Goal: Task Accomplishment & Management: Use online tool/utility

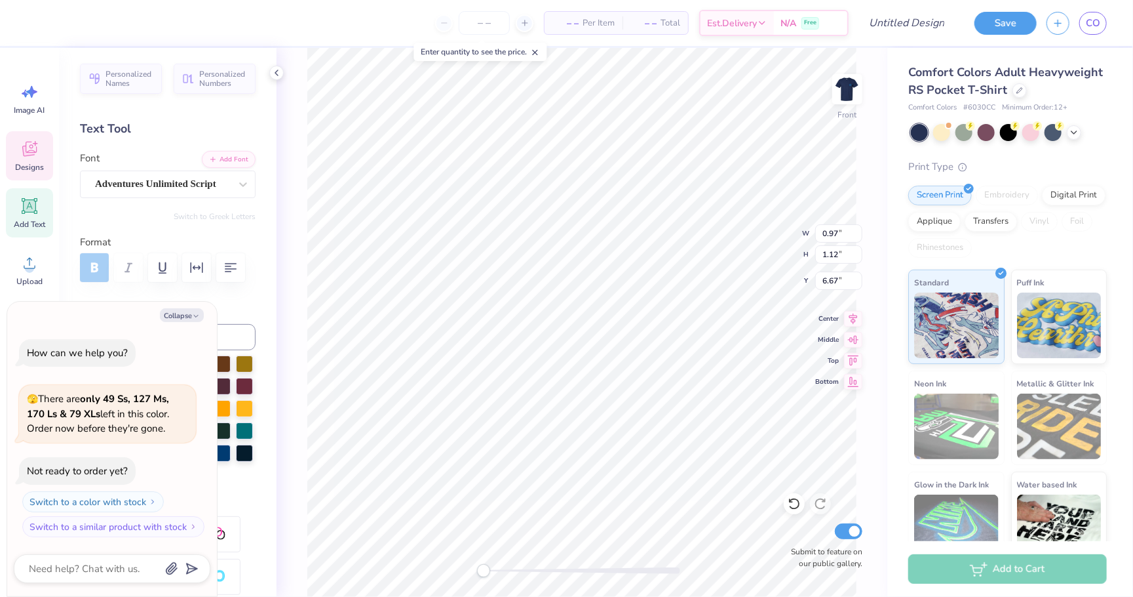
type textarea "x"
type textarea "9"
type textarea "x"
type textarea "97"
drag, startPoint x: 483, startPoint y: 573, endPoint x: 509, endPoint y: 571, distance: 25.6
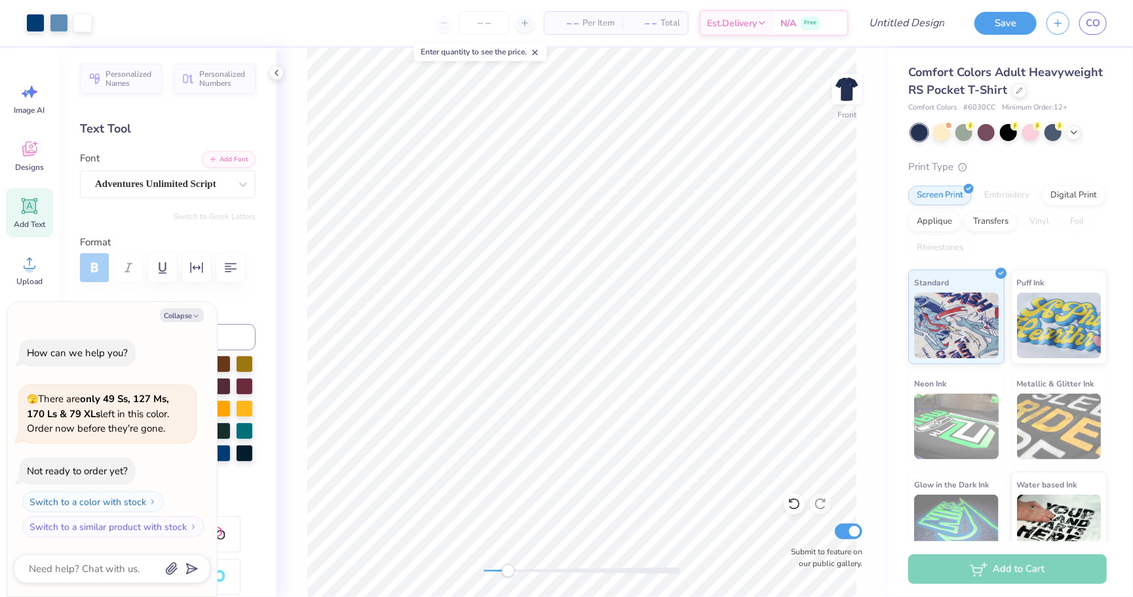
click at [509, 571] on div "Accessibility label" at bounding box center [508, 570] width 13 height 13
type textarea "x"
type input "4.25"
type input "1.22"
type input "13.28"
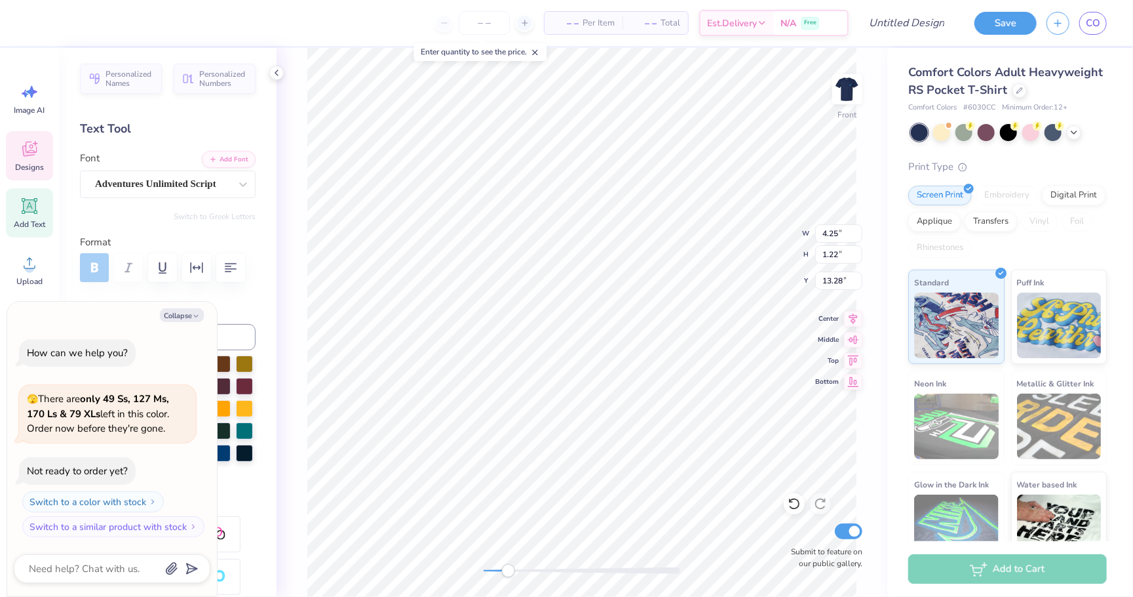
type textarea "x"
type input "4.97"
type input "1.26"
type input "12.24"
type textarea "x"
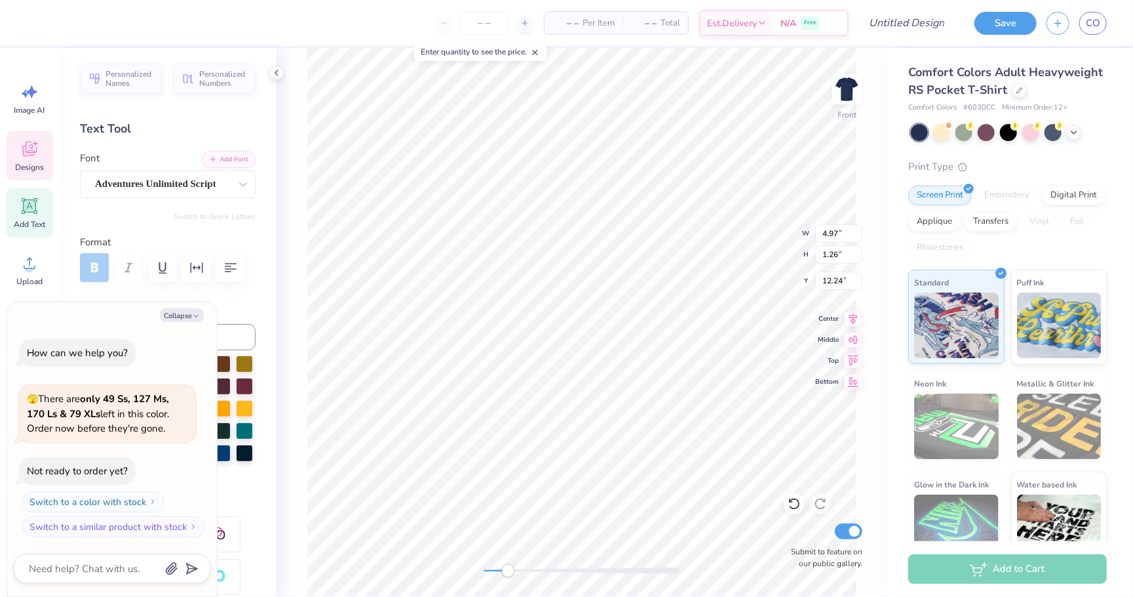
type input "4.25"
type input "1.22"
type input "13.28"
type textarea "x"
type input "4.97"
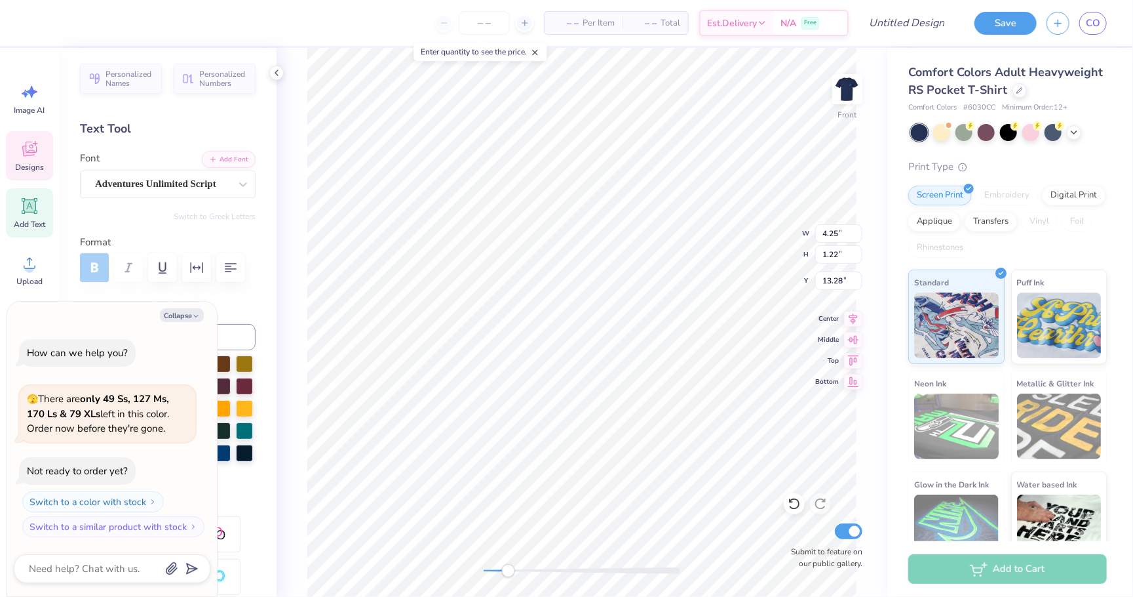
type input "1.26"
type input "12.24"
type textarea "x"
type input "2.75"
type input "1.03"
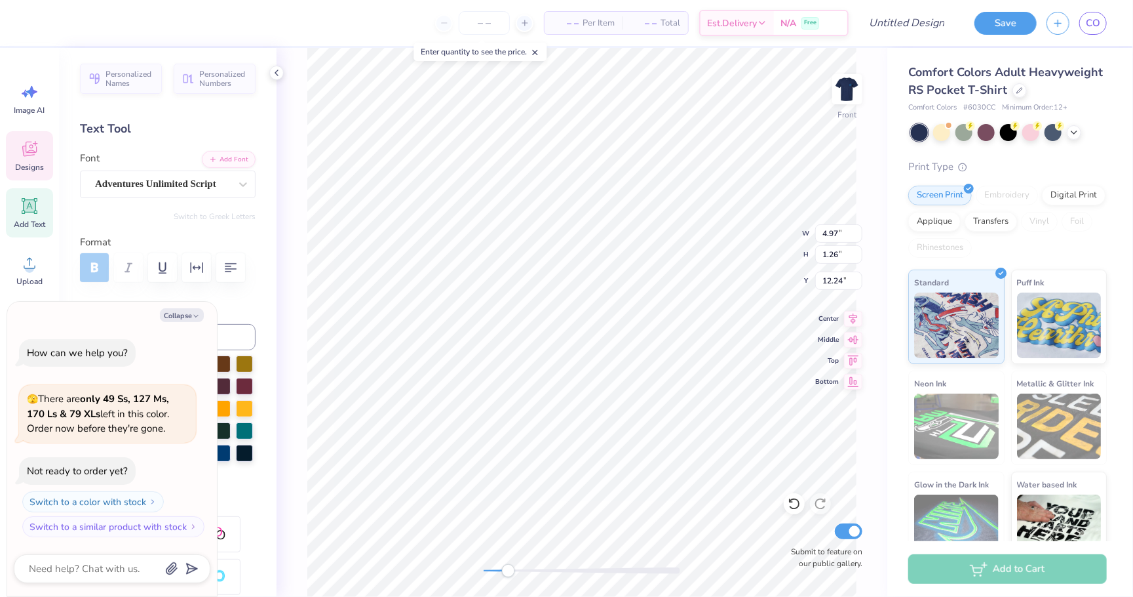
type input "9.58"
type textarea "x"
type input "3.34"
type input "1.06"
type input "8.35"
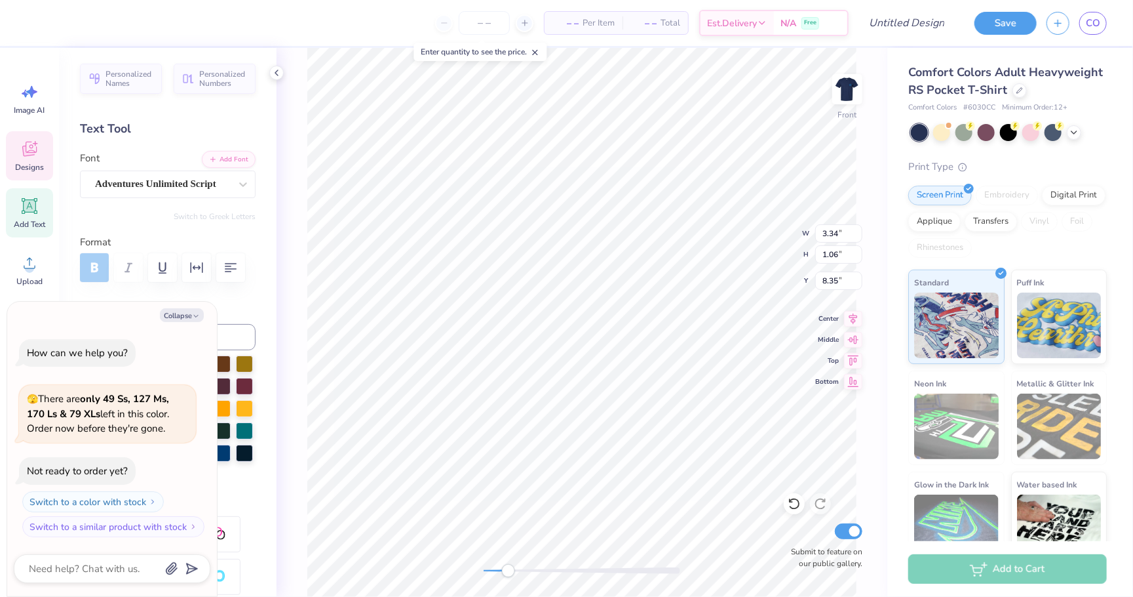
type textarea "x"
type input "9.82"
type input "9.56"
type input "8.88"
type textarea "x"
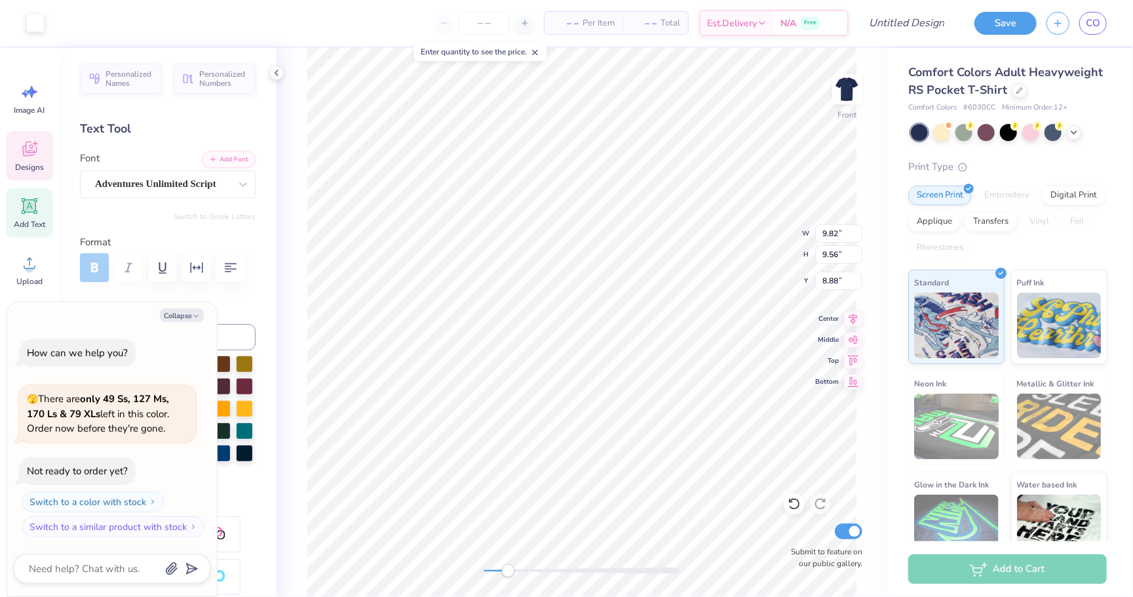
type input "3.73"
type input "1.39"
type input "14.70"
type textarea "x"
type input "10.78"
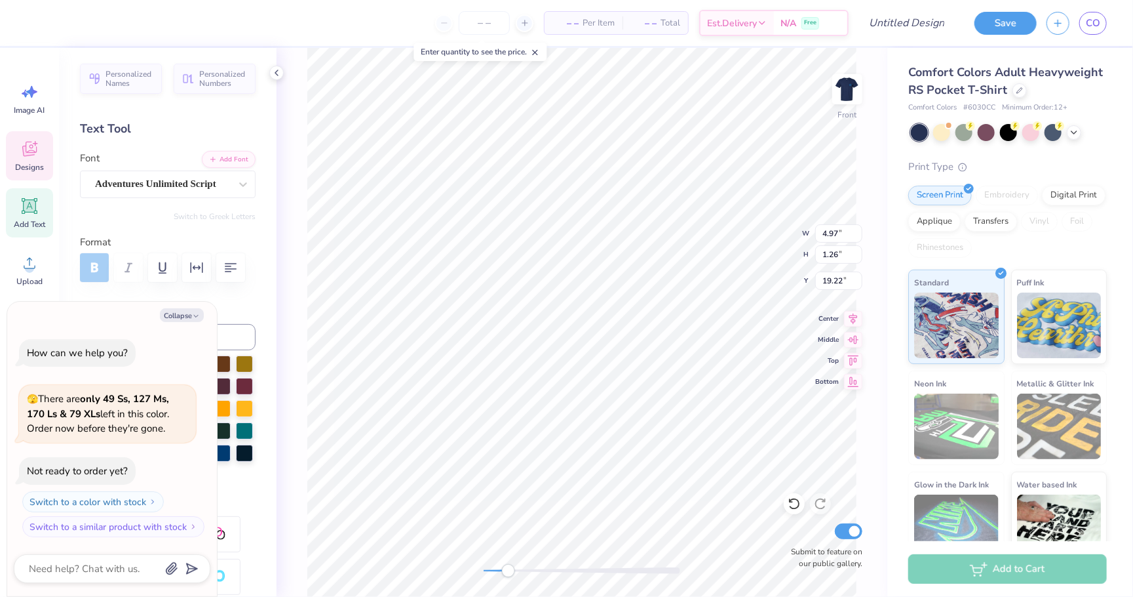
type input "10.51"
type input "8.39"
type textarea "x"
type input "4.25"
type input "1.22"
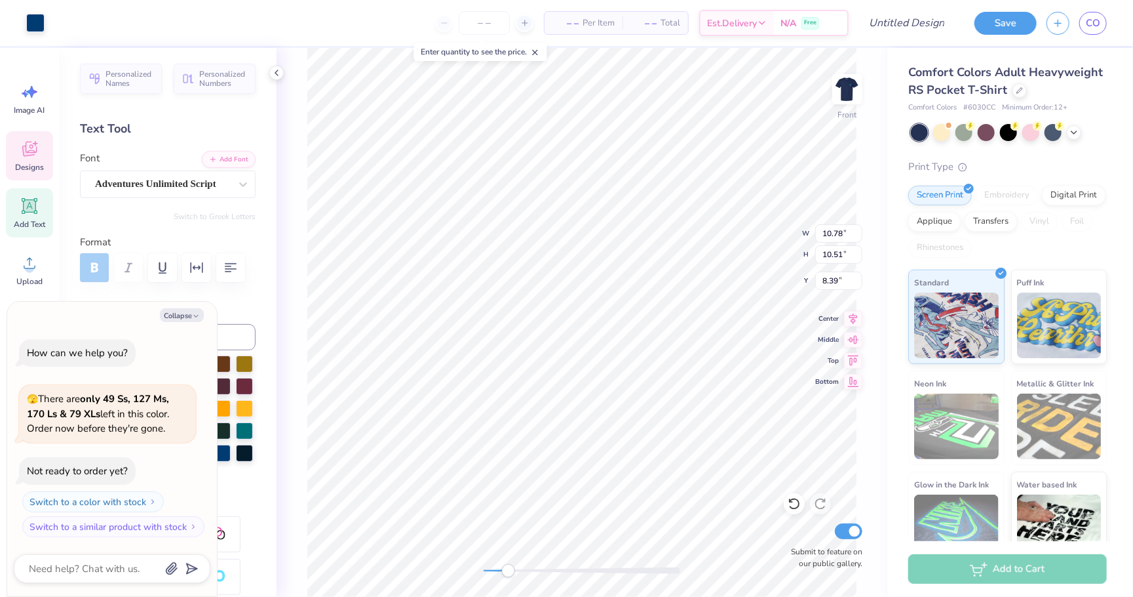
type input "16.48"
drag, startPoint x: 509, startPoint y: 572, endPoint x: 556, endPoint y: 565, distance: 47.6
click at [556, 565] on div "Accessibility label" at bounding box center [555, 570] width 13 height 13
type textarea "x"
type input "7.17"
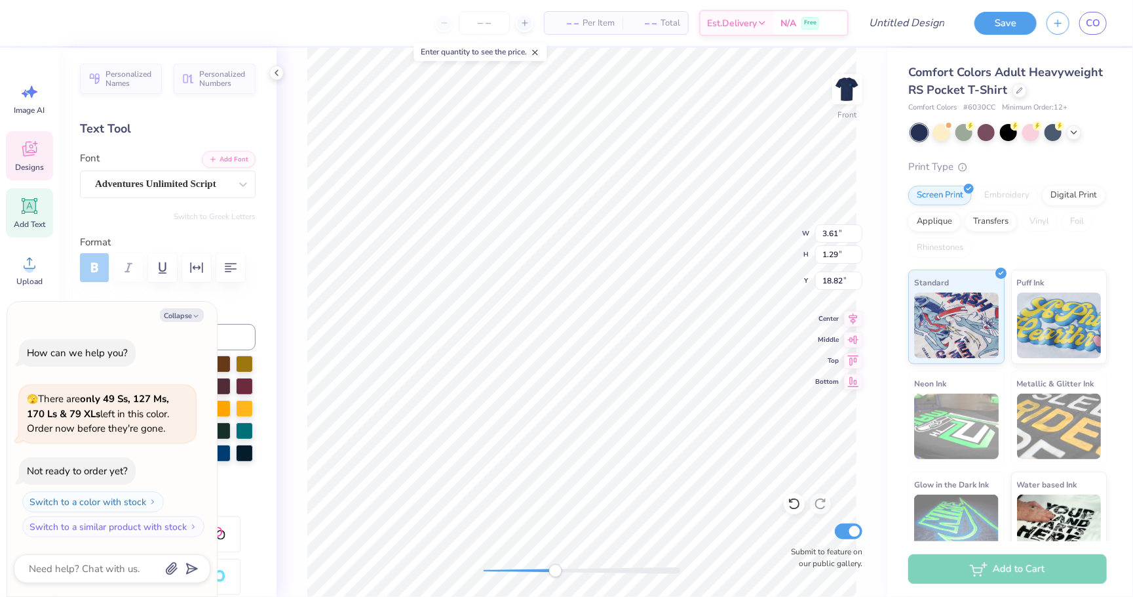
type input "7.26"
type input "5.73"
type textarea "x"
type input "2.90"
type input "0.83"
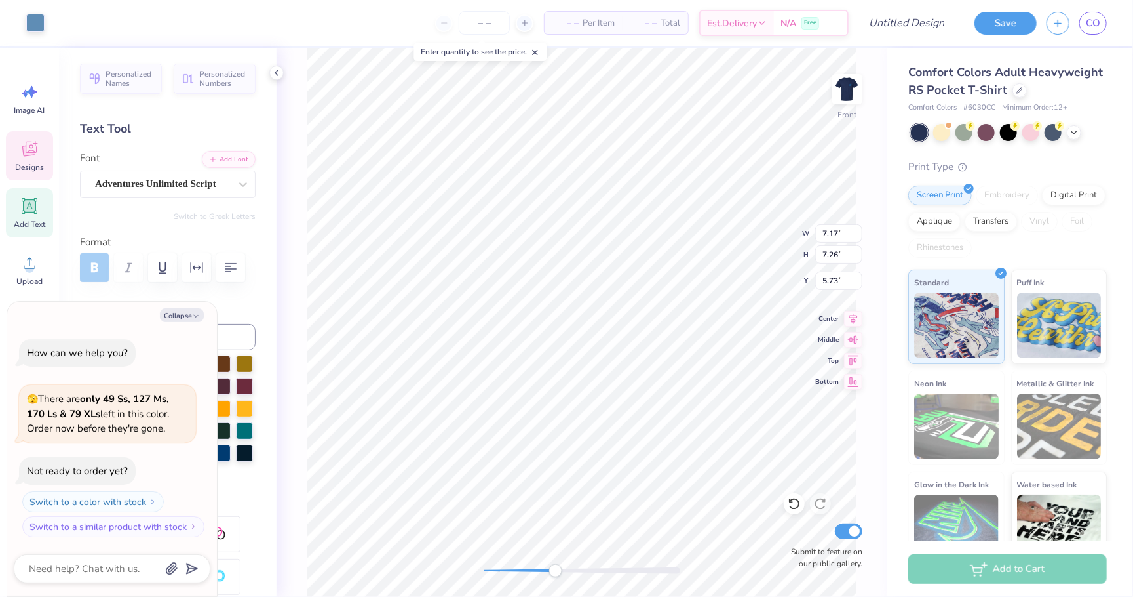
type input "8.88"
type textarea "x"
type input "3.42"
type input "0.87"
type input "8.01"
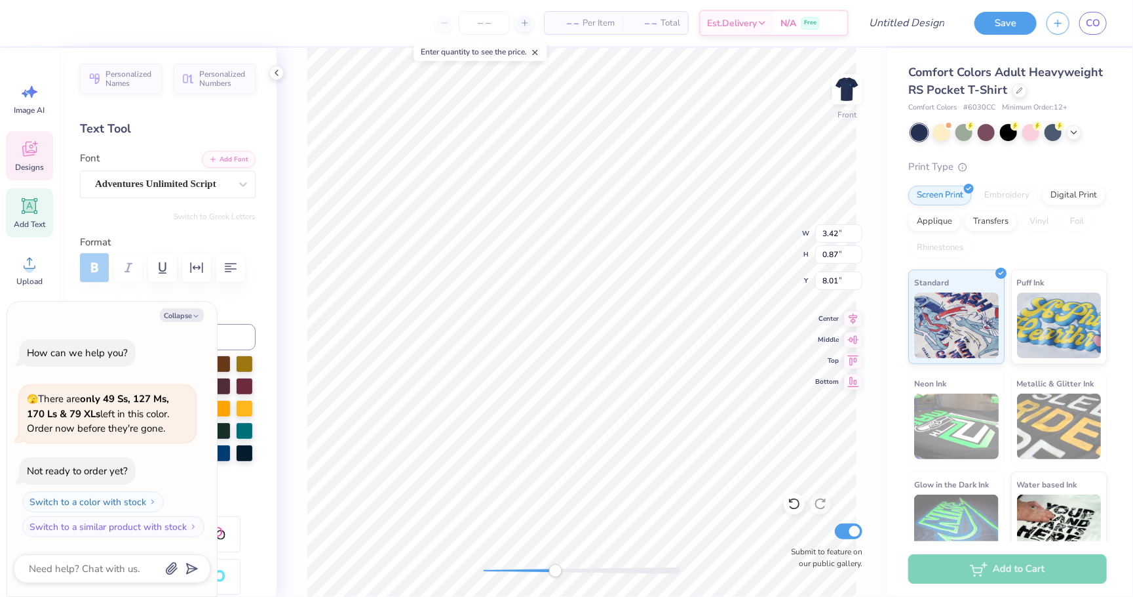
type textarea "x"
type input "3.64"
type input "1.04"
type input "9.10"
type textarea "x"
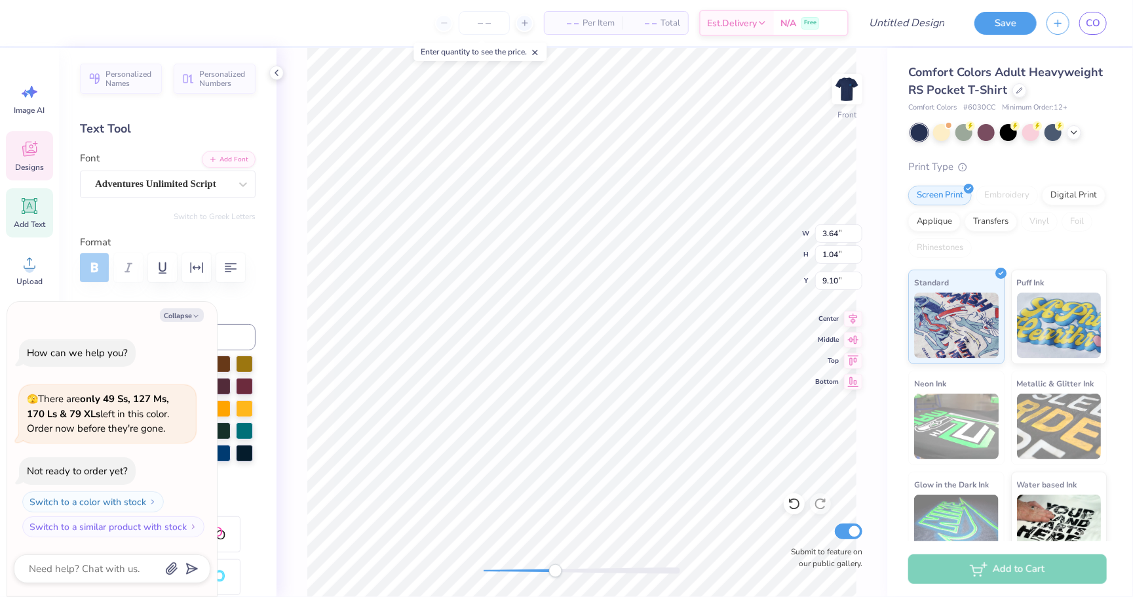
type input "2.95"
type input "1.06"
type input "10.19"
type textarea "x"
type input "7.17"
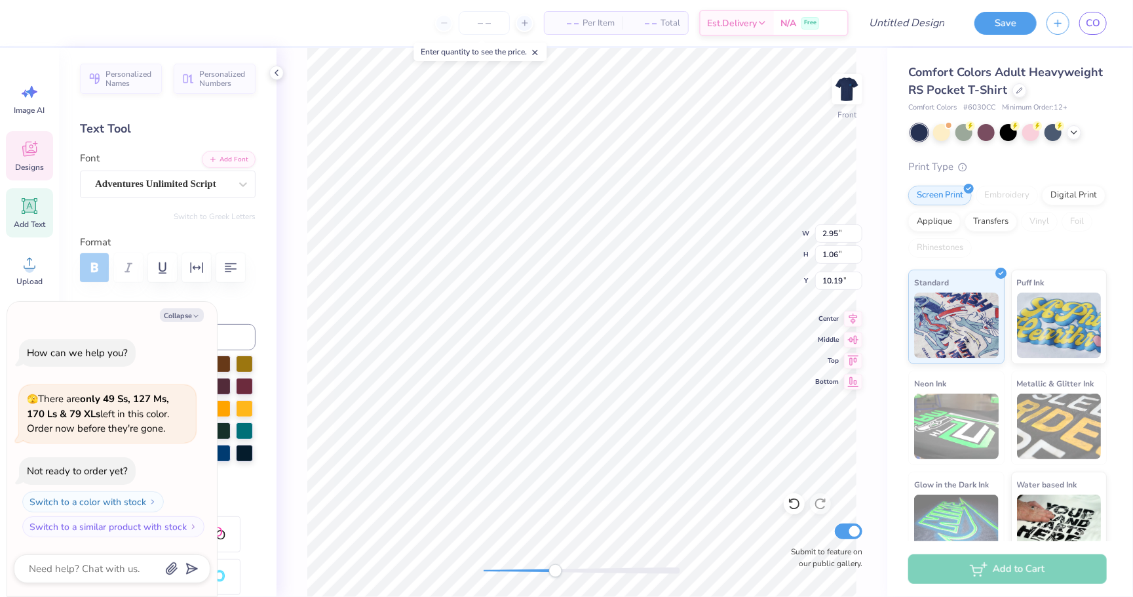
type input "7.26"
type input "5.73"
click at [796, 503] on icon at bounding box center [794, 503] width 13 height 13
click at [438, 568] on div "Front W 7.17 7.17 " H 7.26 7.26 " Y 5.73 5.73 " Center Middle Top Bottom Submit…" at bounding box center [582, 322] width 611 height 549
type textarea "x"
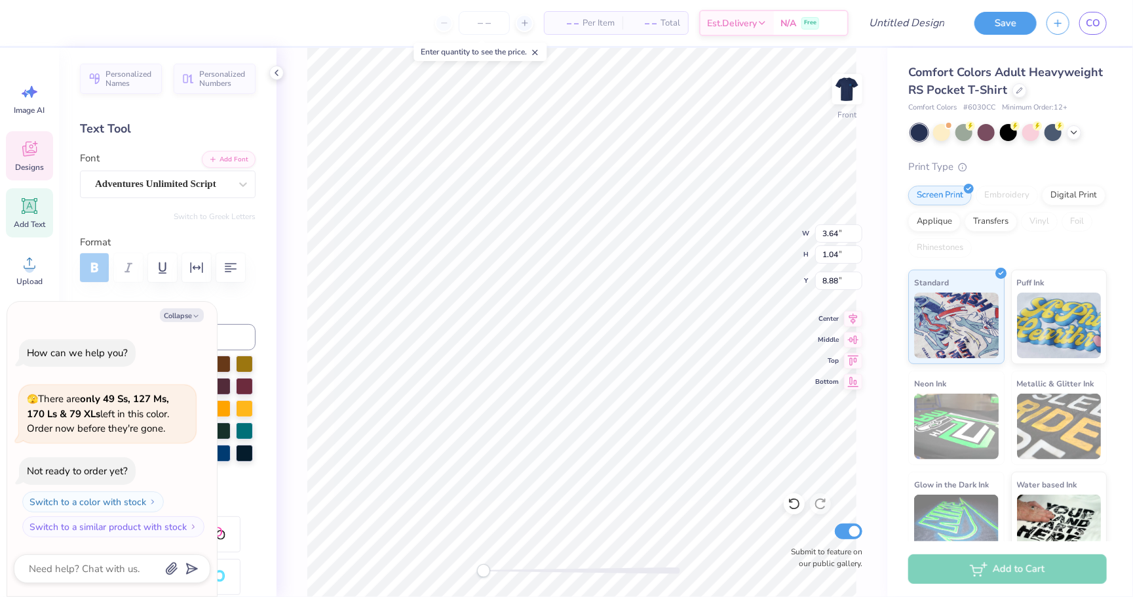
type input "2.95"
type input "1.06"
type input "10.07"
drag, startPoint x: 486, startPoint y: 572, endPoint x: 521, endPoint y: 566, distance: 35.9
click at [521, 566] on div "Accessibility label" at bounding box center [519, 570] width 13 height 13
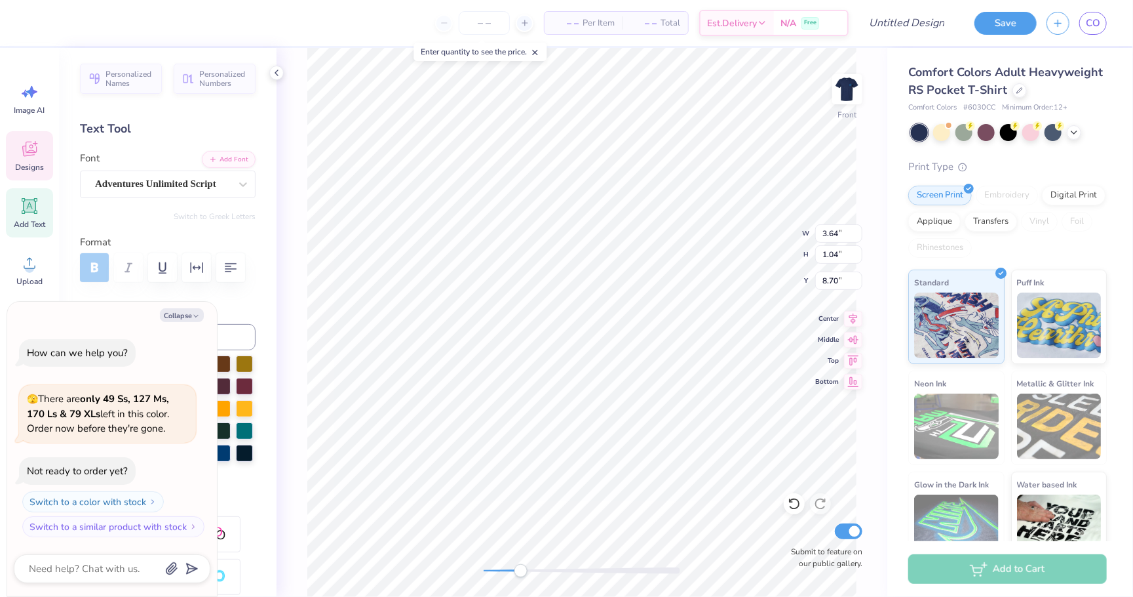
type textarea "x"
type textarea "c"
type textarea "x"
type textarea "co"
type textarea "x"
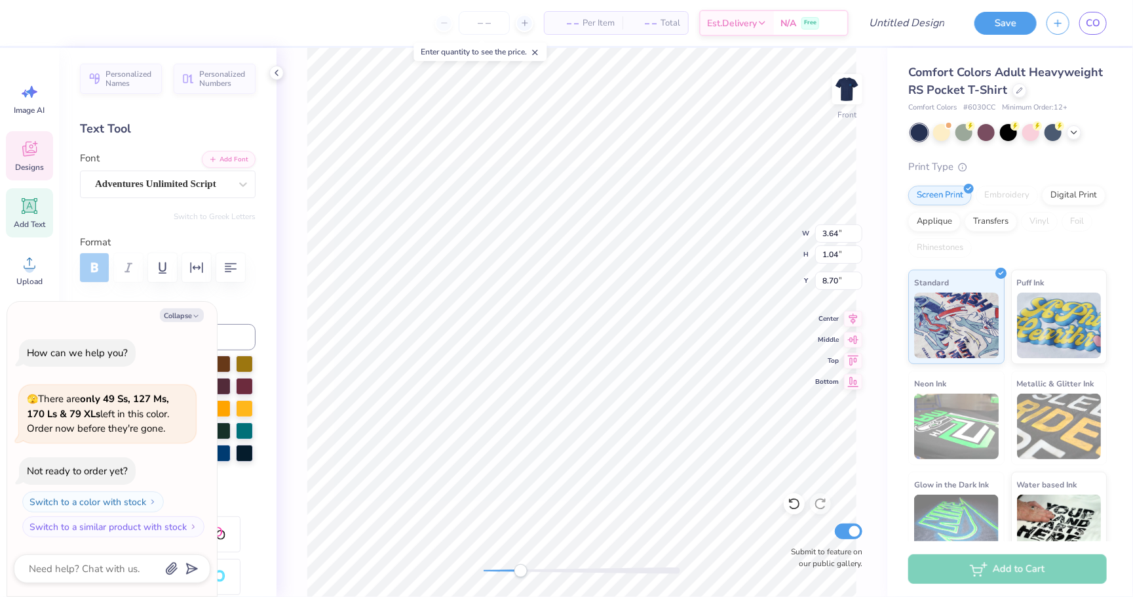
type textarea "con"
type textarea "x"
type textarea "conf"
type textarea "x"
type textarea "confi"
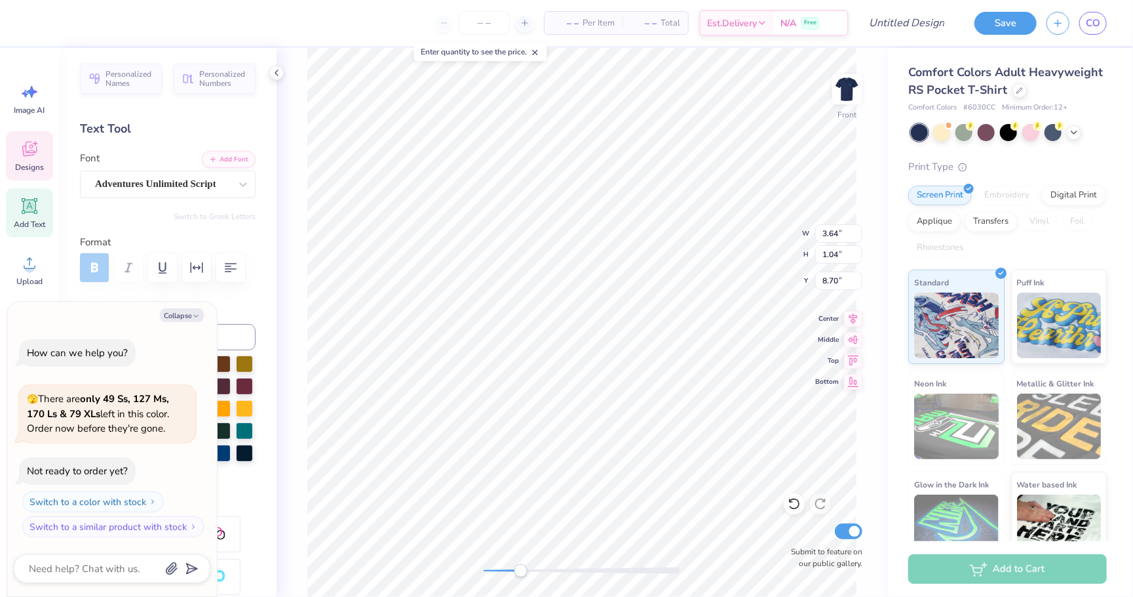
type textarea "x"
type textarea "confid"
type textarea "x"
type textarea "confide"
type textarea "x"
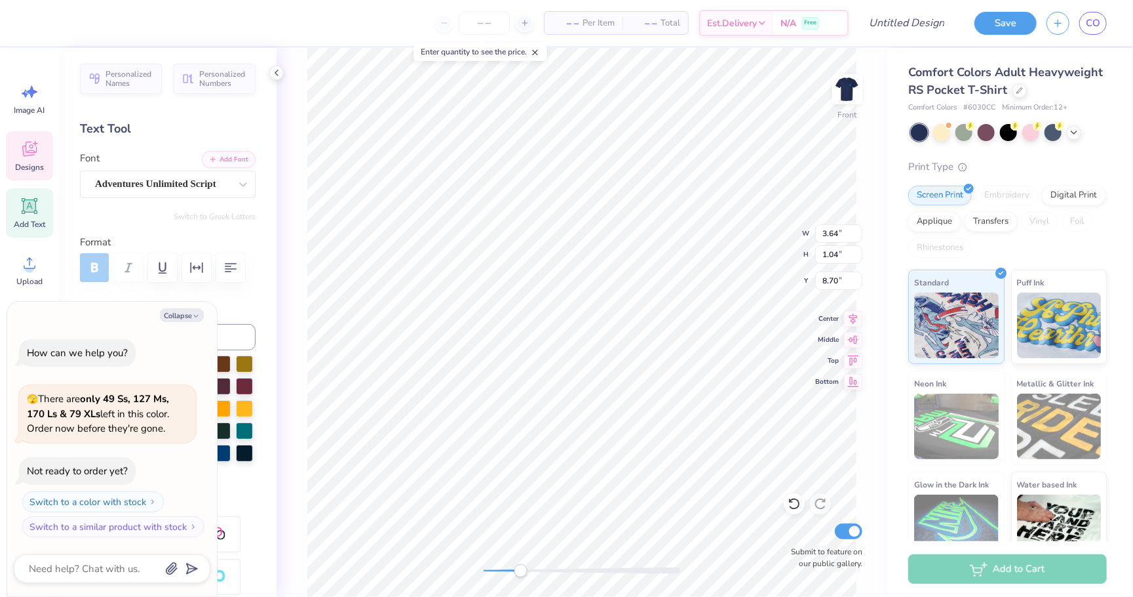
type textarea "confiden"
type textarea "x"
type textarea "confident"
type textarea "x"
type textarea "confidentl"
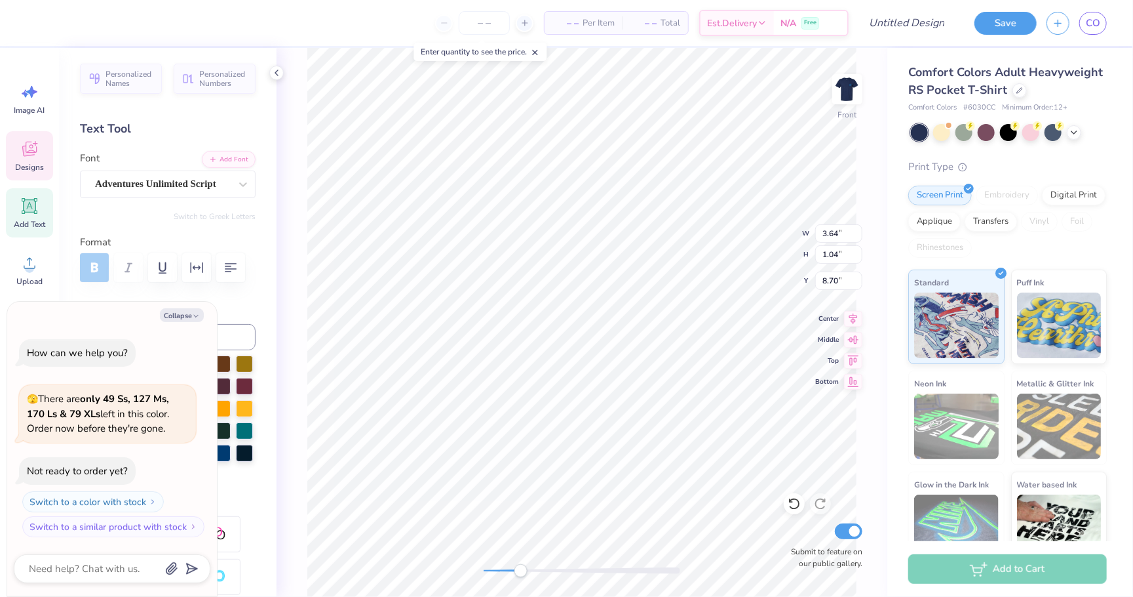
type textarea "x"
type textarea "confidently"
type textarea "x"
type input "3.58"
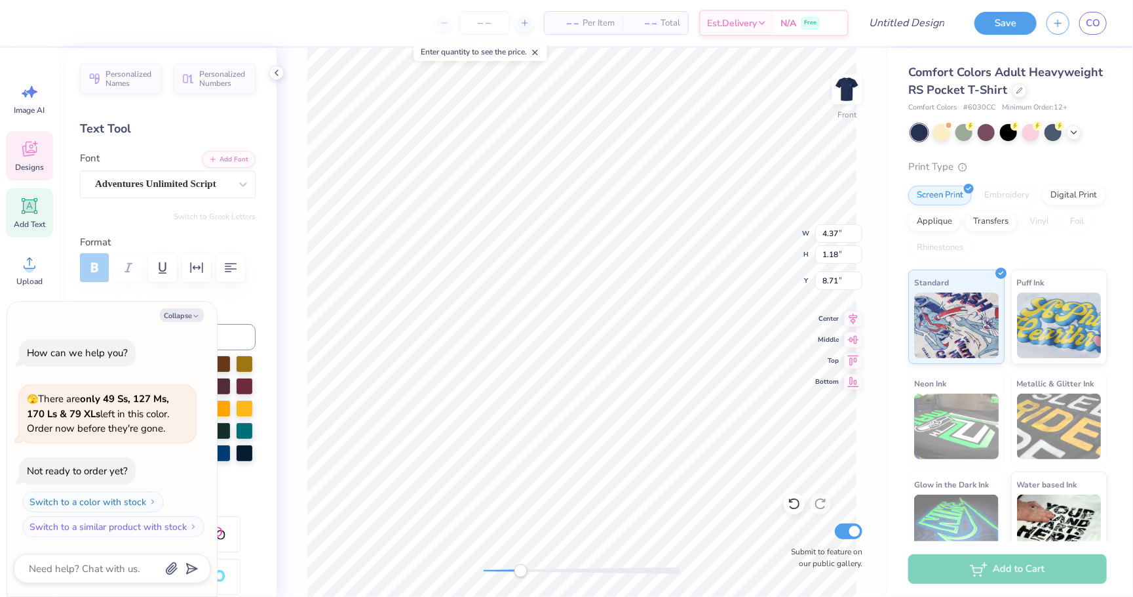
type input "0.91"
type input "7.79"
type textarea "x"
type textarea "g"
type textarea "x"
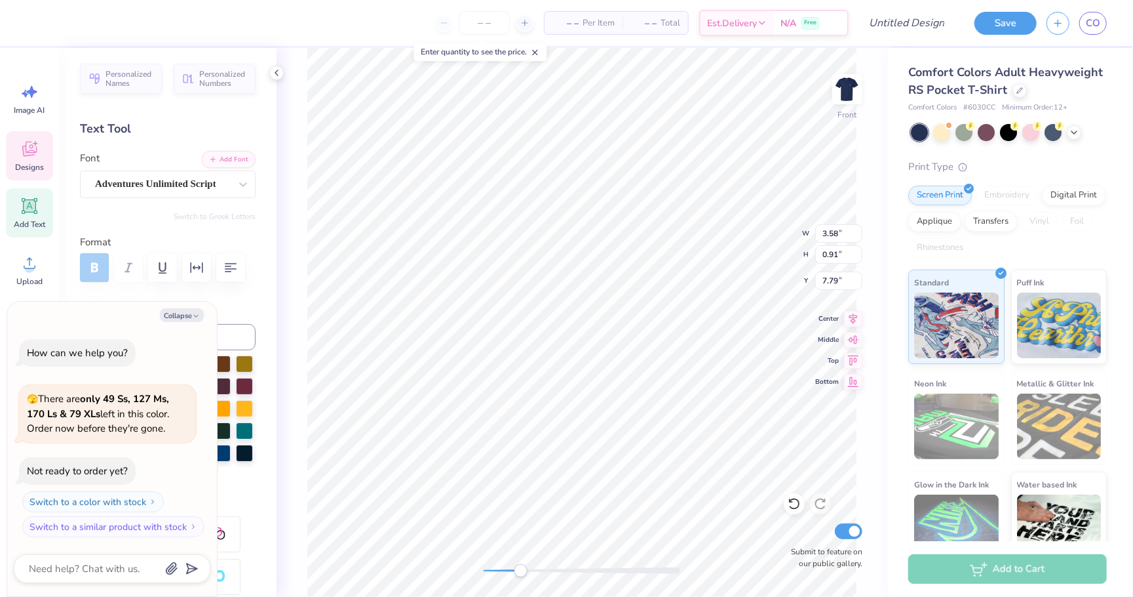
type textarea "go"
type textarea "x"
type input "3.59"
type input "0.97"
type input "9.17"
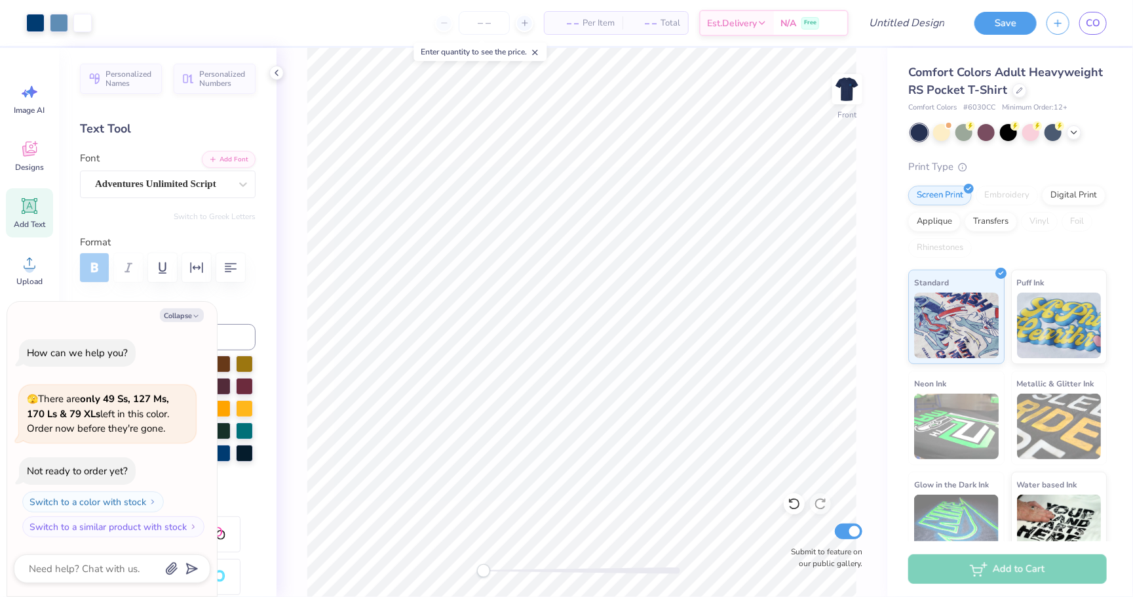
click at [458, 567] on div "Front Submit to feature on our public gallery." at bounding box center [582, 322] width 611 height 549
click at [536, 558] on div "Front Submit to feature on our public gallery." at bounding box center [582, 322] width 611 height 549
type textarea "x"
type input "0.98"
type input "0.64"
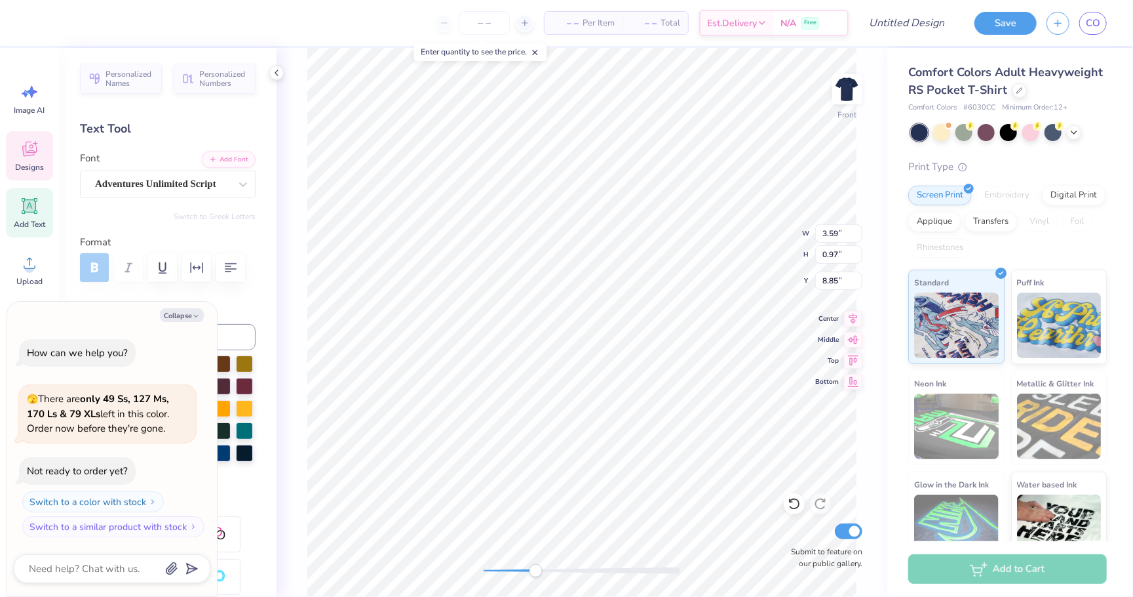
type input "8.54"
type textarea "x"
type input "3.59"
type input "0.97"
type input "9.35"
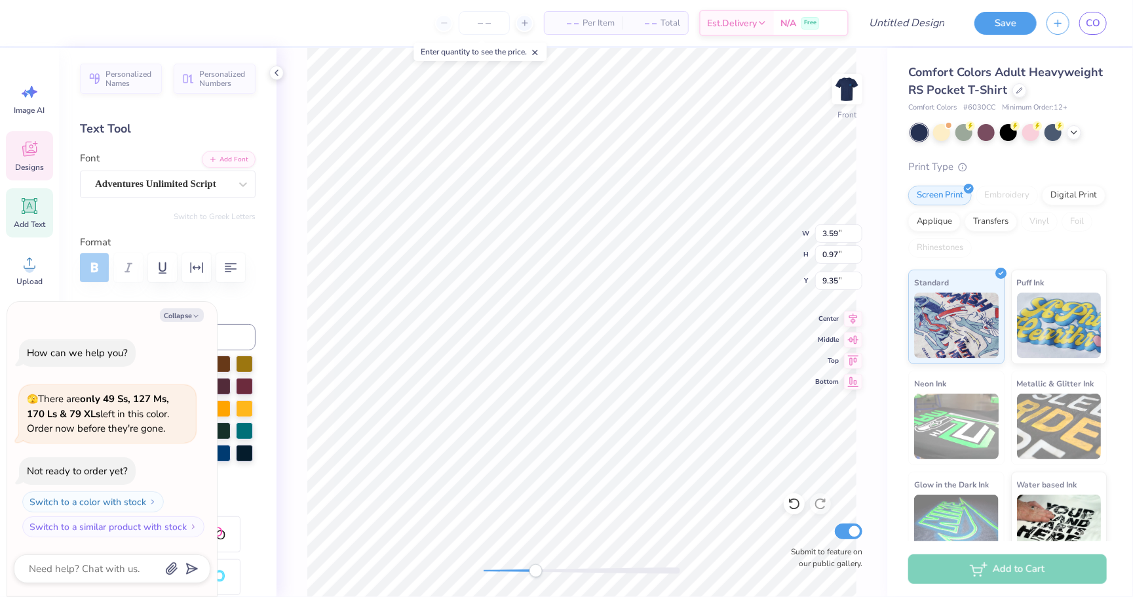
type textarea "x"
type input "6.64"
type input "6.73"
type input "6.00"
type textarea "x"
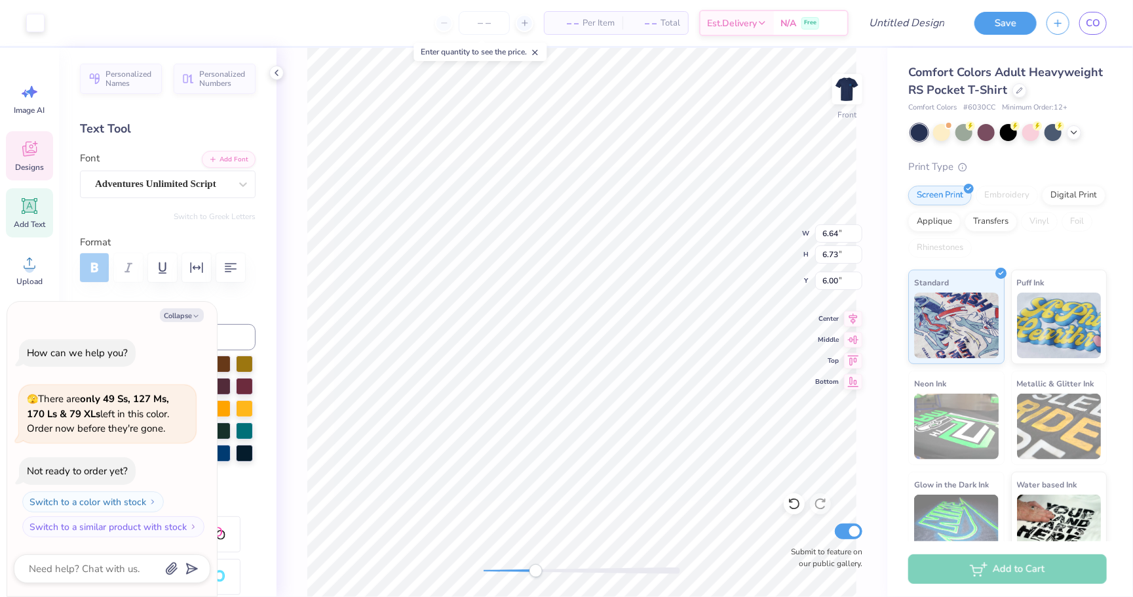
type input "1.22"
type input "0.79"
type input "8.56"
type textarea "x"
type input "4.09"
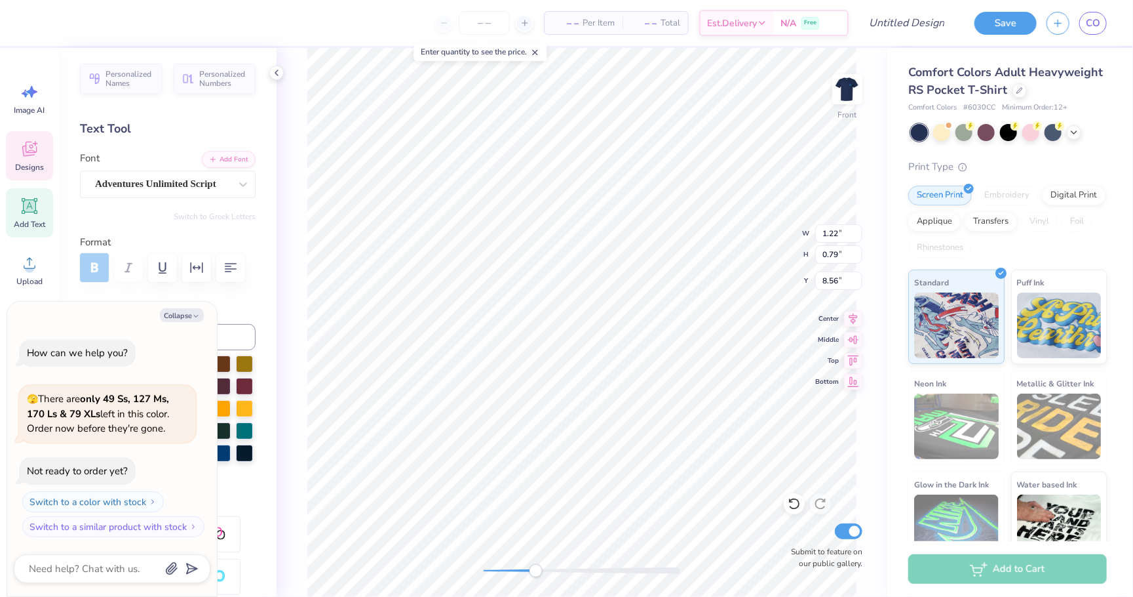
type input "1.10"
type input "8.94"
type textarea "x"
type input "1.22"
type input "0.79"
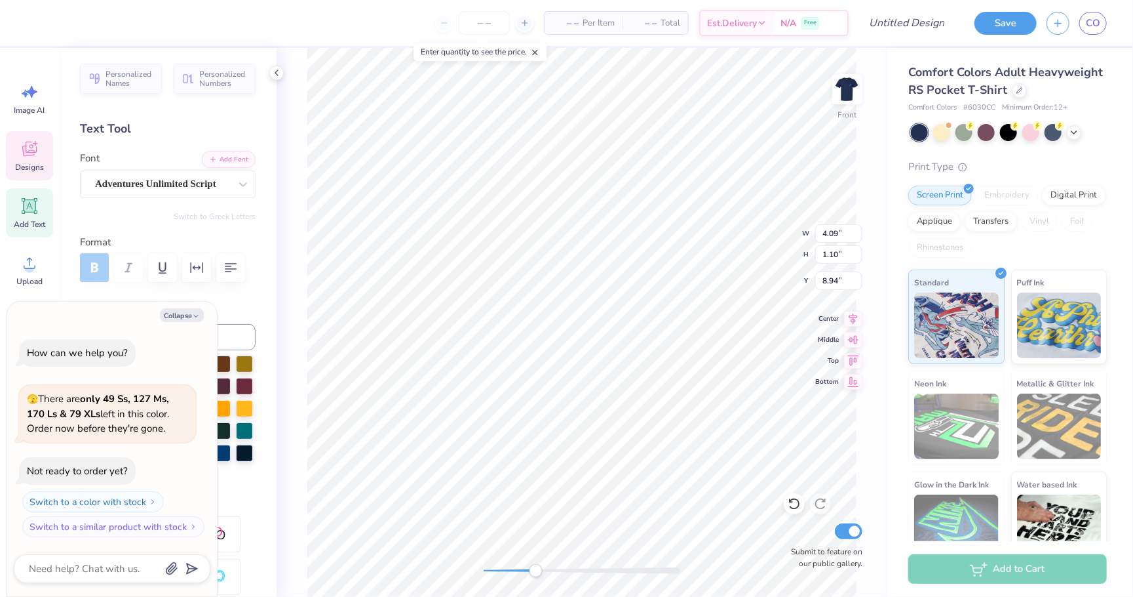
type input "8.56"
type textarea "x"
type input "4.09"
type input "1.10"
type input "8.94"
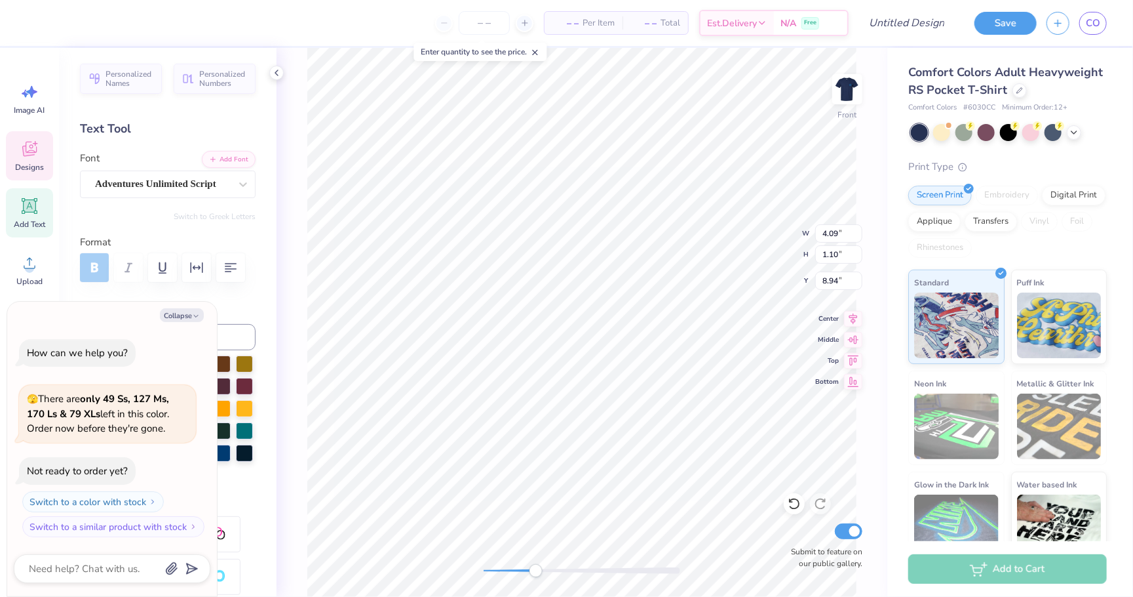
type textarea "x"
type input "1.22"
type input "0.79"
type input "8.56"
type textarea "x"
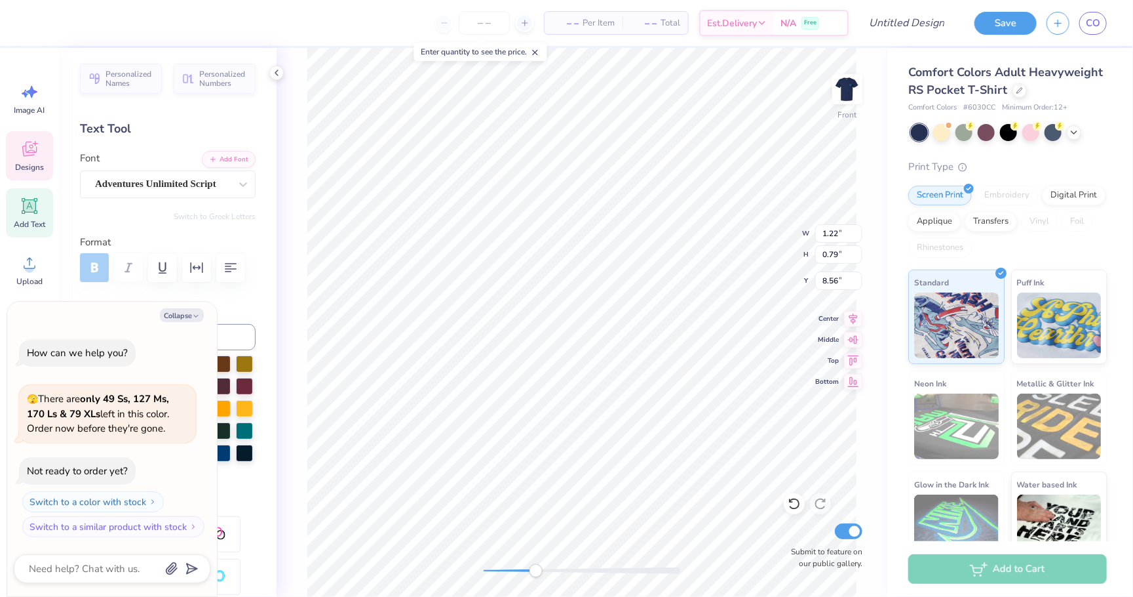
type input "6.64"
type input "6.73"
type input "6.00"
type textarea "x"
type input "1.17"
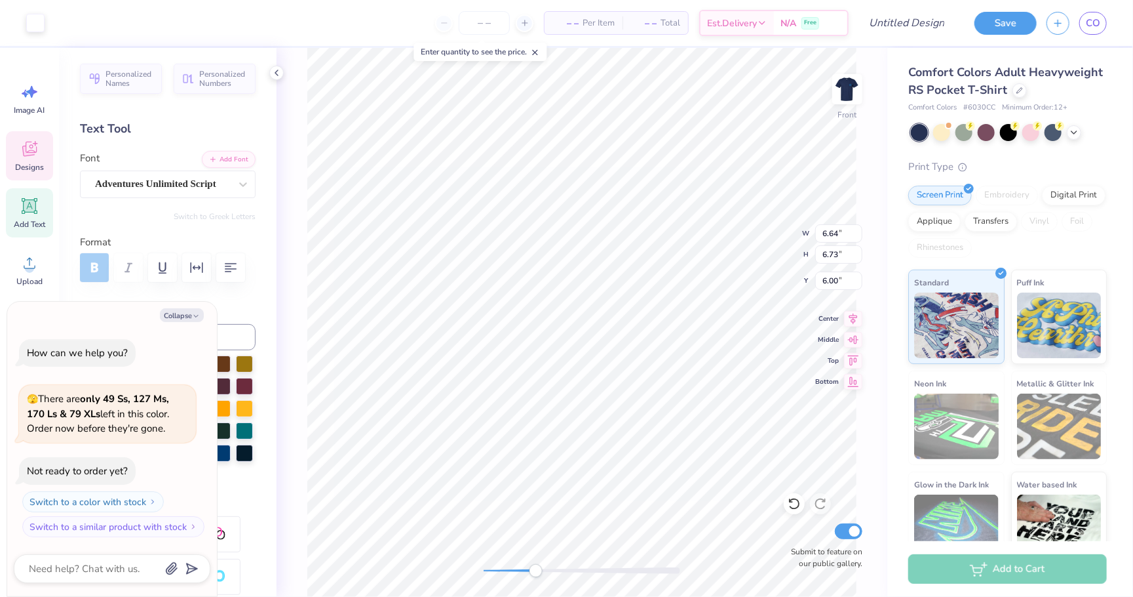
type input "0.85"
type input "8.54"
type textarea "x"
type input "6.64"
type input "6.73"
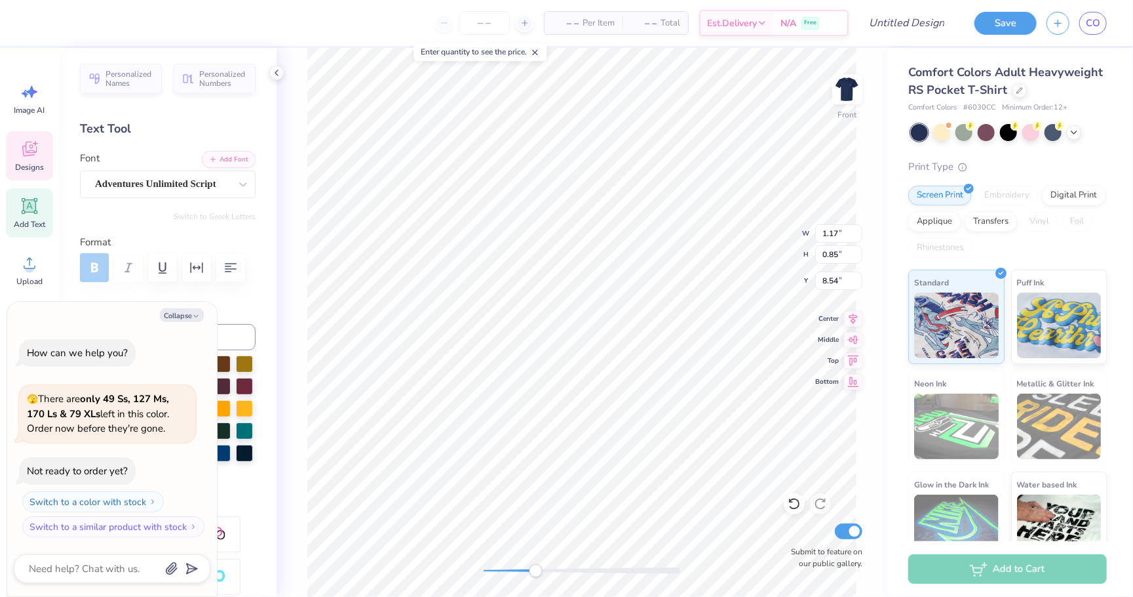
type input "6.00"
type textarea "x"
type input "1.22"
type input "0.79"
type input "8.56"
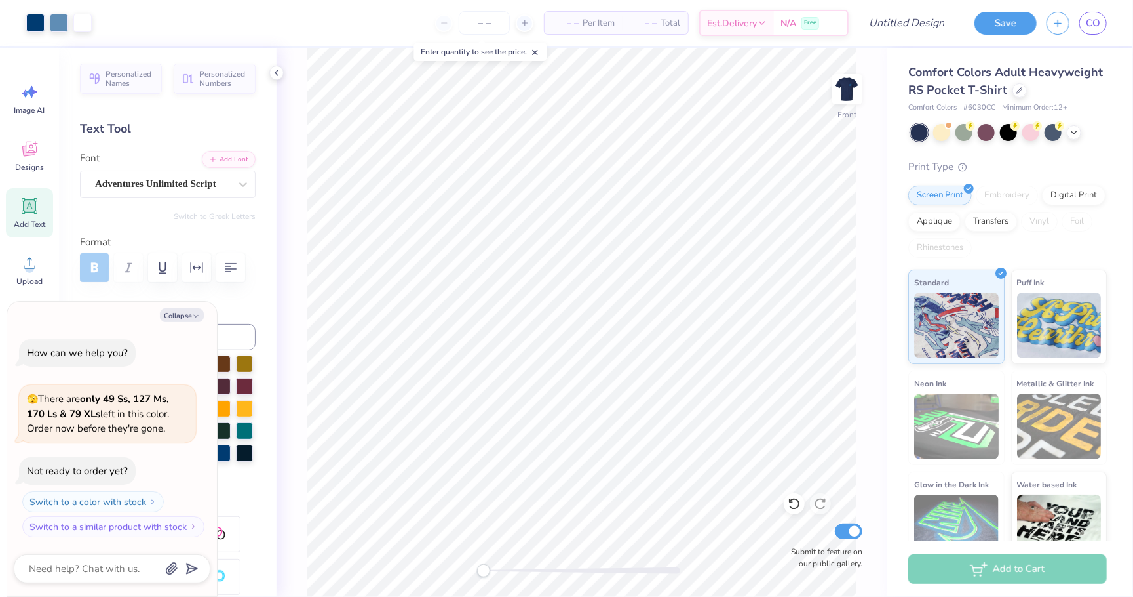
click at [450, 567] on div "Front Submit to feature on our public gallery." at bounding box center [582, 322] width 611 height 549
drag, startPoint x: 486, startPoint y: 572, endPoint x: 539, endPoint y: 569, distance: 52.5
click at [530, 569] on div "Accessibility label" at bounding box center [523, 570] width 13 height 13
click at [458, 564] on div "Front Submit to feature on our public gallery." at bounding box center [582, 322] width 611 height 549
click at [854, 81] on img at bounding box center [847, 89] width 52 height 52
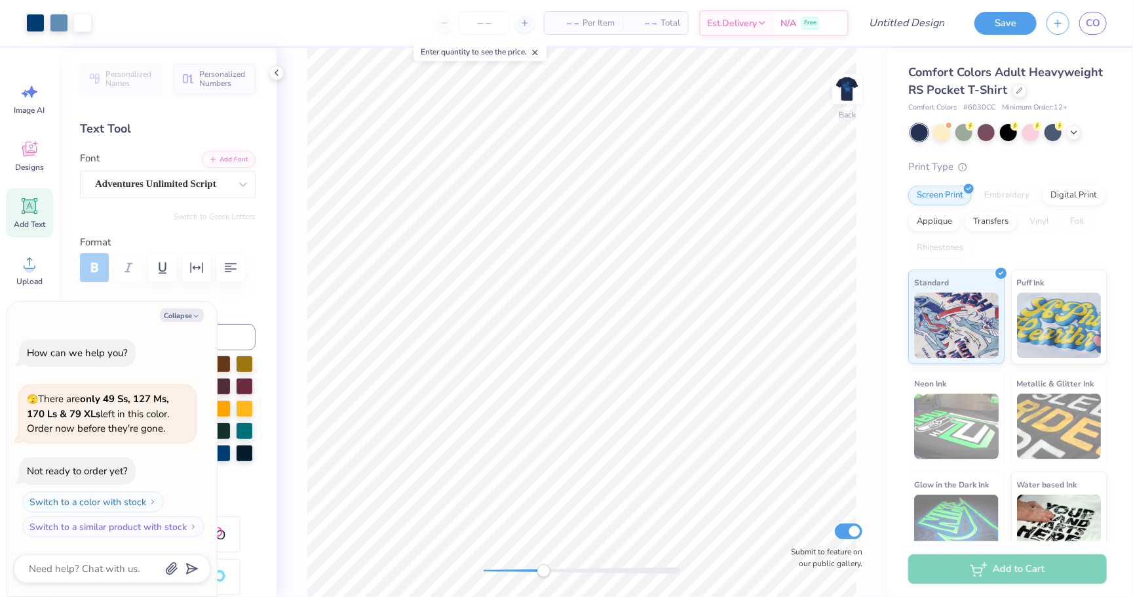
drag, startPoint x: 488, startPoint y: 571, endPoint x: 544, endPoint y: 570, distance: 55.7
click at [544, 570] on div "Accessibility label" at bounding box center [544, 570] width 13 height 13
type textarea "x"
type textarea "K"
type textarea "x"
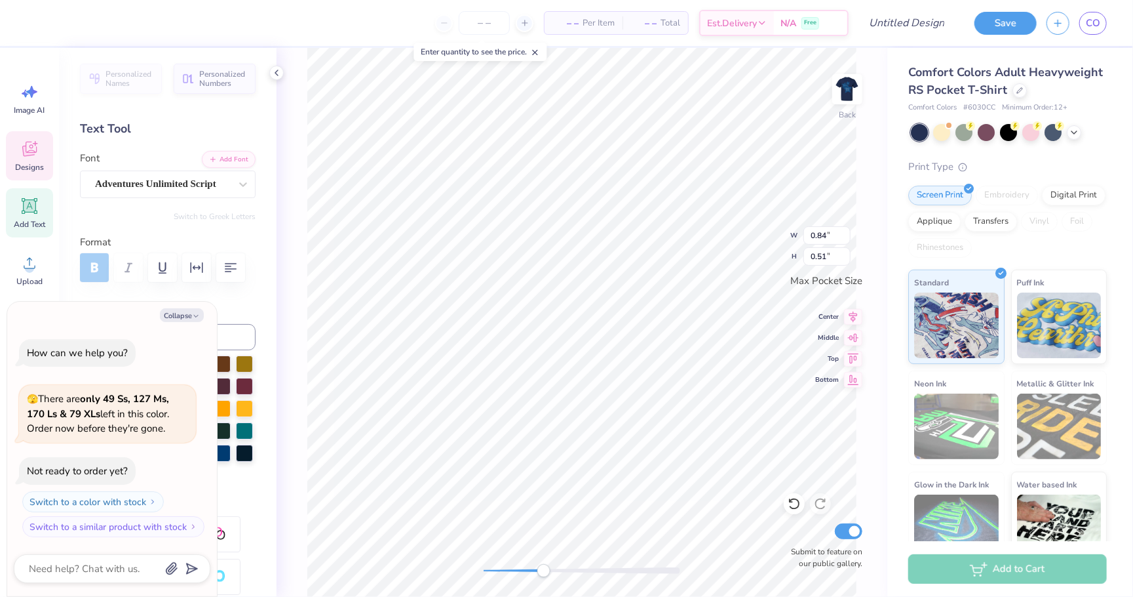
type textarea "Ka"
type textarea "x"
type textarea "Kay"
type textarea "x"
type textarea "D"
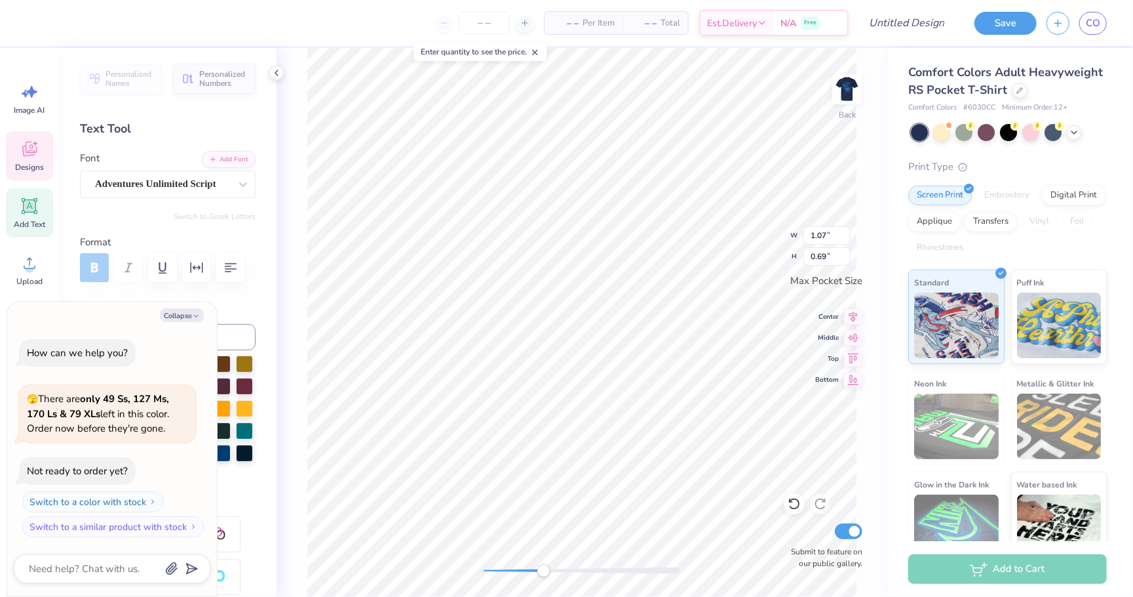
type textarea "x"
type textarea "De"
type textarea "x"
type textarea "Dee"
click at [467, 573] on div "Back Submit to feature on our public gallery." at bounding box center [582, 322] width 611 height 549
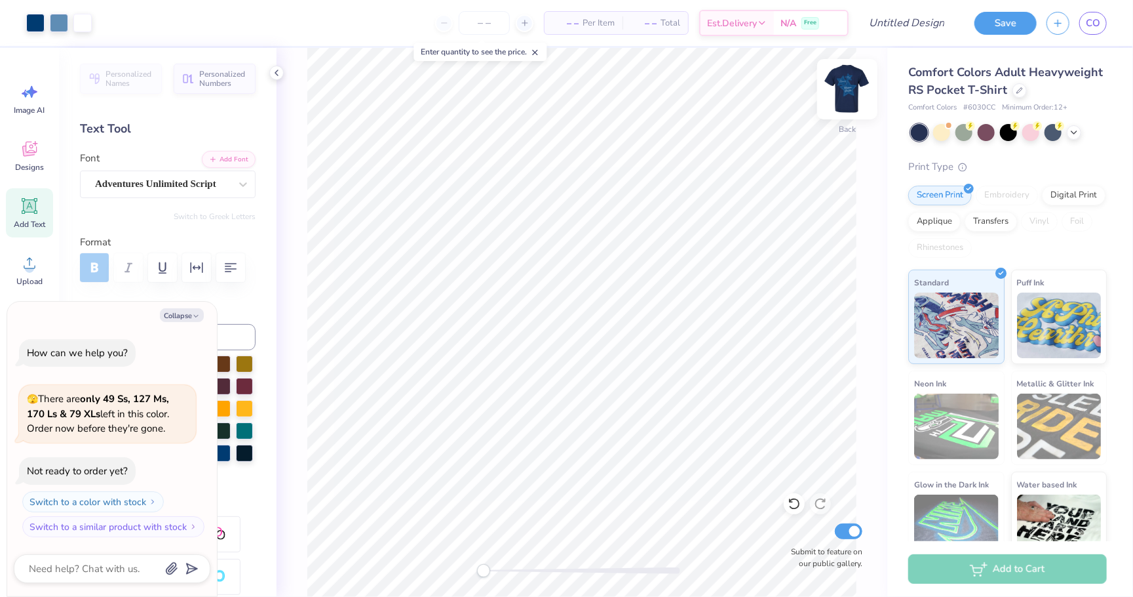
click at [844, 106] on img at bounding box center [847, 89] width 52 height 52
drag, startPoint x: 488, startPoint y: 572, endPoint x: 537, endPoint y: 567, distance: 48.7
click at [537, 567] on div "Accessibility label" at bounding box center [531, 570] width 13 height 13
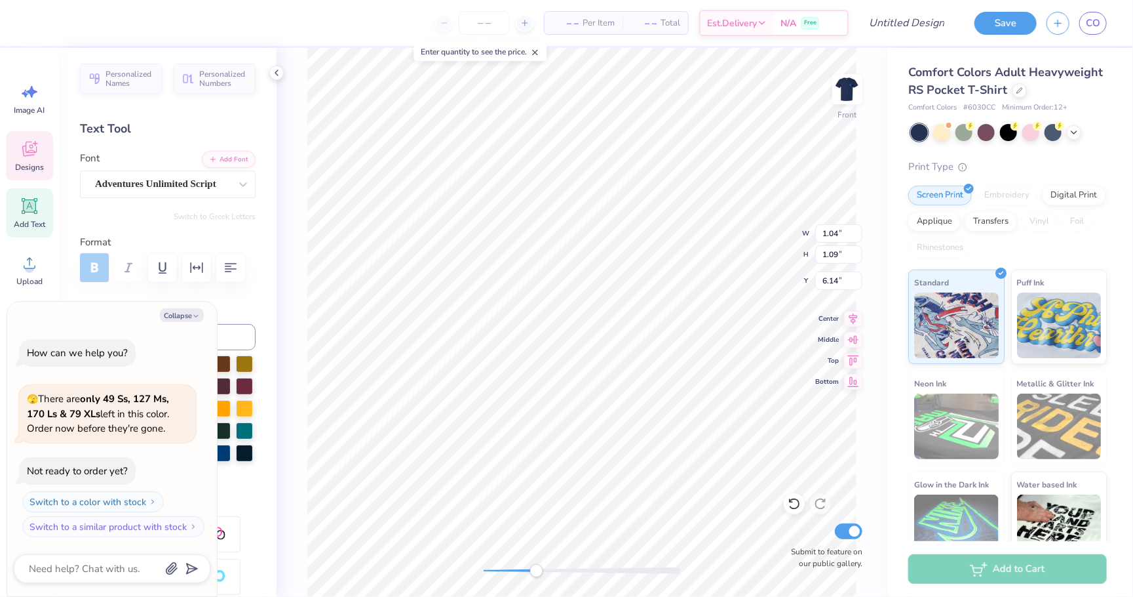
type textarea "x"
type input "0.99"
type input "1.13"
type input "6.67"
type textarea "x"
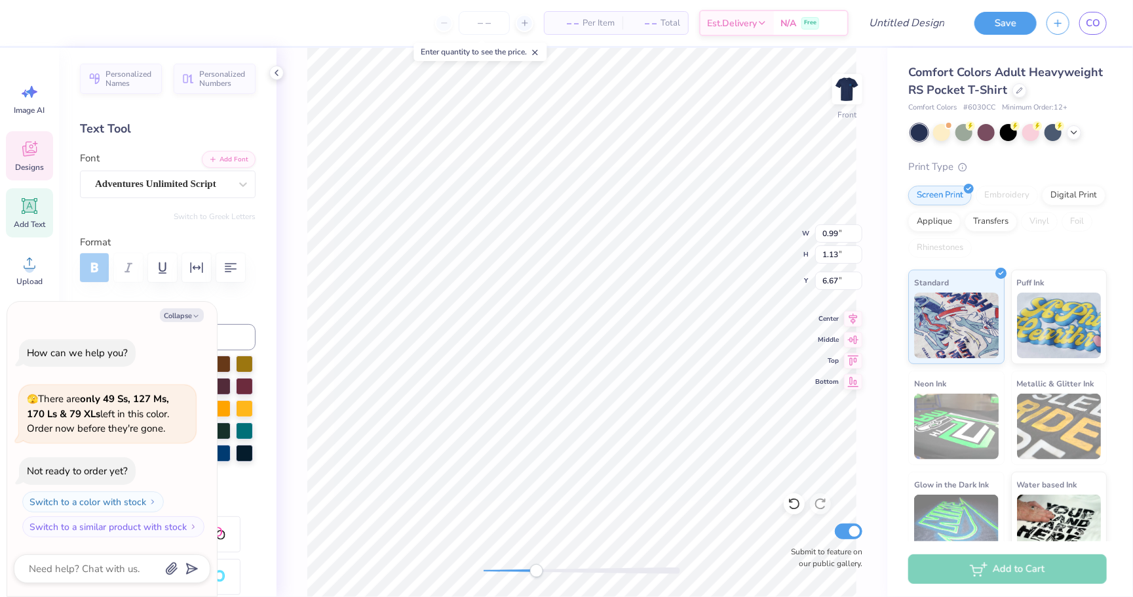
type input "5.06"
type input "5.10"
type input "4.30"
click at [469, 568] on div "Front Submit to feature on our public gallery." at bounding box center [582, 322] width 611 height 549
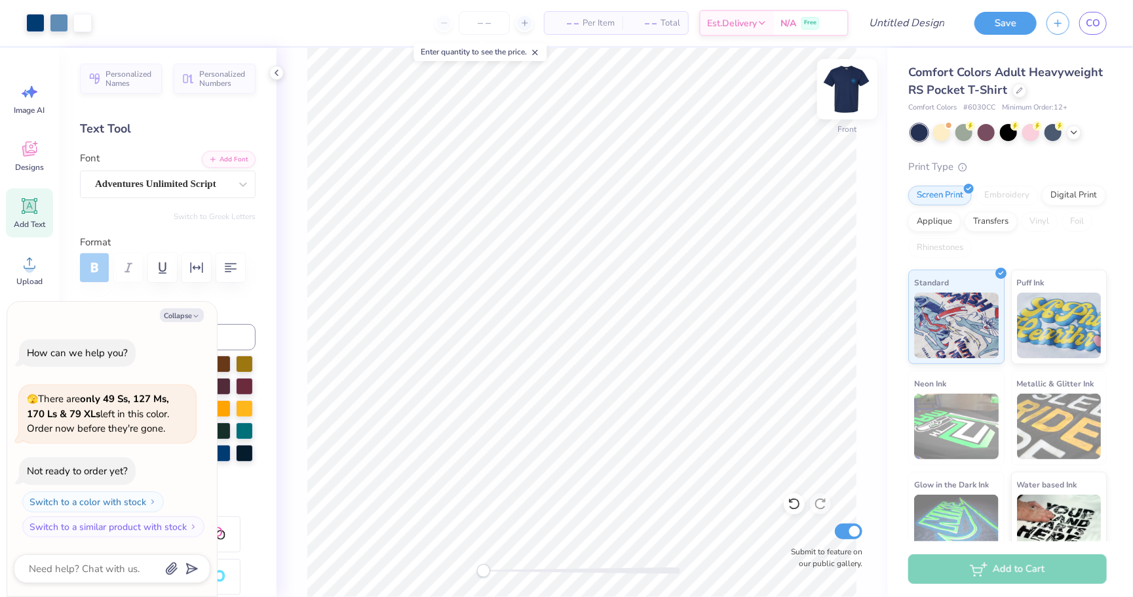
click at [845, 88] on img at bounding box center [847, 89] width 52 height 52
type textarea "x"
click at [924, 24] on input "Design Title" at bounding box center [891, 23] width 128 height 26
type input "c"
type textarea "x"
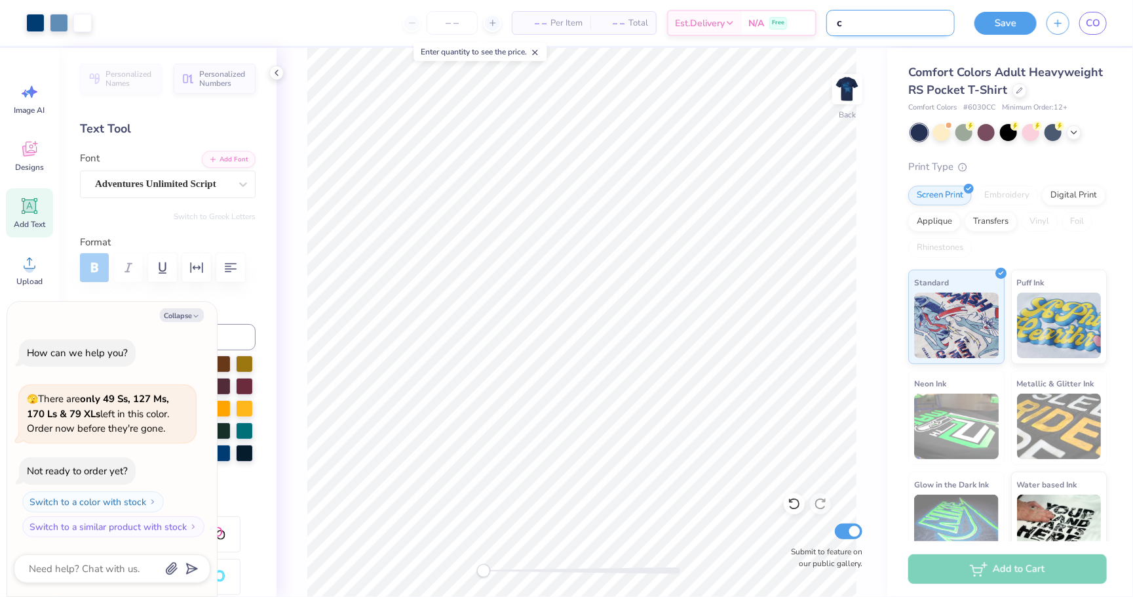
type input "cs"
type textarea "x"
type input "cs"
type textarea "x"
type input "cs s"
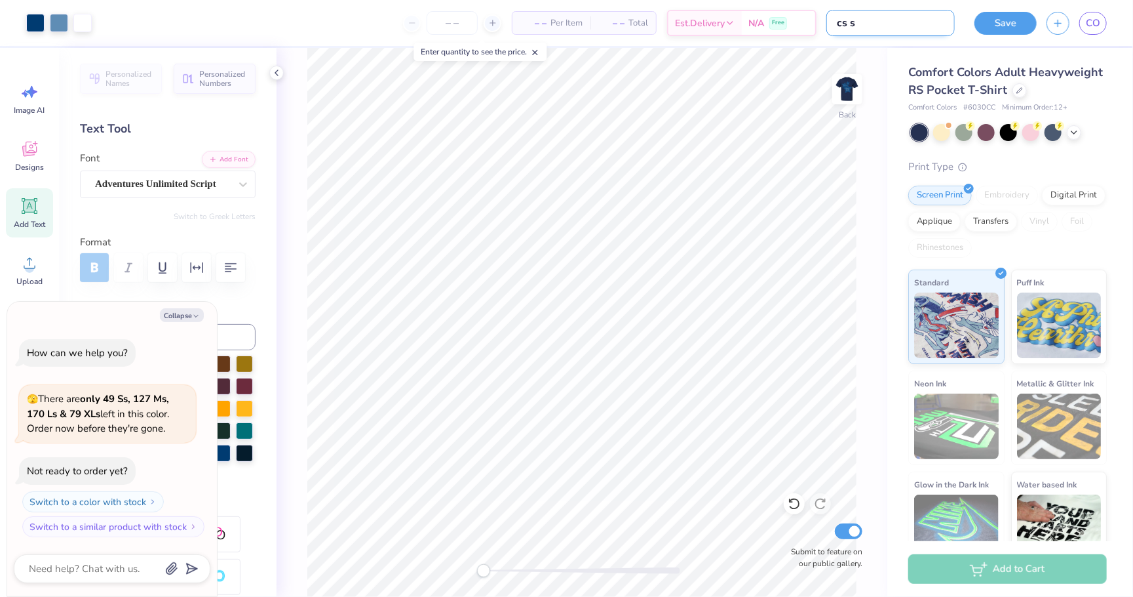
type textarea "x"
type input "cs sh"
type textarea "x"
type input "cs shi"
type textarea "x"
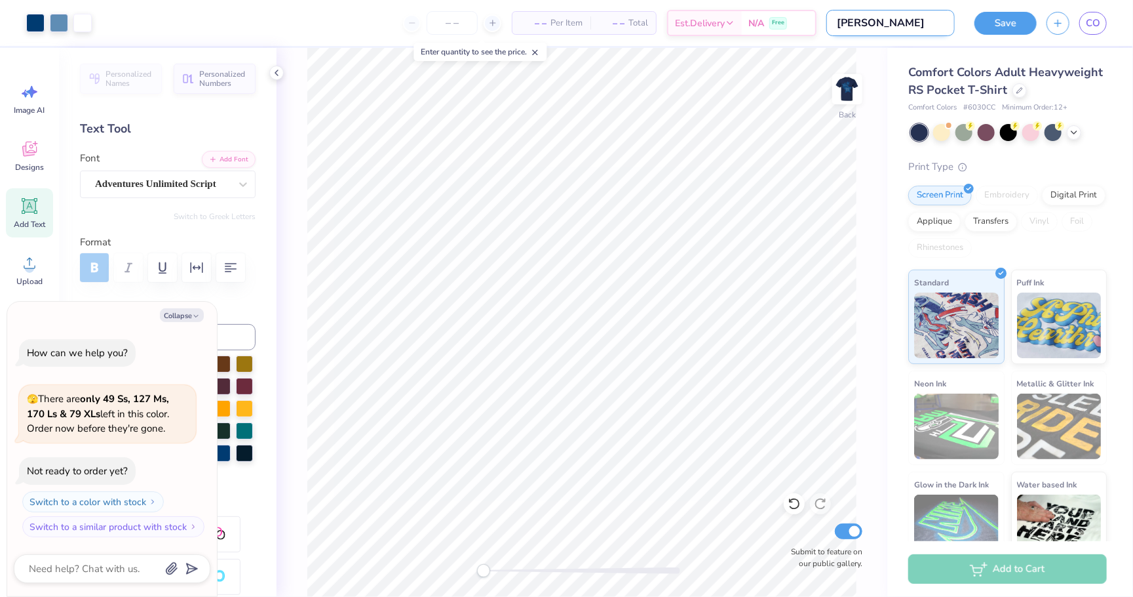
type input "cs shir"
type textarea "x"
type input "cs shirt"
type textarea "x"
type input "cs shirt"
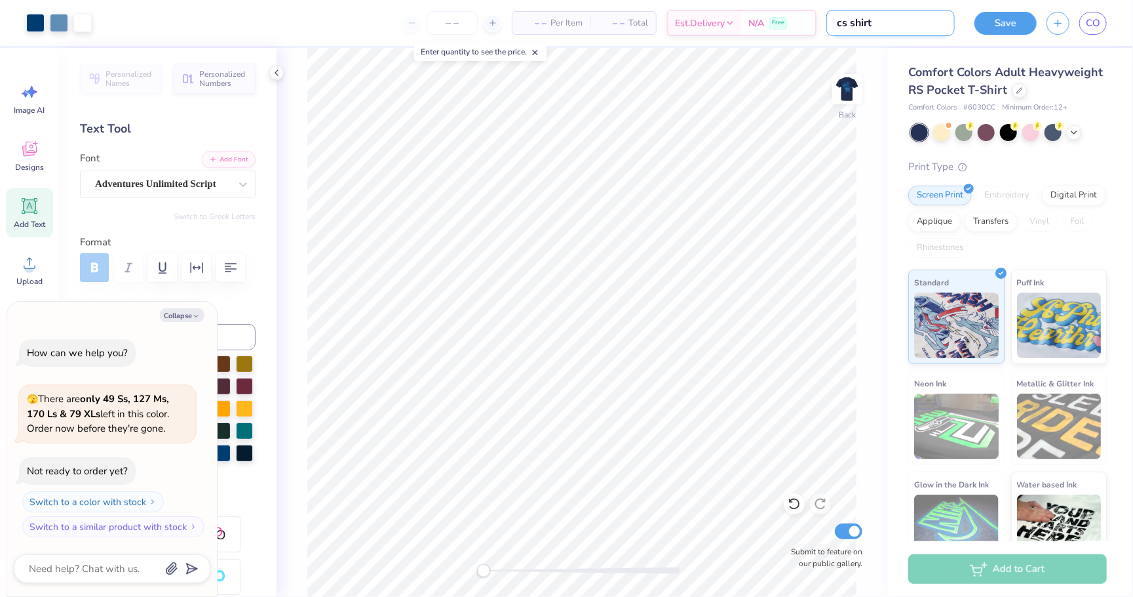
type textarea "x"
type input "cs shirt 2"
type textarea "x"
type input "cs shirt 2"
click at [1015, 21] on button "Save" at bounding box center [1006, 21] width 62 height 23
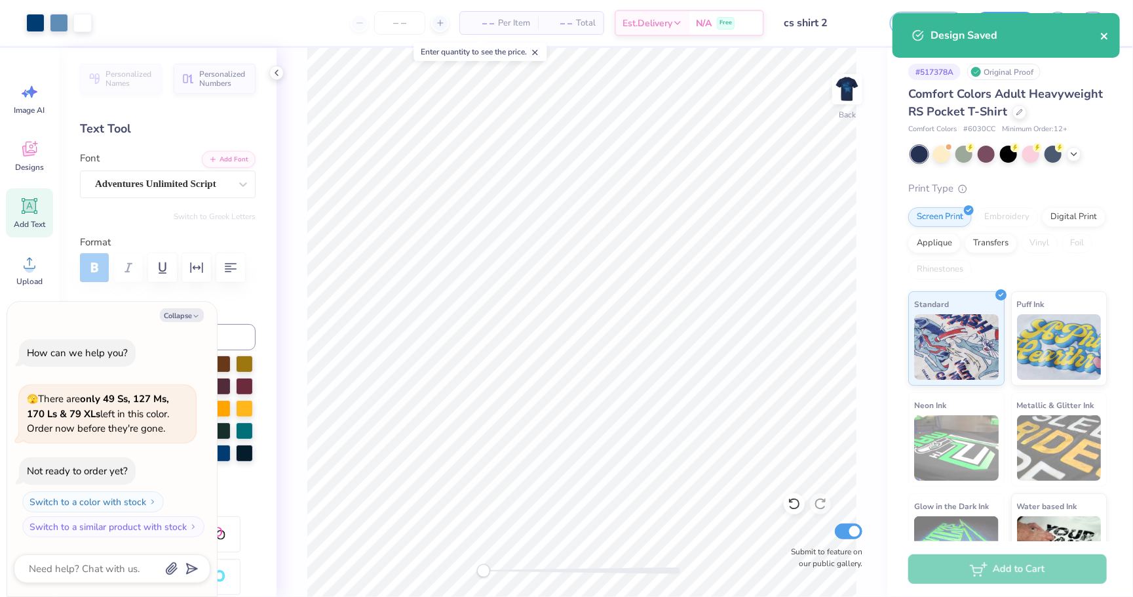
click at [1105, 35] on icon "close" at bounding box center [1104, 36] width 7 height 7
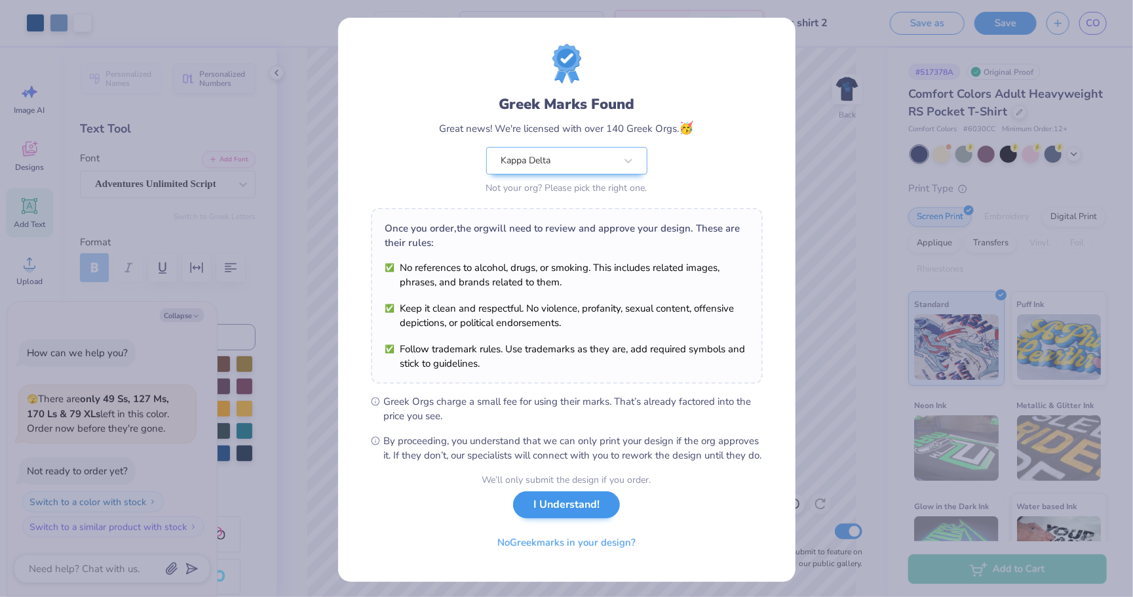
click at [595, 515] on button "I Understand!" at bounding box center [566, 504] width 107 height 27
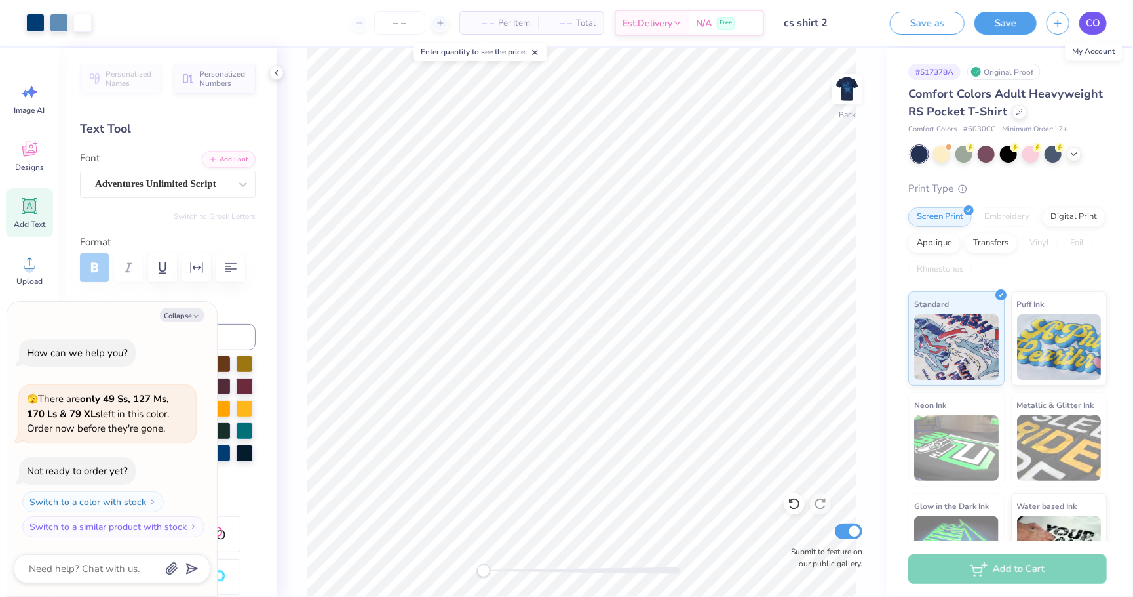
click at [1100, 24] on span "CO" at bounding box center [1093, 23] width 14 height 15
type textarea "x"
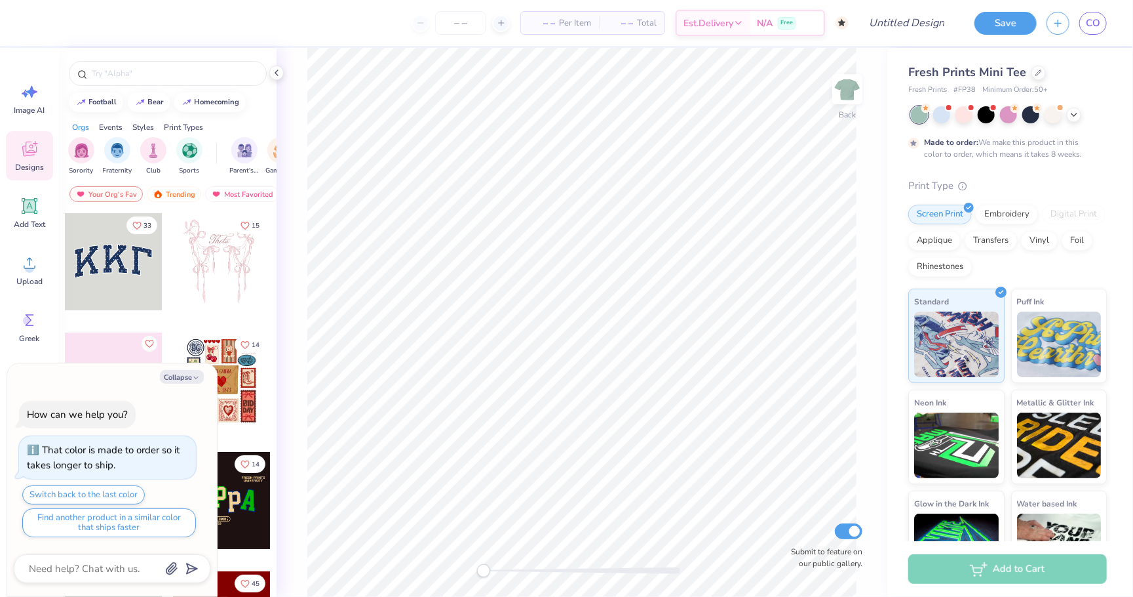
click at [126, 275] on div at bounding box center [113, 261] width 97 height 97
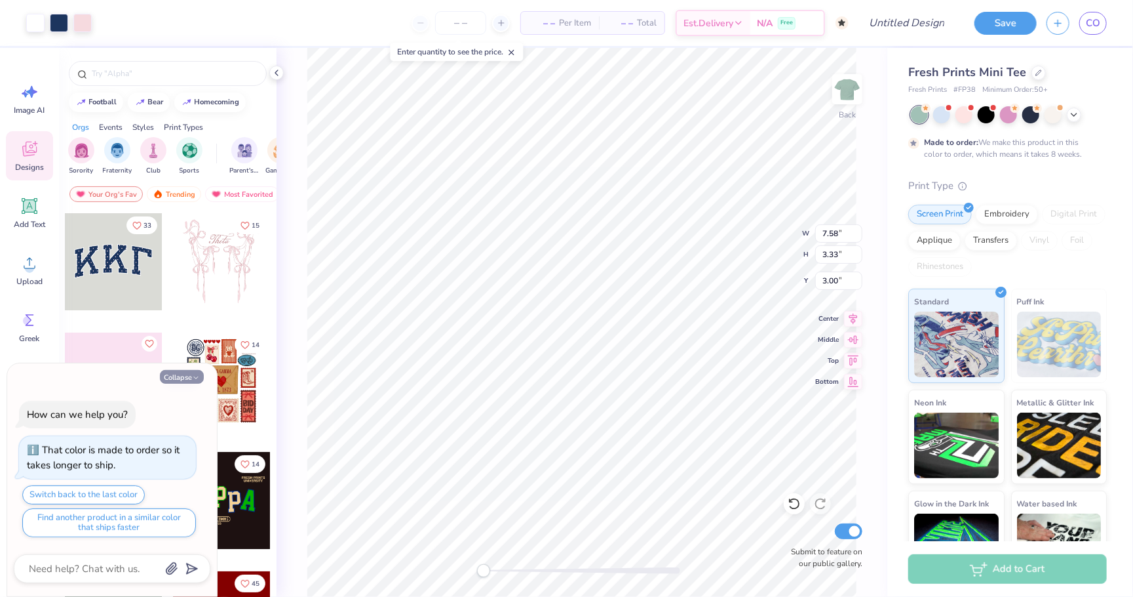
click at [190, 379] on button "Collapse" at bounding box center [182, 377] width 44 height 14
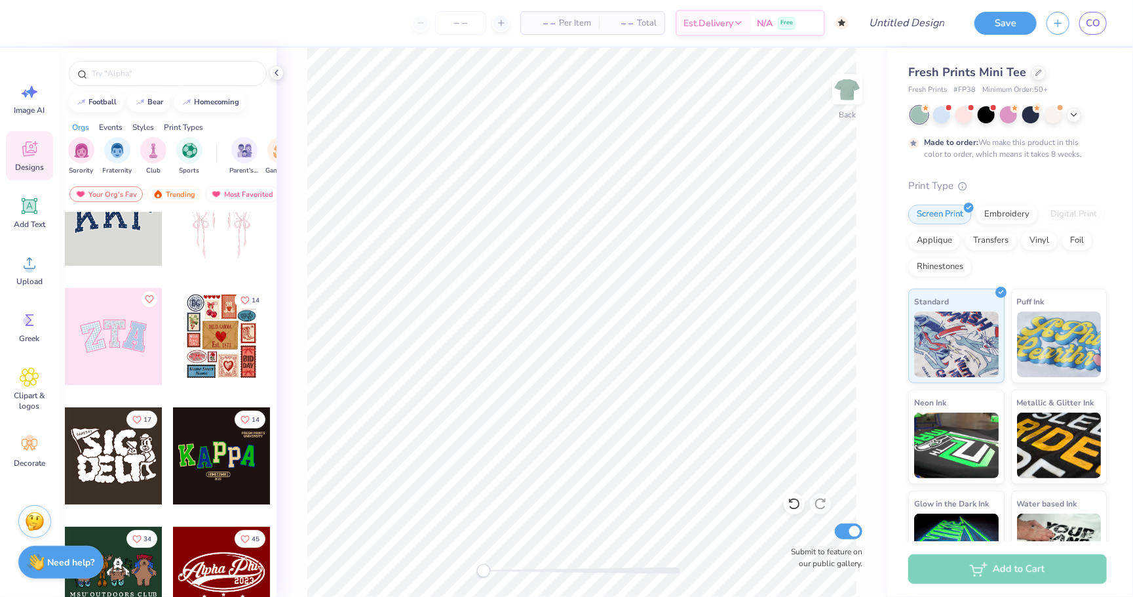
scroll to position [45, 0]
click at [119, 355] on div at bounding box center [113, 335] width 97 height 97
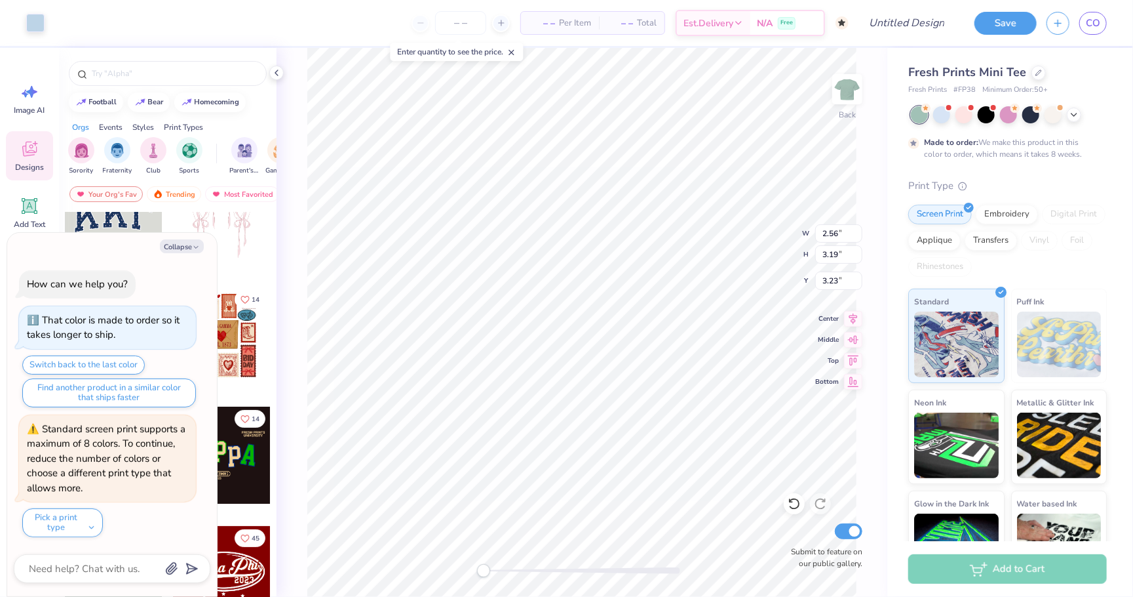
type textarea "x"
type input "2.16"
type input "2.81"
type input "3.09"
type textarea "x"
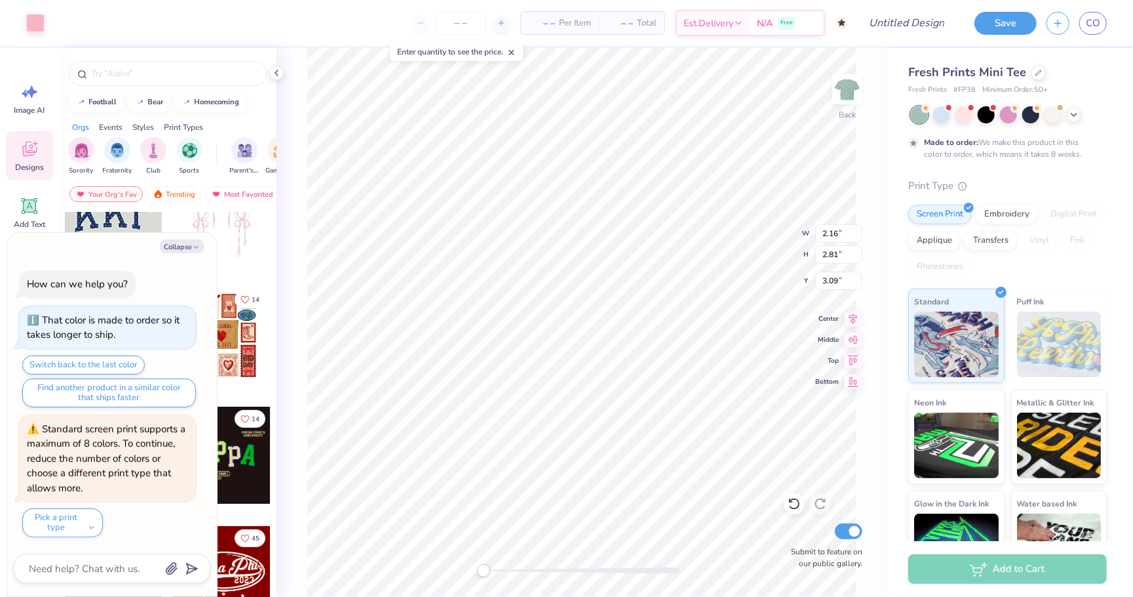
type input "6.93"
type input "3.41"
type input "3.05"
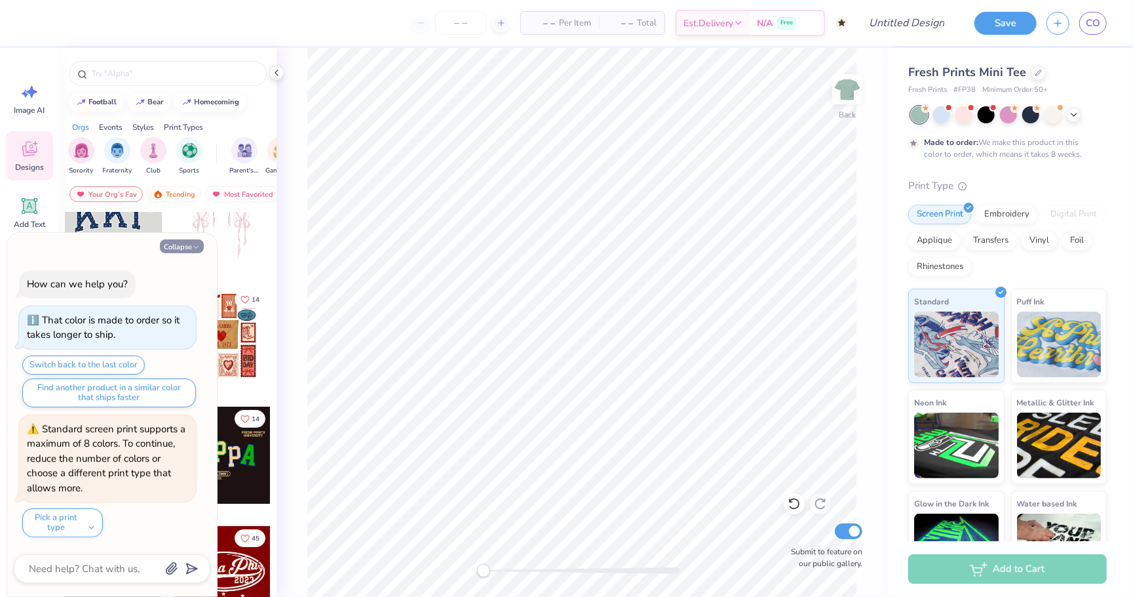
click at [189, 250] on button "Collapse" at bounding box center [182, 246] width 44 height 14
type textarea "x"
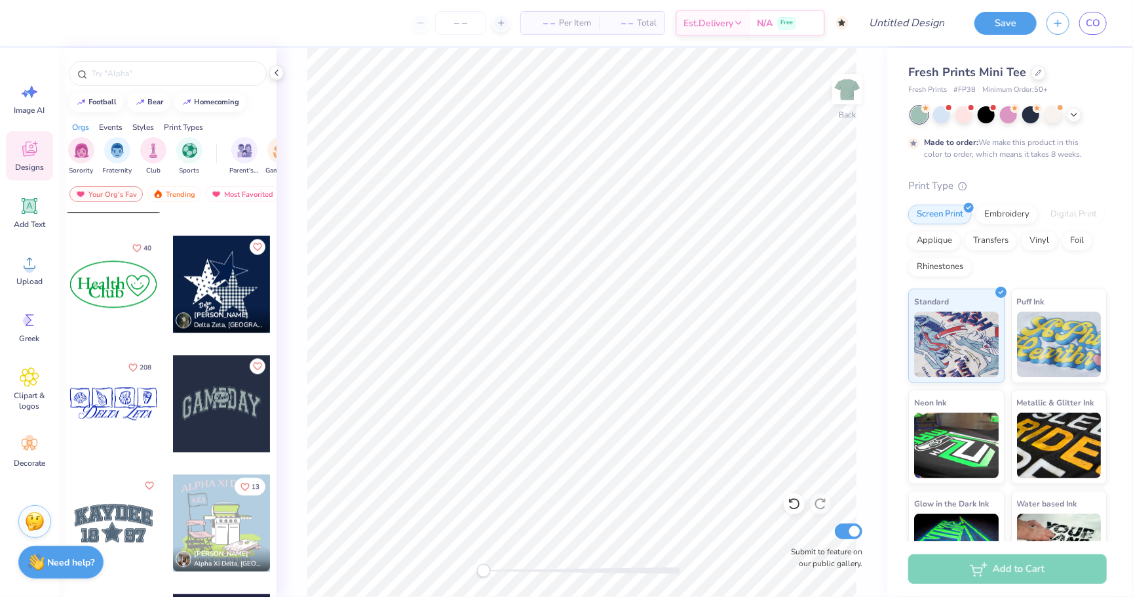
scroll to position [1653, 0]
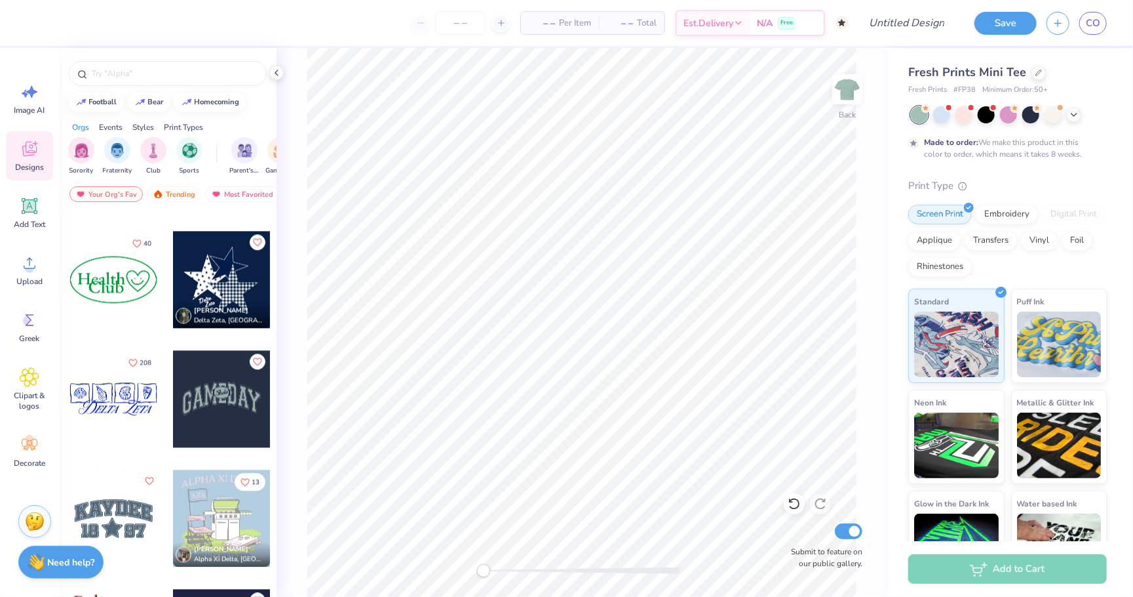
click at [120, 292] on div at bounding box center [113, 279] width 97 height 97
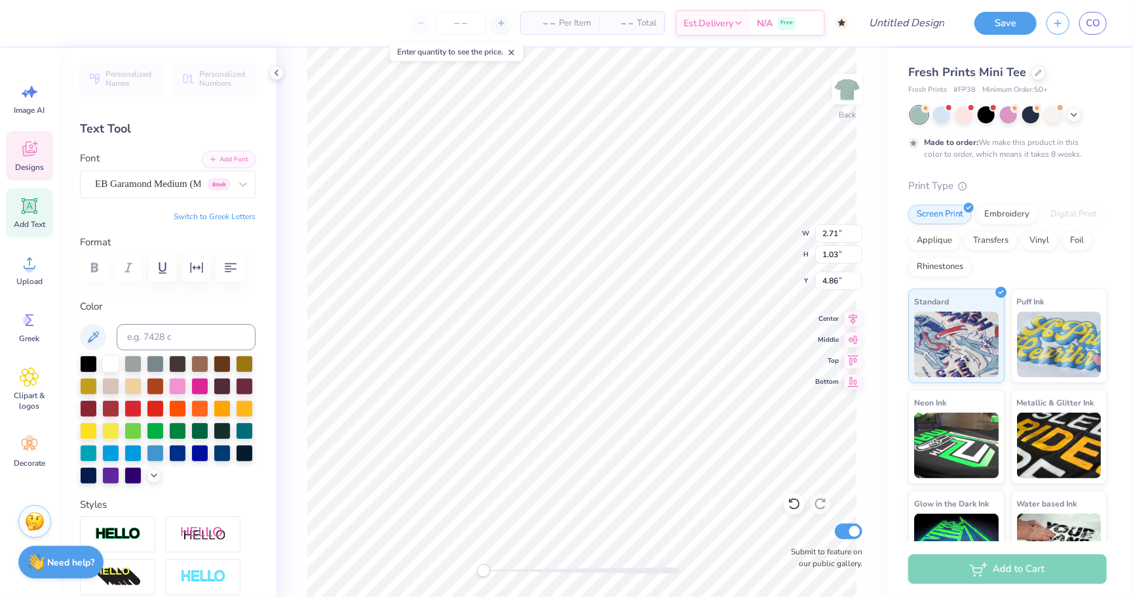
type textarea "C"
type textarea "Delta"
type textarea "Kappa"
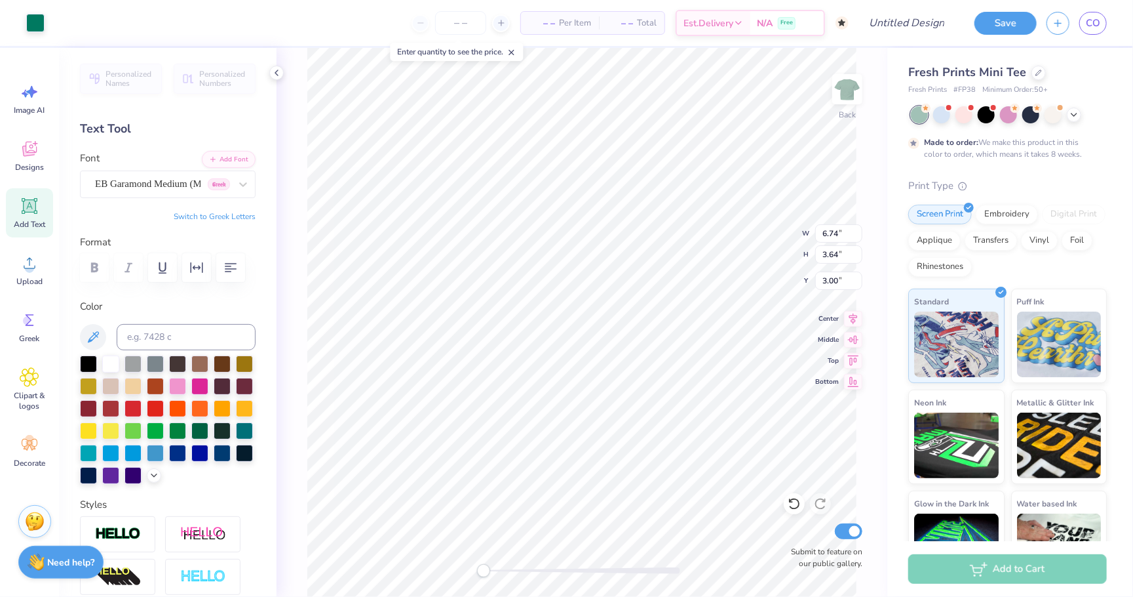
type input "3.40"
click at [914, 27] on input "Design Title" at bounding box center [891, 23] width 128 height 26
click at [884, 21] on input "new men set" at bounding box center [891, 23] width 128 height 26
type input "new mem set"
click at [1003, 26] on button "Save" at bounding box center [1006, 21] width 62 height 23
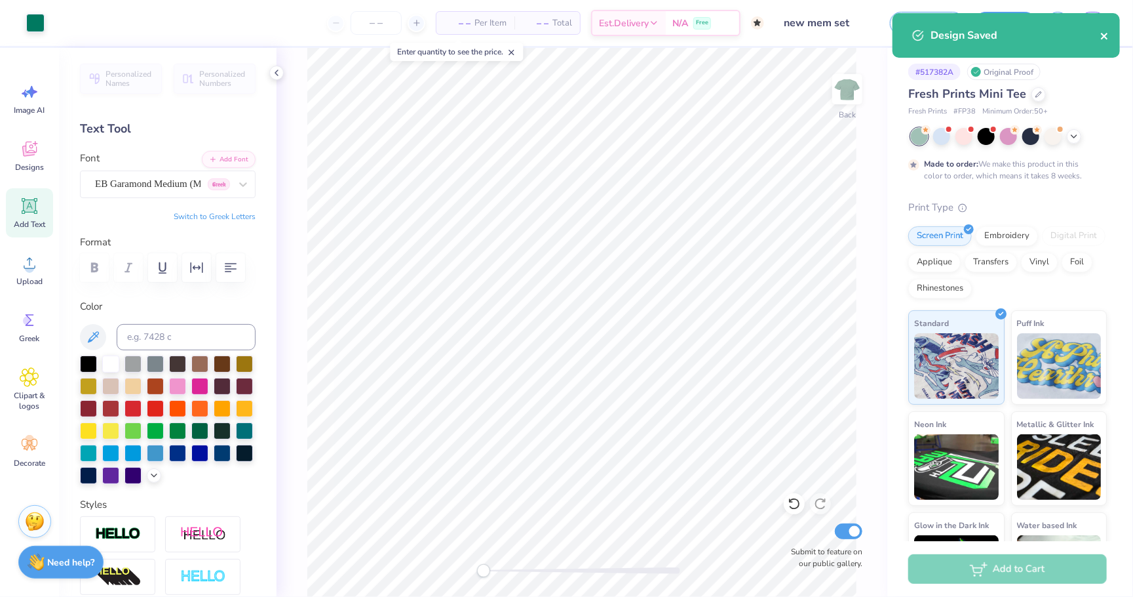
click at [1105, 33] on icon "close" at bounding box center [1105, 36] width 9 height 10
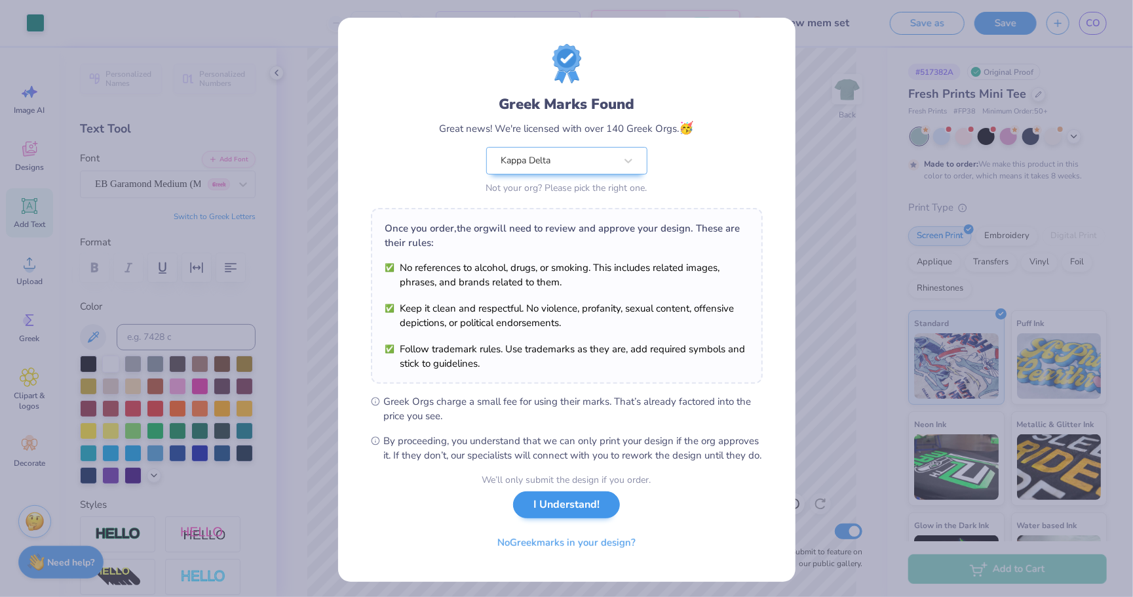
click at [563, 513] on button "I Understand!" at bounding box center [566, 504] width 107 height 27
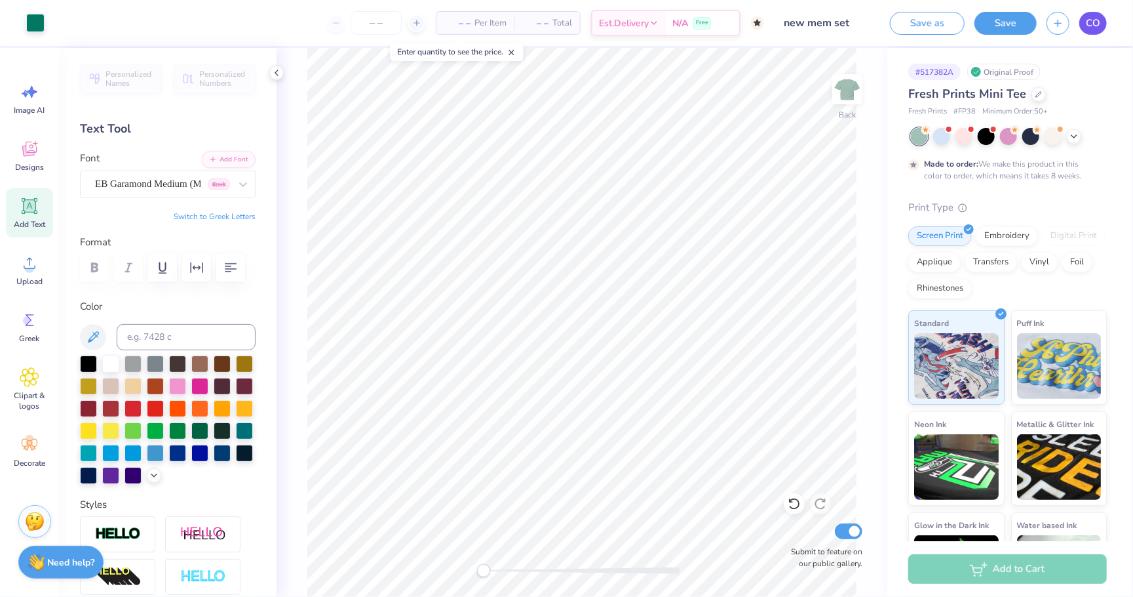
click at [1099, 24] on span "CO" at bounding box center [1093, 23] width 14 height 15
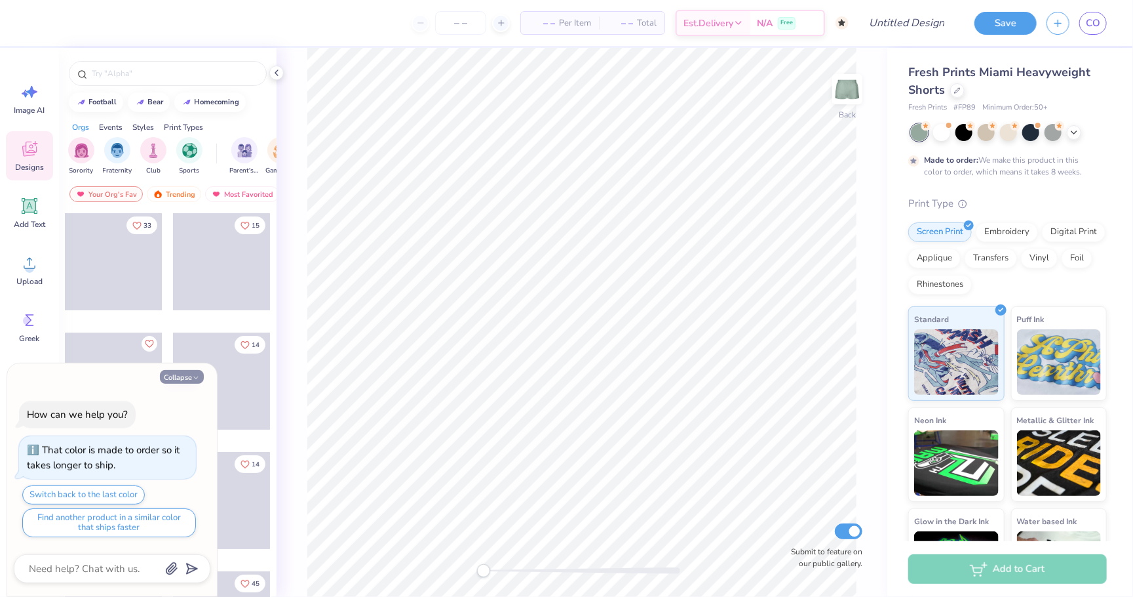
click at [184, 378] on button "Collapse" at bounding box center [182, 377] width 44 height 14
type textarea "x"
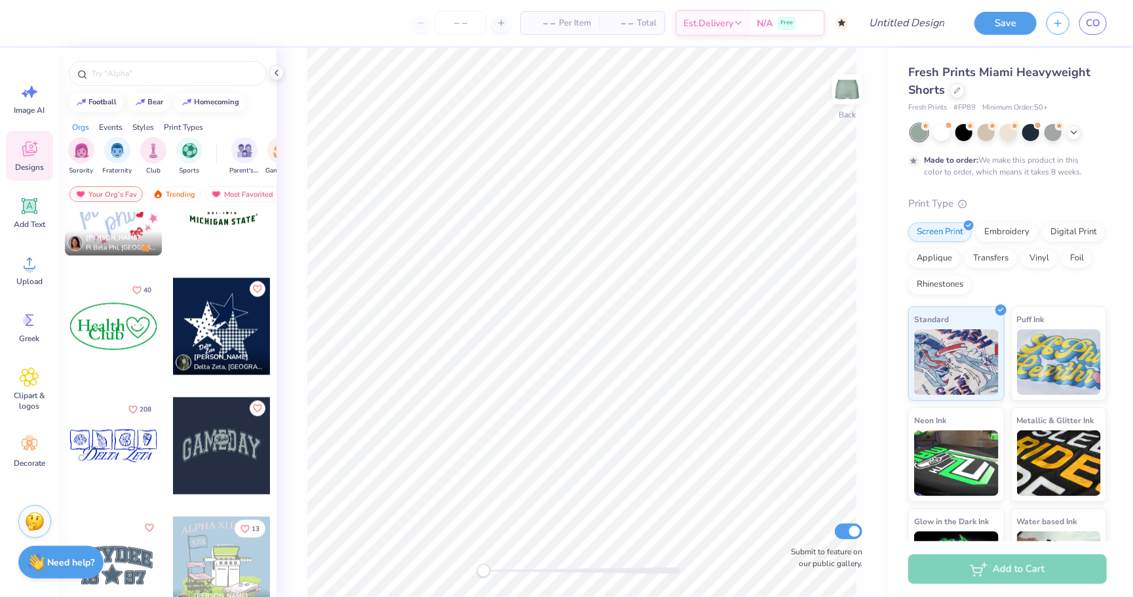
scroll to position [1610, 0]
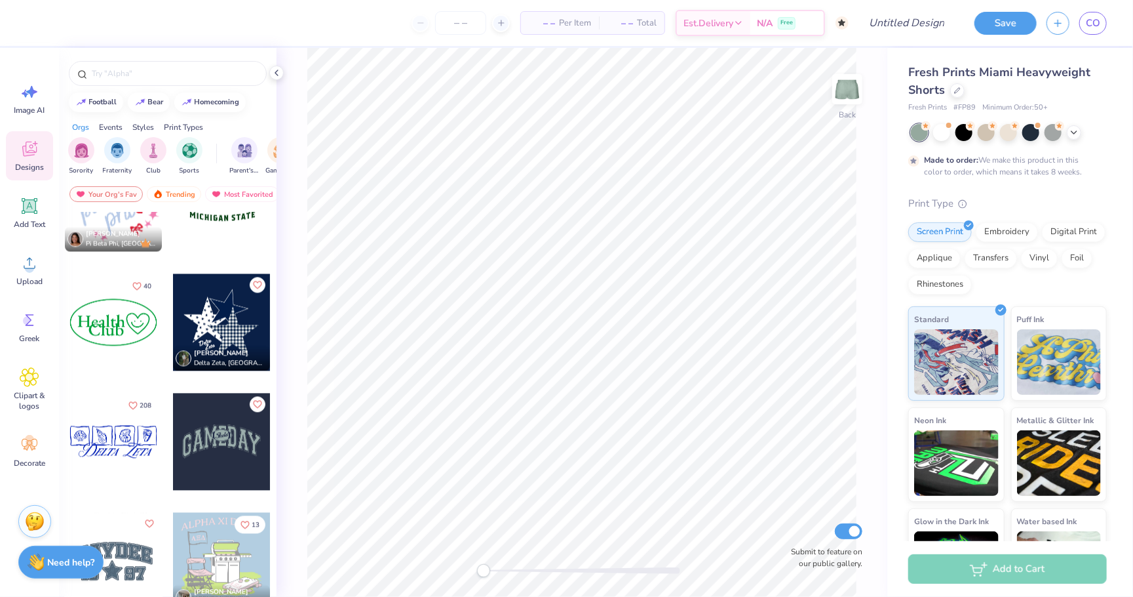
click at [101, 294] on div at bounding box center [113, 321] width 97 height 97
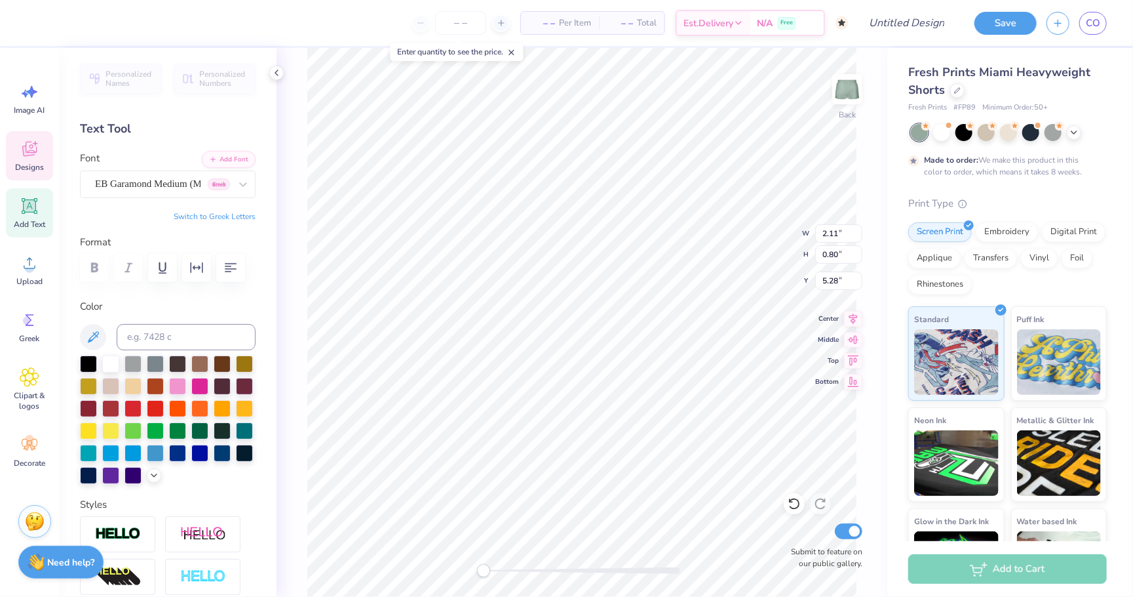
type input "2.89"
type input "4.78"
type input "5.23"
type input "2.83"
type input "3.84"
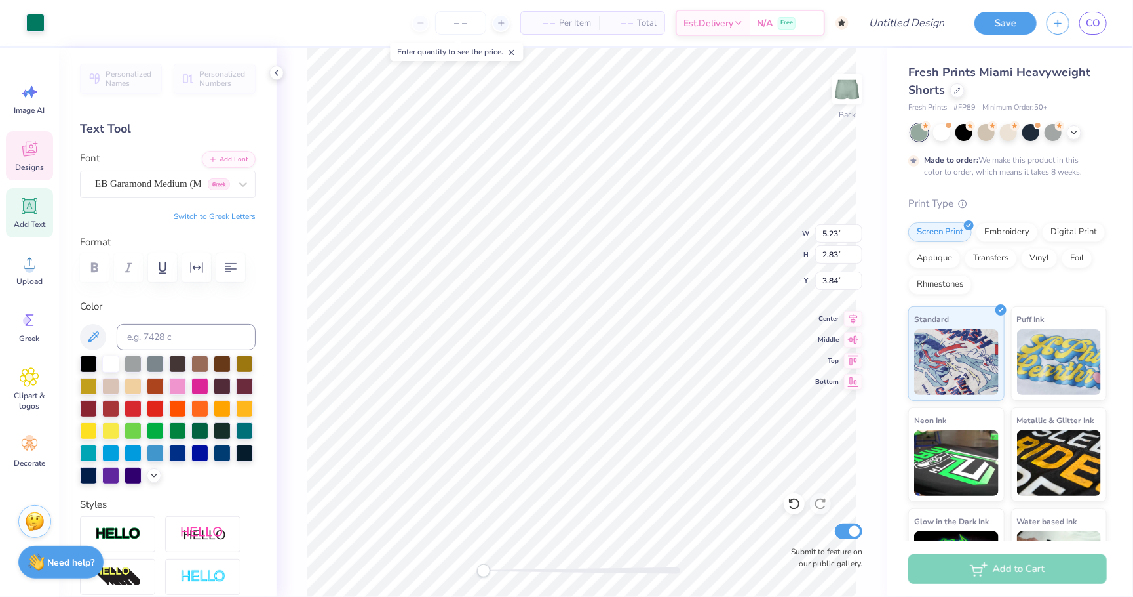
type input "0.75"
type input "0.41"
type input "5.15"
type input "3.46"
type input "3.17"
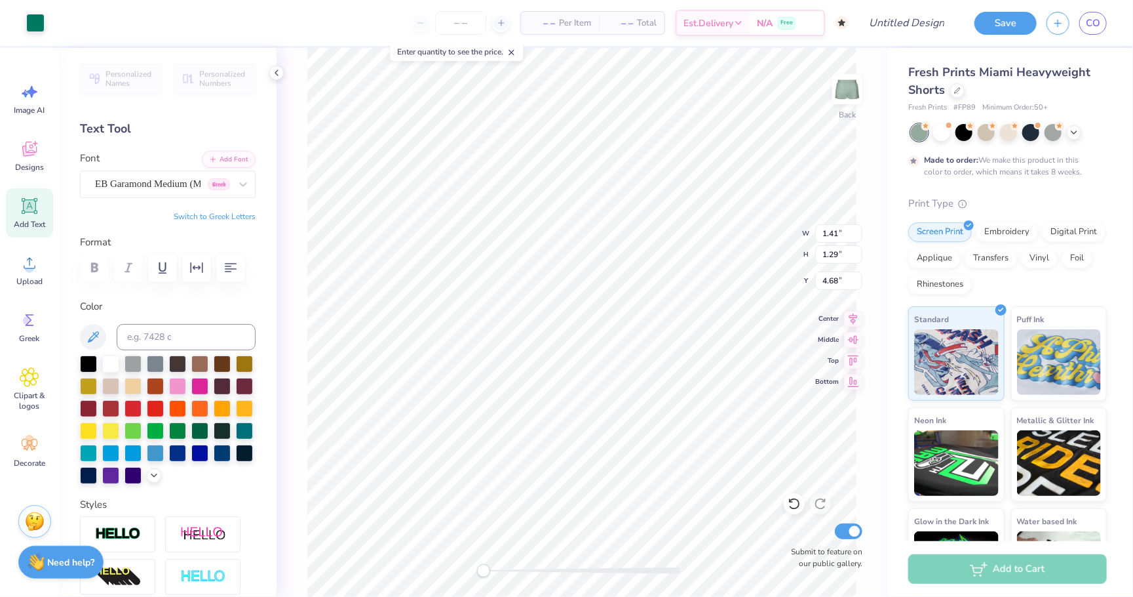
type input "4.11"
type input "1.96"
type input "1.79"
type input "7.63"
type input "2.84"
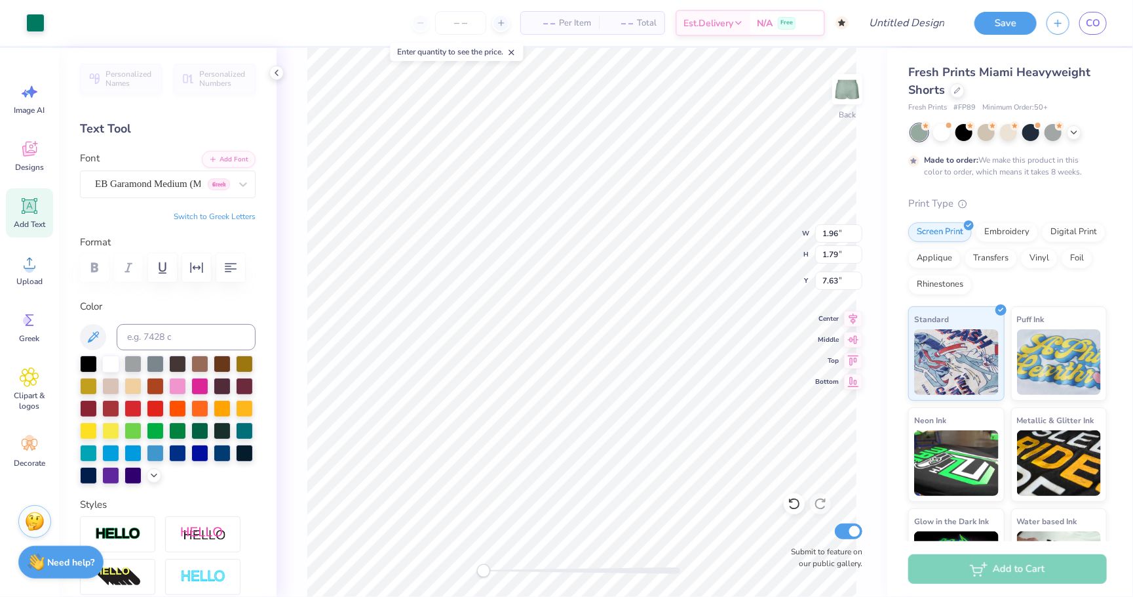
type input "2.59"
type input "7.04"
click at [923, 20] on input "Design Title" at bounding box center [891, 23] width 128 height 26
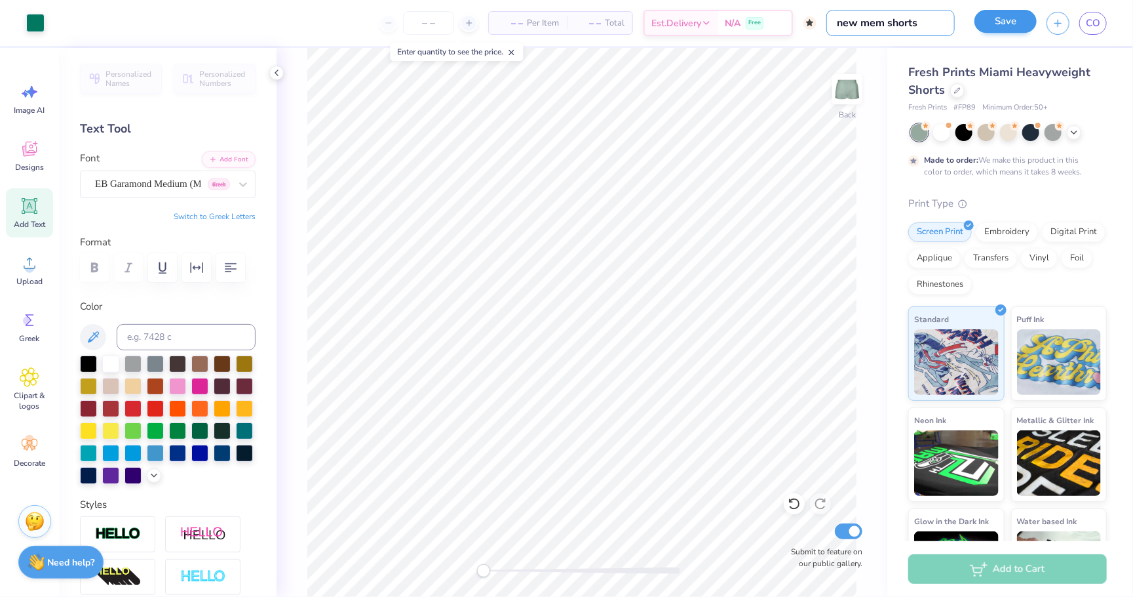
type input "new mem shorts"
click at [1002, 21] on button "Save" at bounding box center [1006, 21] width 62 height 23
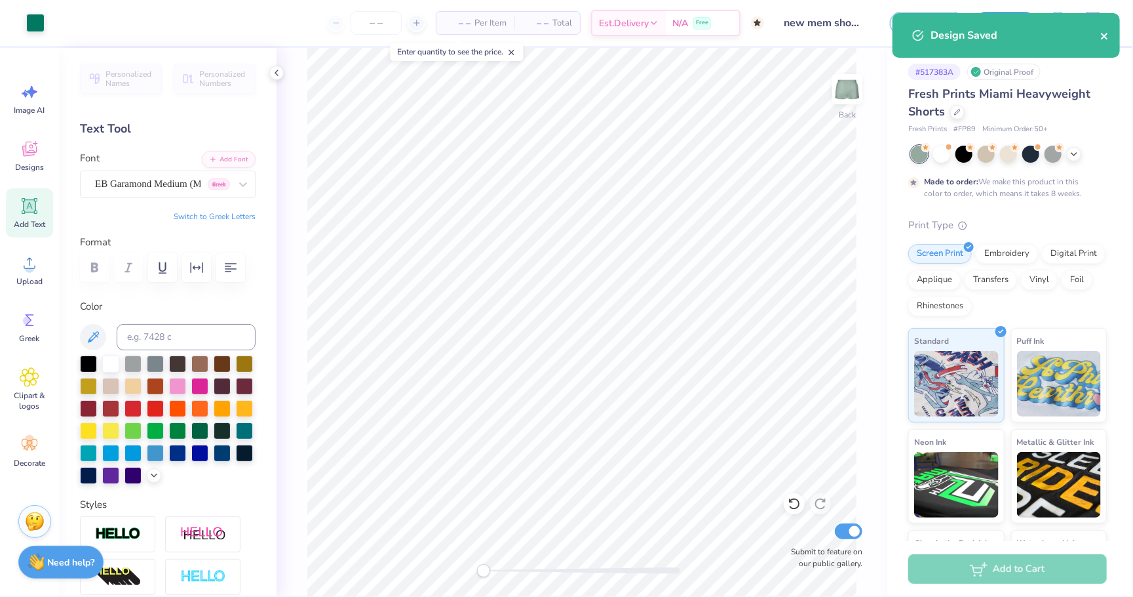
click at [1104, 31] on icon "close" at bounding box center [1105, 36] width 9 height 10
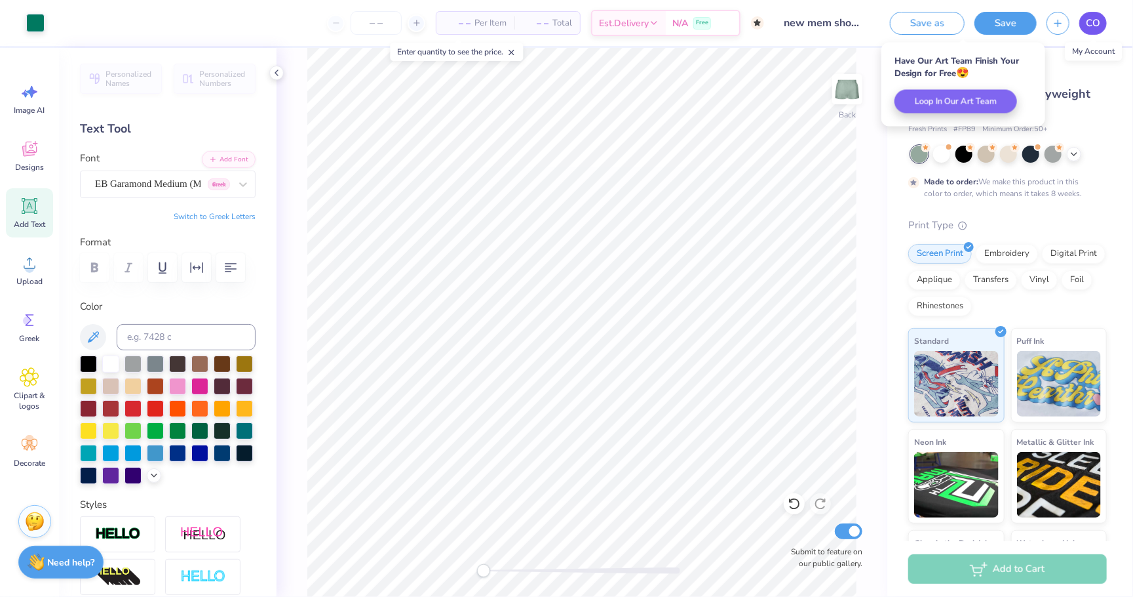
click at [1095, 25] on span "CO" at bounding box center [1093, 23] width 14 height 15
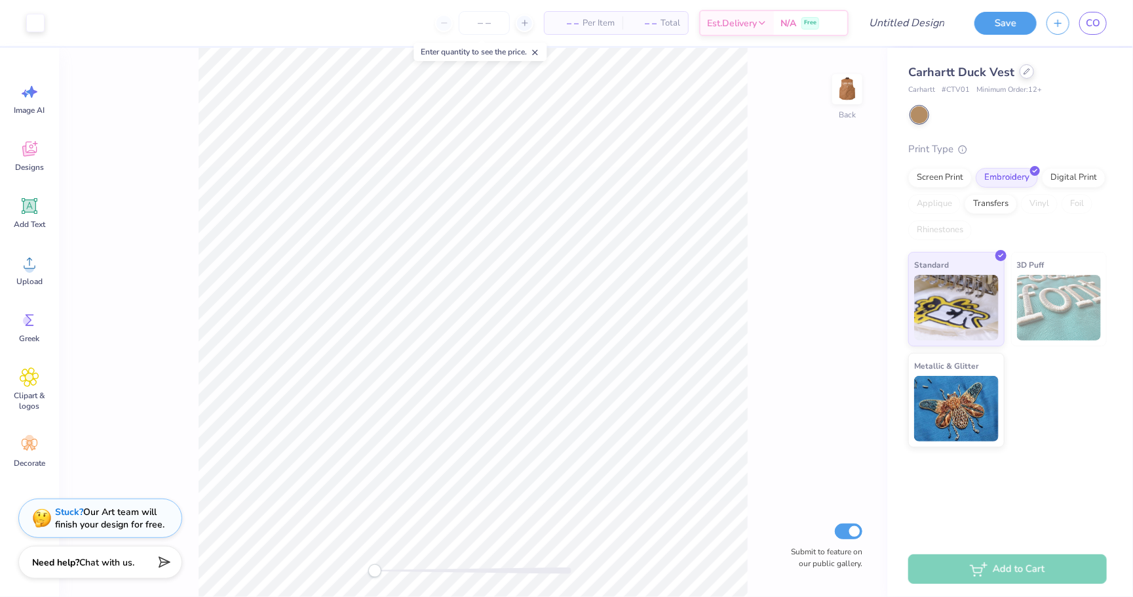
click at [1023, 77] on div at bounding box center [1027, 71] width 14 height 14
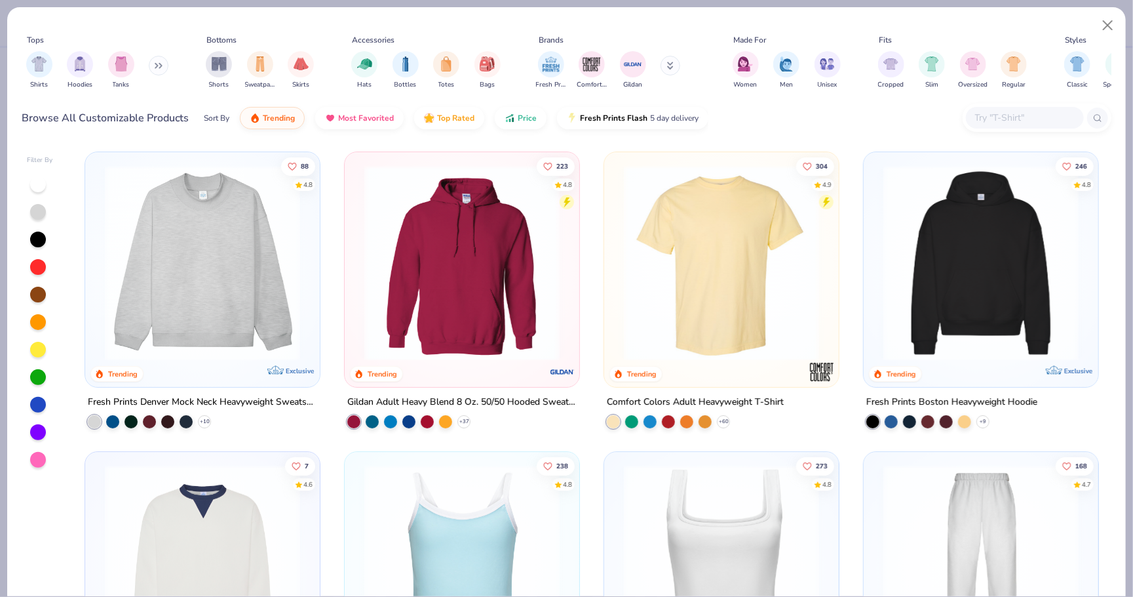
scroll to position [-1, 0]
click at [216, 337] on div "88 4.8 Trending Exclusive Fresh Prints Denver Mock Neck Heavyweight Sweatshirt …" at bounding box center [592, 371] width 1039 height 452
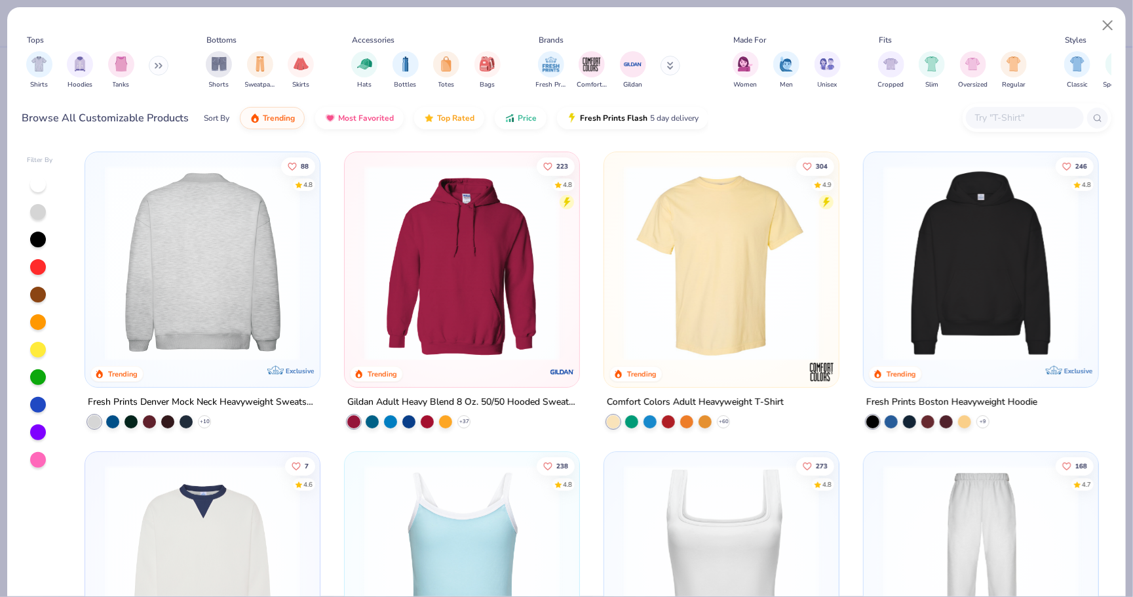
click at [233, 283] on img at bounding box center [202, 262] width 208 height 195
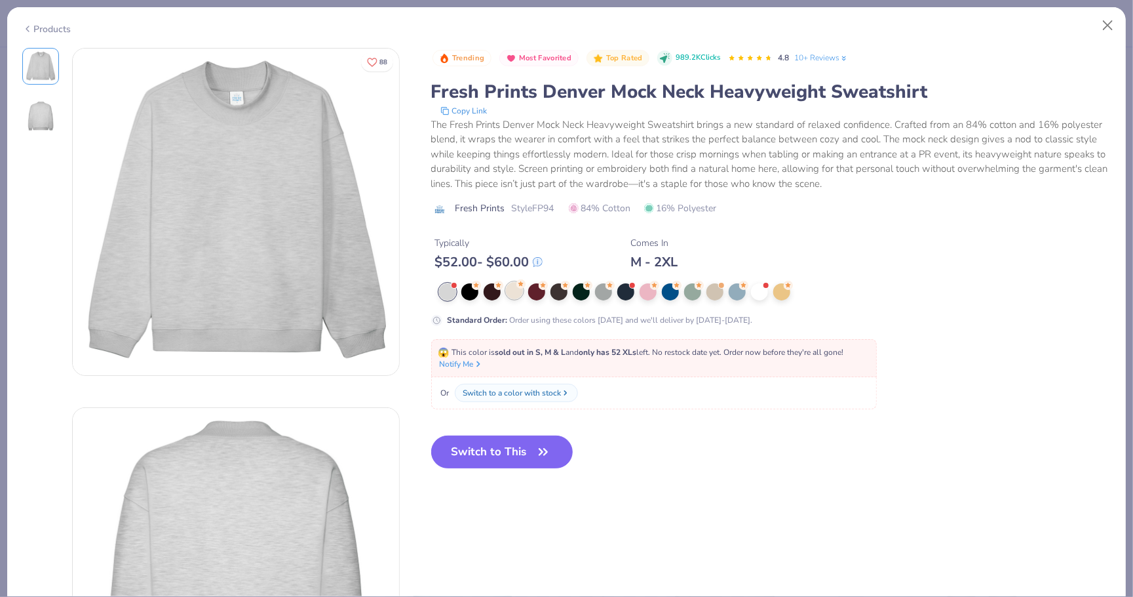
click at [514, 286] on div at bounding box center [514, 290] width 17 height 17
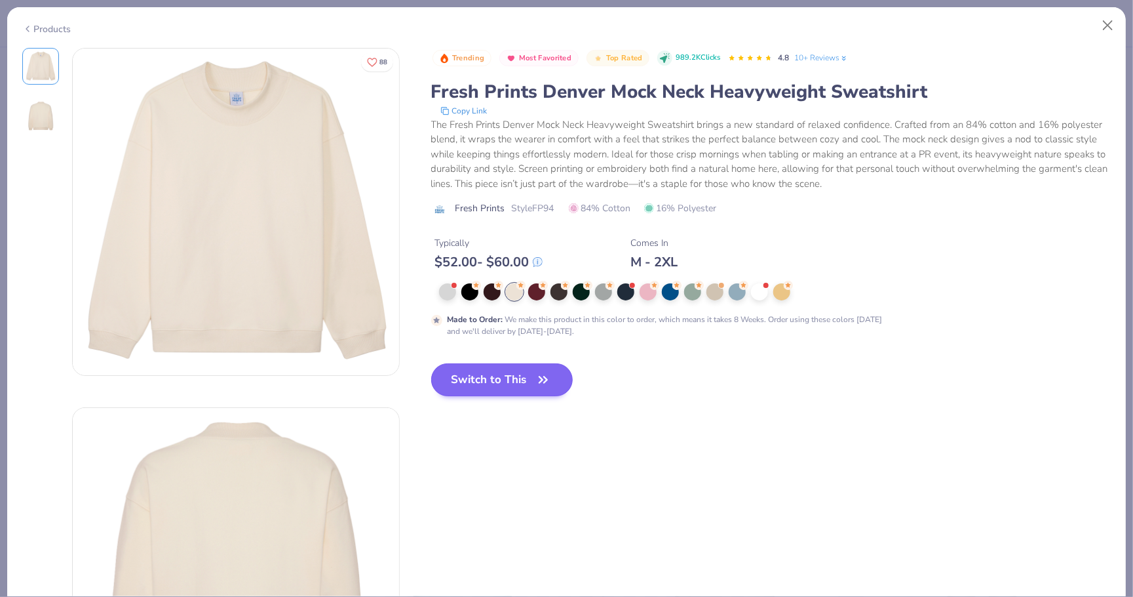
click at [508, 376] on button "Switch to This" at bounding box center [502, 379] width 142 height 33
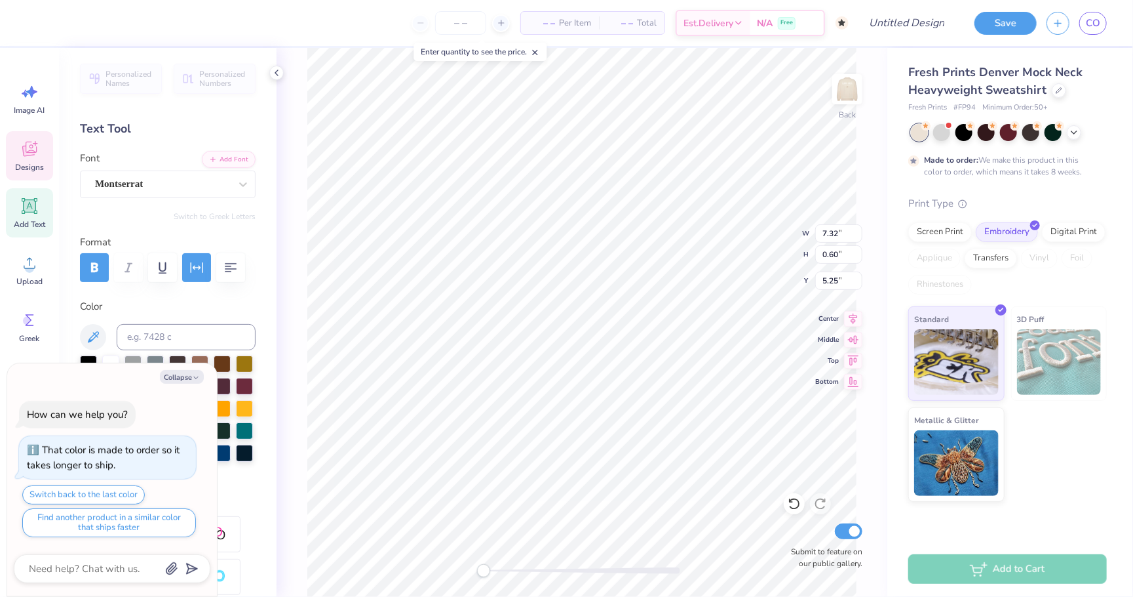
type textarea "x"
type textarea "THETA"
type textarea "x"
type textarea "THETA X"
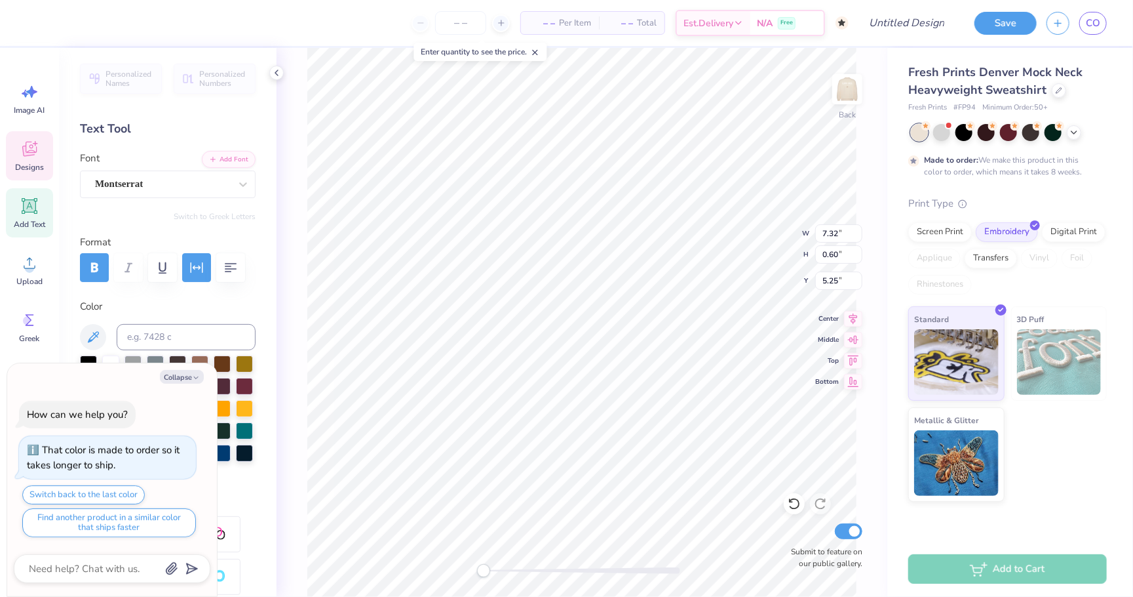
type textarea "x"
type textarea "THETA XI"
click at [191, 377] on button "Collapse" at bounding box center [182, 377] width 44 height 14
type textarea "x"
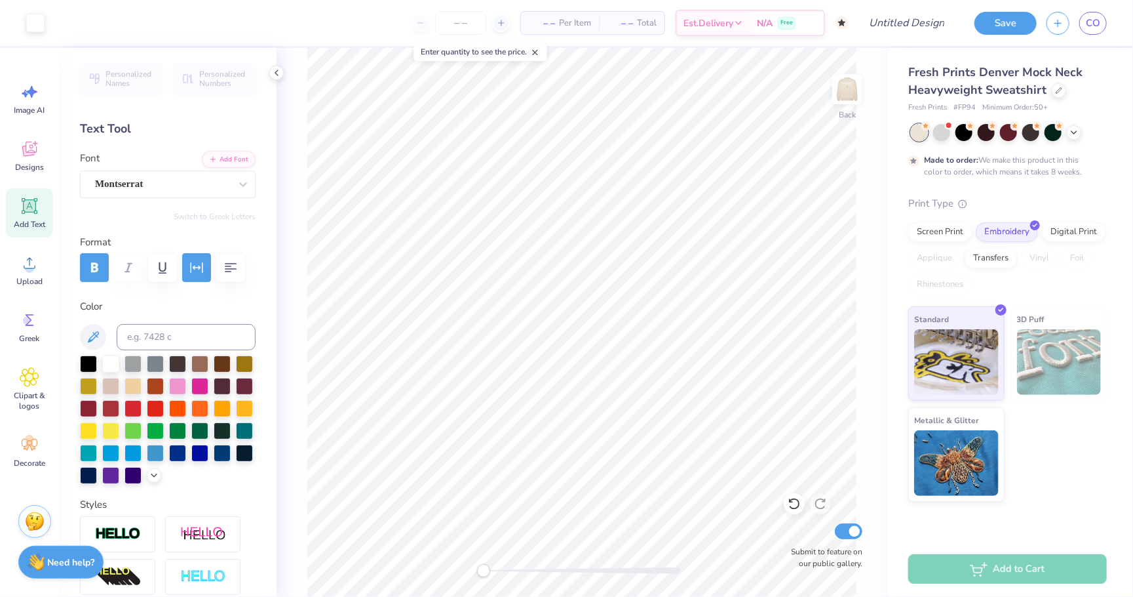
click at [32, 212] on icon at bounding box center [30, 206] width 20 height 20
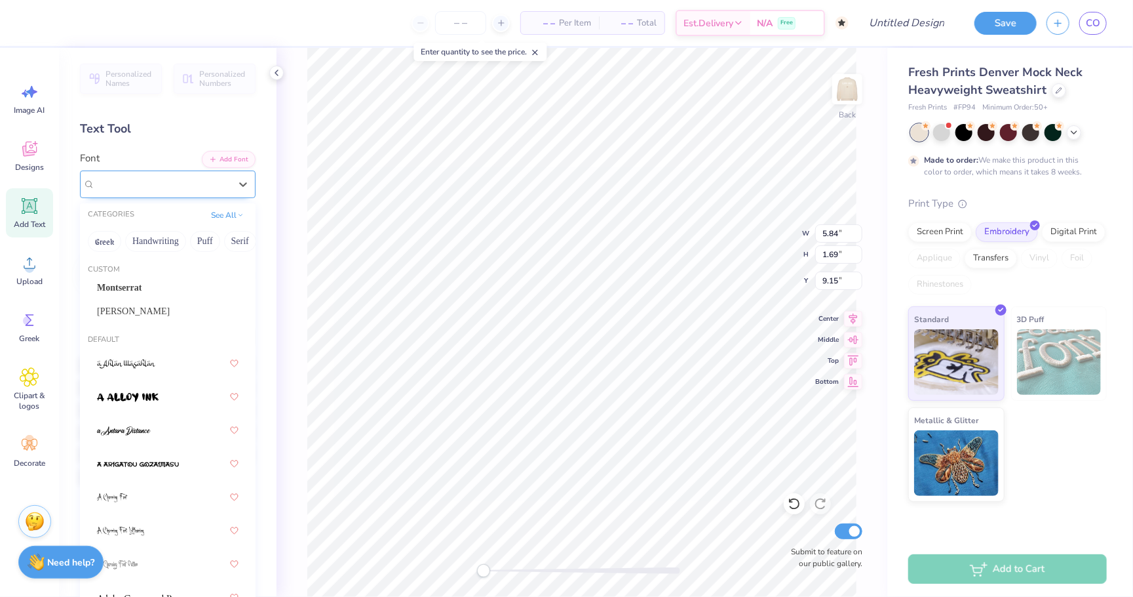
click at [134, 182] on span "Super Dream" at bounding box center [121, 183] width 52 height 15
click at [147, 181] on span "Super Dream" at bounding box center [121, 183] width 52 height 15
click at [151, 291] on div "Montserrat" at bounding box center [168, 288] width 142 height 14
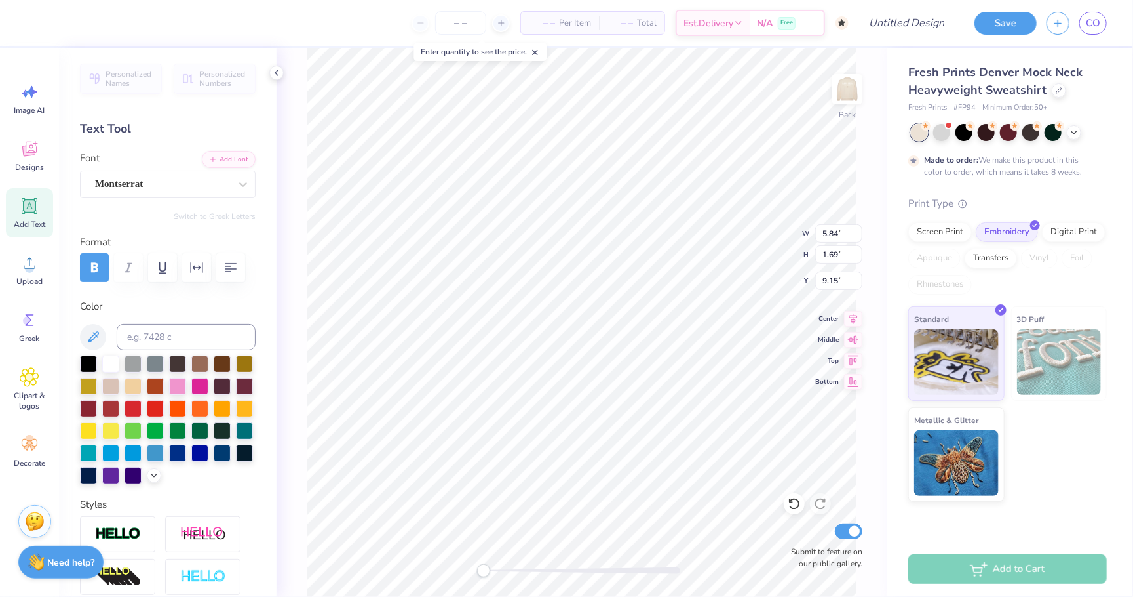
scroll to position [0, 0]
type textarea "T"
type textarea "WILMINGTON, NC"
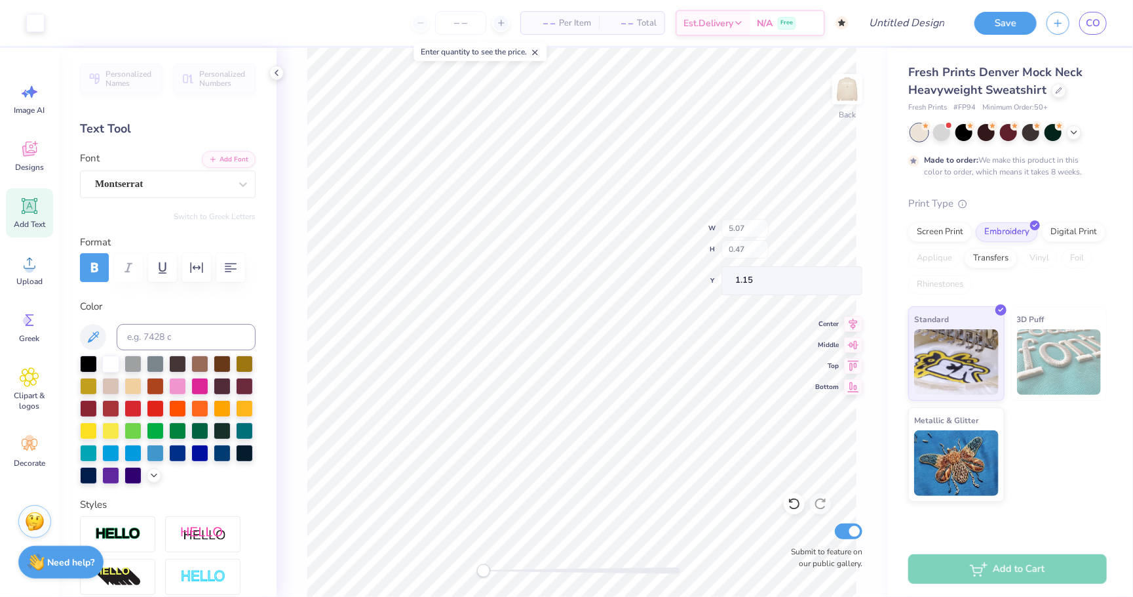
type input "5.07"
type input "0.47"
type input "1.15"
click at [911, 28] on input "Design Title" at bounding box center [891, 23] width 128 height 26
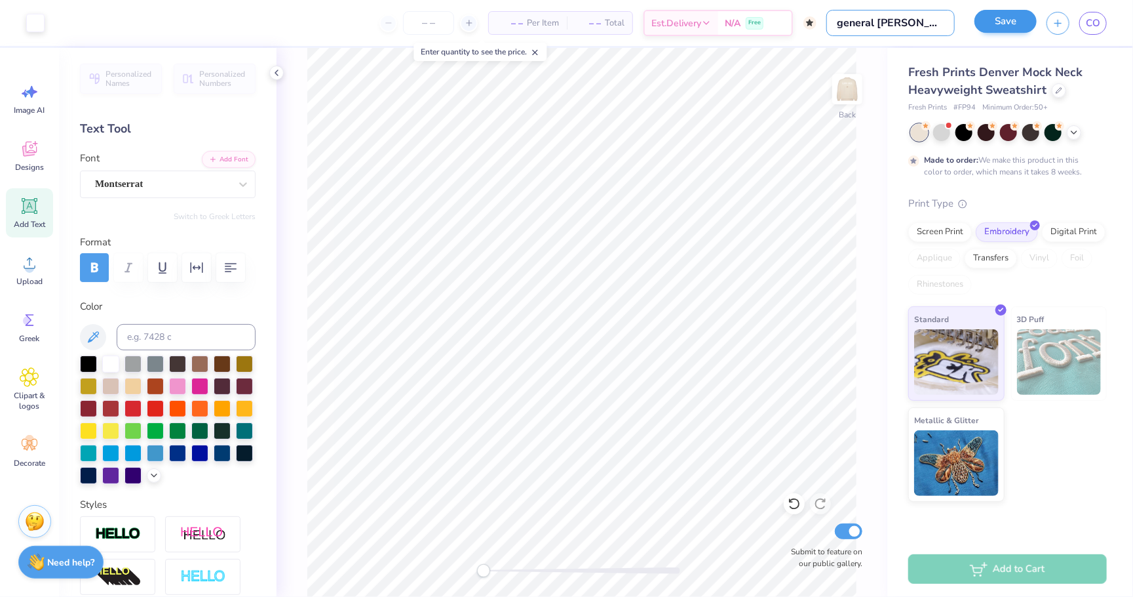
type input "general merch mockneck"
click at [1002, 22] on button "Save" at bounding box center [1006, 21] width 62 height 23
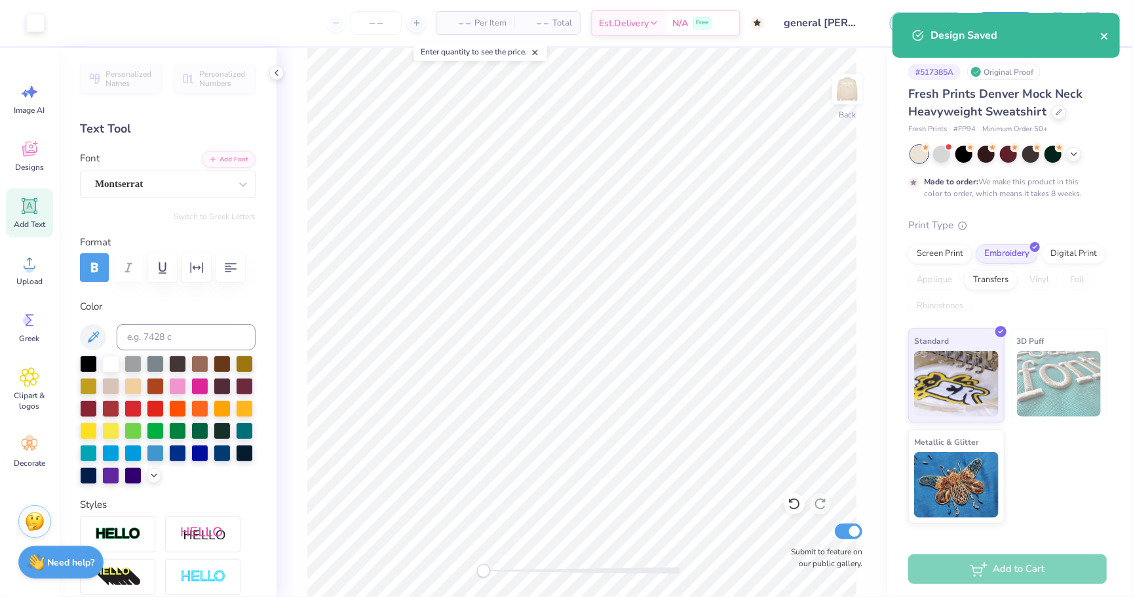
click at [1104, 33] on icon "close" at bounding box center [1105, 36] width 9 height 10
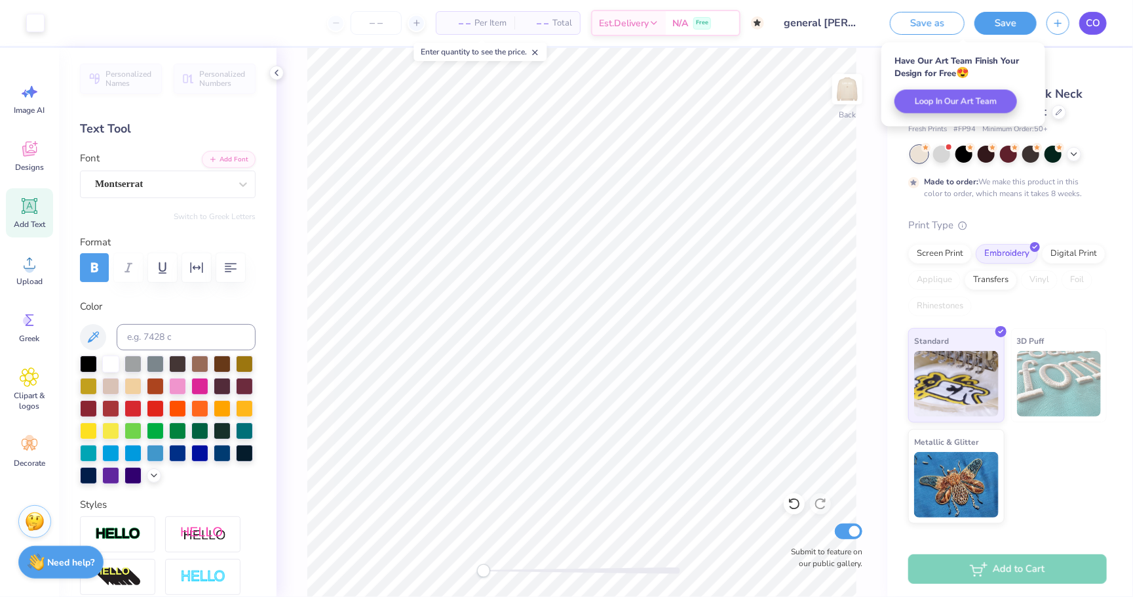
click at [1095, 24] on span "CO" at bounding box center [1093, 23] width 14 height 15
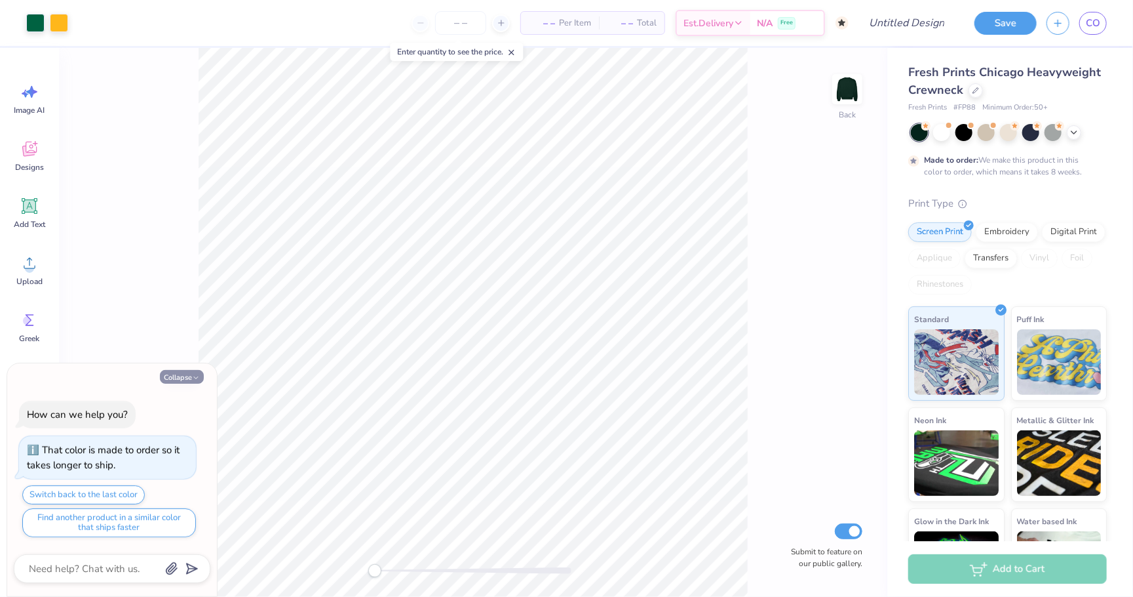
click at [178, 374] on button "Collapse" at bounding box center [182, 377] width 44 height 14
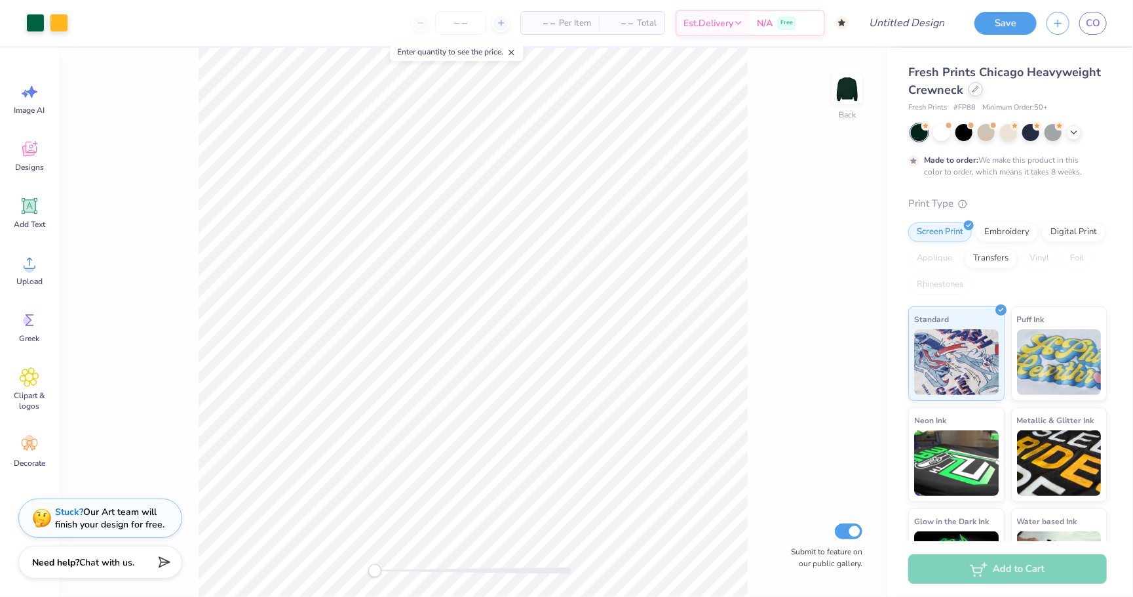
click at [976, 90] on icon at bounding box center [976, 89] width 7 height 7
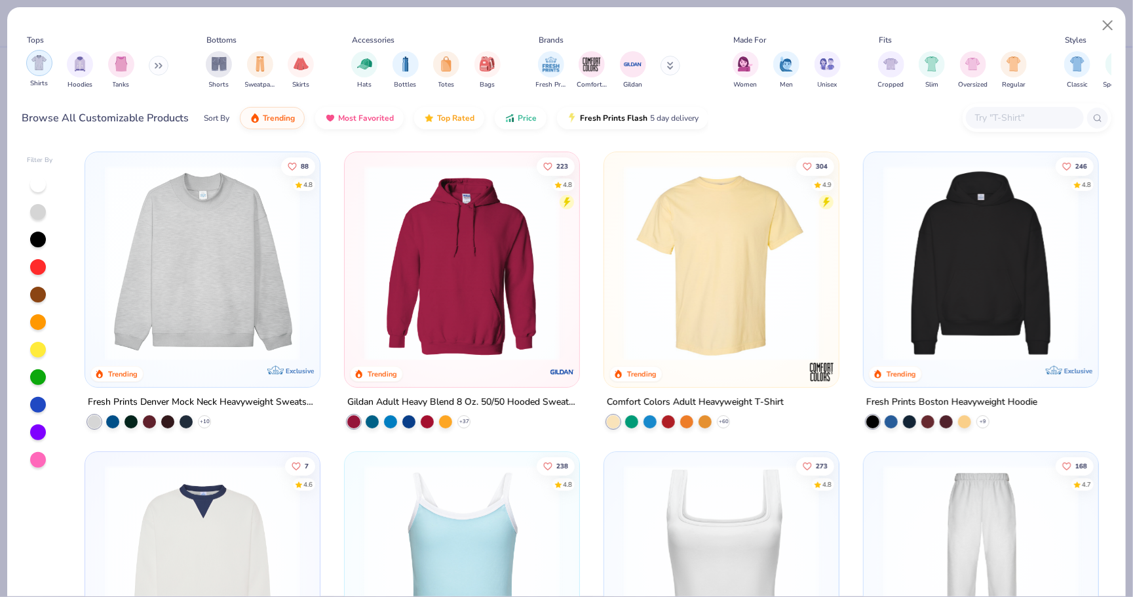
click at [45, 64] on img "filter for Shirts" at bounding box center [38, 62] width 15 height 15
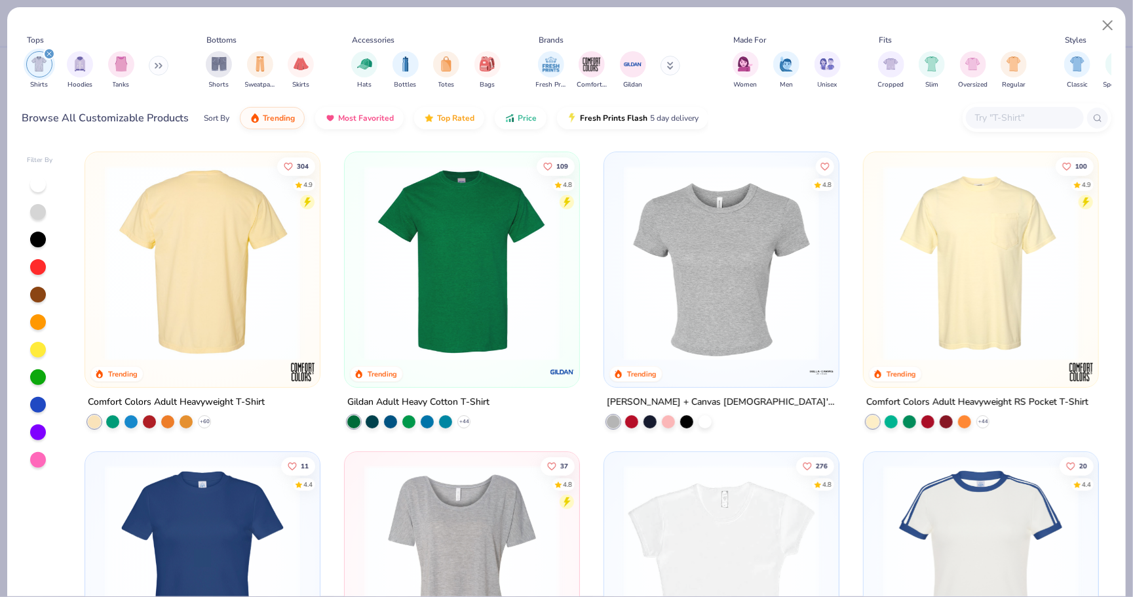
click at [195, 290] on div at bounding box center [202, 262] width 625 height 195
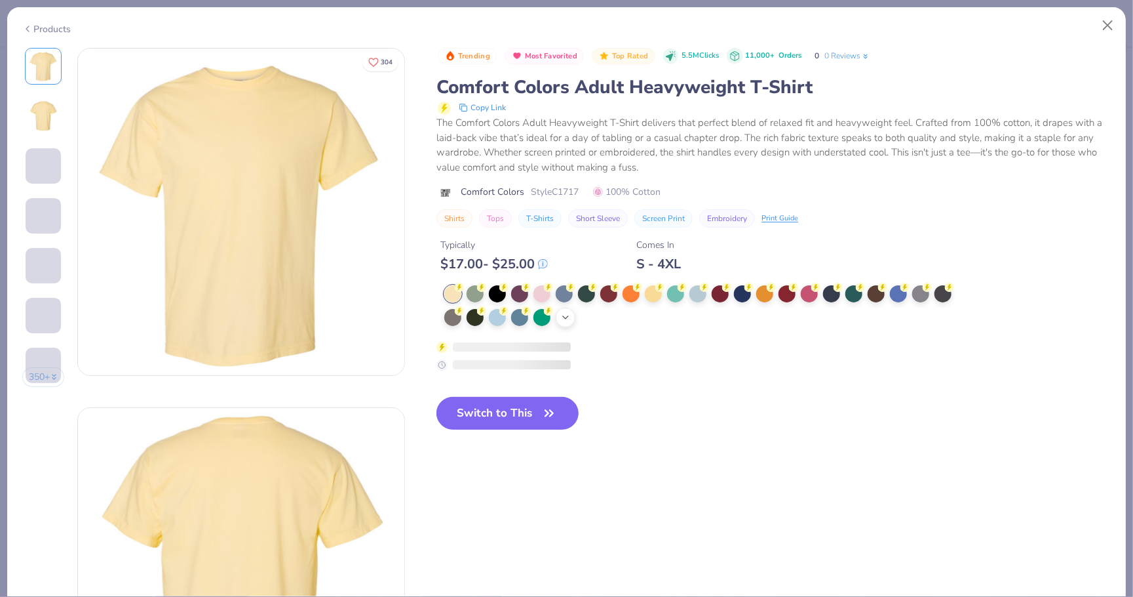
click at [565, 315] on icon at bounding box center [565, 317] width 10 height 10
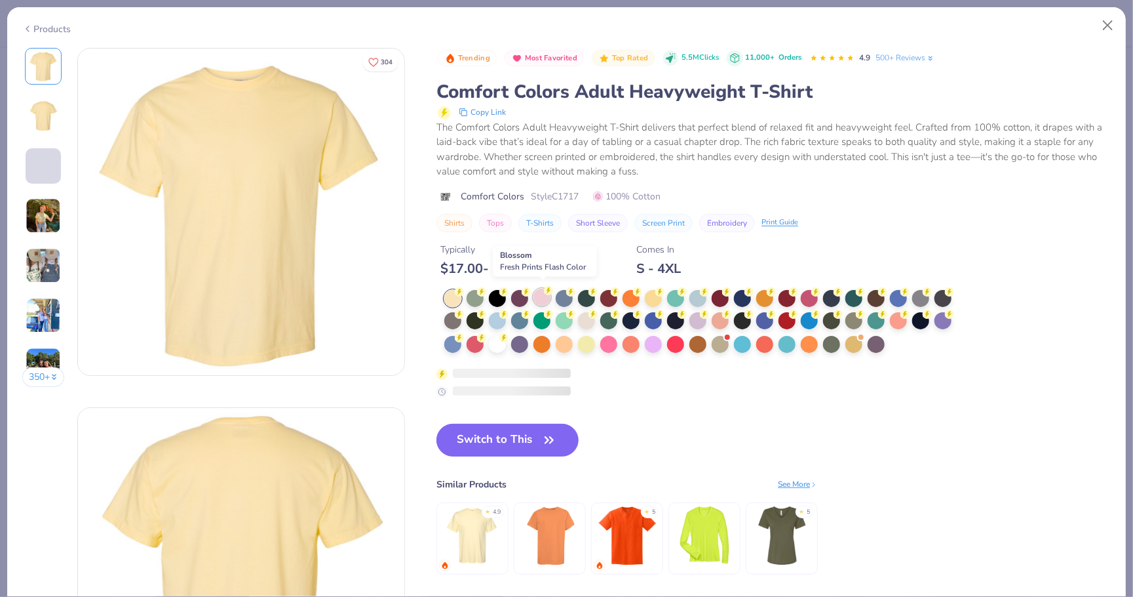
click at [545, 291] on icon at bounding box center [548, 290] width 9 height 9
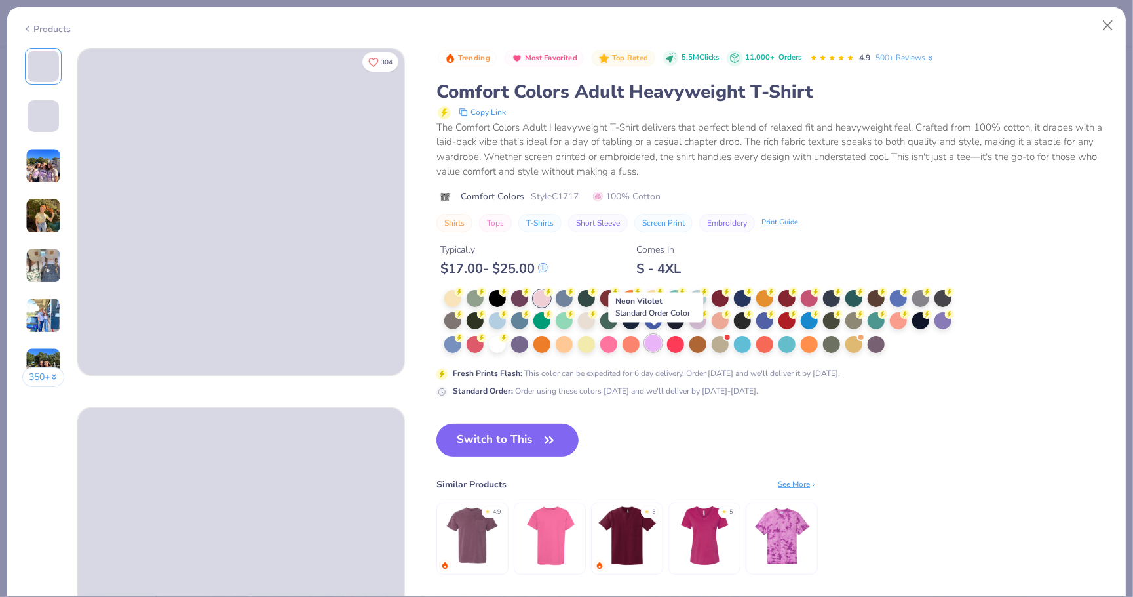
click at [650, 339] on div at bounding box center [653, 342] width 17 height 17
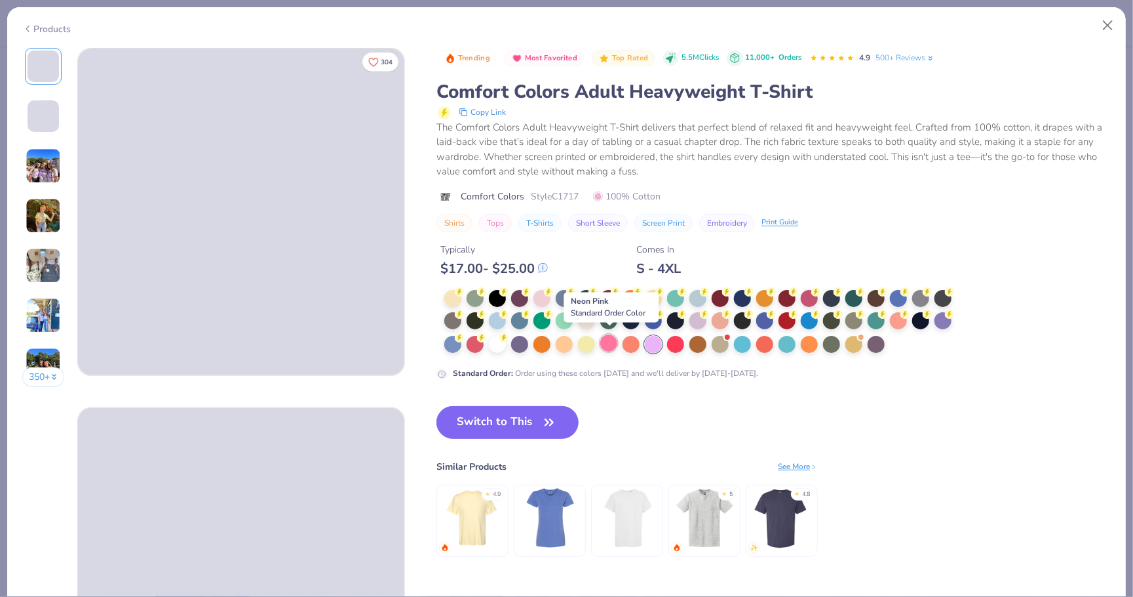
click at [604, 346] on div at bounding box center [608, 342] width 17 height 17
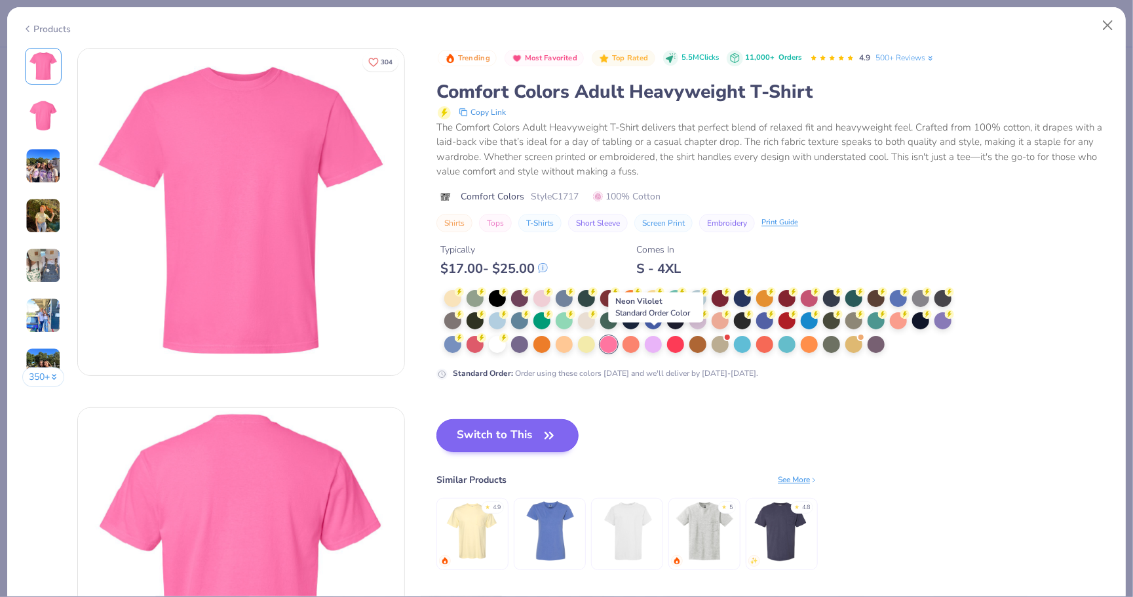
click at [532, 427] on button "Switch to This" at bounding box center [508, 435] width 142 height 33
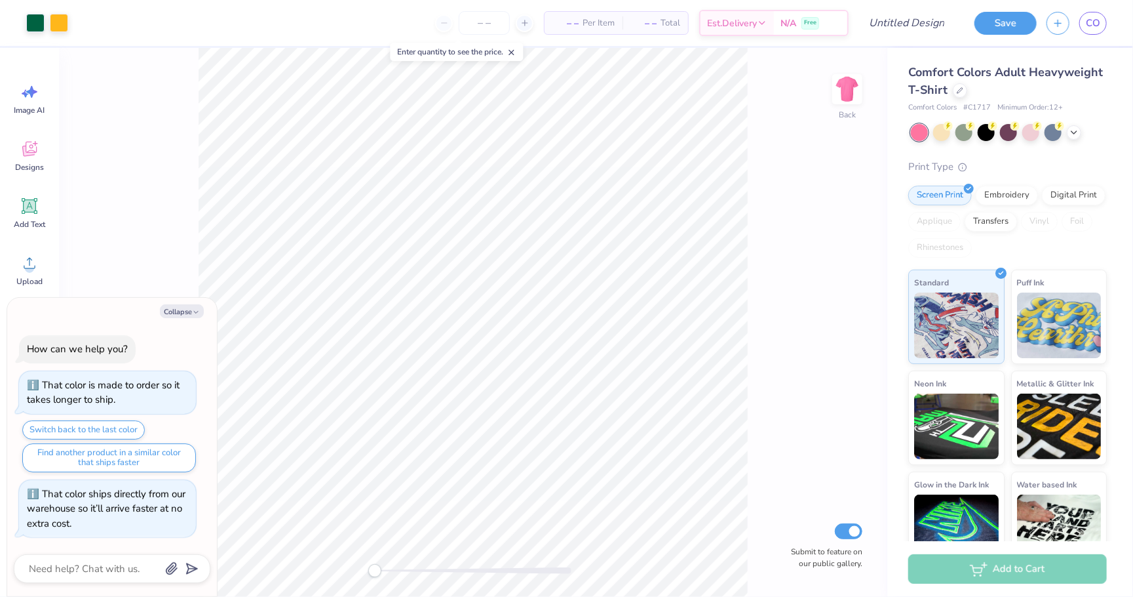
type textarea "x"
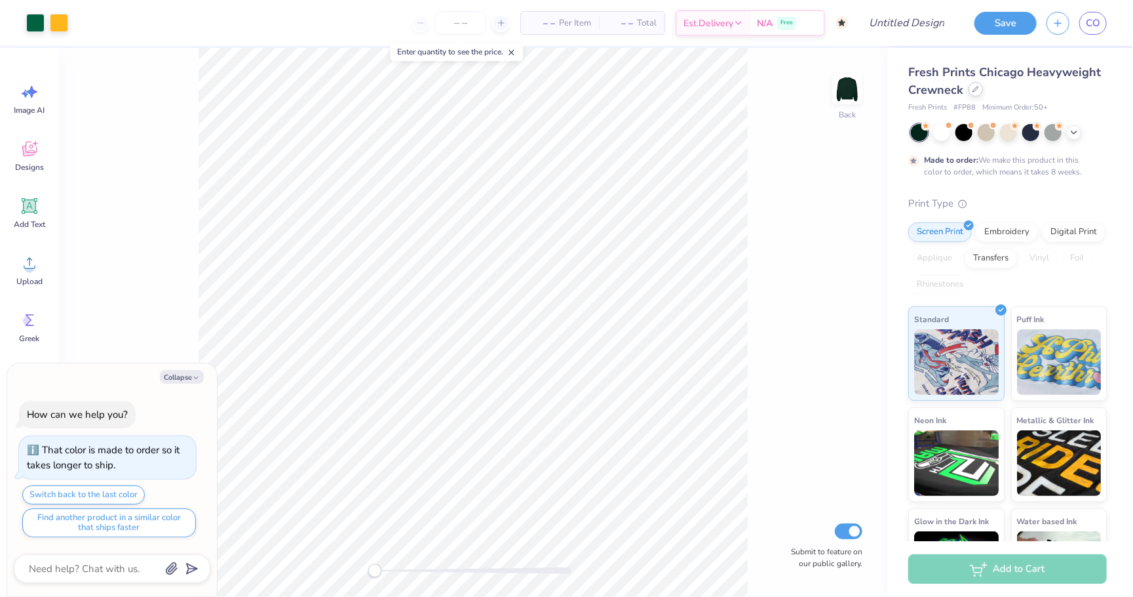
click at [973, 89] on icon at bounding box center [976, 89] width 7 height 7
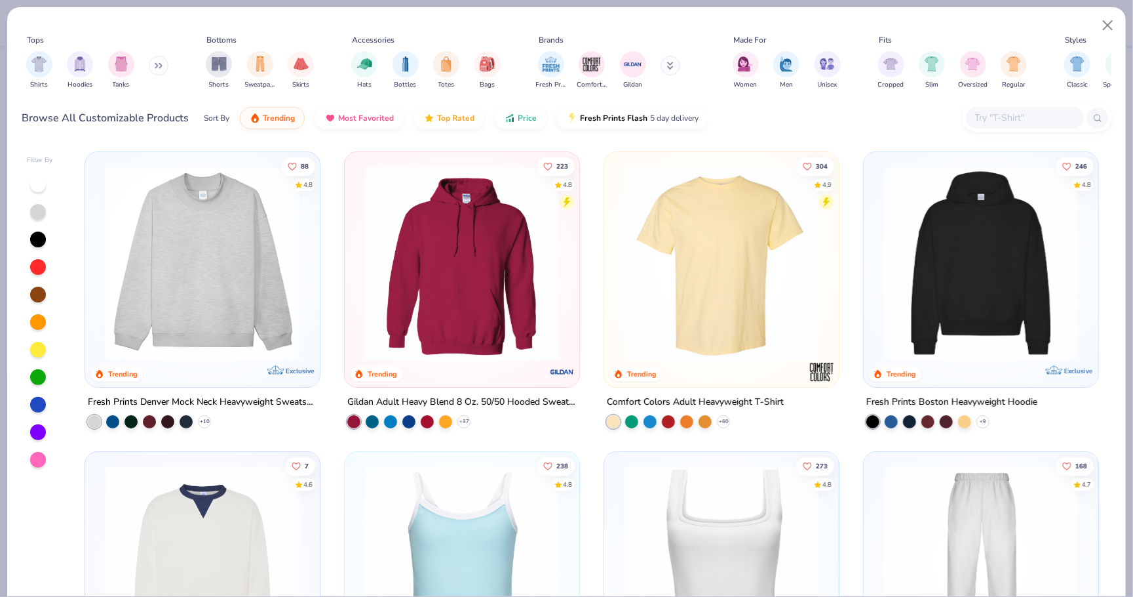
click at [694, 318] on img at bounding box center [721, 262] width 208 height 195
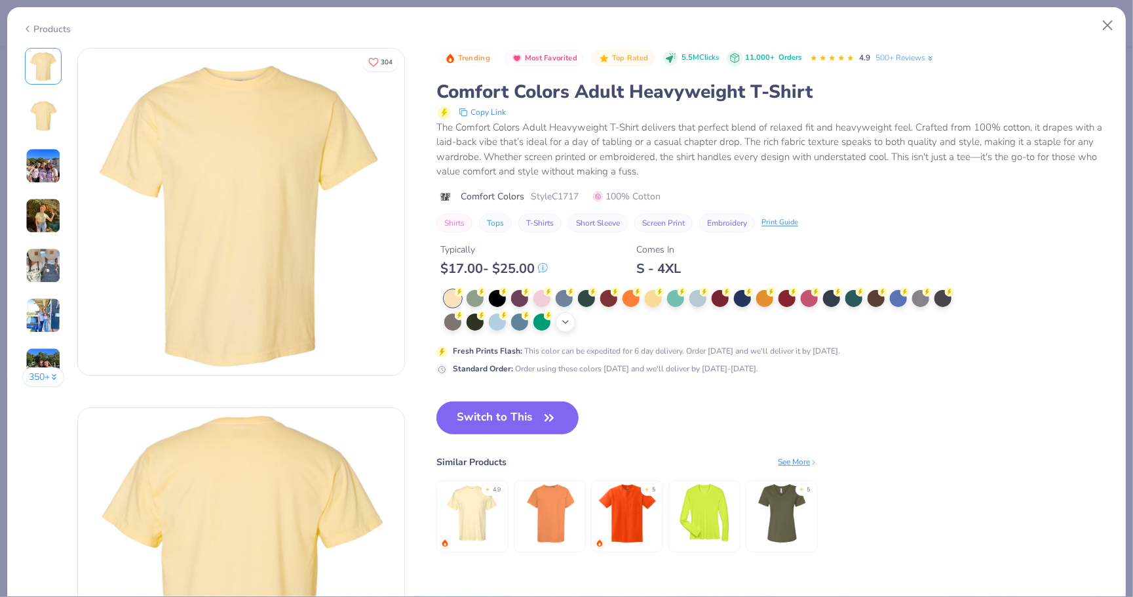
click at [570, 317] on icon at bounding box center [565, 322] width 10 height 10
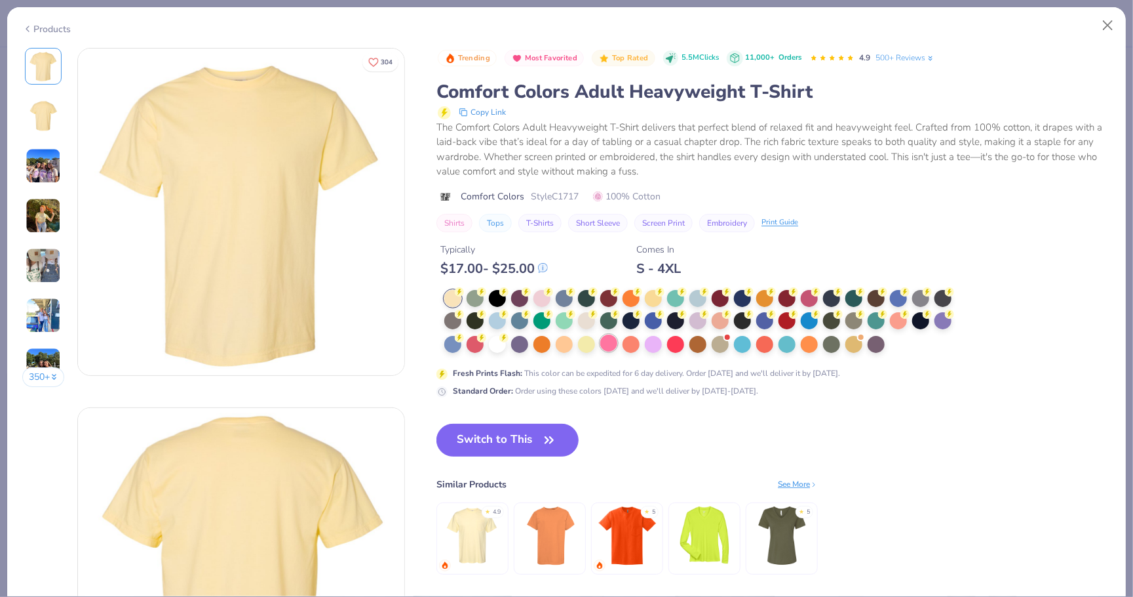
click at [610, 340] on div at bounding box center [608, 342] width 17 height 17
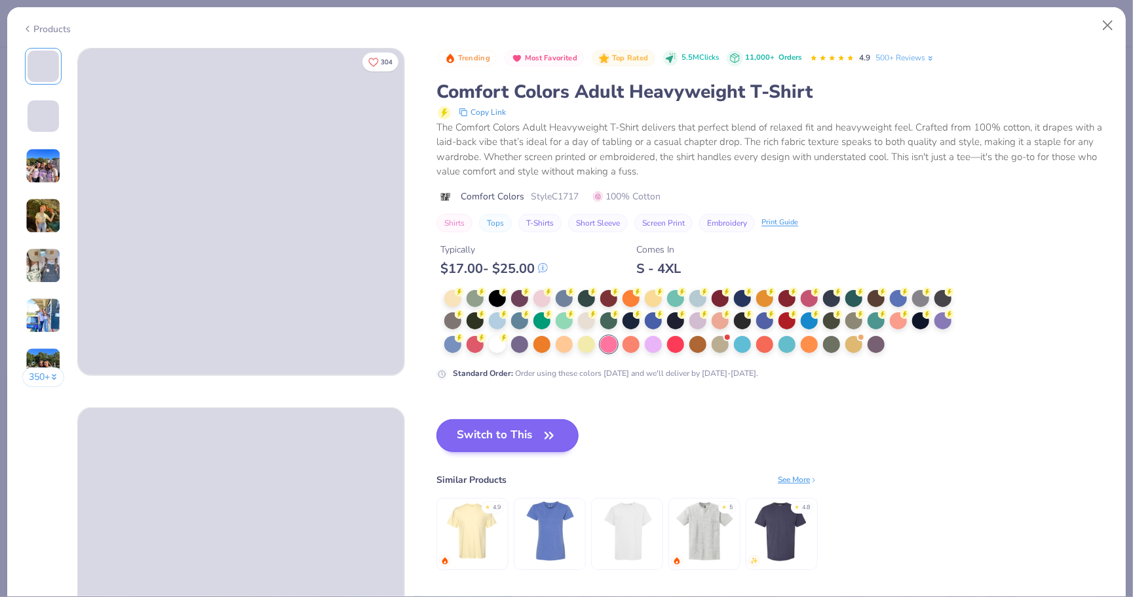
click at [509, 435] on button "Switch to This" at bounding box center [508, 435] width 142 height 33
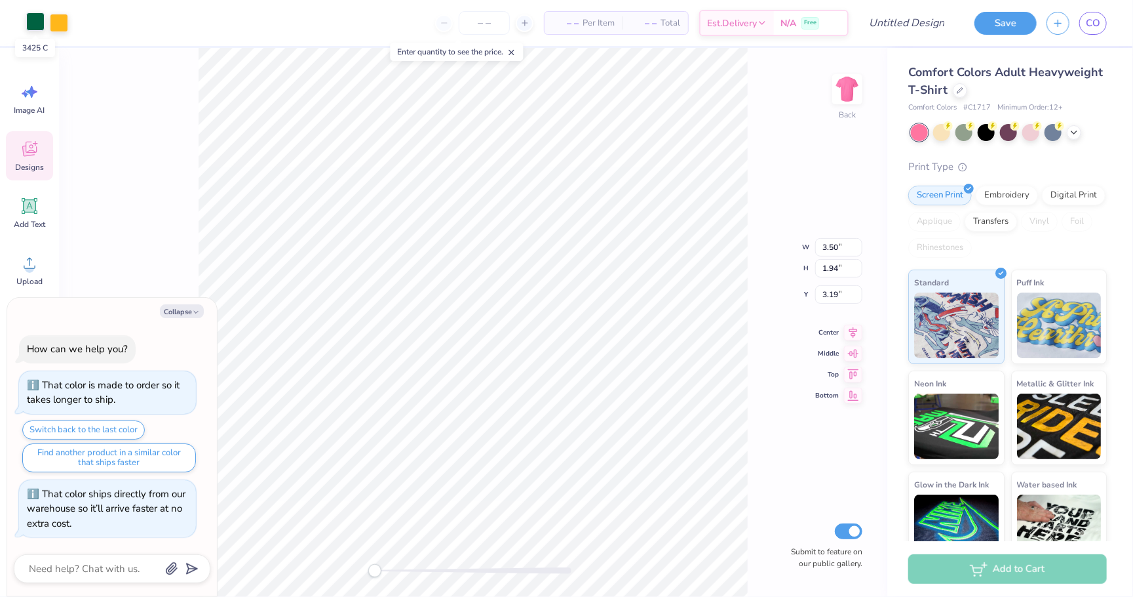
click at [33, 25] on div at bounding box center [35, 21] width 18 height 18
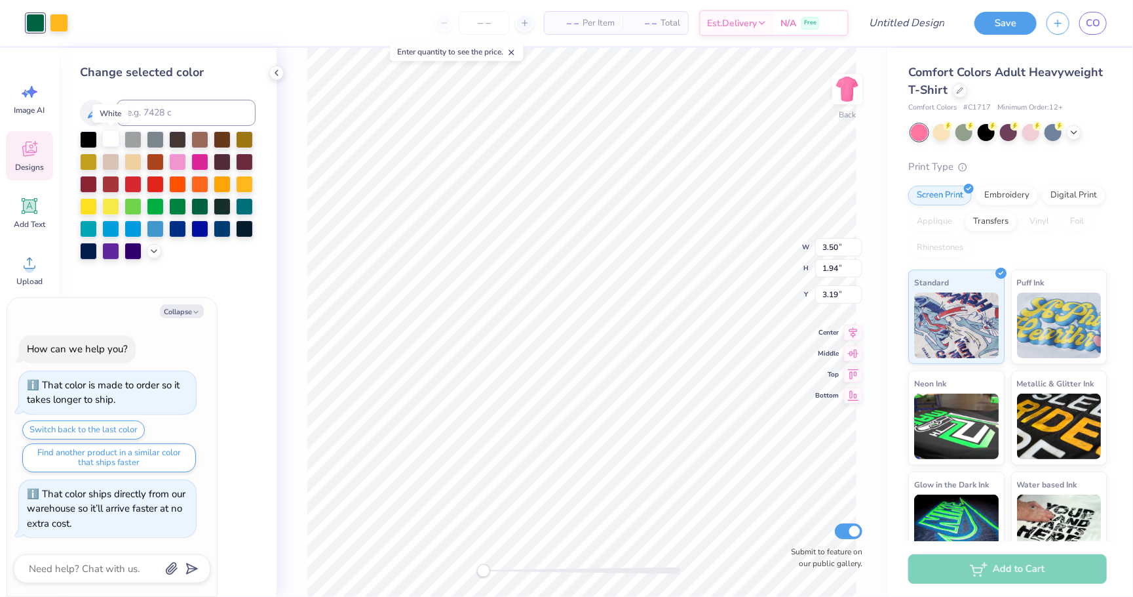
click at [111, 140] on div at bounding box center [110, 138] width 17 height 17
click at [60, 20] on div at bounding box center [59, 21] width 18 height 18
click at [155, 203] on div at bounding box center [155, 205] width 17 height 17
click at [175, 203] on div at bounding box center [177, 205] width 17 height 17
click at [159, 207] on div at bounding box center [155, 205] width 17 height 17
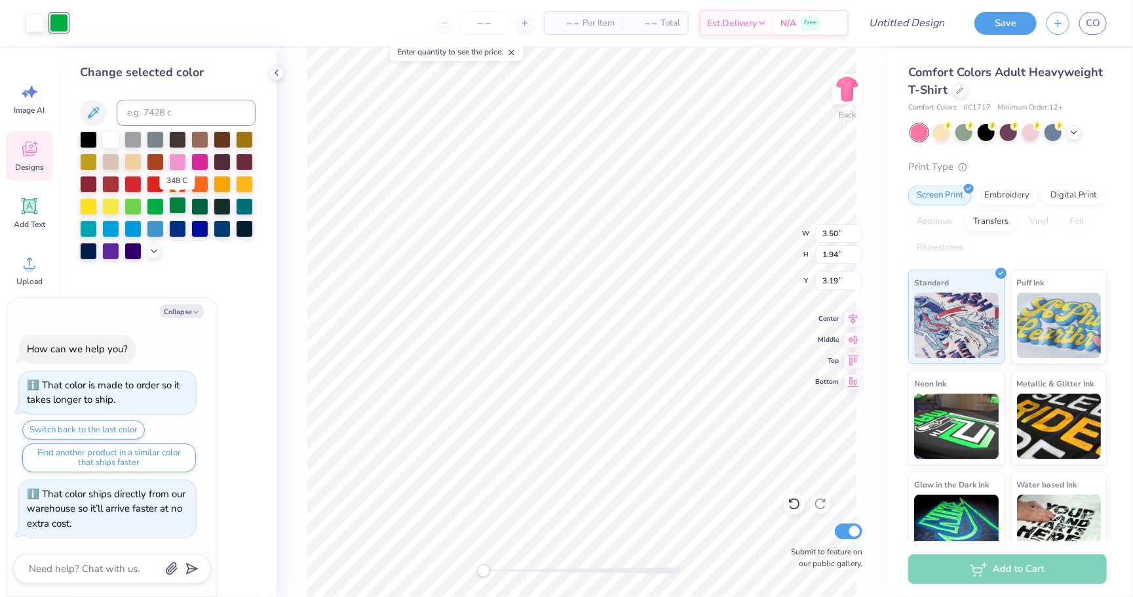
click at [181, 206] on div at bounding box center [177, 205] width 17 height 17
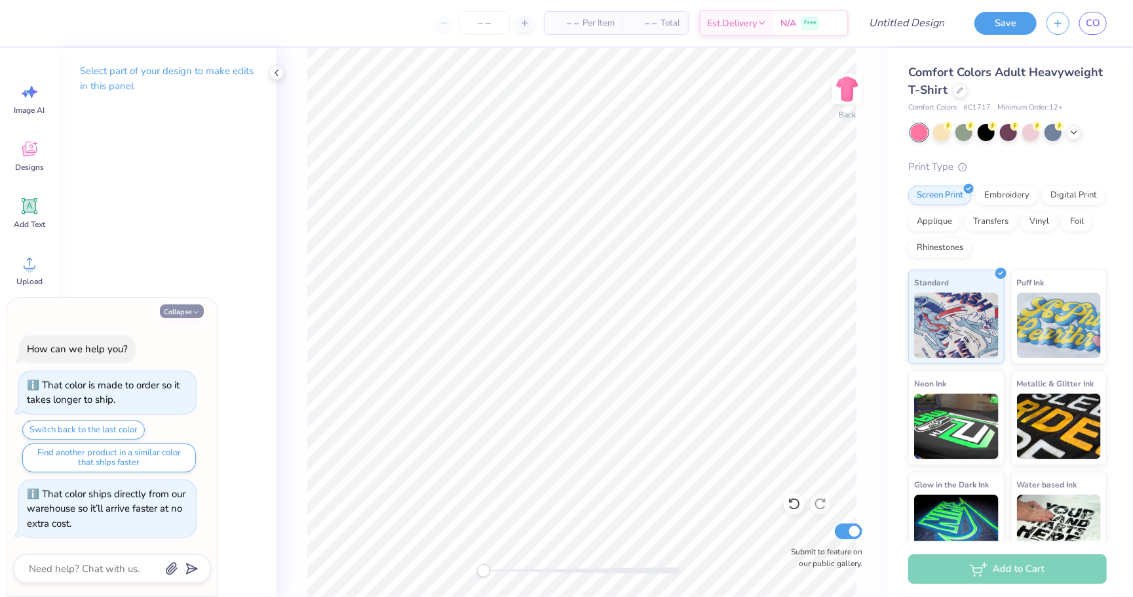
click at [178, 311] on button "Collapse" at bounding box center [182, 311] width 44 height 14
type textarea "x"
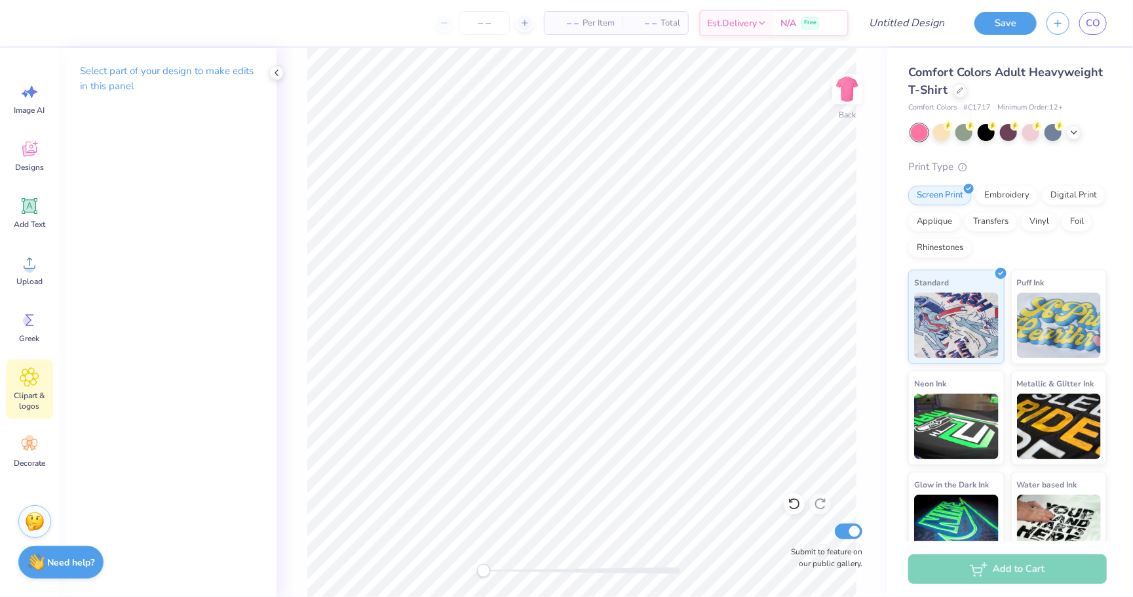
click at [29, 378] on icon at bounding box center [30, 377] width 8 height 8
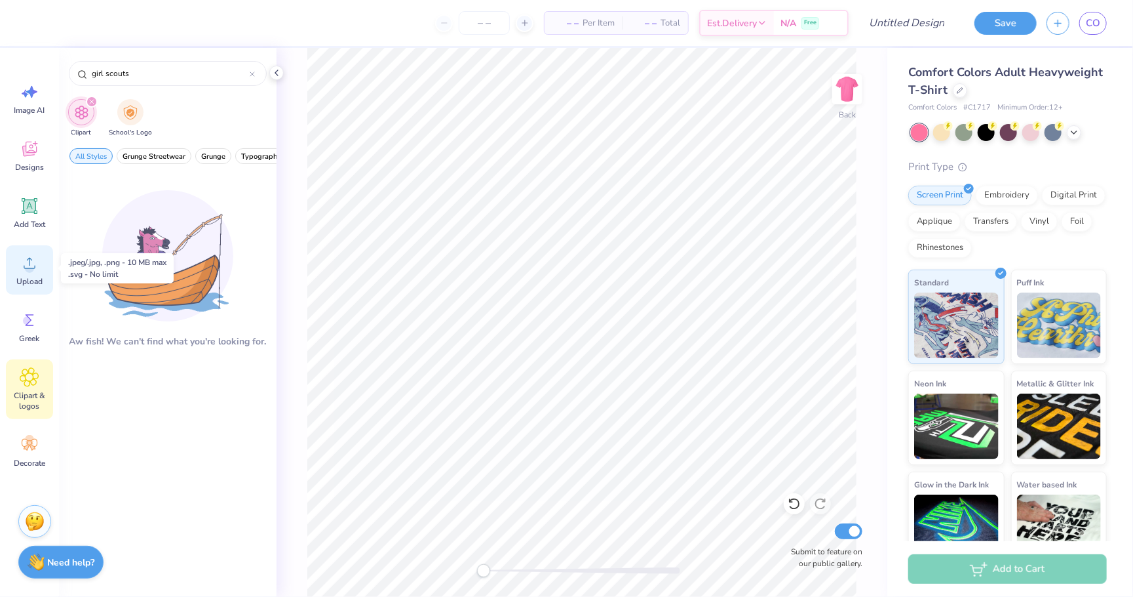
type input "girl scouts"
click at [35, 264] on icon at bounding box center [30, 263] width 20 height 20
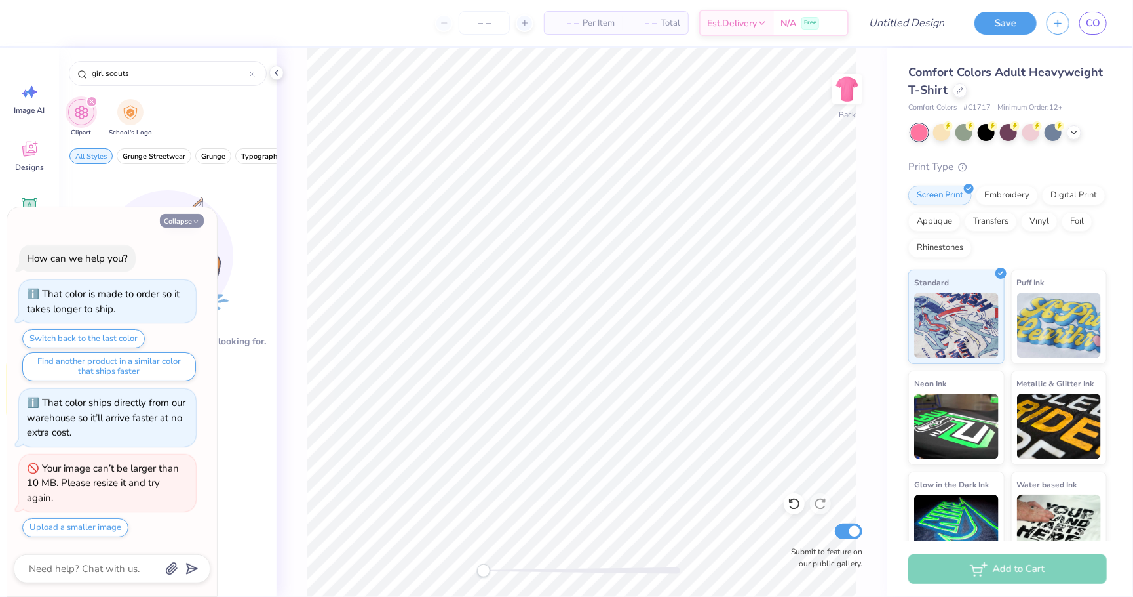
click at [190, 224] on button "Collapse" at bounding box center [182, 221] width 44 height 14
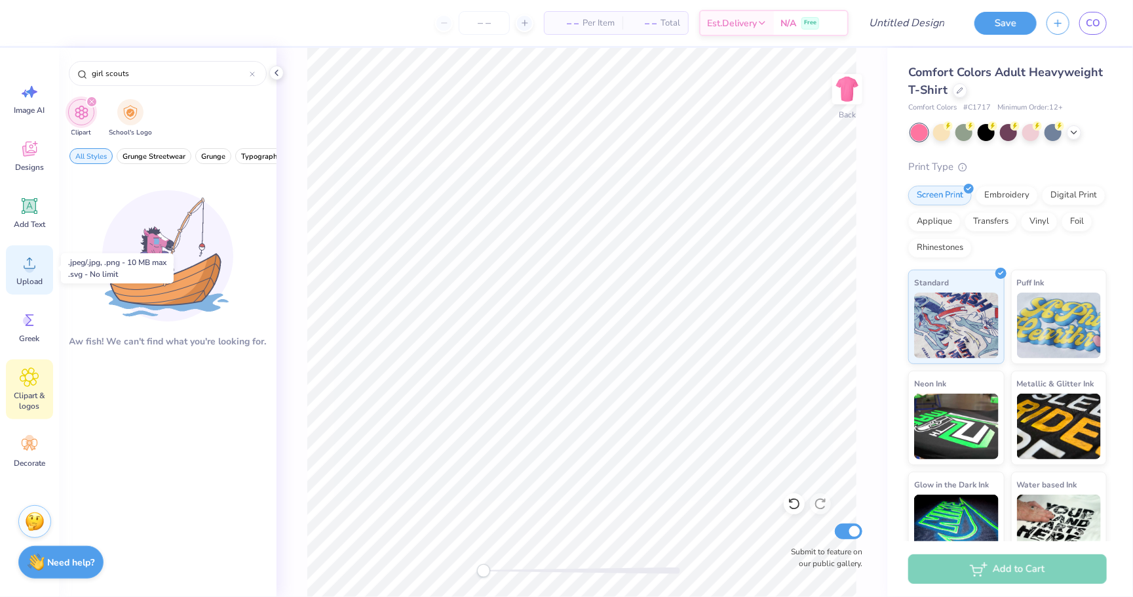
click at [24, 263] on icon at bounding box center [30, 263] width 20 height 20
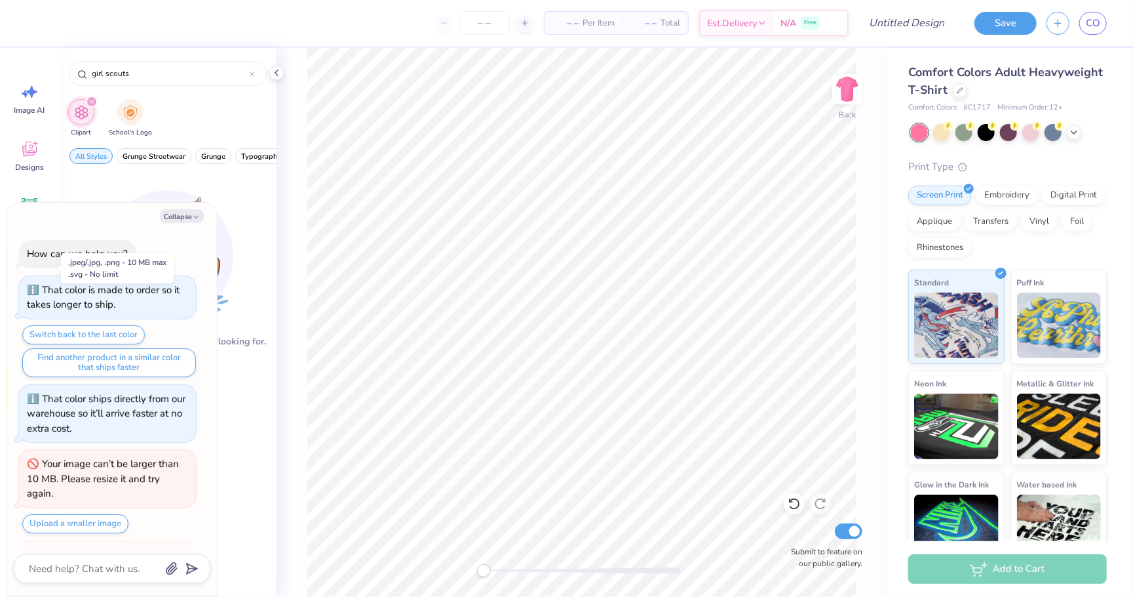
scroll to position [83, 0]
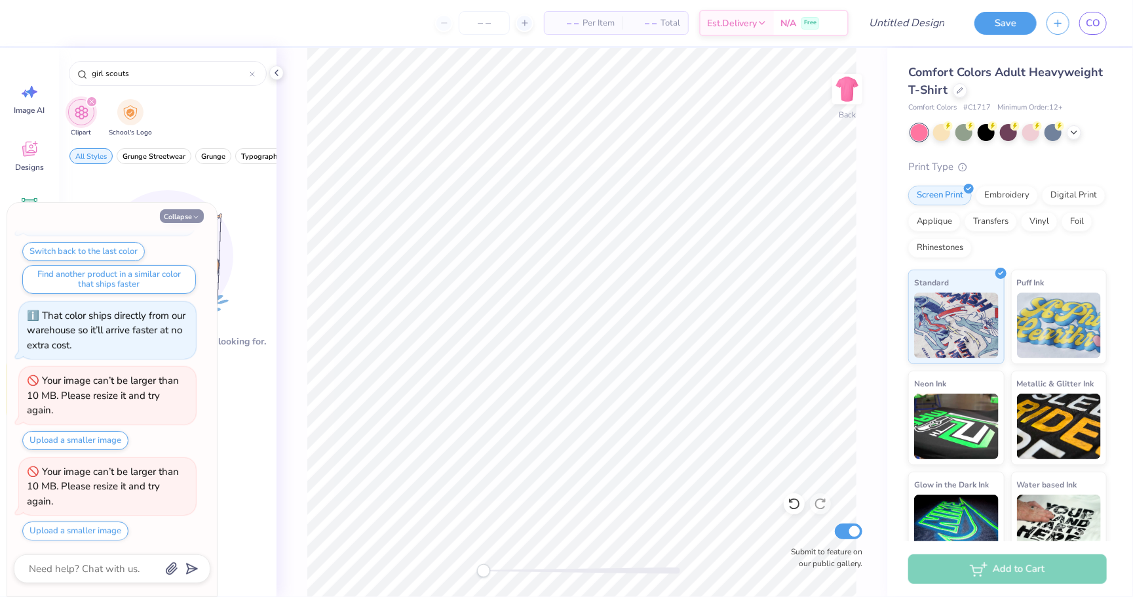
click at [191, 219] on button "Collapse" at bounding box center [182, 216] width 44 height 14
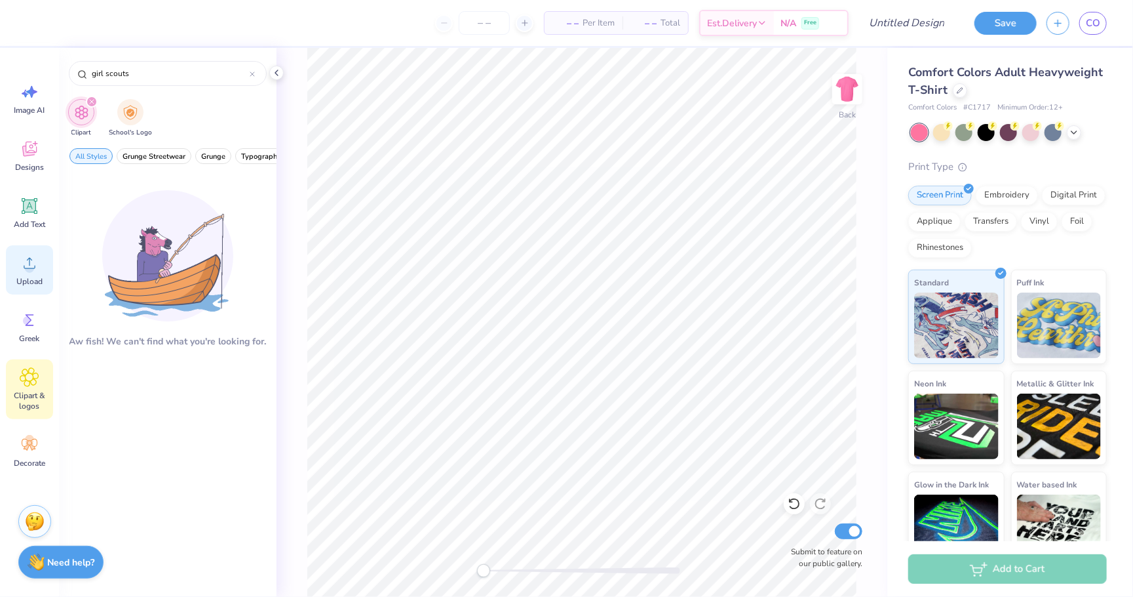
click at [39, 276] on span "Upload" at bounding box center [29, 281] width 26 height 10
click at [32, 260] on icon at bounding box center [30, 263] width 20 height 20
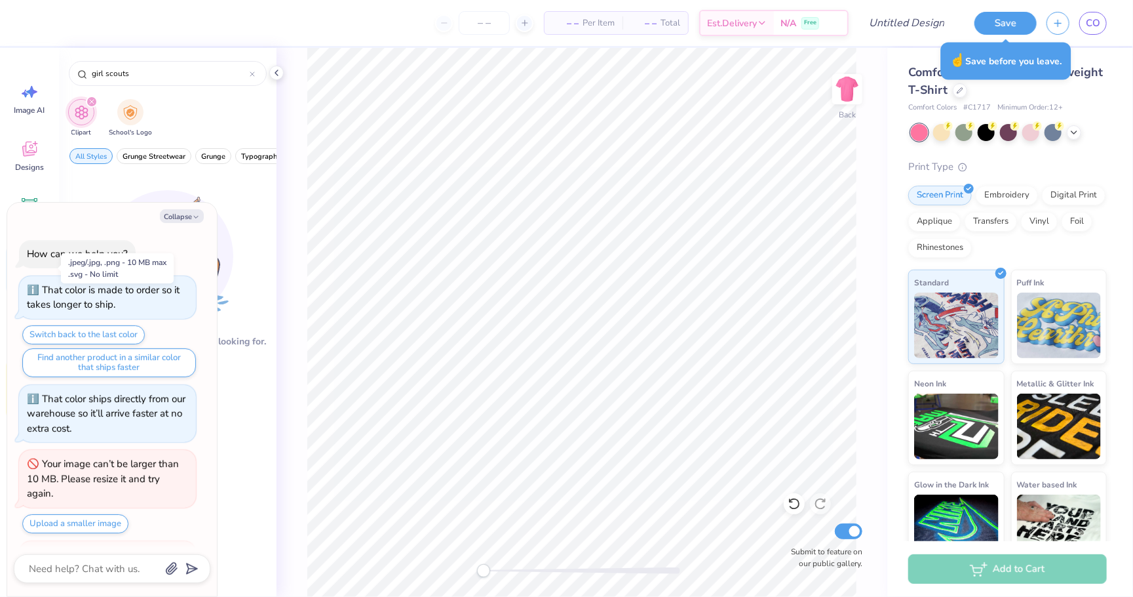
scroll to position [173, 0]
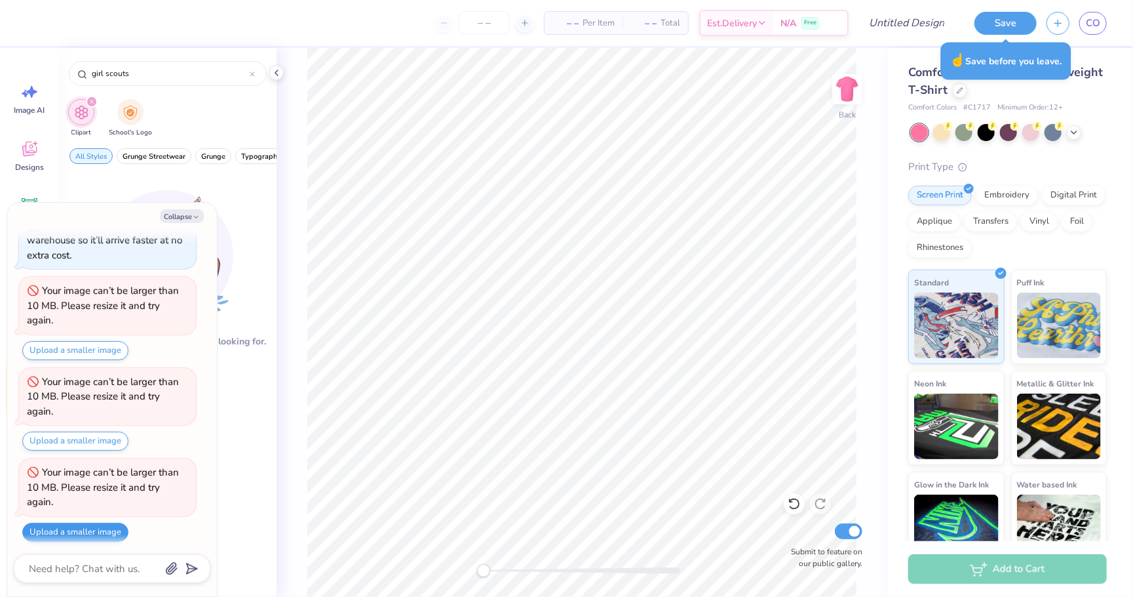
click at [93, 522] on button "Upload a smaller image" at bounding box center [75, 531] width 106 height 19
type textarea "x"
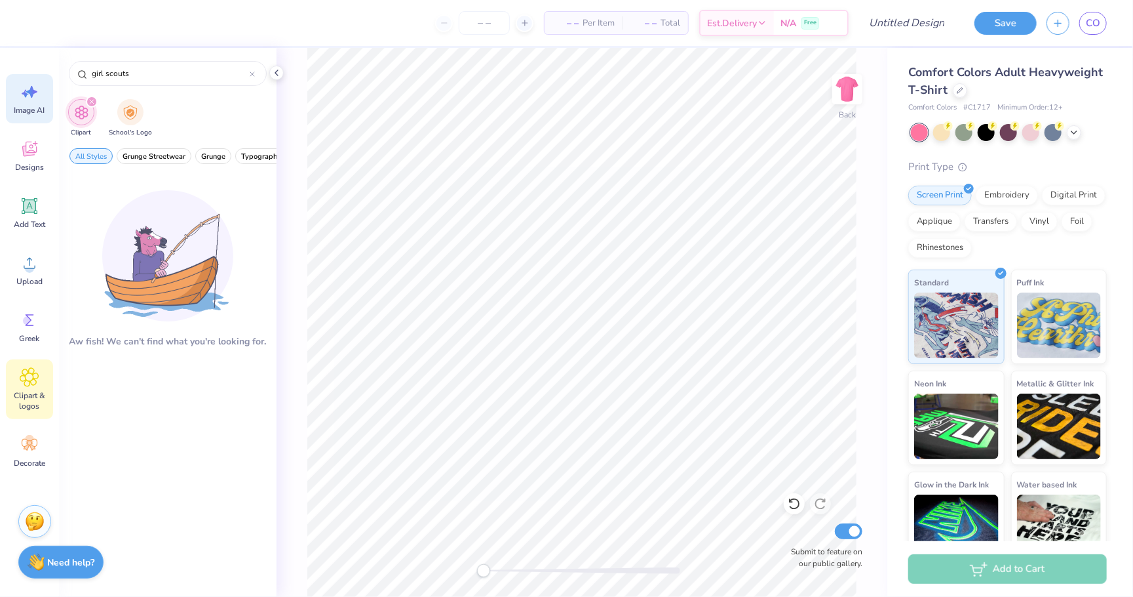
click at [28, 102] on div "Image AI" at bounding box center [29, 98] width 47 height 49
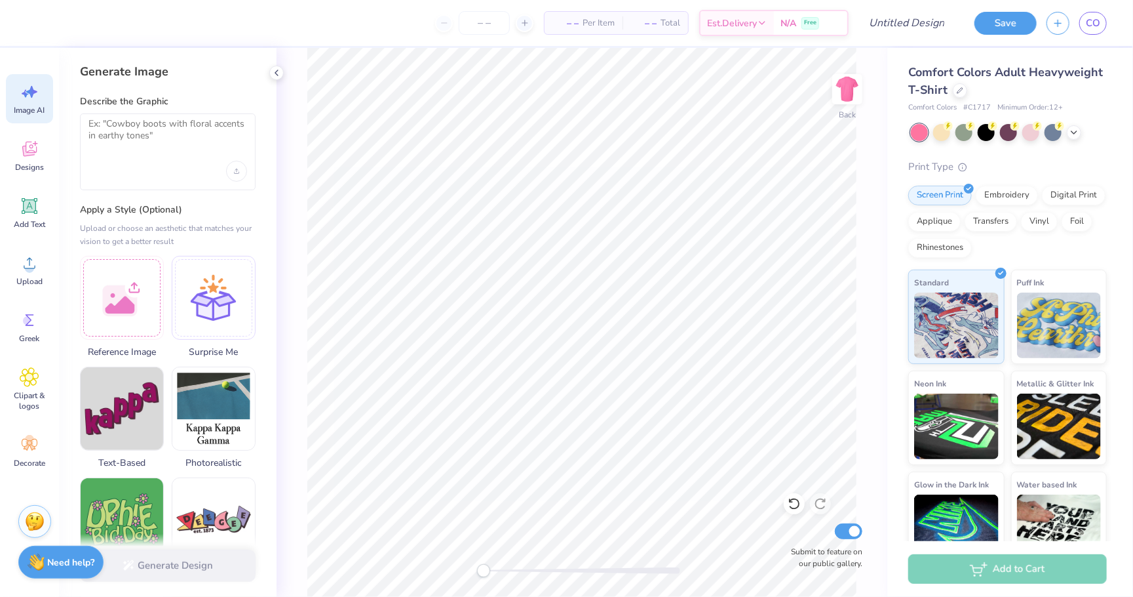
click at [166, 163] on div at bounding box center [167, 171] width 159 height 21
click at [109, 132] on textarea at bounding box center [167, 134] width 159 height 33
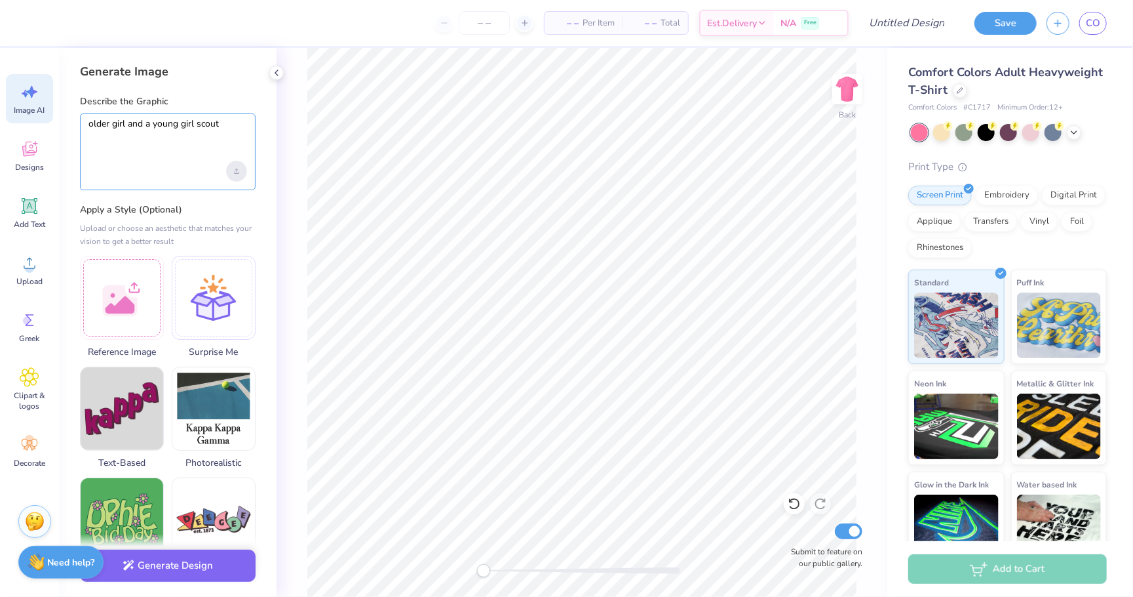
type textarea "older girl and a young girl scout"
click at [241, 166] on div "Upload image" at bounding box center [236, 171] width 21 height 21
click at [159, 567] on button "Generate Design" at bounding box center [168, 562] width 176 height 32
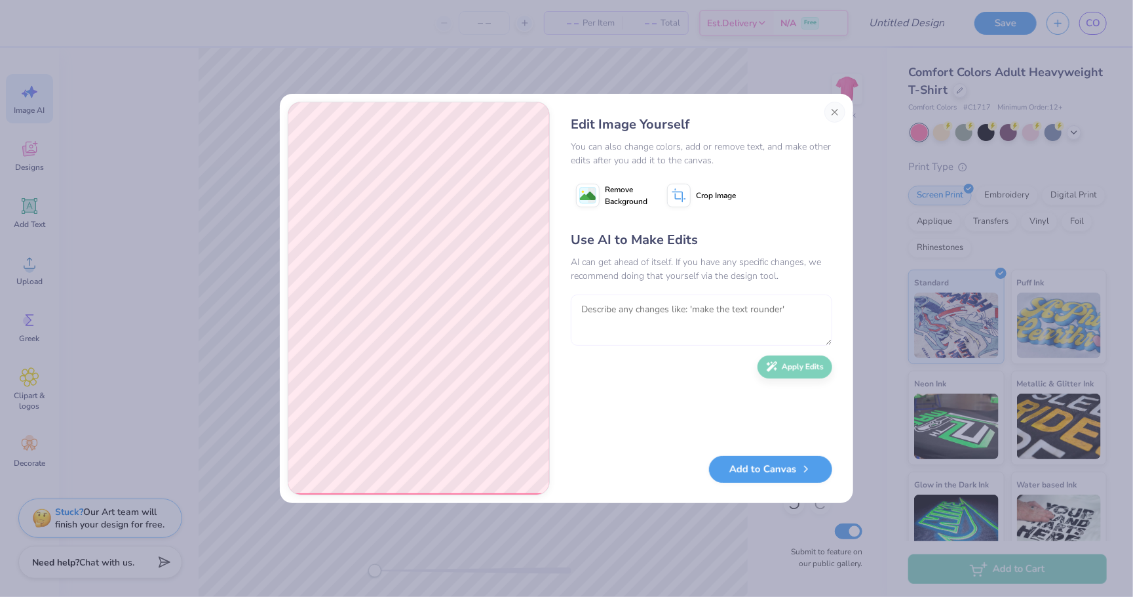
click at [688, 301] on textarea at bounding box center [702, 319] width 262 height 51
type textarea "make the older girl have normal clothes on"
click at [794, 359] on button "Apply Edits" at bounding box center [795, 363] width 75 height 23
click at [637, 323] on textarea at bounding box center [702, 319] width 262 height 51
type textarea "keep the younger girl the exact same. make the older girl look like a sorority …"
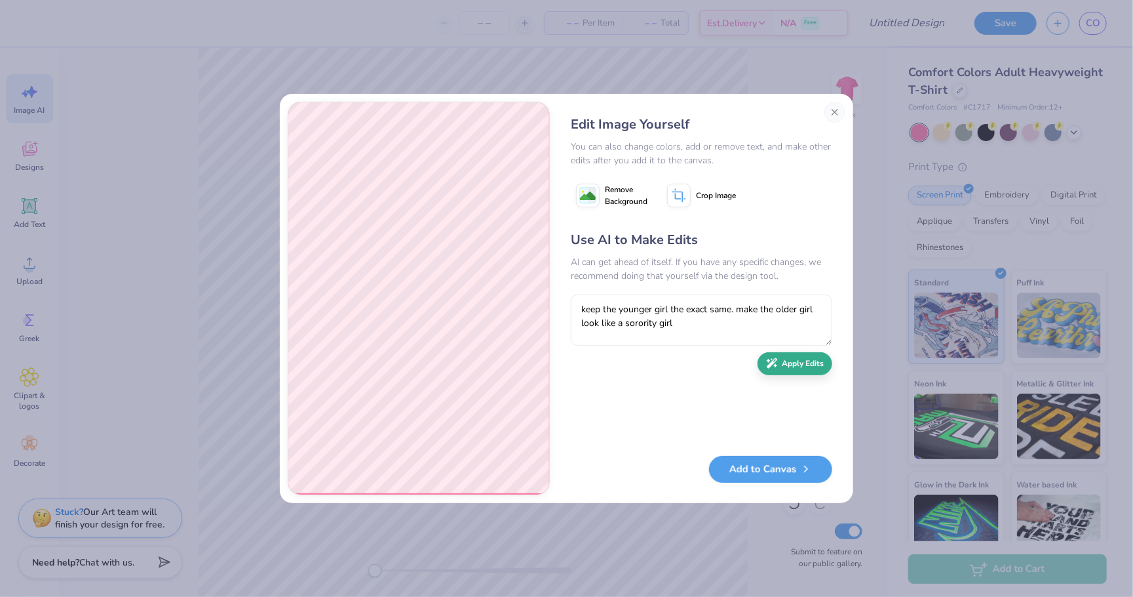
click at [779, 366] on button "Apply Edits" at bounding box center [795, 363] width 75 height 23
click at [663, 324] on textarea at bounding box center [702, 319] width 262 height 51
type textarea "keep the younger girl the exact same. take the blazer off the older girl"
click at [788, 364] on button "Apply Edits" at bounding box center [795, 363] width 75 height 23
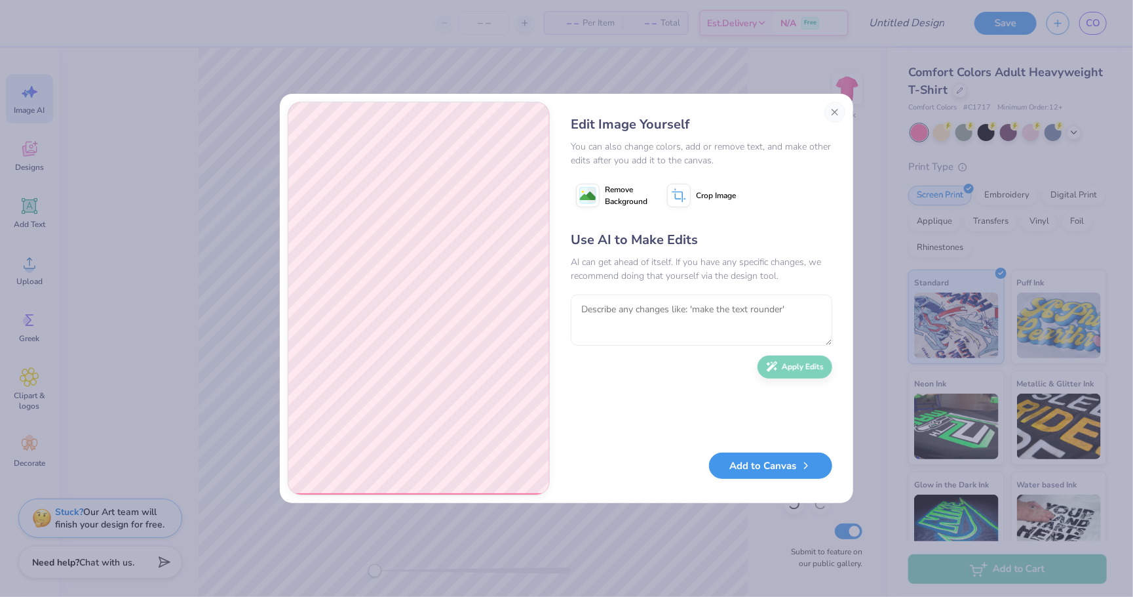
click at [778, 473] on button "Add to Canvas" at bounding box center [770, 465] width 123 height 27
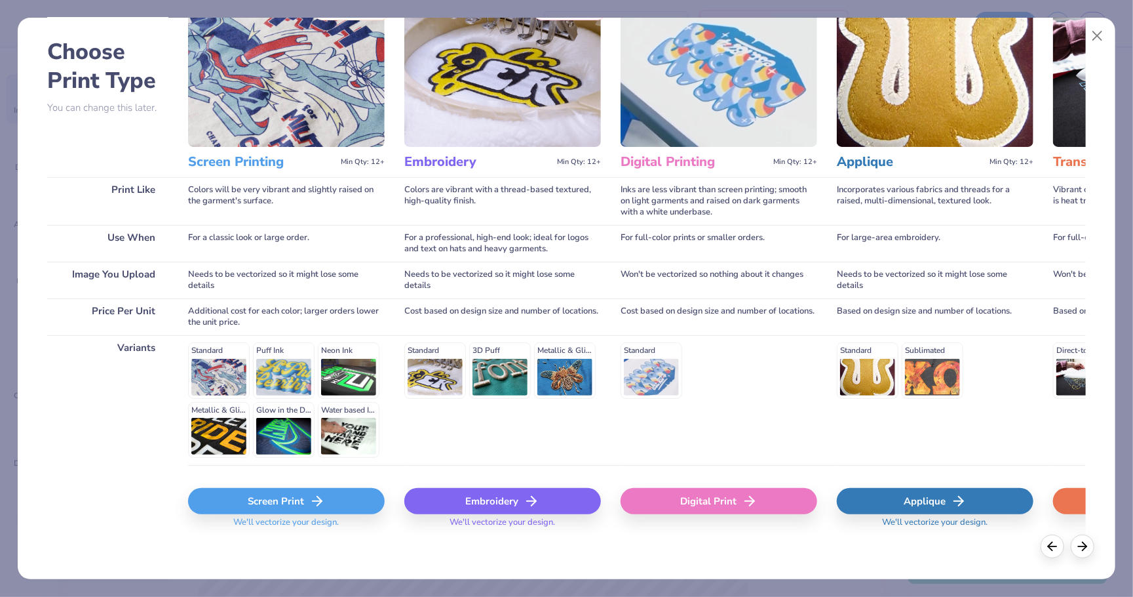
scroll to position [53, 0]
click at [280, 500] on div "Screen Print" at bounding box center [286, 501] width 197 height 26
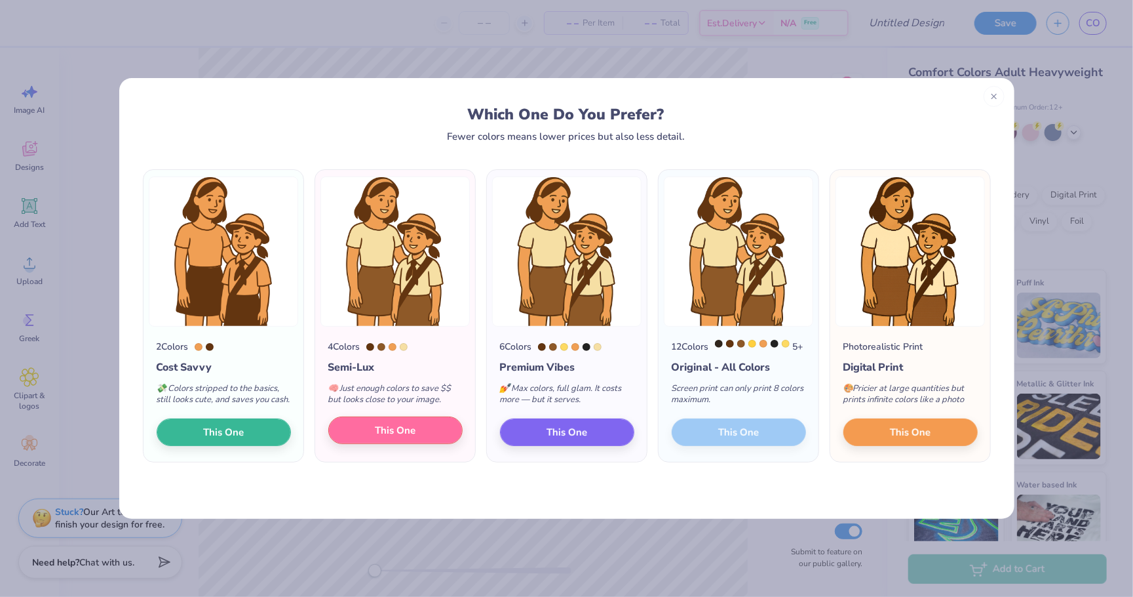
click at [368, 444] on button "This One" at bounding box center [395, 430] width 134 height 28
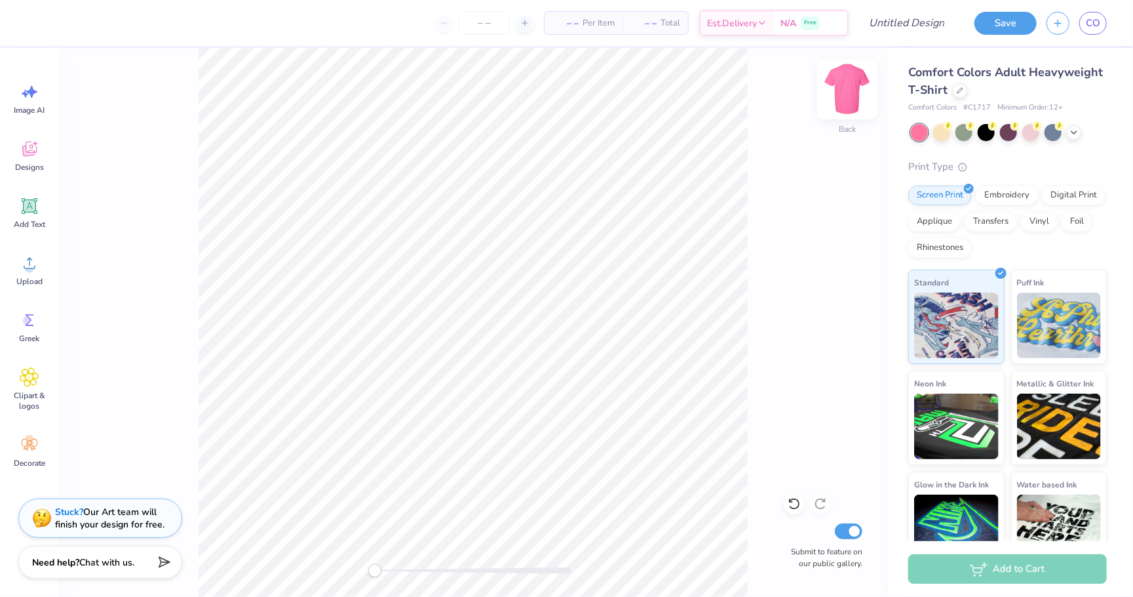
click at [846, 95] on img at bounding box center [847, 89] width 52 height 52
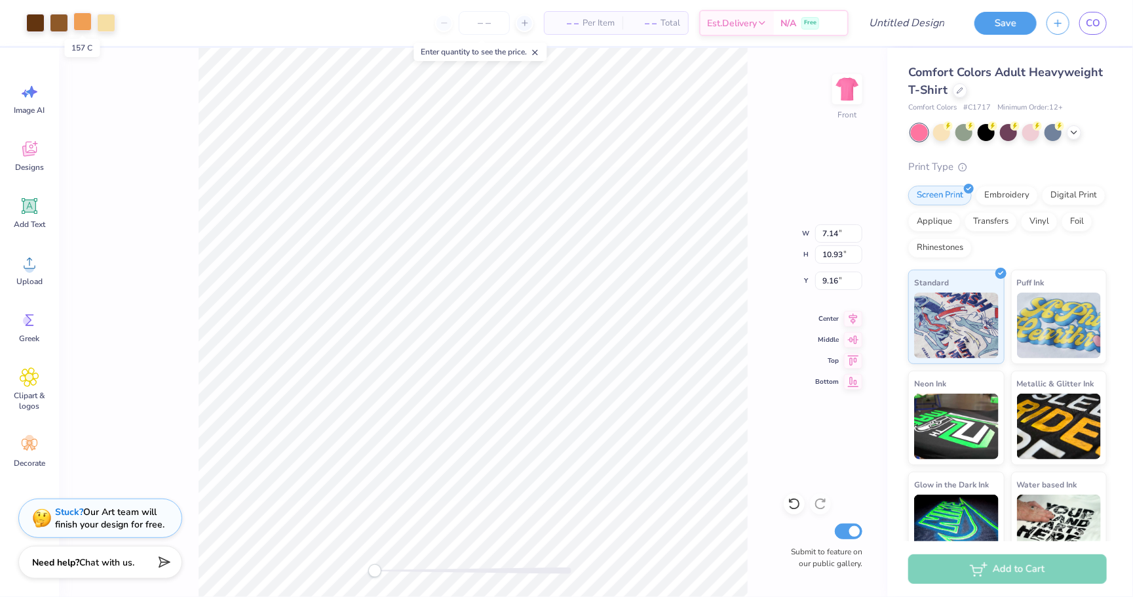
click at [85, 26] on div at bounding box center [82, 21] width 18 height 18
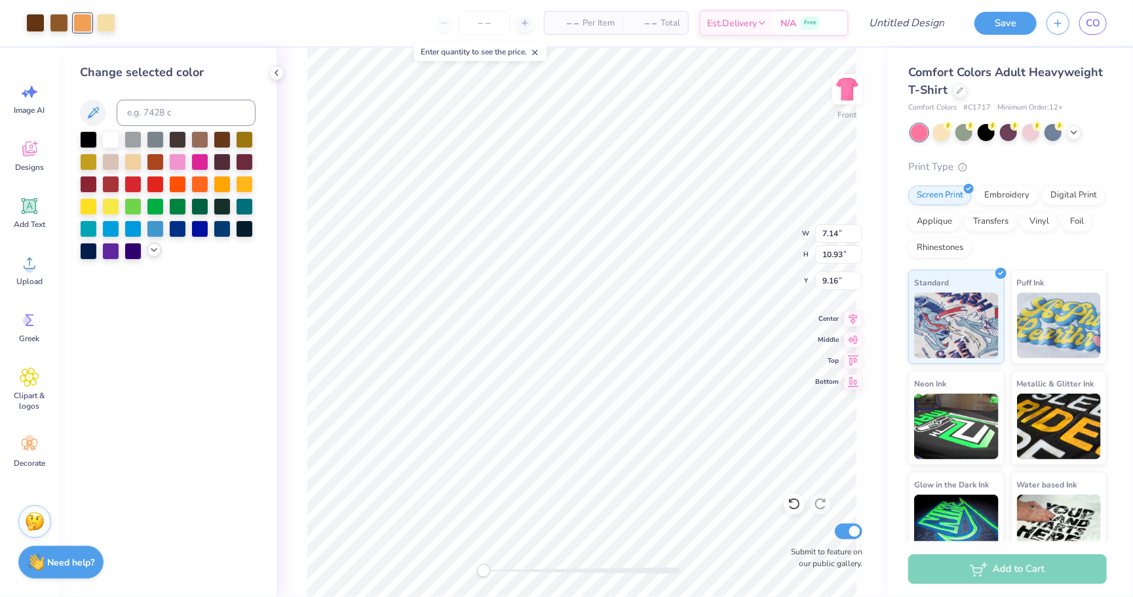
click at [157, 254] on icon at bounding box center [154, 250] width 10 height 10
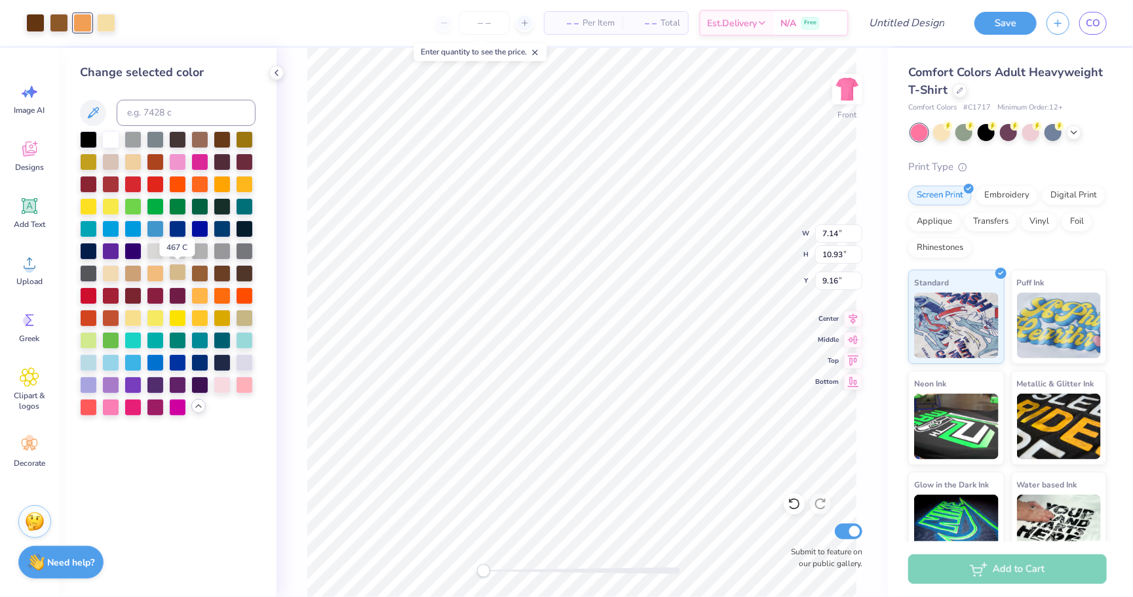
click at [181, 274] on div at bounding box center [177, 272] width 17 height 17
click at [157, 272] on div at bounding box center [155, 272] width 17 height 17
click at [138, 274] on div at bounding box center [133, 272] width 17 height 17
click at [111, 272] on div at bounding box center [110, 272] width 17 height 17
click at [224, 318] on div at bounding box center [222, 316] width 17 height 17
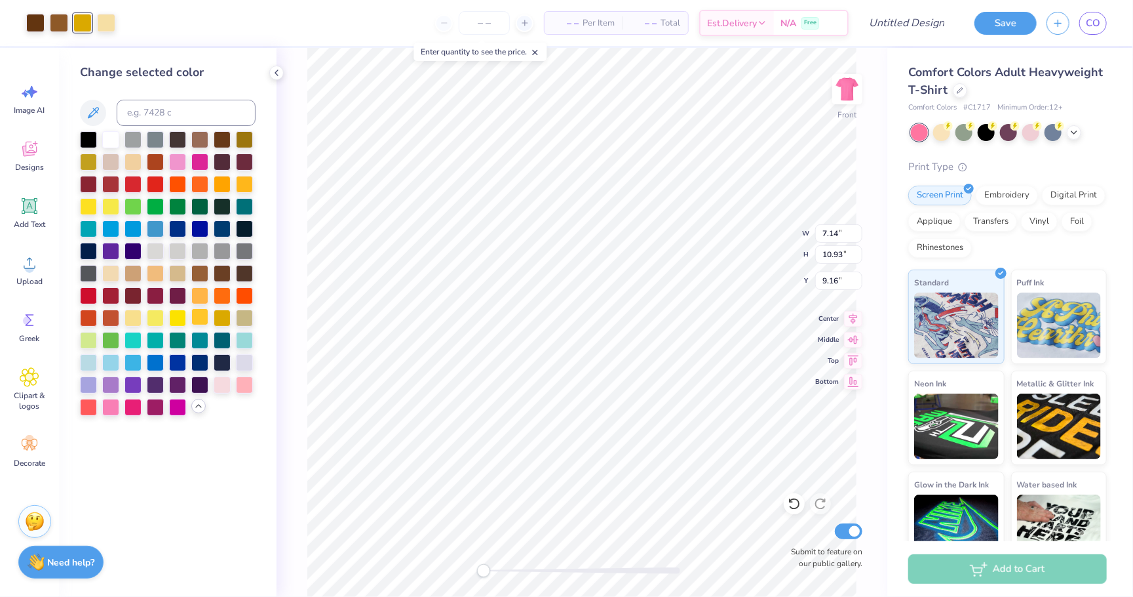
click at [199, 321] on div at bounding box center [199, 316] width 17 height 17
click at [178, 314] on div at bounding box center [177, 316] width 17 height 17
click at [157, 272] on div at bounding box center [155, 272] width 17 height 17
click at [201, 141] on div at bounding box center [199, 138] width 17 height 17
click at [134, 163] on div at bounding box center [133, 160] width 17 height 17
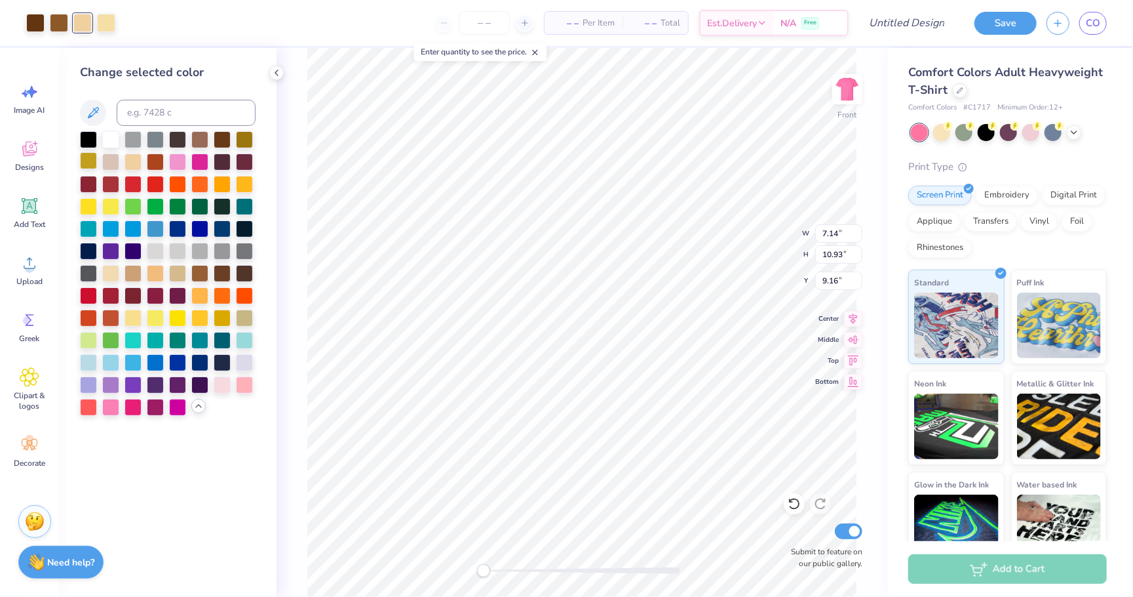
click at [90, 162] on div at bounding box center [88, 160] width 17 height 17
click at [224, 185] on div at bounding box center [222, 182] width 17 height 17
click at [243, 185] on div at bounding box center [244, 182] width 17 height 17
click at [170, 279] on div at bounding box center [177, 272] width 17 height 17
click at [133, 275] on div at bounding box center [133, 272] width 17 height 17
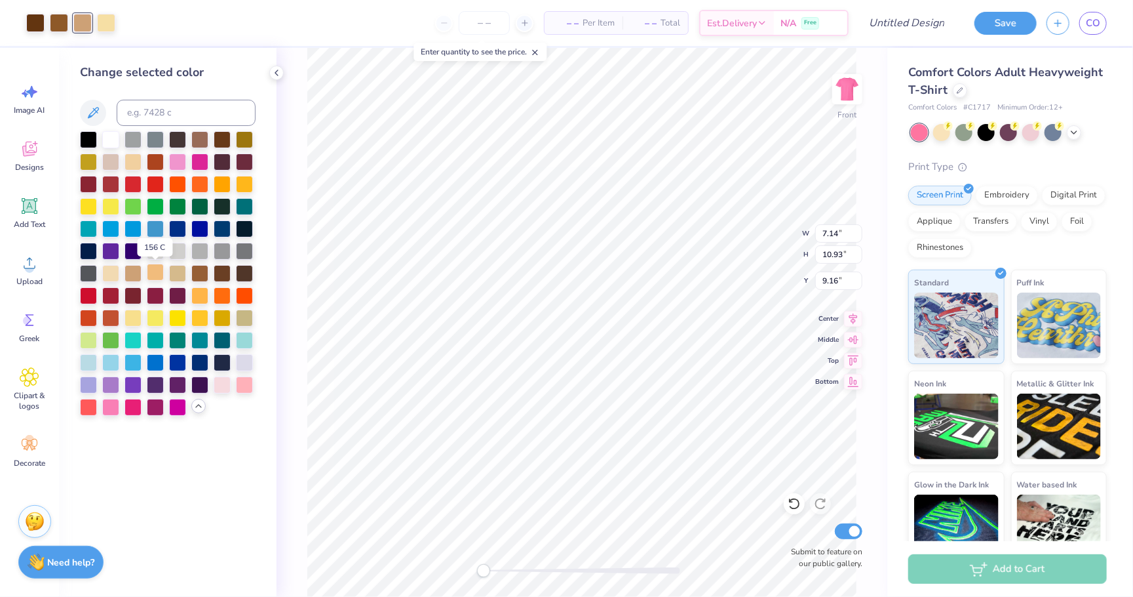
click at [159, 276] on div at bounding box center [155, 272] width 17 height 17
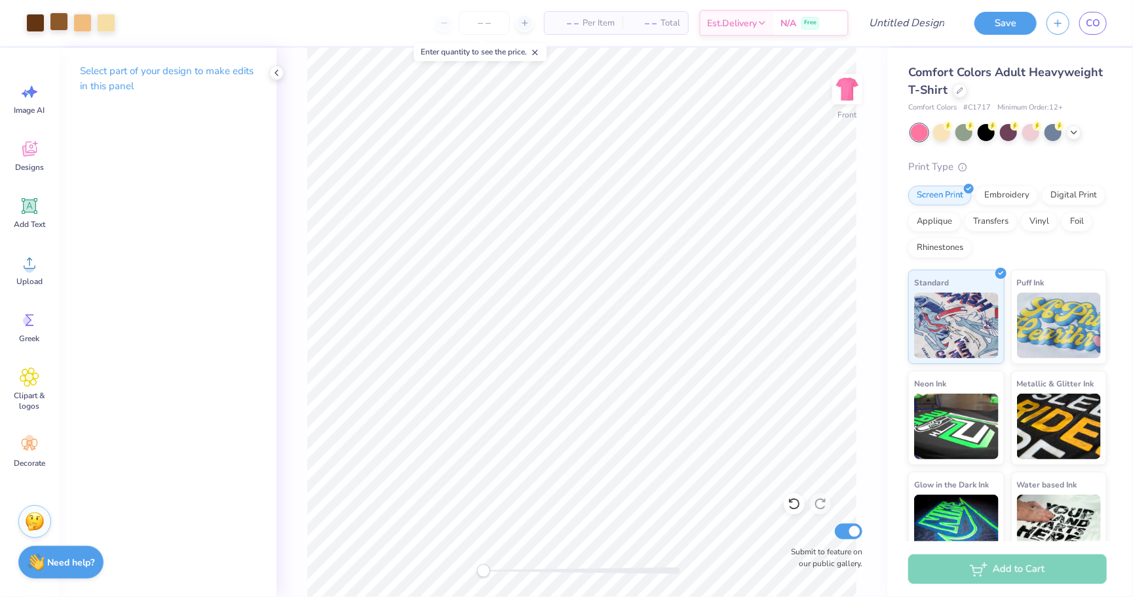
click at [60, 24] on div at bounding box center [59, 21] width 18 height 18
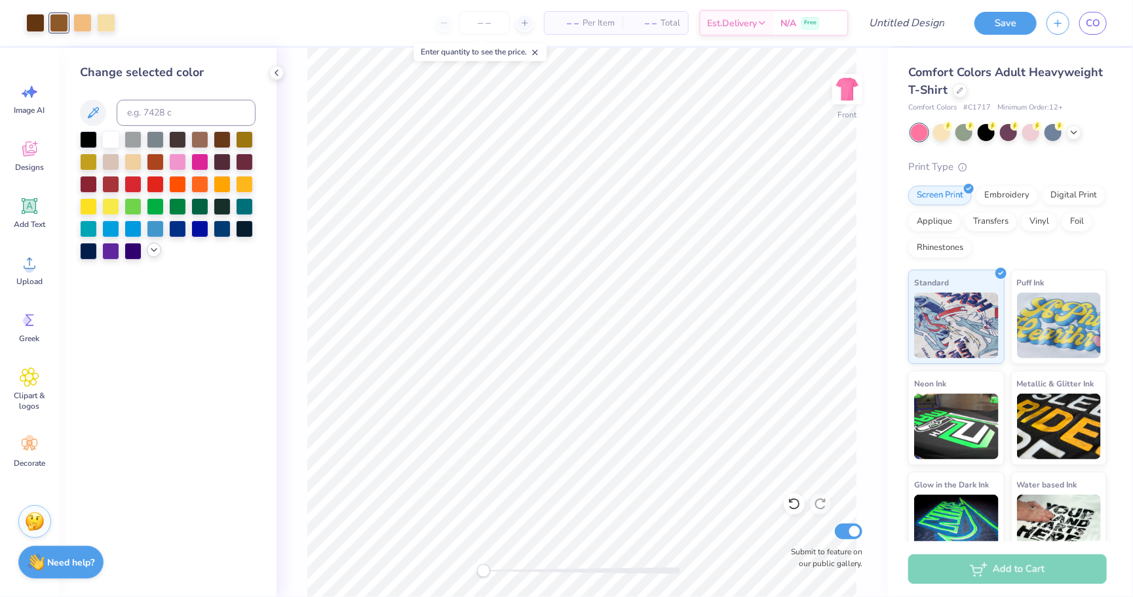
click at [153, 254] on icon at bounding box center [154, 250] width 10 height 10
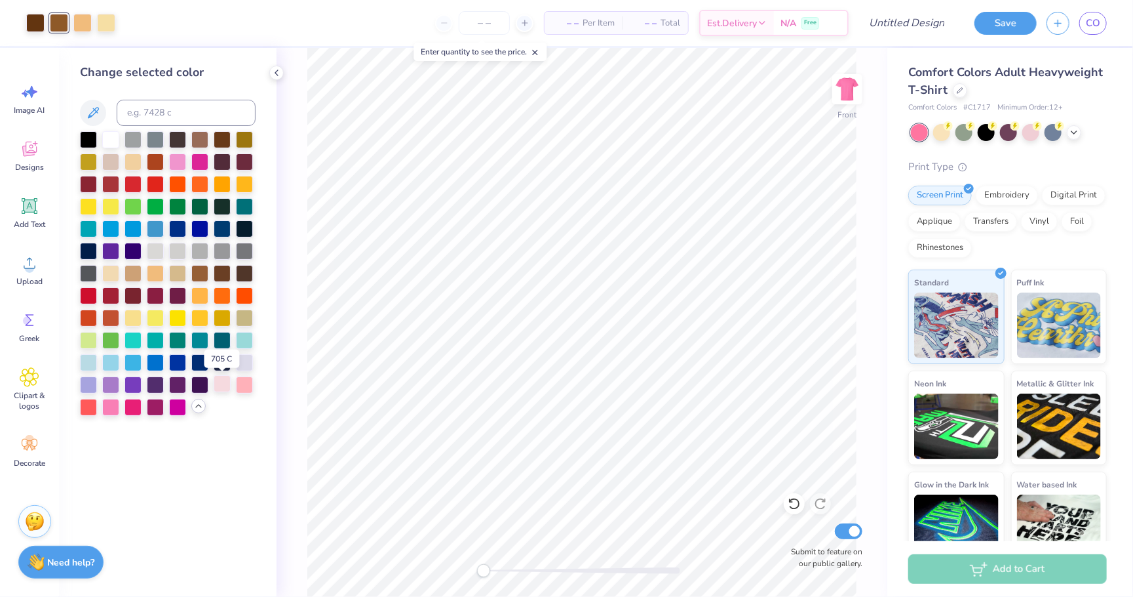
click at [218, 387] on div at bounding box center [222, 383] width 17 height 17
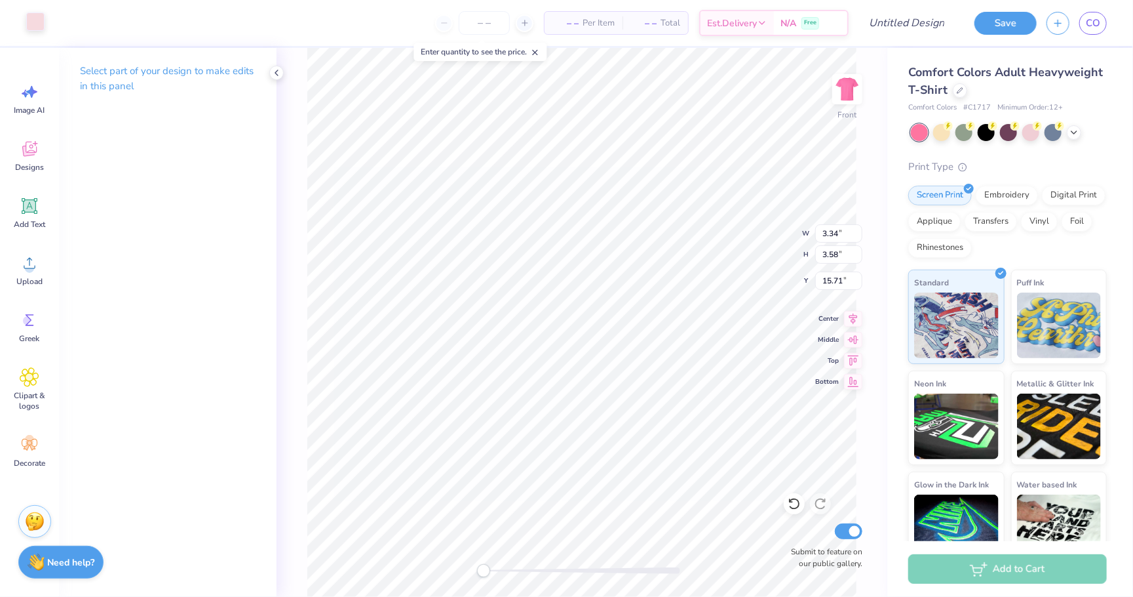
click at [33, 25] on div at bounding box center [35, 21] width 18 height 18
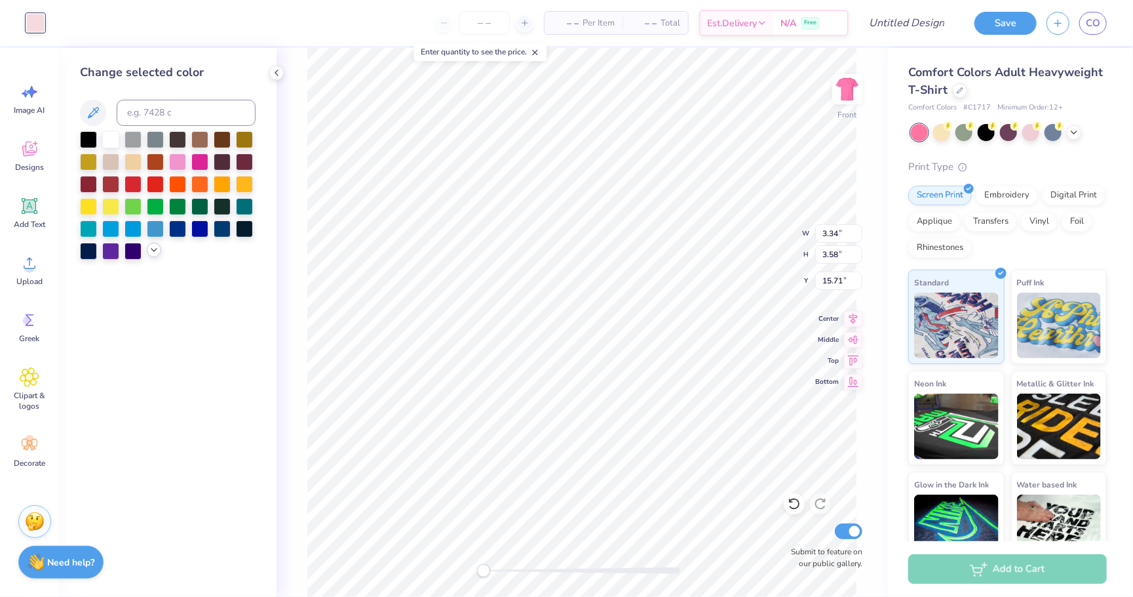
click at [151, 254] on icon at bounding box center [154, 250] width 10 height 10
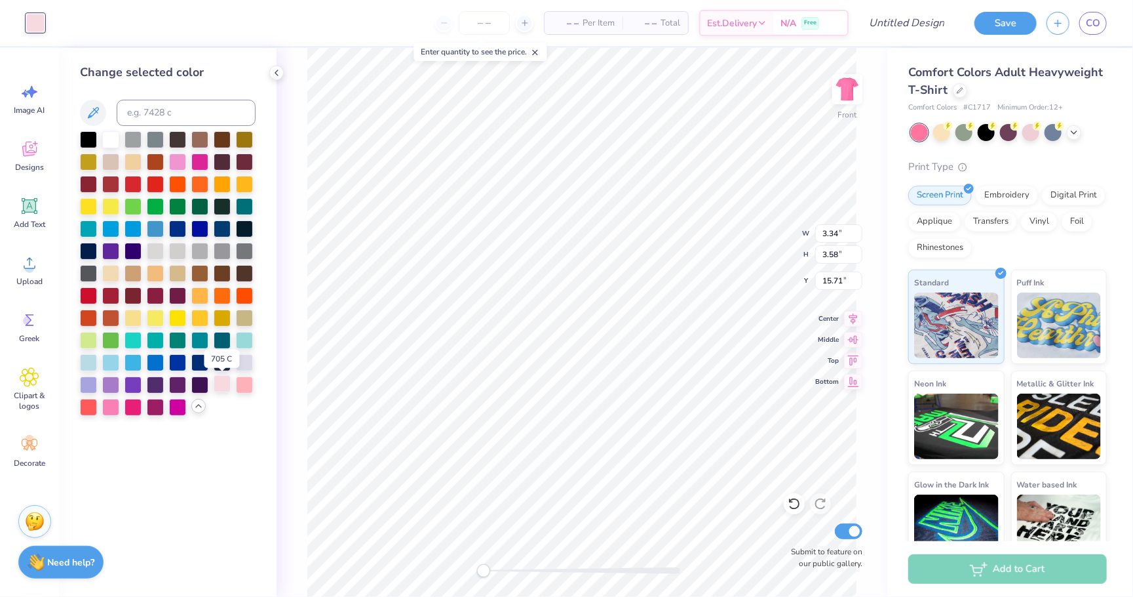
click at [225, 386] on div at bounding box center [222, 383] width 17 height 17
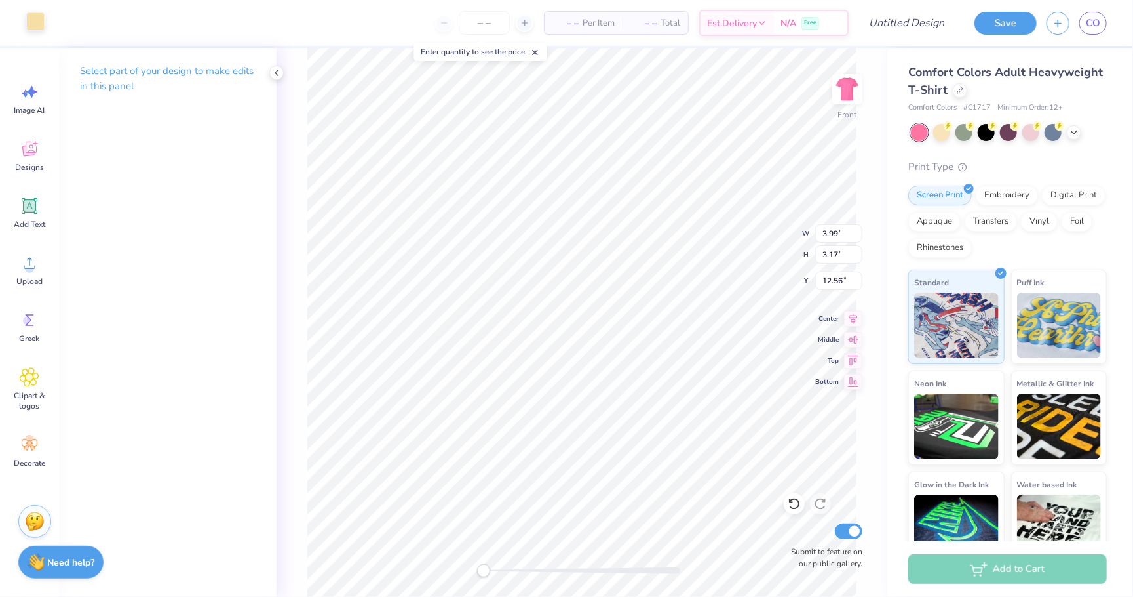
click at [34, 31] on div at bounding box center [35, 21] width 18 height 18
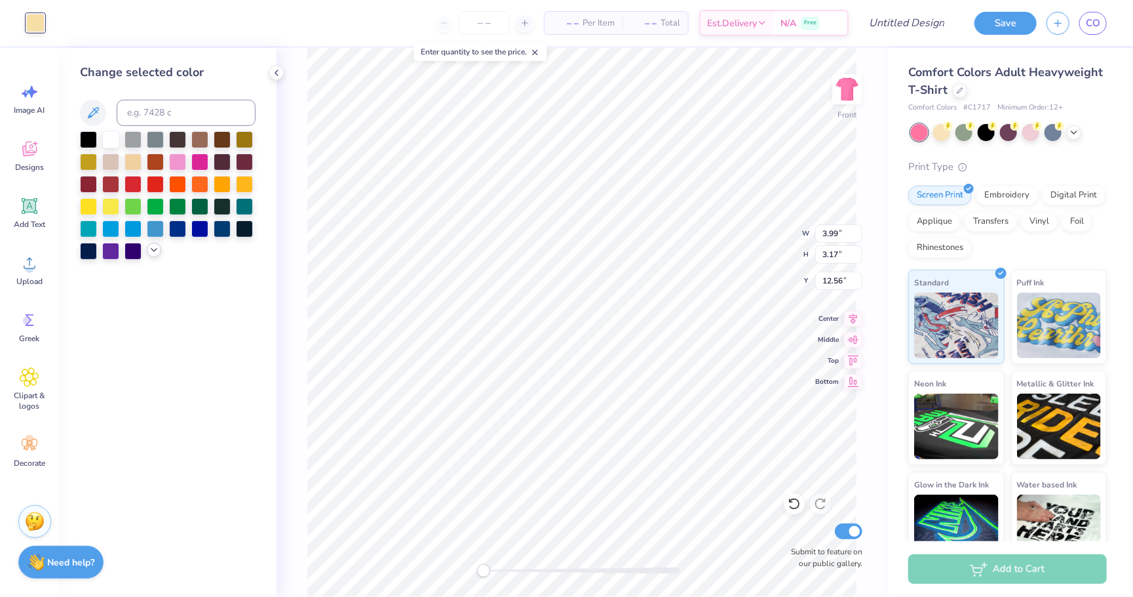
click at [154, 252] on icon at bounding box center [154, 250] width 10 height 10
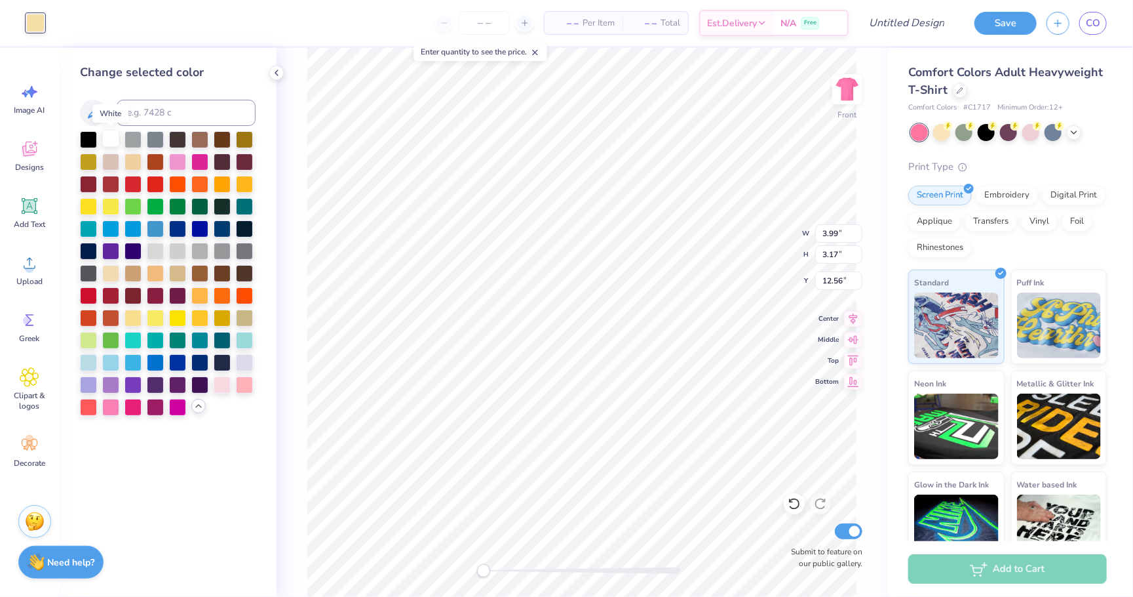
click at [111, 140] on div at bounding box center [110, 138] width 17 height 17
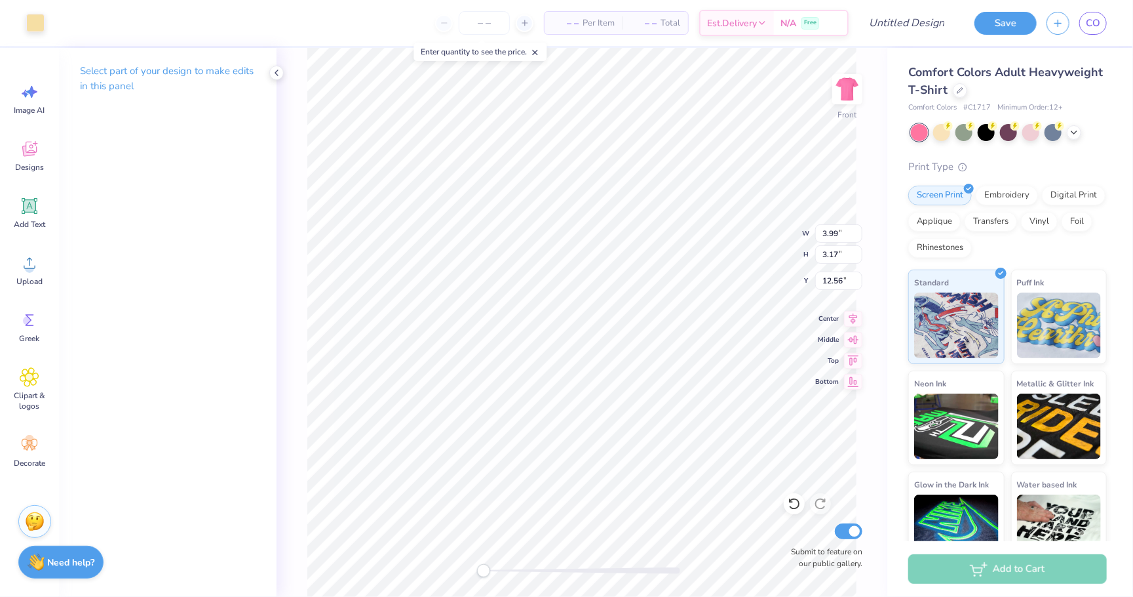
type input "2.51"
type input "2.57"
type input "15.26"
click at [32, 26] on div at bounding box center [35, 21] width 18 height 18
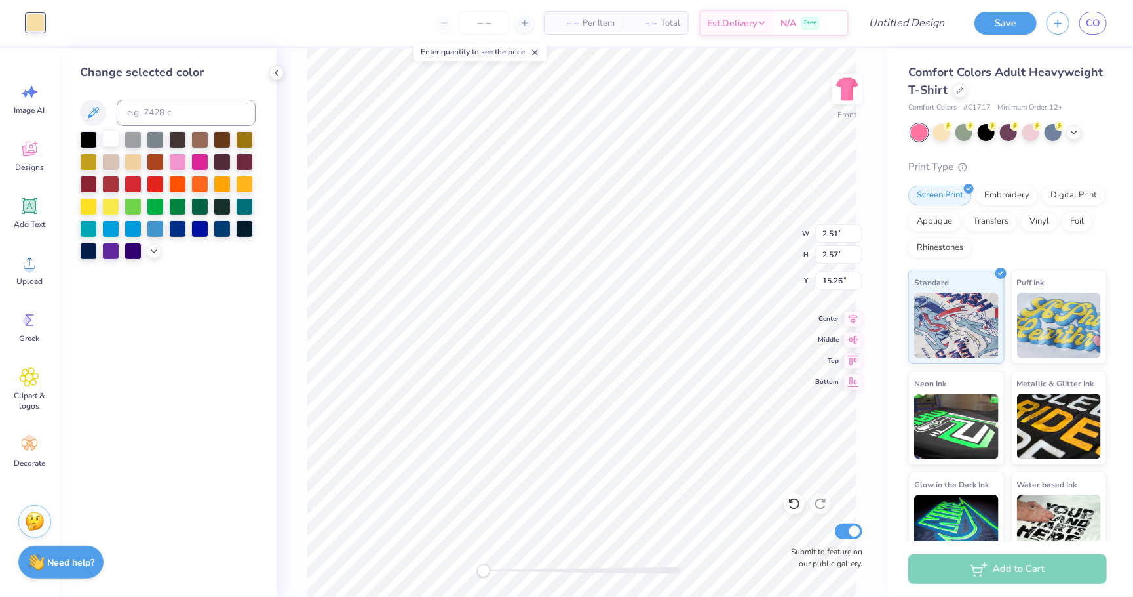
click at [117, 141] on div at bounding box center [110, 138] width 17 height 17
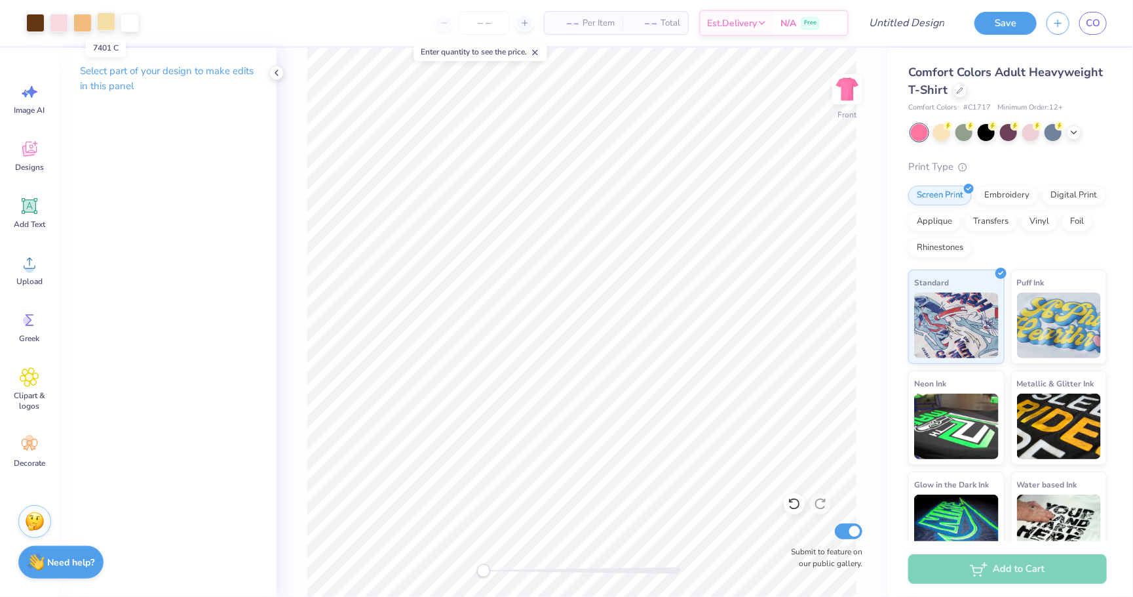
click at [106, 24] on div at bounding box center [106, 21] width 18 height 18
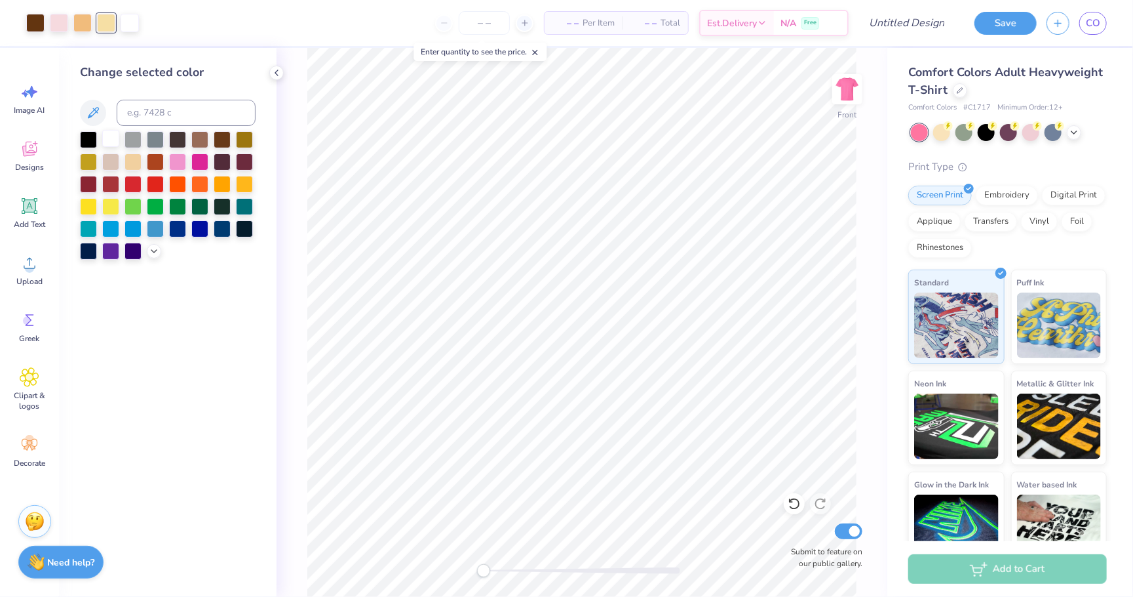
click at [111, 138] on div at bounding box center [110, 138] width 17 height 17
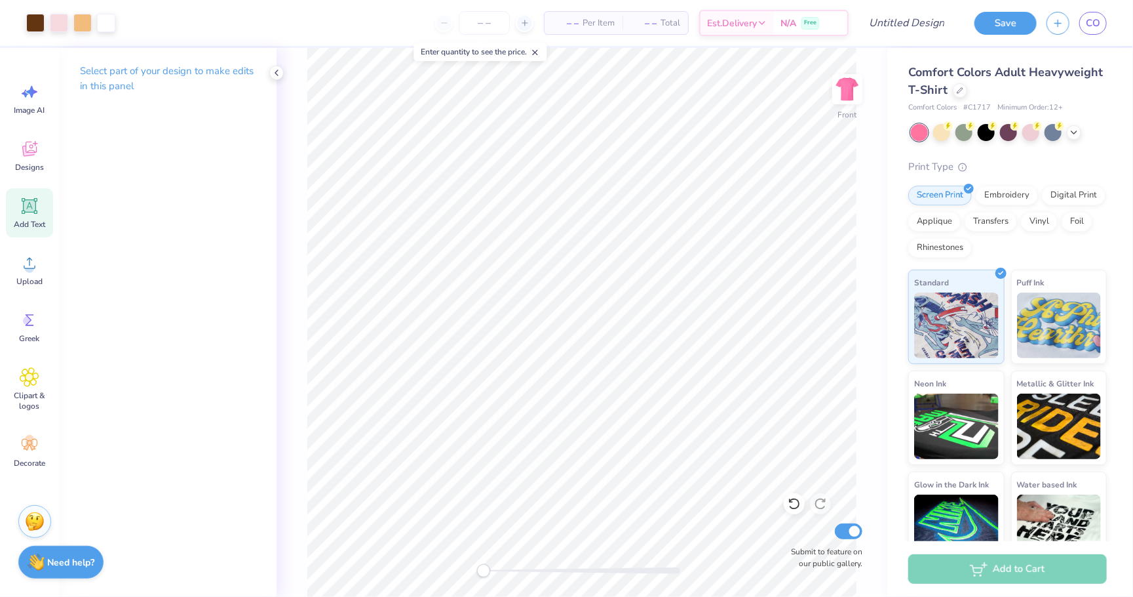
click at [34, 219] on span "Add Text" at bounding box center [29, 224] width 31 height 10
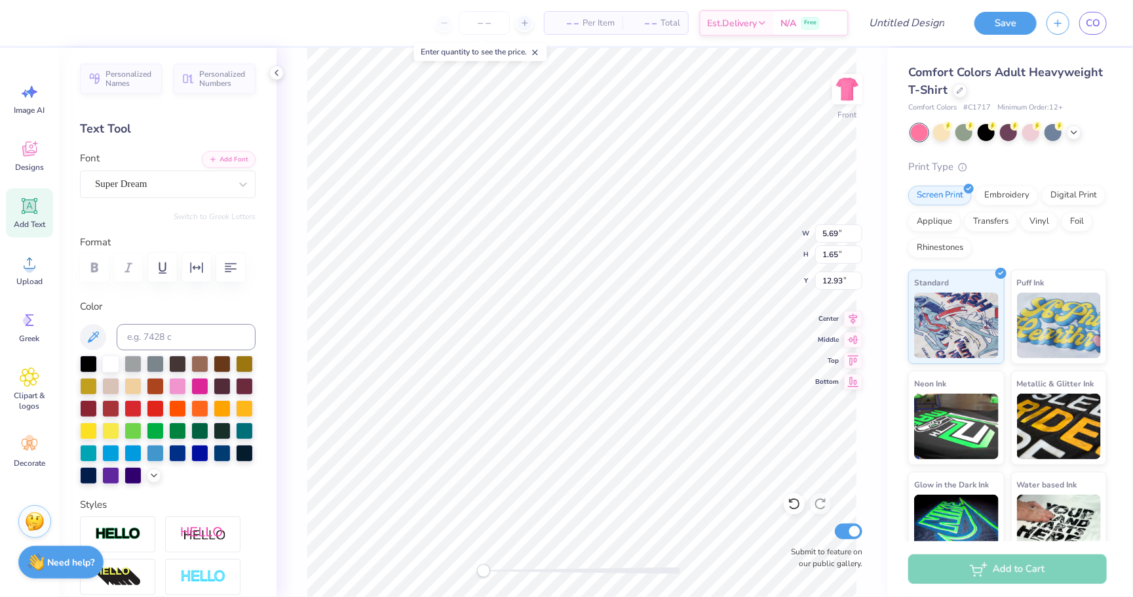
scroll to position [0, 0]
type textarea "T"
type textarea "Kappa Delta"
click at [28, 219] on span "Add Text" at bounding box center [29, 224] width 31 height 10
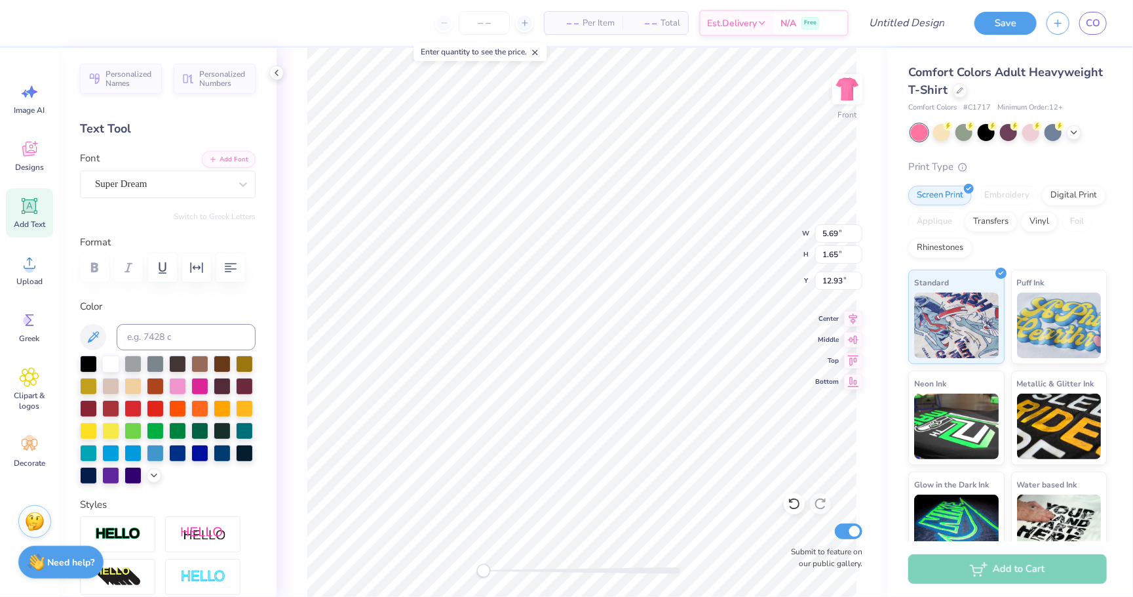
scroll to position [0, 0]
type textarea "T"
type textarea "loves the"
click at [25, 215] on div "Add Text" at bounding box center [29, 212] width 47 height 49
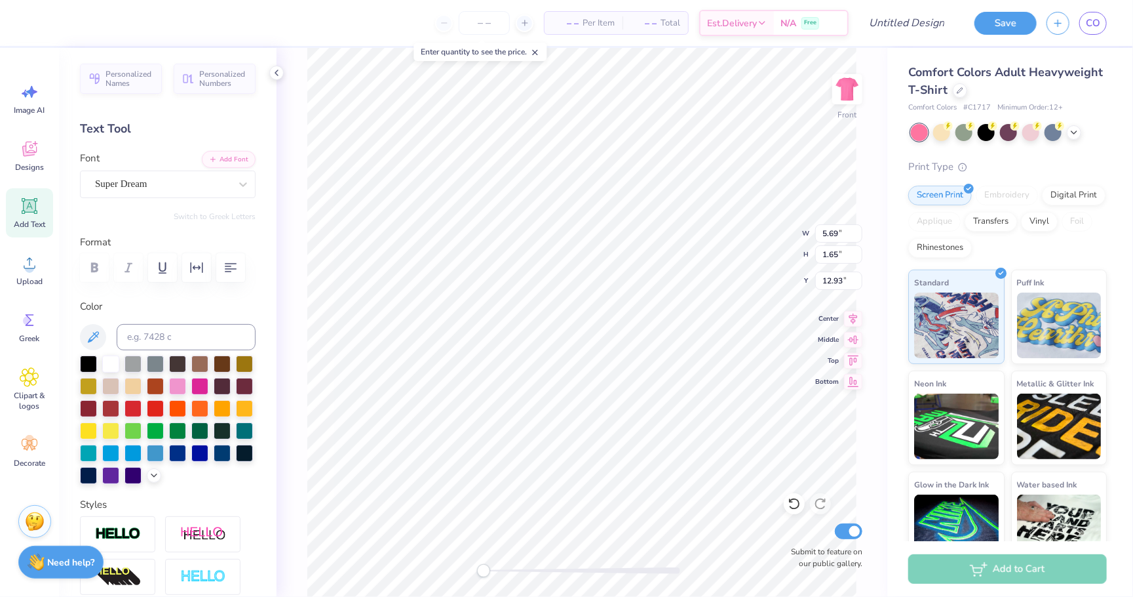
scroll to position [0, 0]
type textarea "T"
type textarea "Girl Scouts"
type input "12.71"
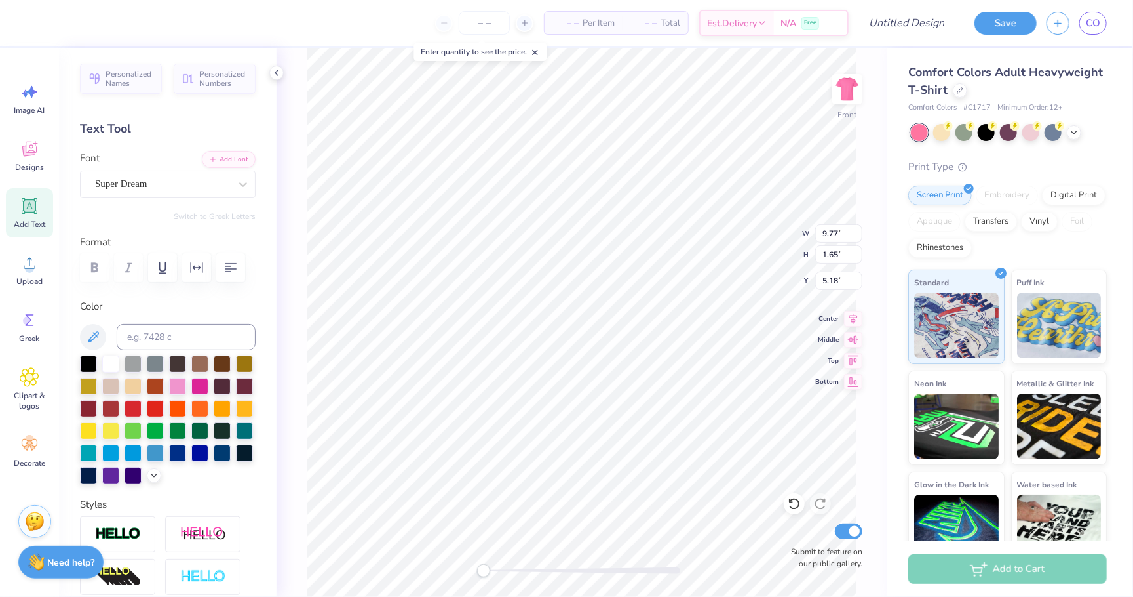
type input "2.18"
type input "3.00"
click at [139, 182] on span "Super Dream" at bounding box center [121, 183] width 52 height 15
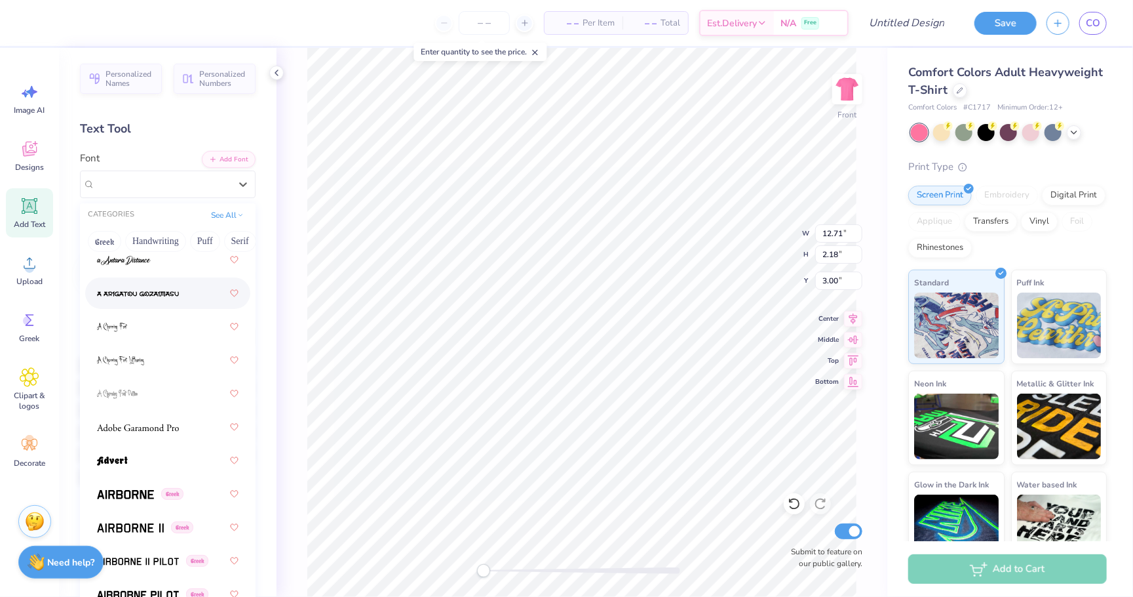
scroll to position [149, 0]
click at [149, 496] on div "Greek" at bounding box center [168, 491] width 142 height 24
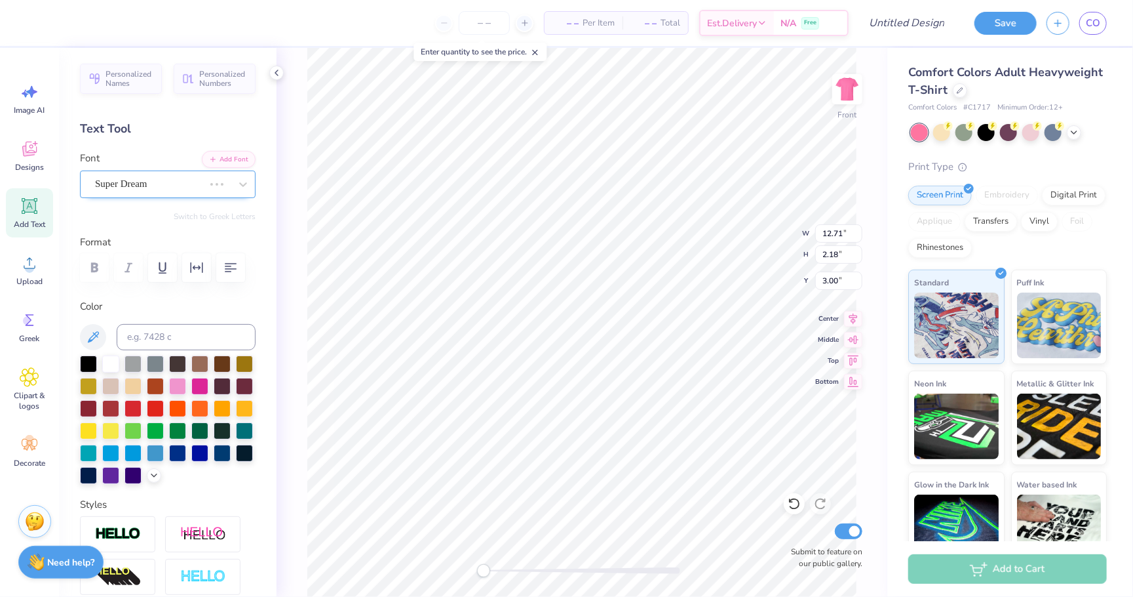
click at [211, 183] on span at bounding box center [211, 184] width 3 height 3
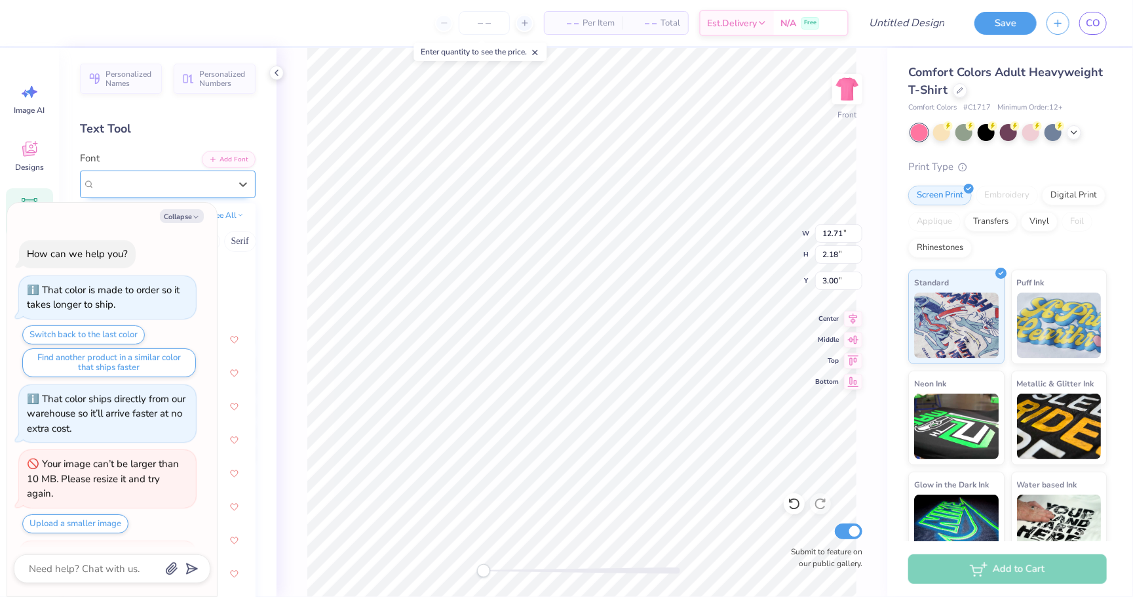
scroll to position [238, 0]
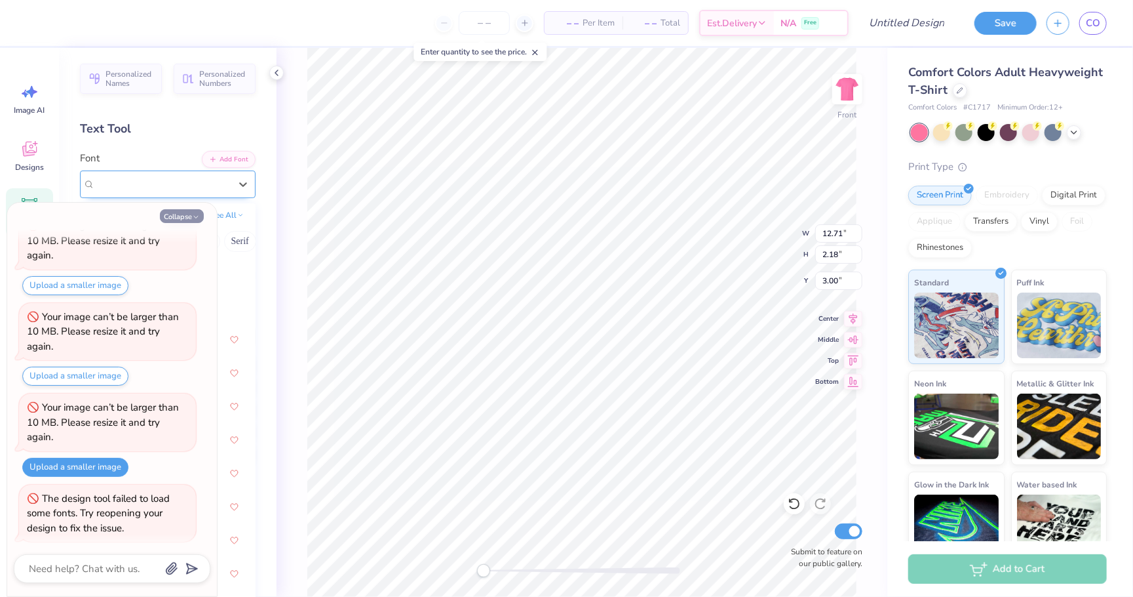
click at [193, 212] on button "Collapse" at bounding box center [182, 216] width 44 height 14
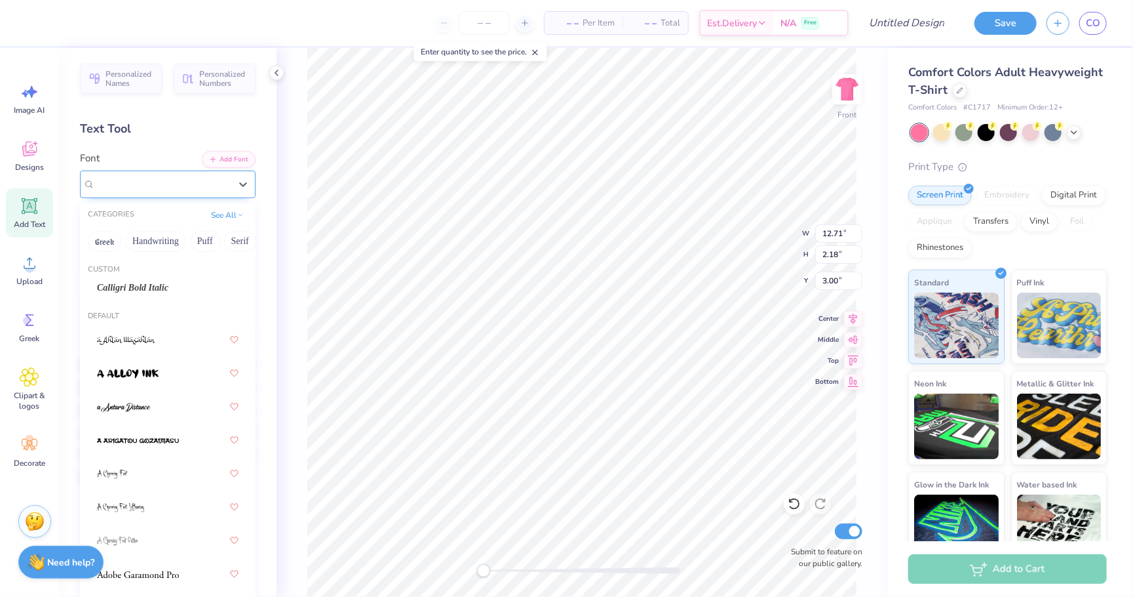
click at [196, 178] on div "Airborne Greek" at bounding box center [163, 184] width 138 height 20
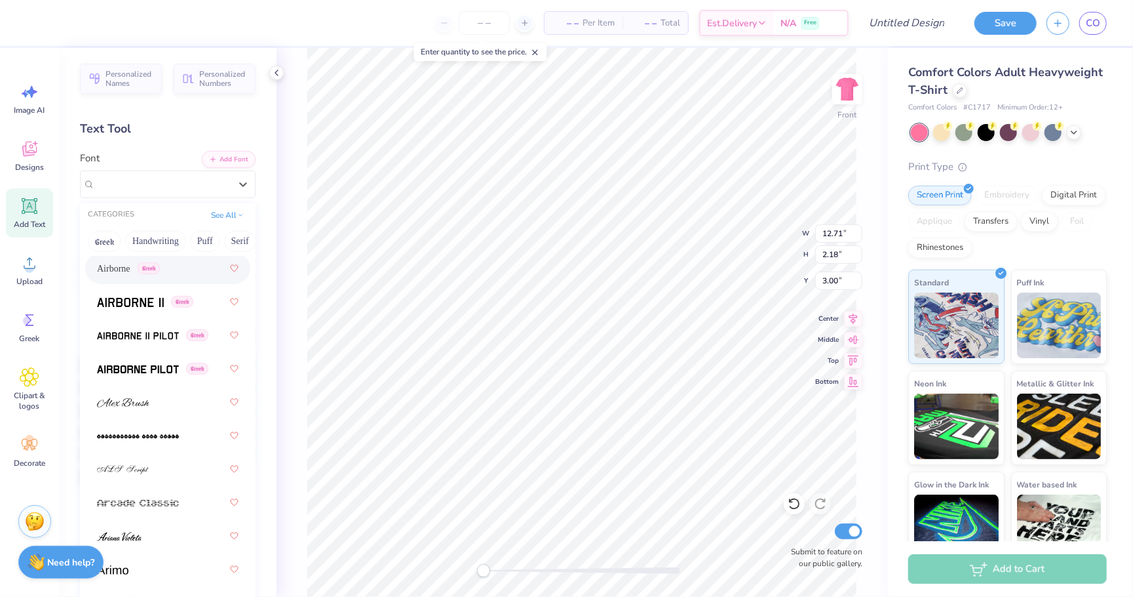
scroll to position [374, 0]
click at [157, 265] on span "Greek" at bounding box center [149, 267] width 22 height 12
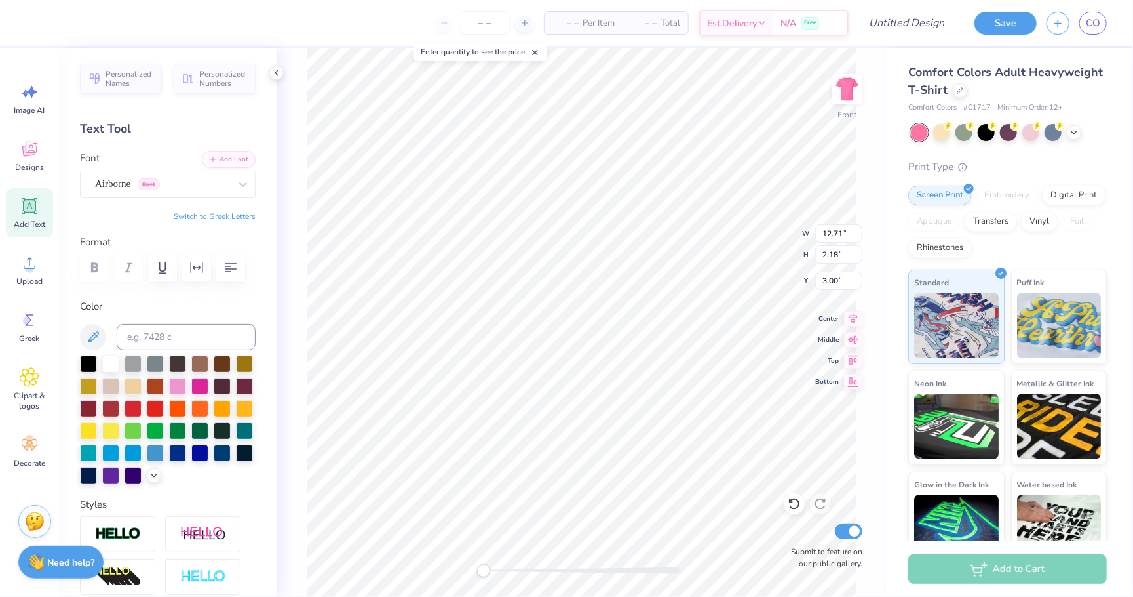
scroll to position [0, 0]
click at [213, 212] on button "Switch to Greek Letters" at bounding box center [215, 216] width 82 height 10
click at [213, 212] on button "Switch to Normal Letters" at bounding box center [212, 216] width 88 height 10
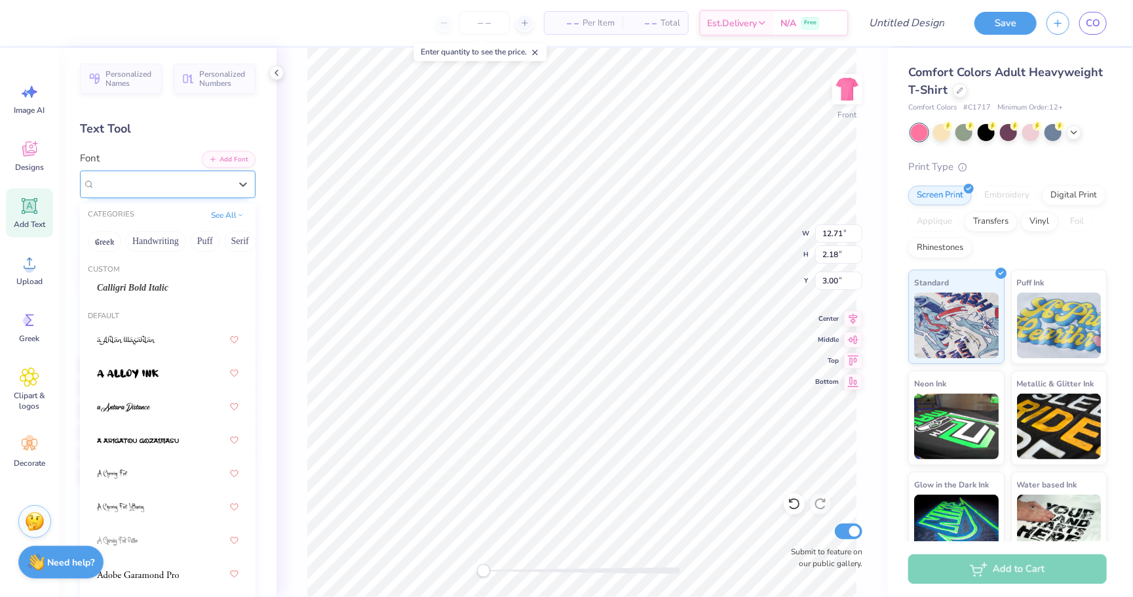
click at [160, 180] on span "Greek" at bounding box center [149, 184] width 22 height 12
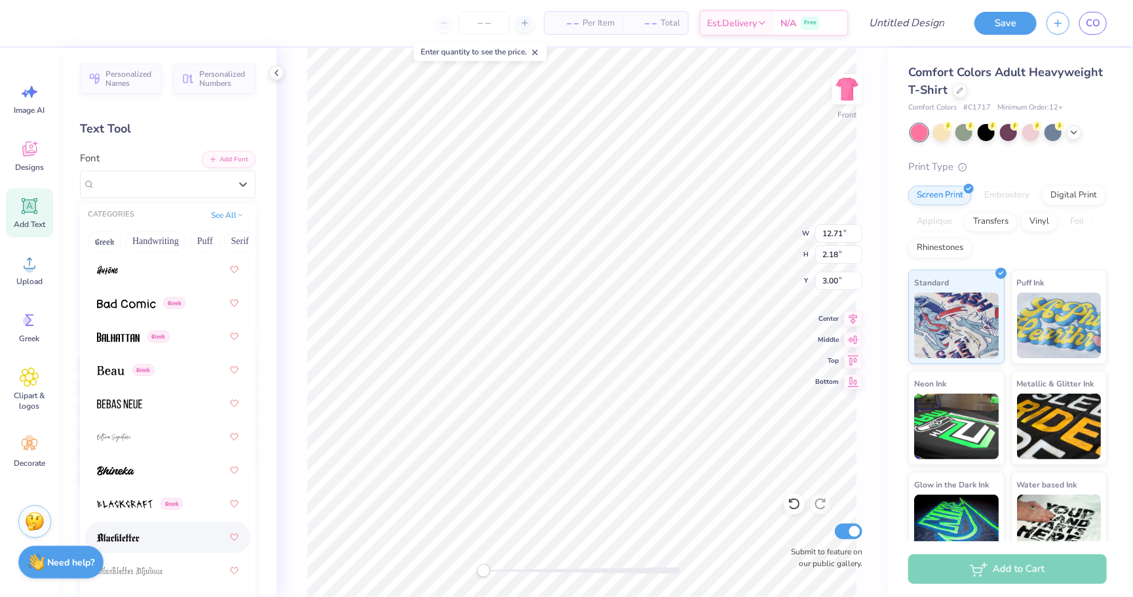
scroll to position [755, 0]
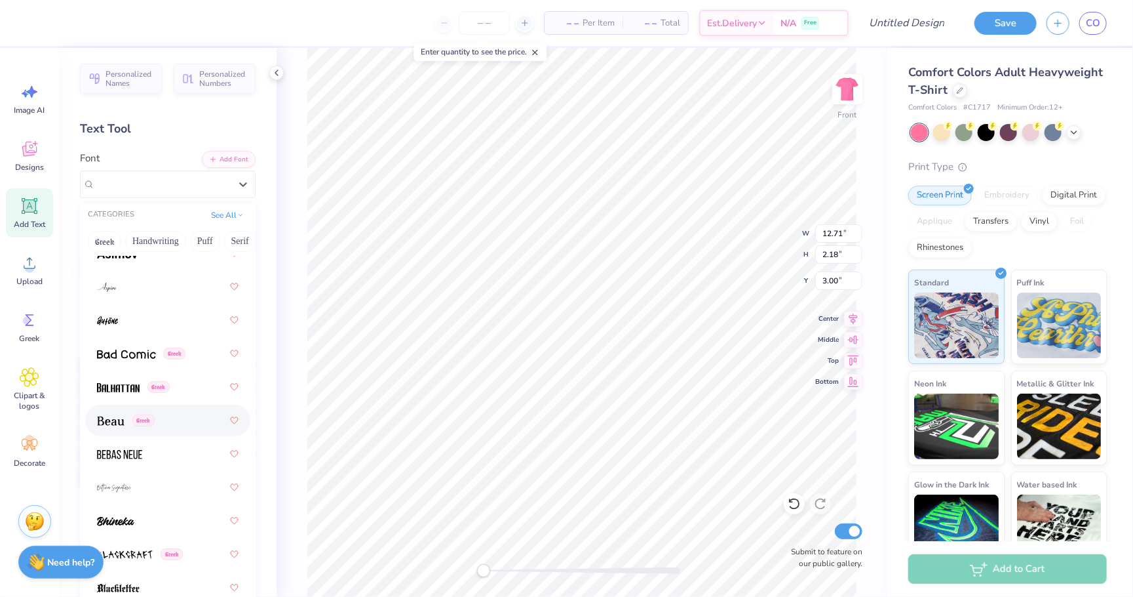
click at [176, 429] on div "Greek" at bounding box center [168, 420] width 142 height 24
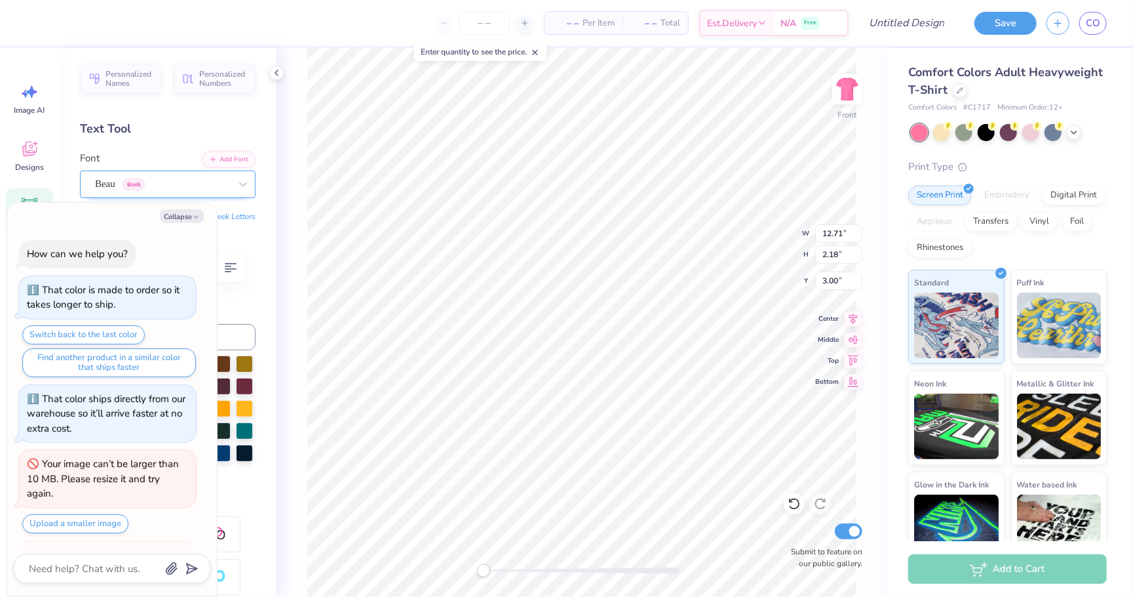
scroll to position [303, 0]
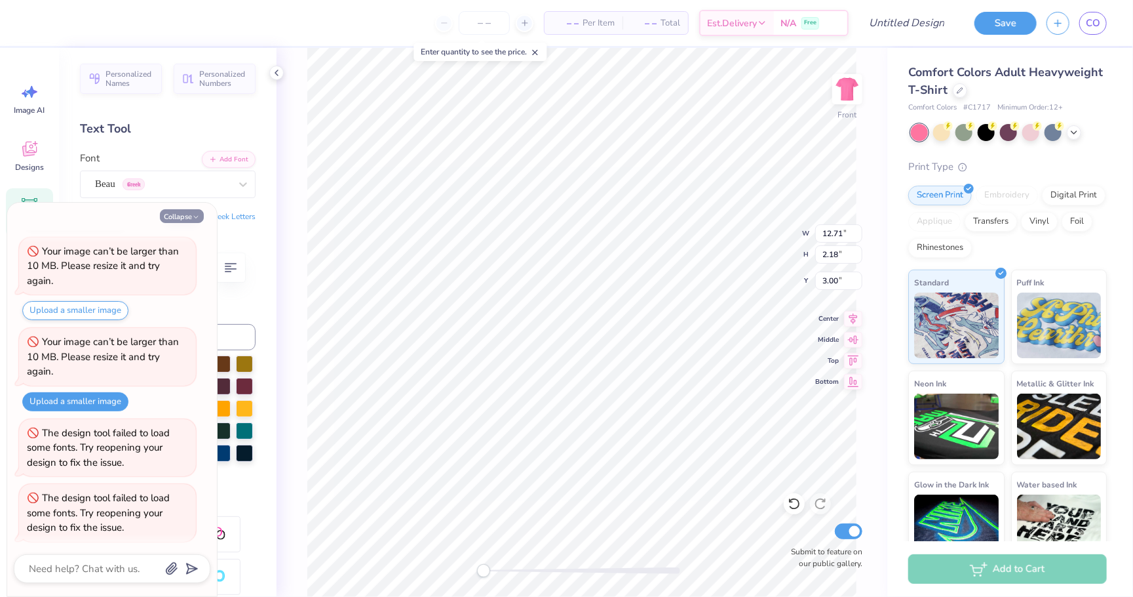
click at [195, 216] on icon "button" at bounding box center [196, 217] width 8 height 8
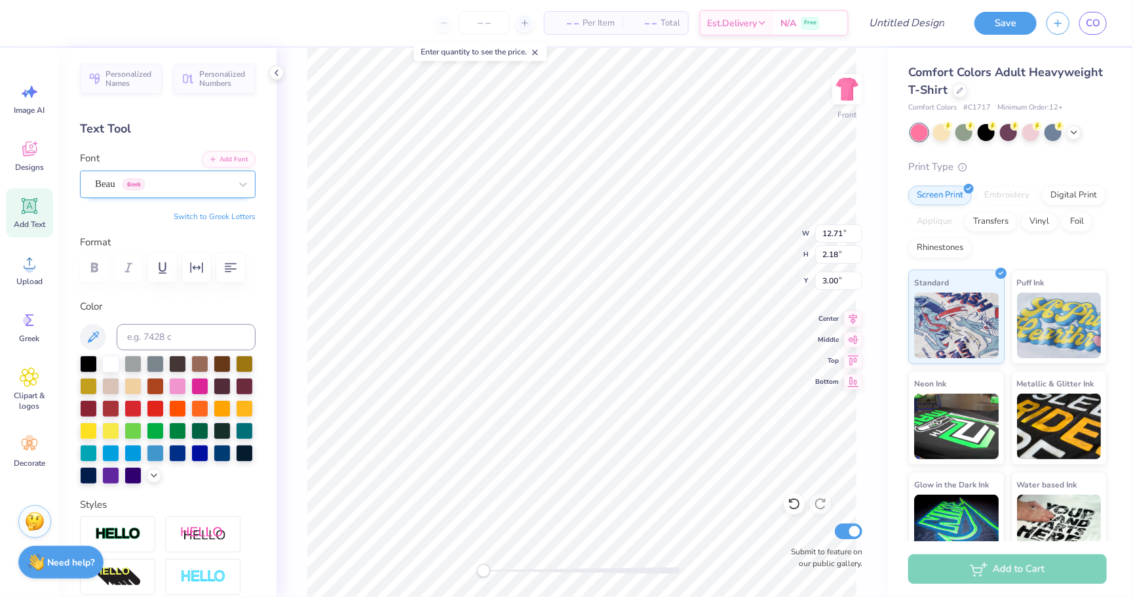
click at [229, 175] on div at bounding box center [162, 184] width 135 height 18
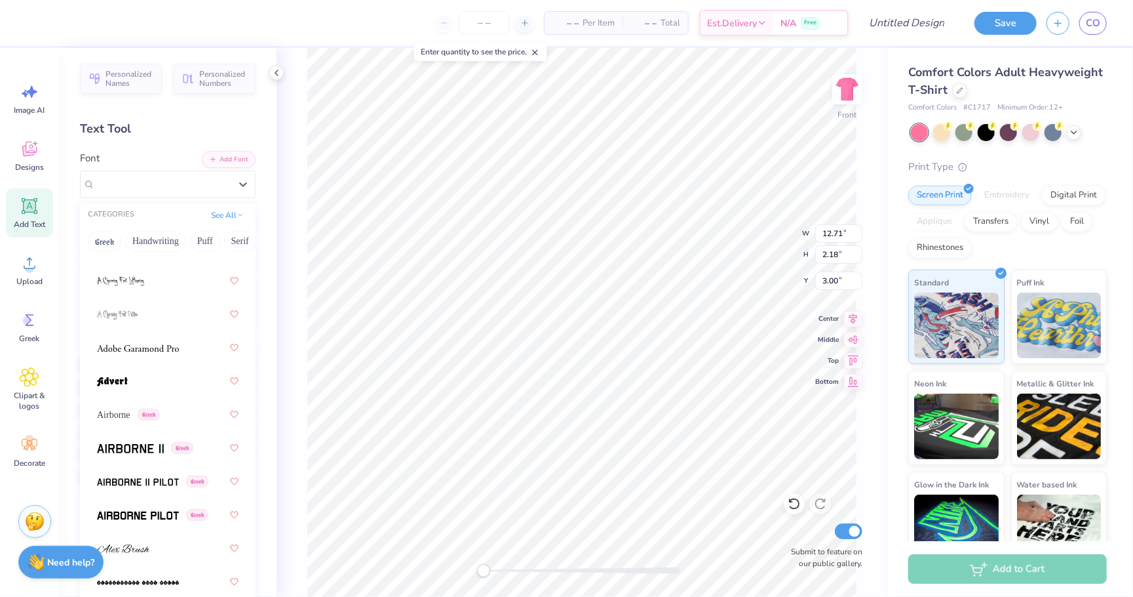
scroll to position [228, 0]
click at [168, 337] on div at bounding box center [168, 346] width 142 height 24
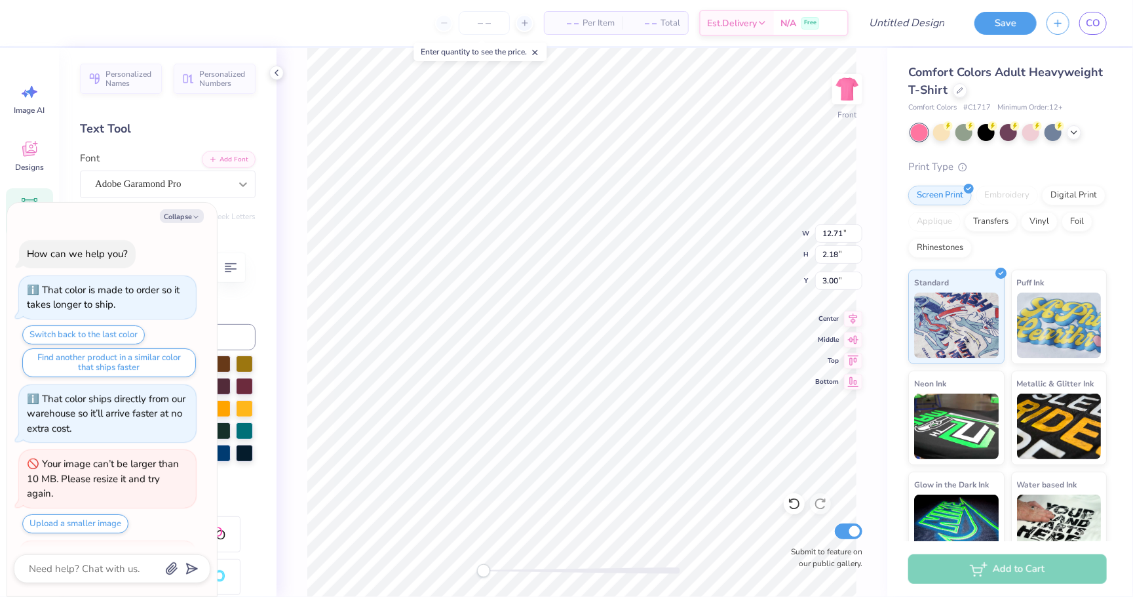
scroll to position [368, 0]
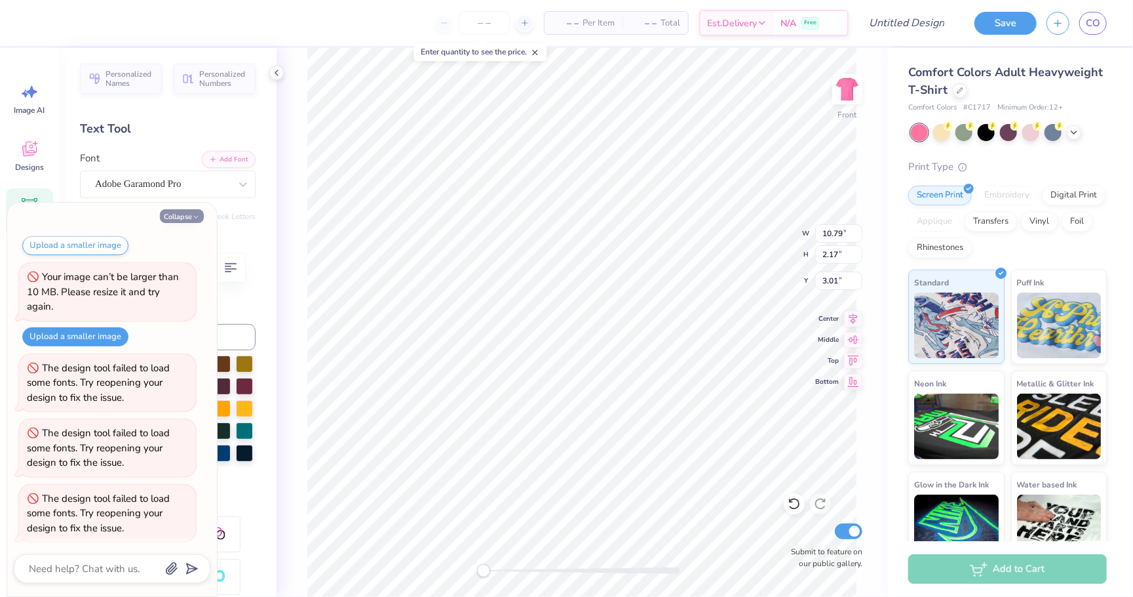
click at [185, 212] on button "Collapse" at bounding box center [182, 216] width 44 height 14
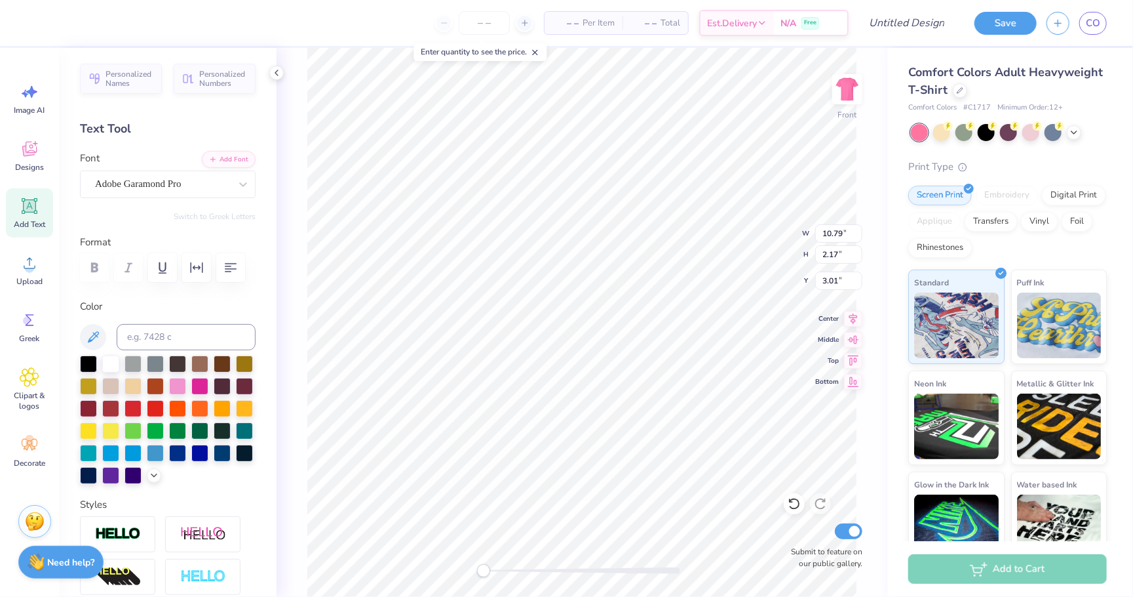
click at [97, 262] on div at bounding box center [168, 267] width 176 height 29
click at [180, 193] on div "Adobe Garamond Pro" at bounding box center [168, 184] width 176 height 28
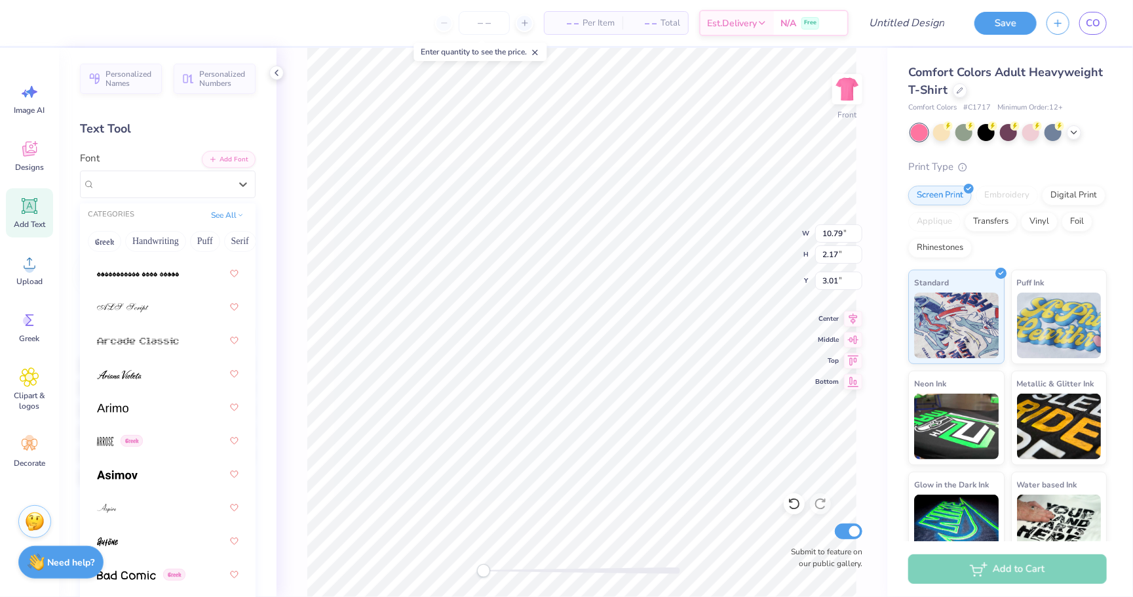
scroll to position [693, 0]
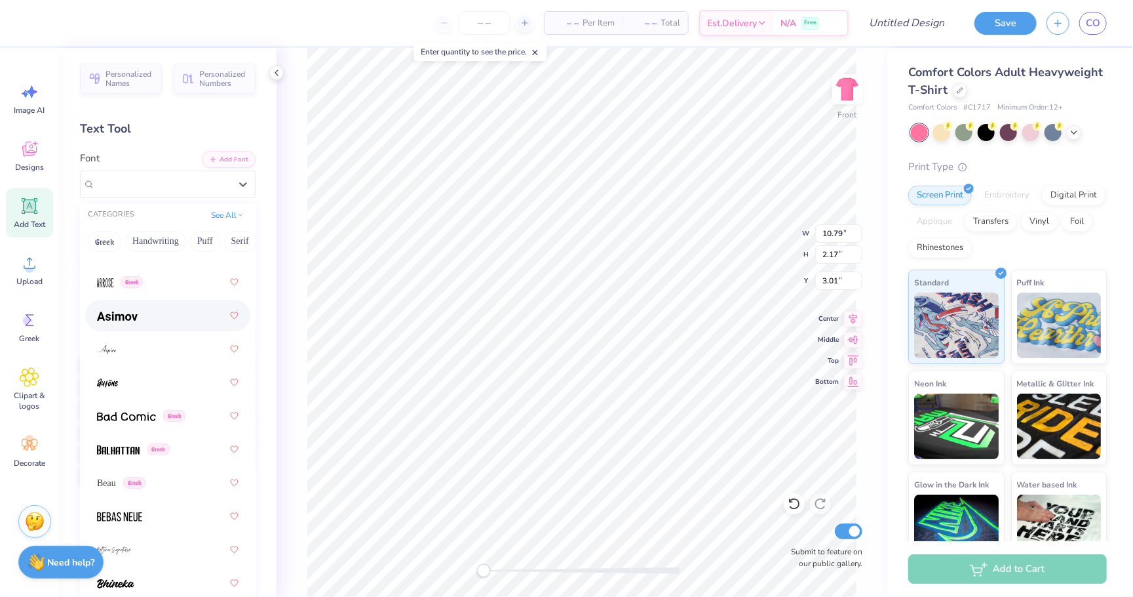
click at [155, 326] on div at bounding box center [167, 315] width 165 height 31
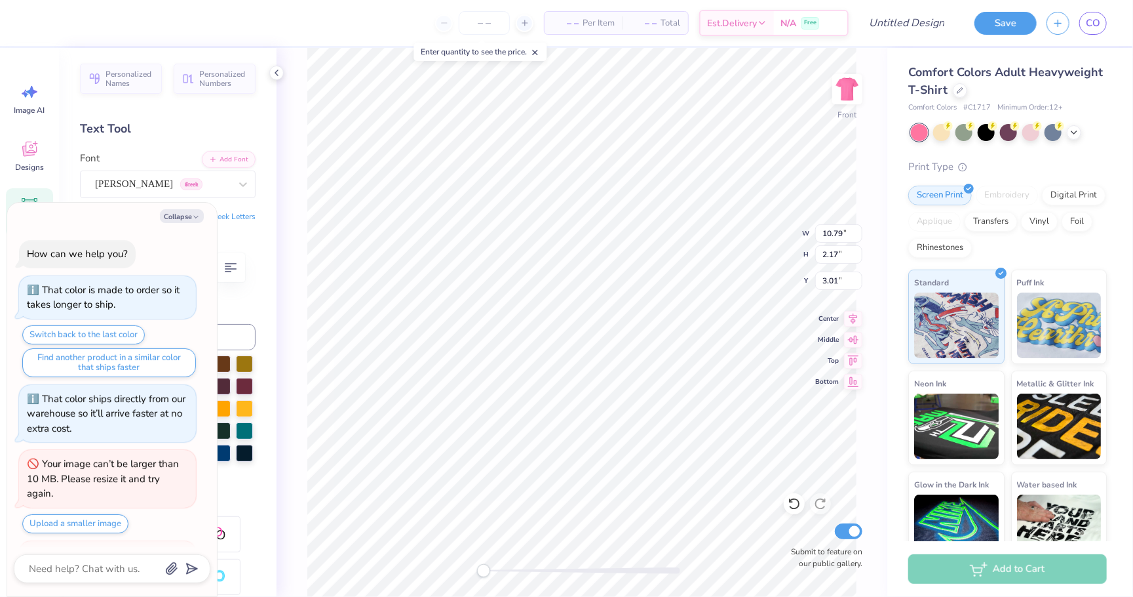
scroll to position [433, 0]
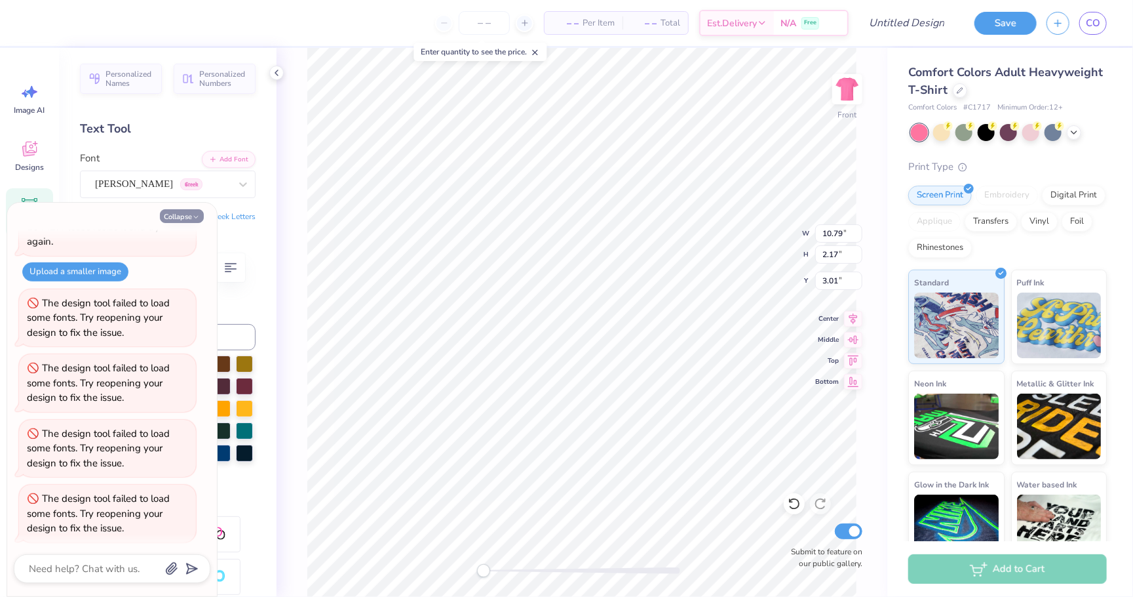
click at [182, 220] on button "Collapse" at bounding box center [182, 216] width 44 height 14
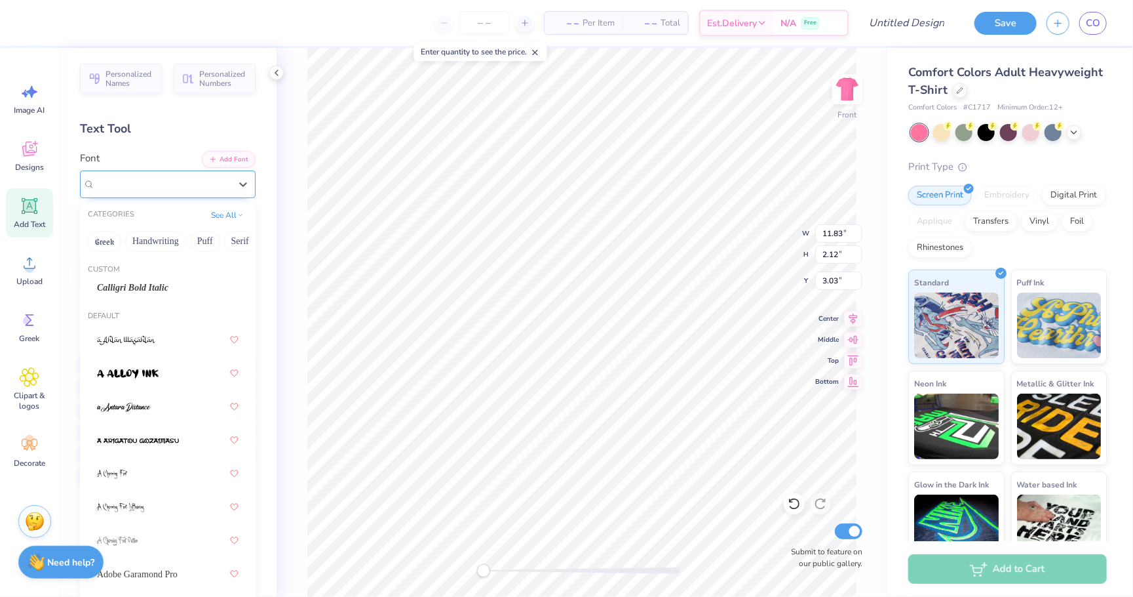
click at [191, 188] on div "[PERSON_NAME] Greek" at bounding box center [163, 184] width 138 height 20
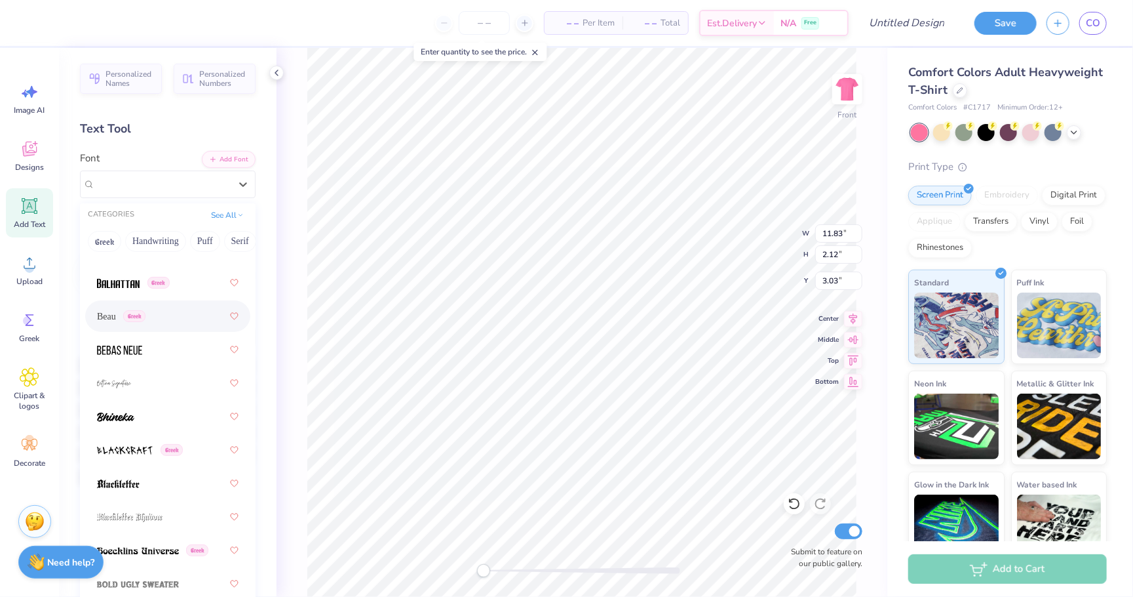
scroll to position [860, 0]
click at [138, 414] on div at bounding box center [168, 416] width 142 height 24
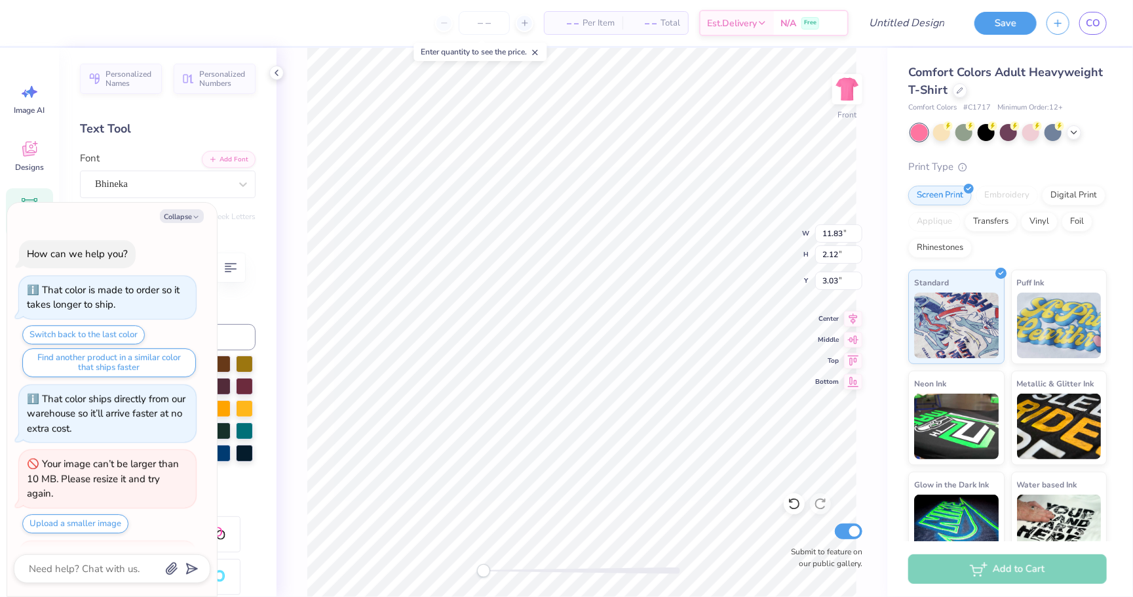
scroll to position [498, 0]
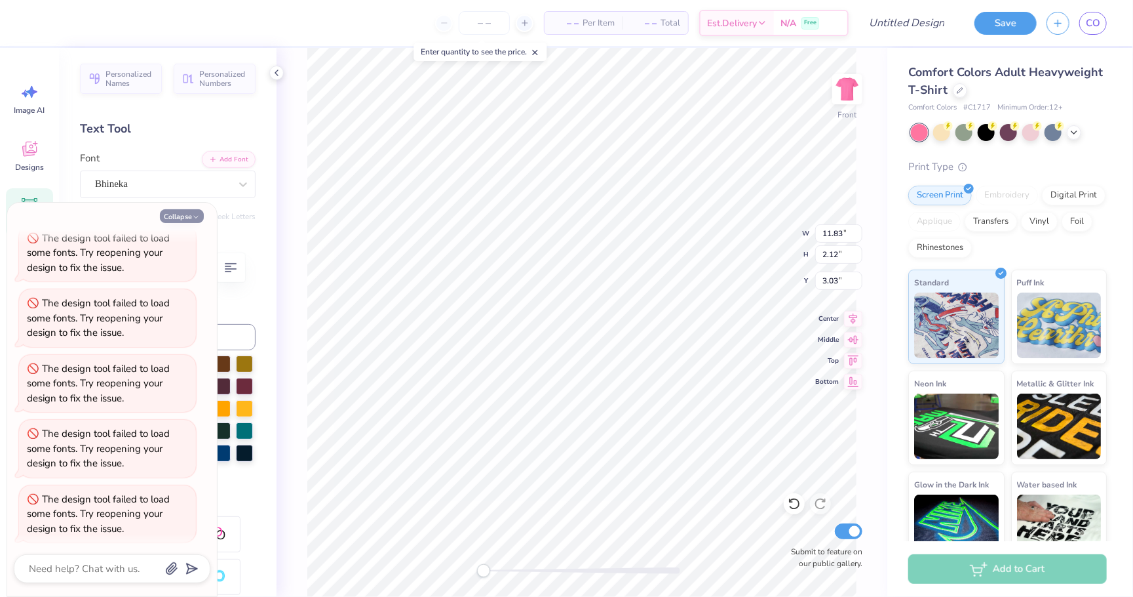
click at [197, 220] on icon "button" at bounding box center [196, 217] width 8 height 8
type textarea "x"
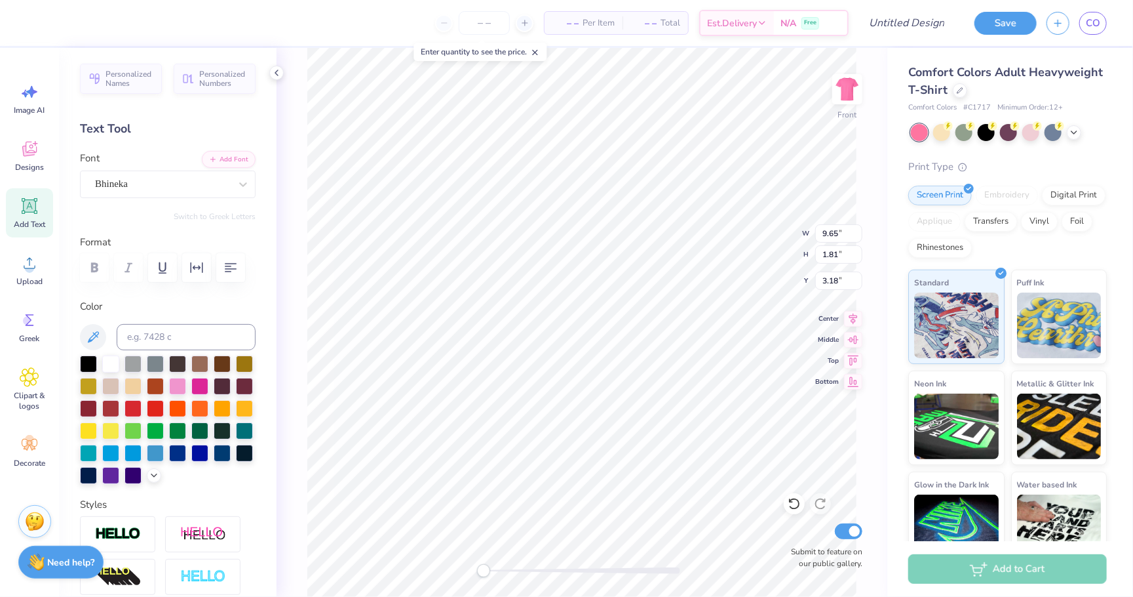
type input "9.77"
type input "1.65"
type input "5.18"
click at [170, 185] on div "Super Dream" at bounding box center [163, 184] width 138 height 20
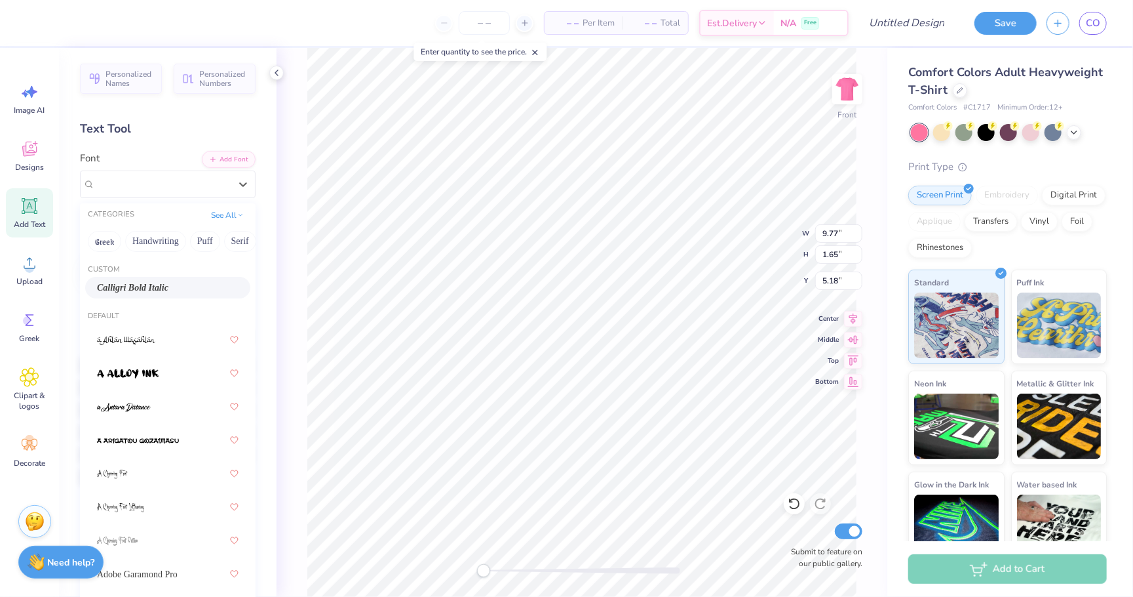
click at [167, 280] on div "Calligri Bold Italic" at bounding box center [167, 288] width 165 height 22
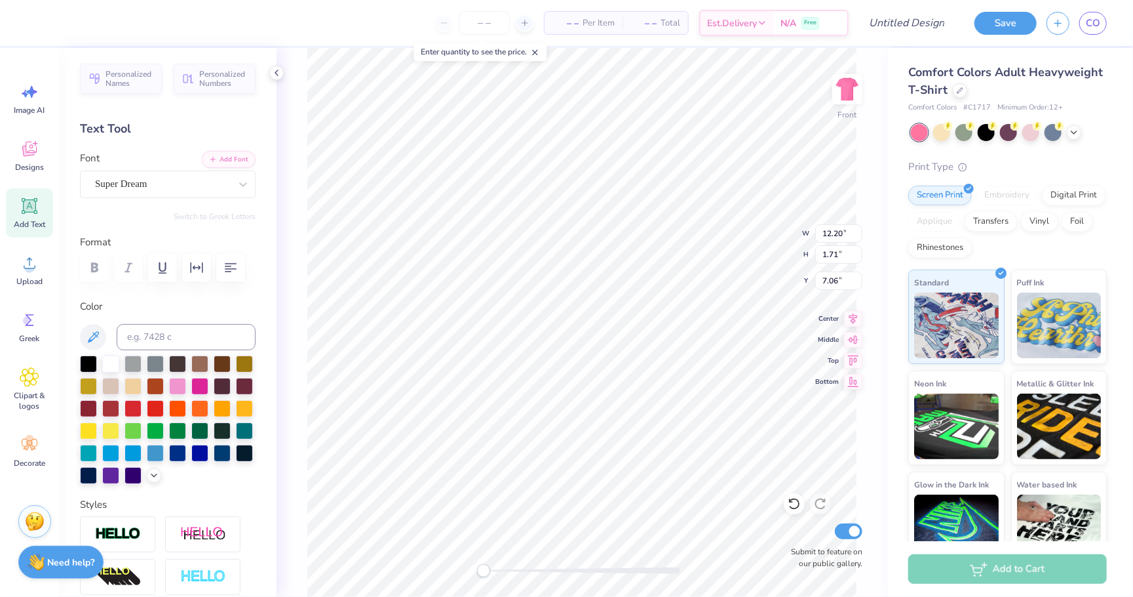
type input "11.18"
type input "2.10"
type input "2.78"
type input "12.20"
type input "1.71"
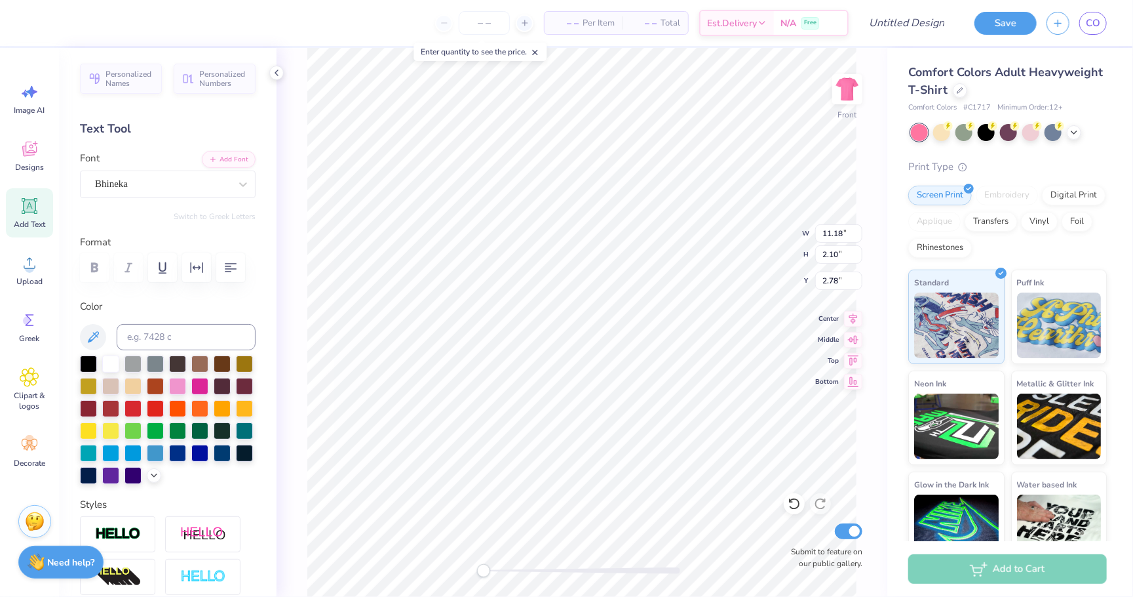
type input "6.18"
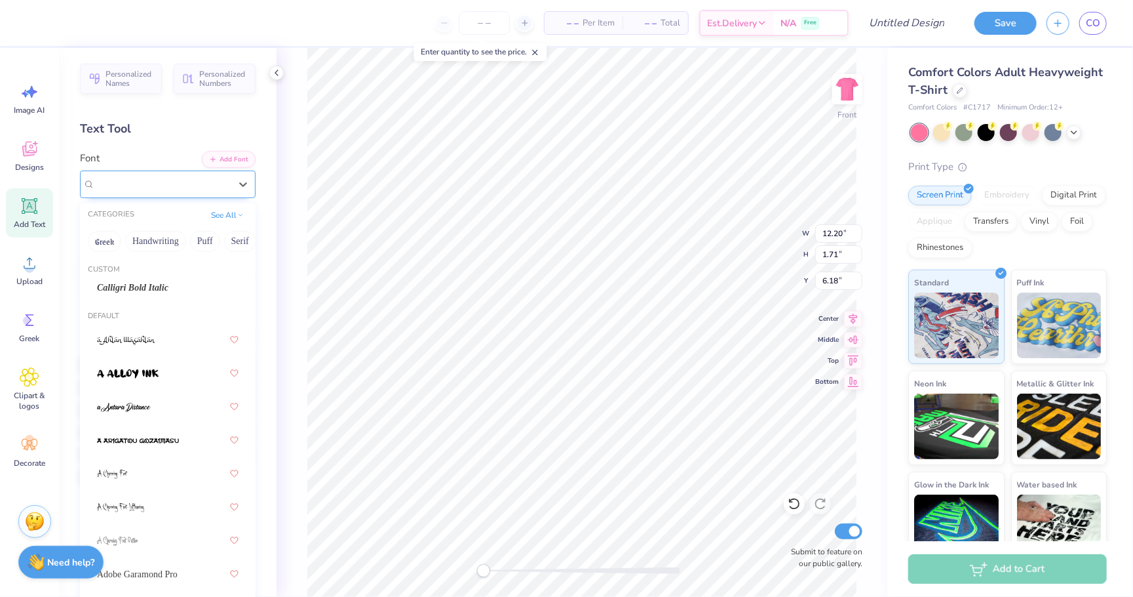
click at [172, 186] on div "Super Dream" at bounding box center [163, 184] width 138 height 20
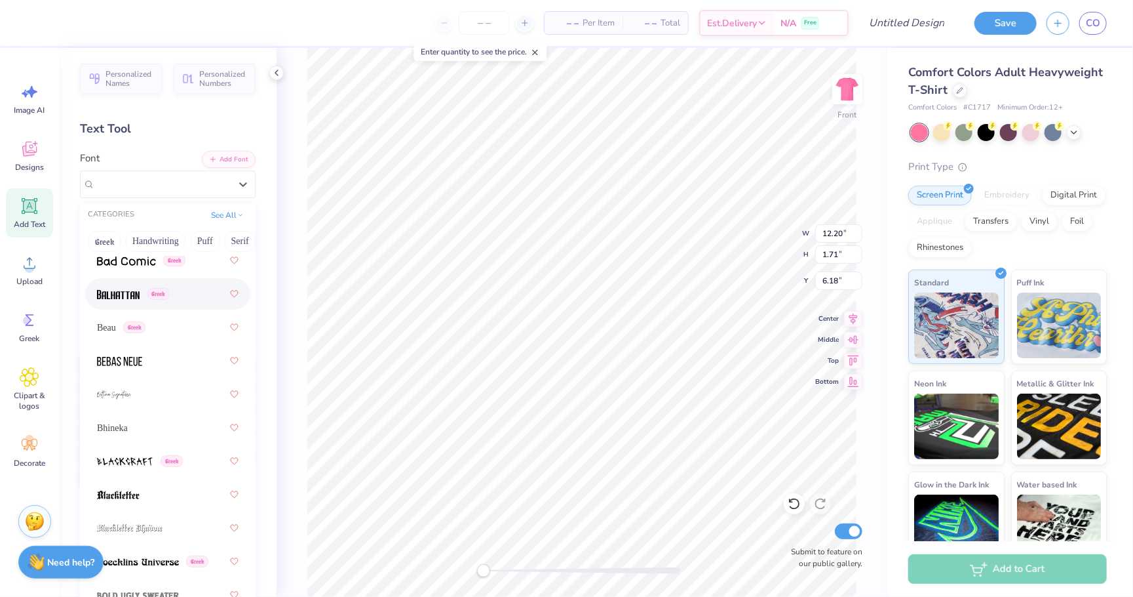
scroll to position [848, 0]
click at [176, 418] on div "Bhineka" at bounding box center [168, 428] width 142 height 24
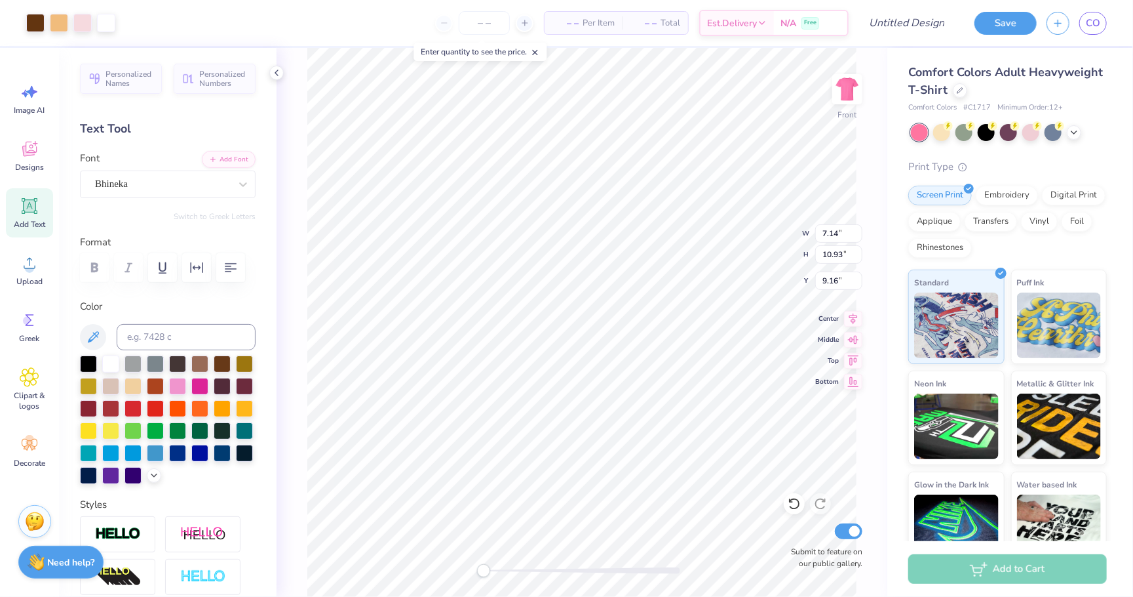
type input "5.77"
click at [791, 503] on icon at bounding box center [794, 503] width 13 height 13
type input "5.77"
type input "6.21"
click at [154, 469] on icon at bounding box center [154, 474] width 10 height 10
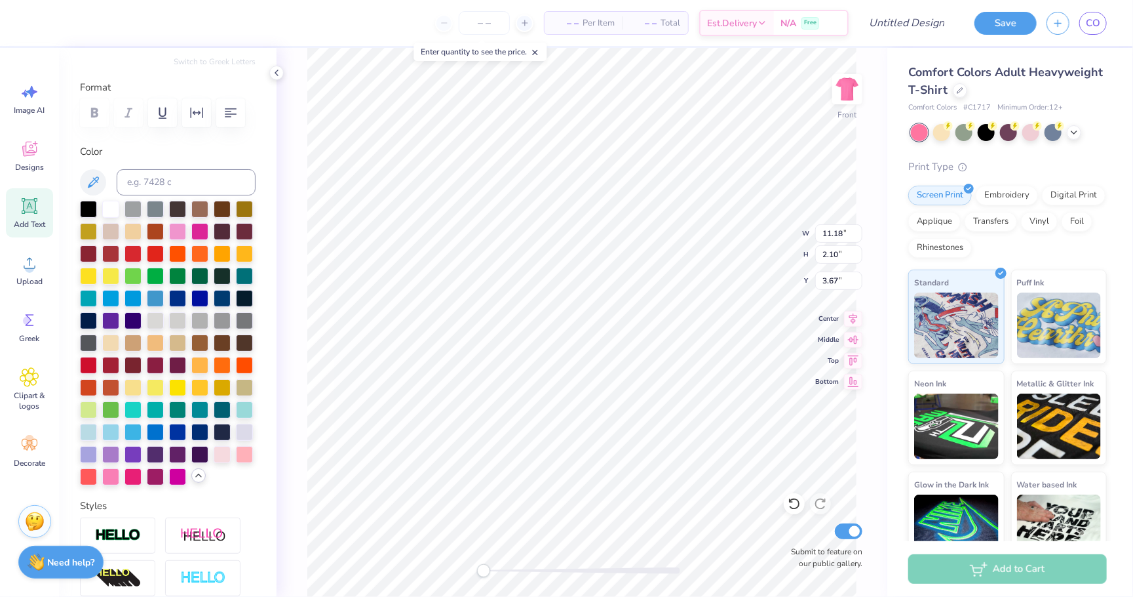
scroll to position [159, 0]
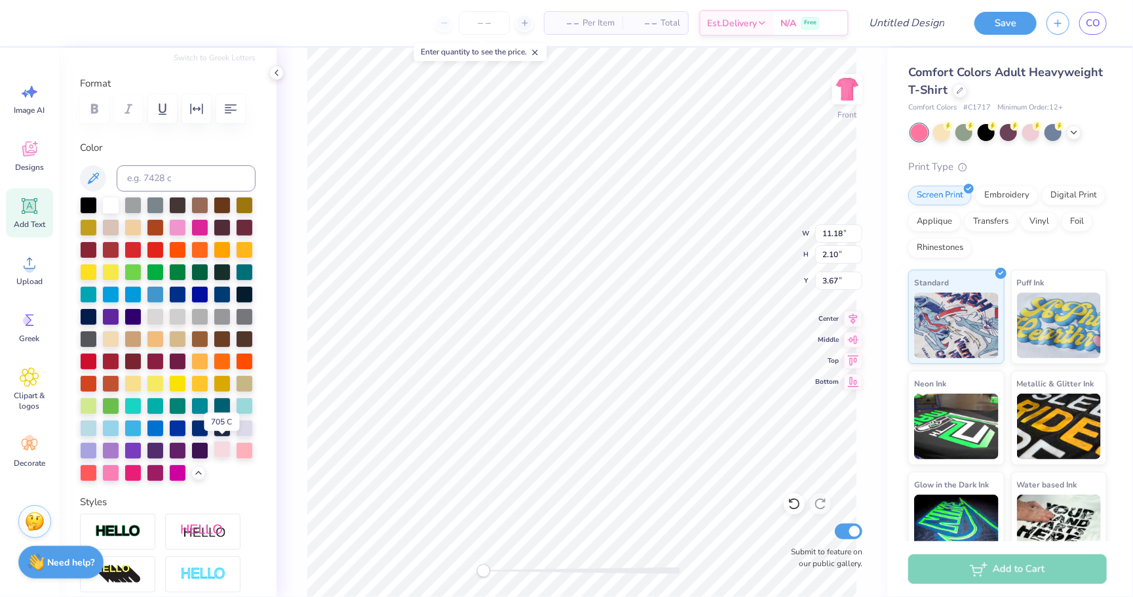
click at [226, 448] on div at bounding box center [222, 448] width 17 height 17
type input "9.42"
type input "2.21"
type input "17.86"
click at [227, 442] on div at bounding box center [222, 448] width 17 height 17
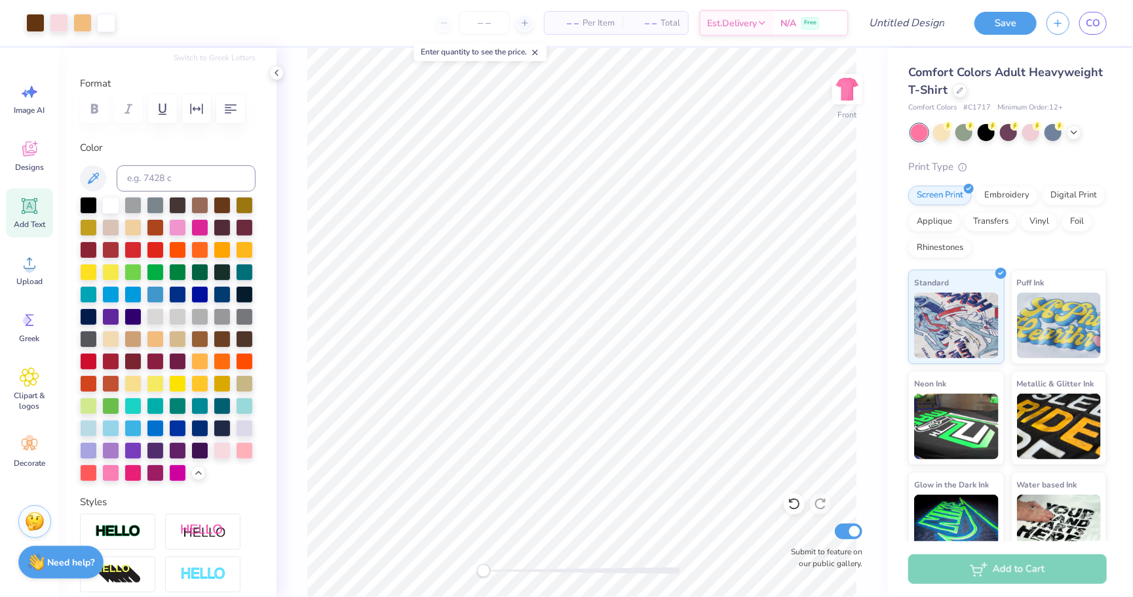
click at [37, 211] on icon at bounding box center [30, 206] width 16 height 16
type textarea "a"
type textarea "loves"
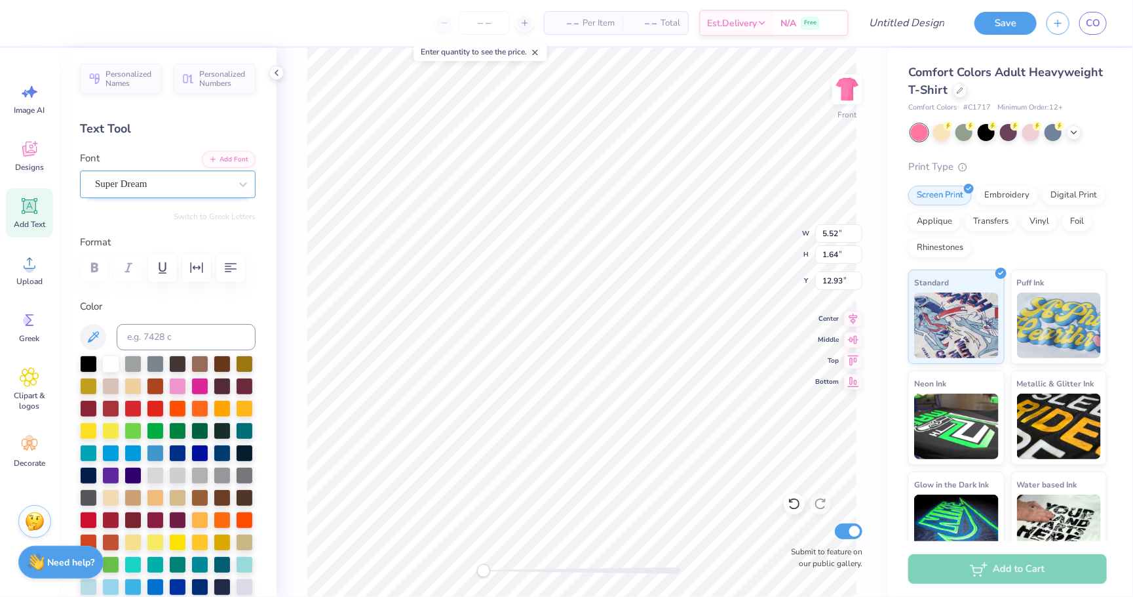
scroll to position [0, 0]
click at [147, 182] on span "Super Dream" at bounding box center [121, 183] width 52 height 15
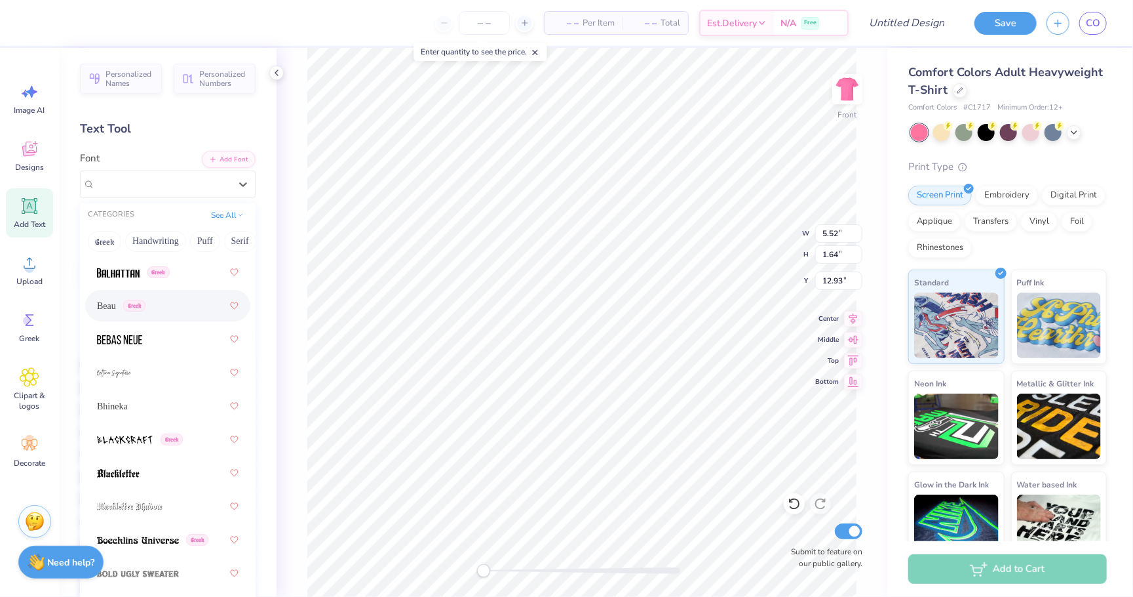
scroll to position [883, 0]
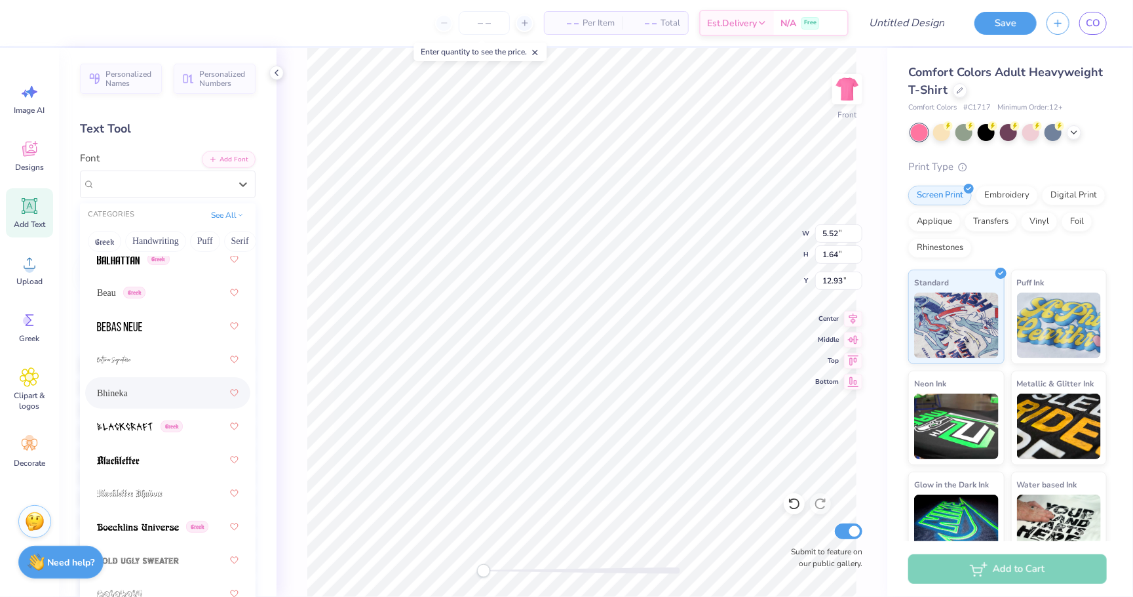
click at [159, 391] on div "Bhineka" at bounding box center [168, 393] width 142 height 24
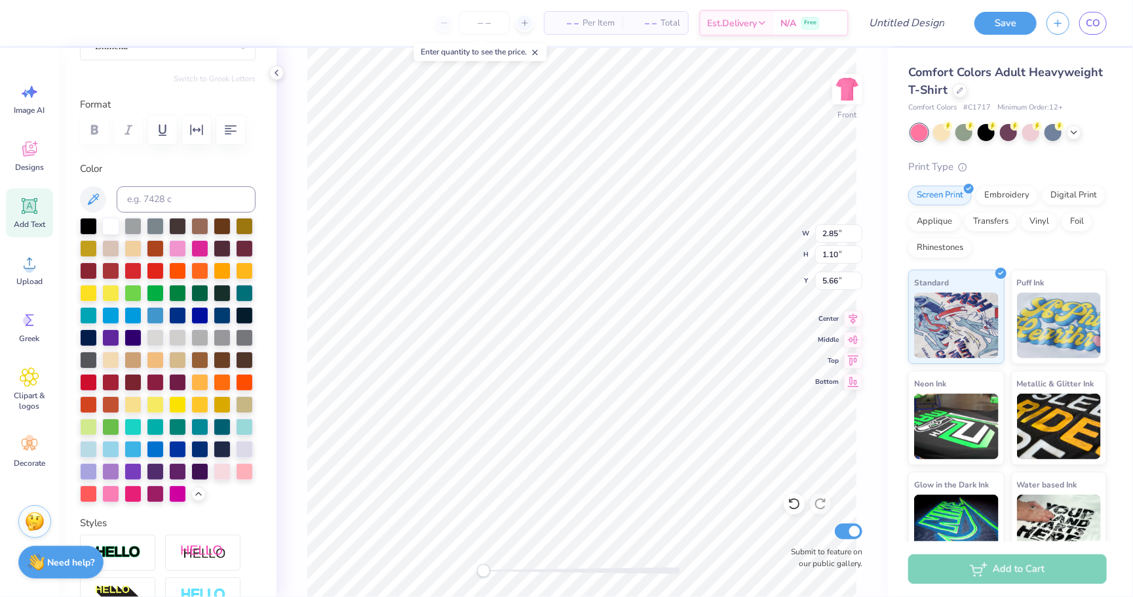
scroll to position [139, 0]
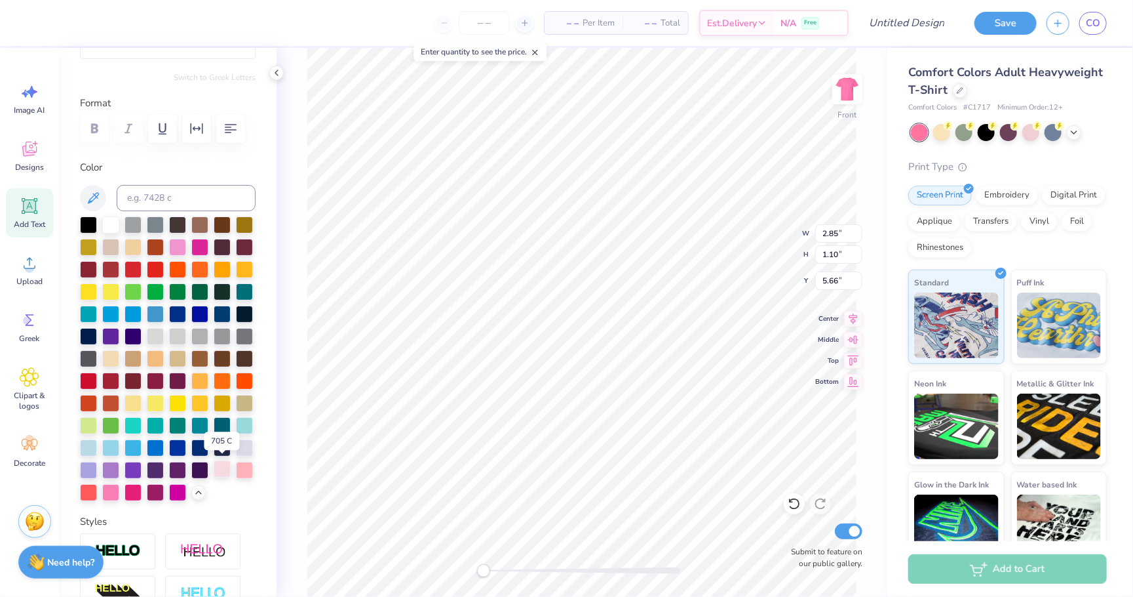
click at [221, 475] on div at bounding box center [222, 468] width 17 height 17
type textarea "loves the"
type input "11.18"
type input "2.10"
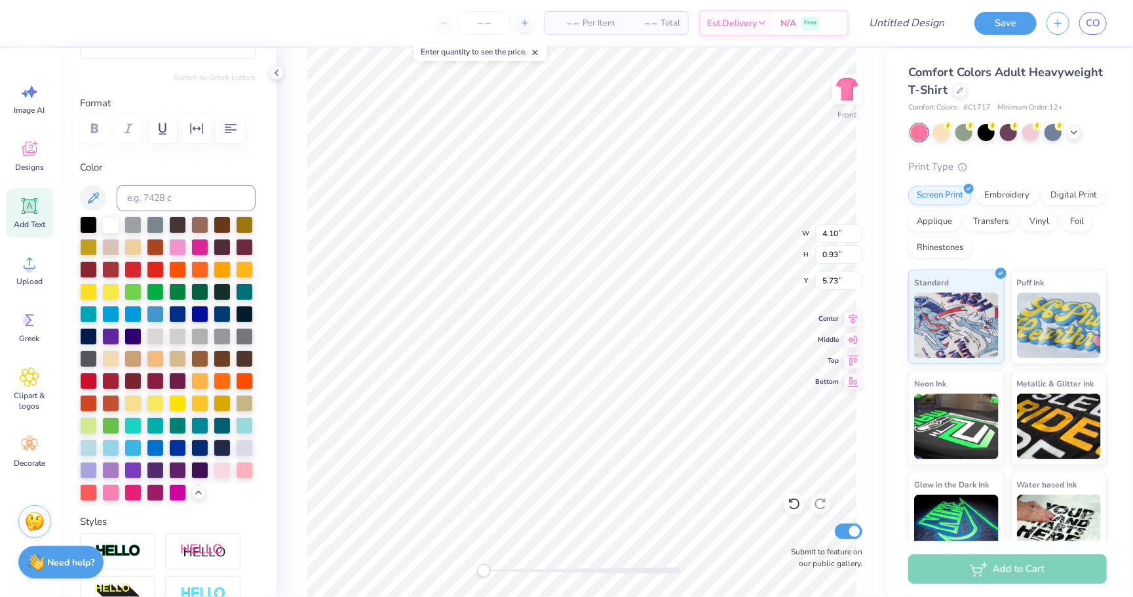
type input "3.63"
click at [842, 83] on img at bounding box center [847, 89] width 52 height 52
click at [37, 258] on icon at bounding box center [30, 263] width 20 height 20
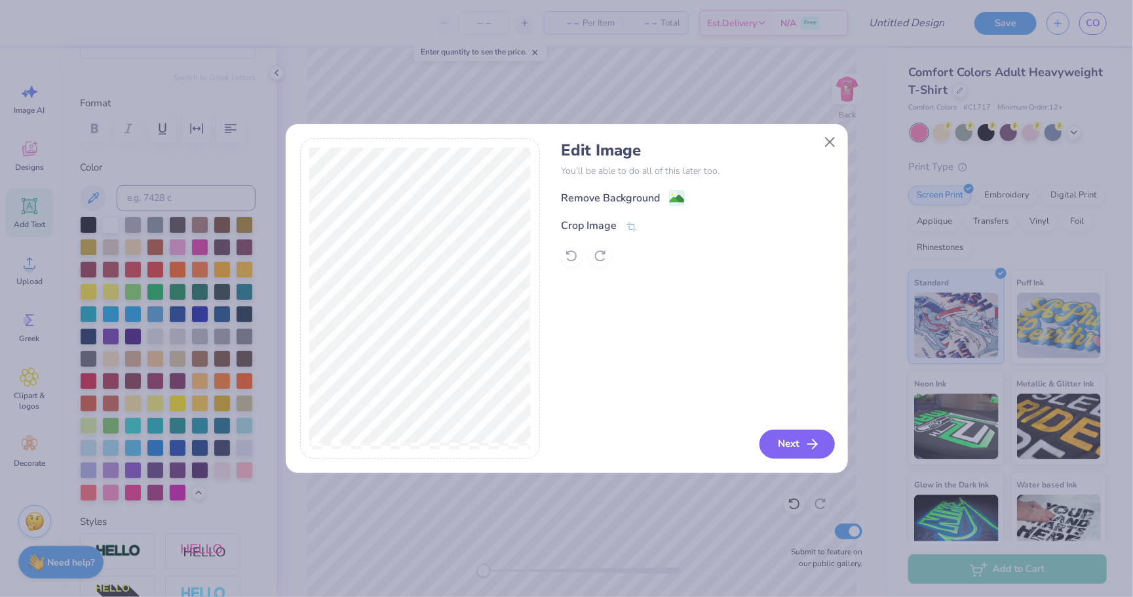
click at [789, 431] on button "Next" at bounding box center [797, 443] width 75 height 29
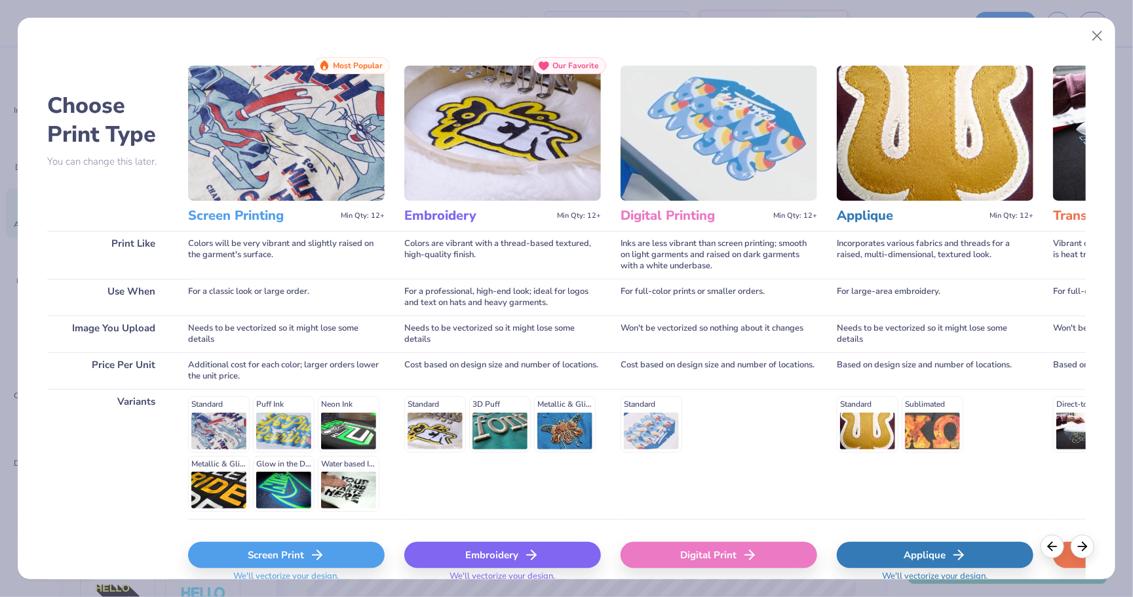
click at [313, 549] on icon at bounding box center [317, 555] width 16 height 16
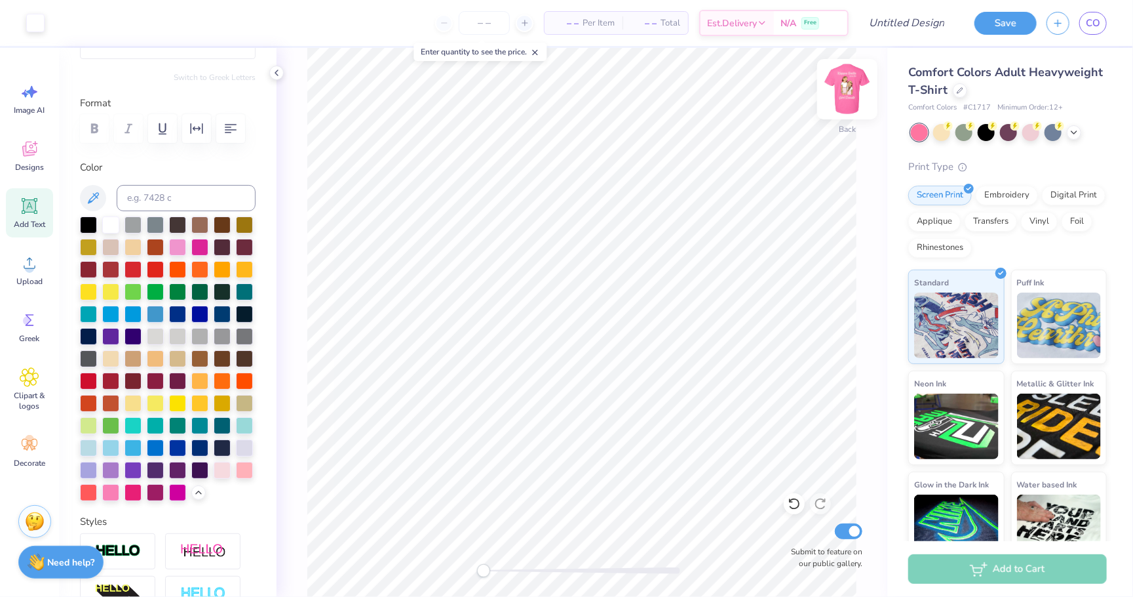
click at [849, 101] on img at bounding box center [847, 89] width 52 height 52
click at [849, 101] on img at bounding box center [847, 89] width 26 height 26
click at [844, 91] on img at bounding box center [847, 89] width 52 height 52
click at [844, 91] on img at bounding box center [847, 89] width 26 height 26
click at [31, 216] on div "Add Text" at bounding box center [29, 212] width 47 height 49
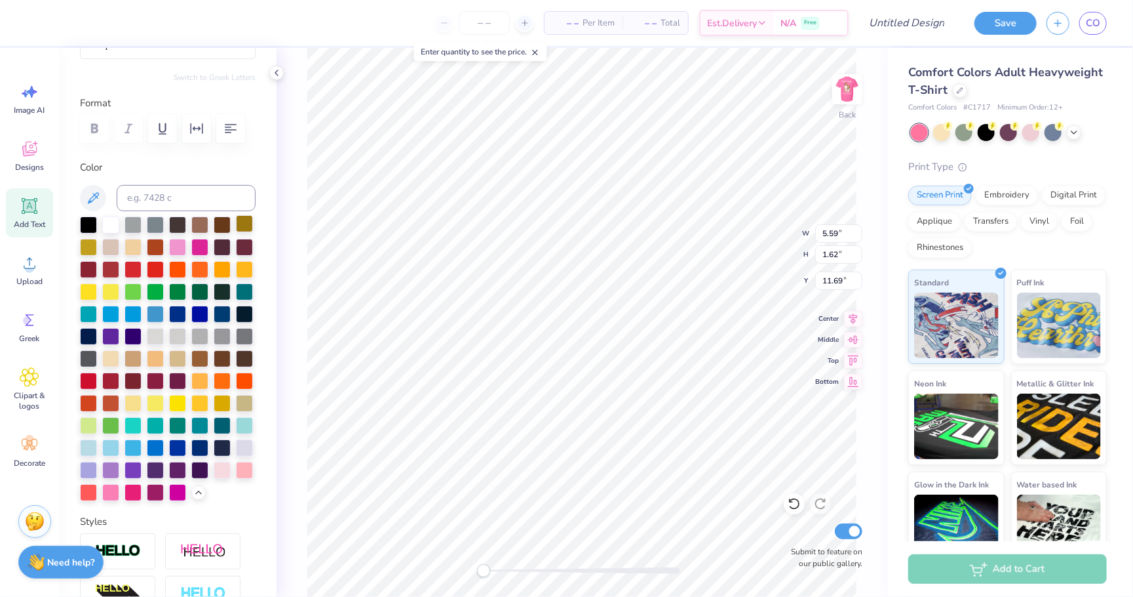
type textarea "T"
type textarea "Kappa Delta"
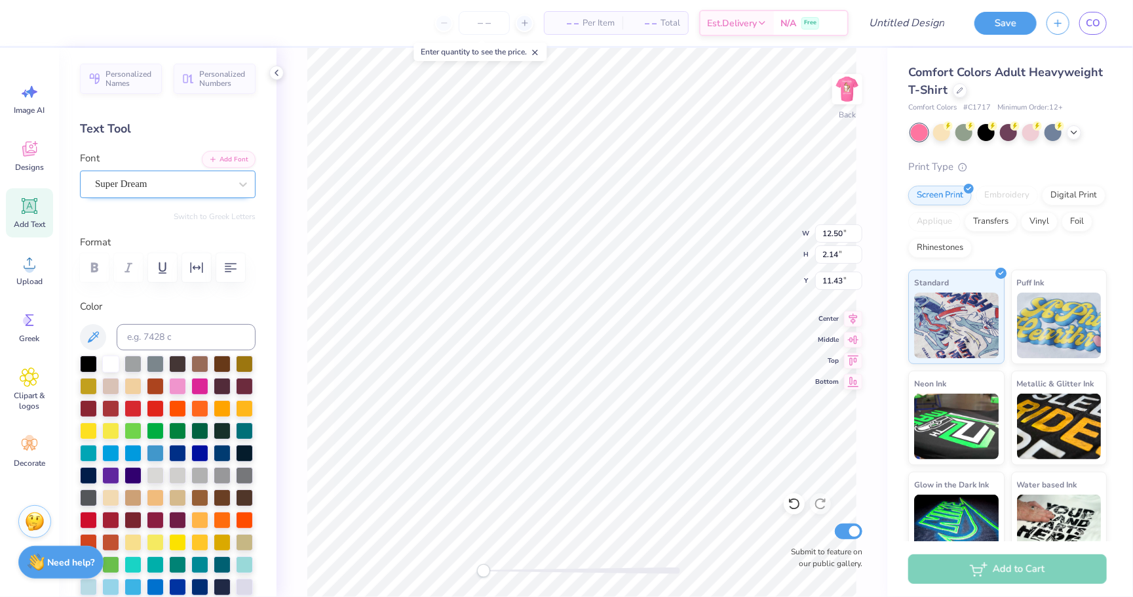
scroll to position [-1, 0]
click at [141, 190] on div at bounding box center [162, 184] width 135 height 18
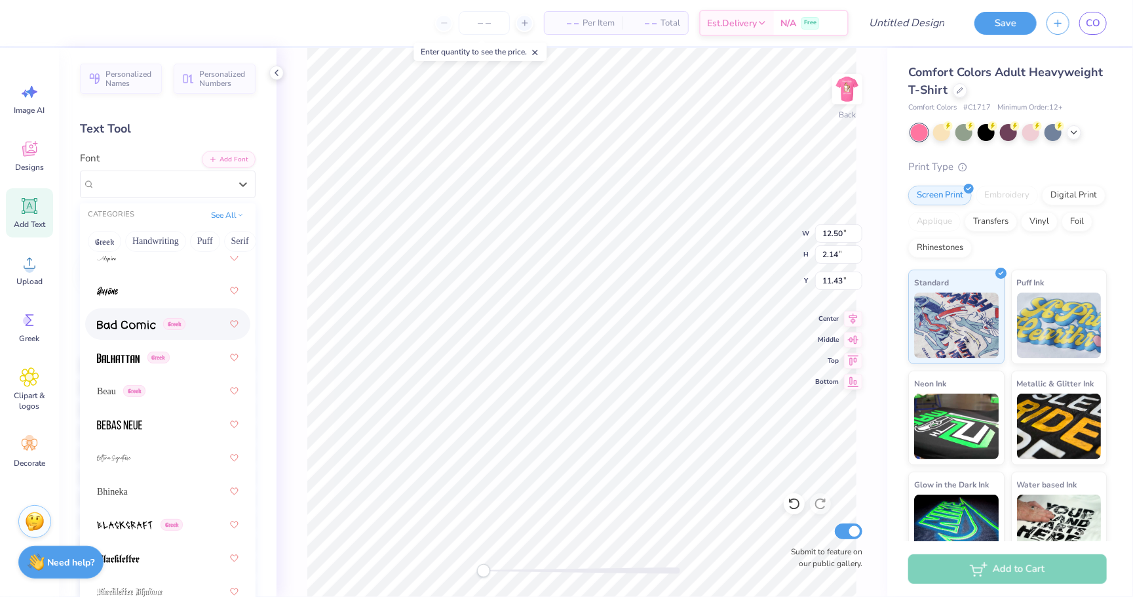
scroll to position [859, 0]
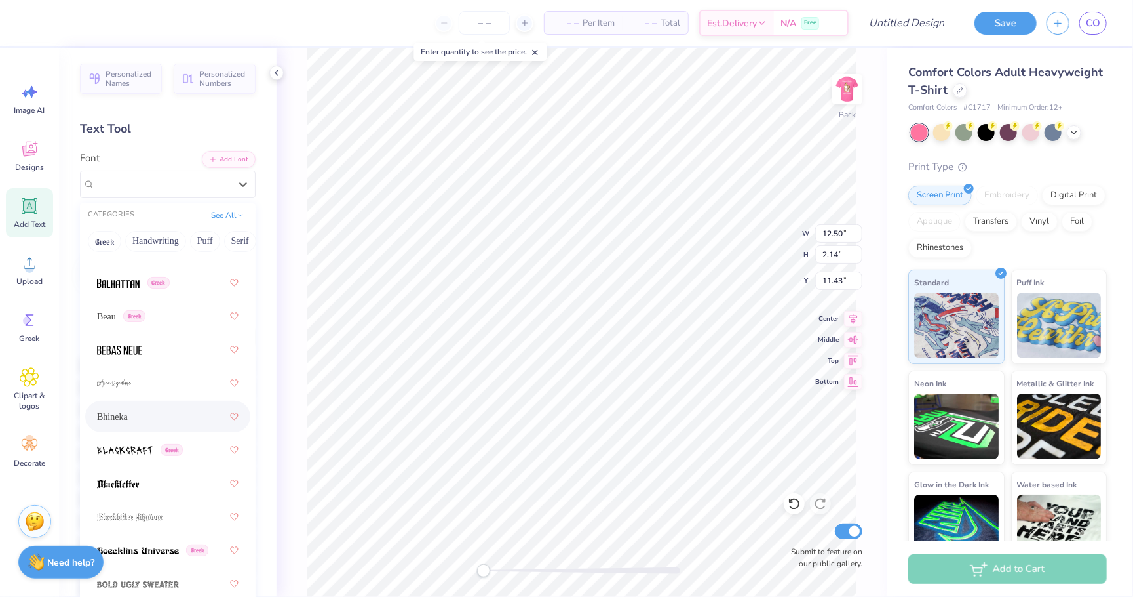
click at [139, 416] on div "Bhineka" at bounding box center [168, 416] width 142 height 24
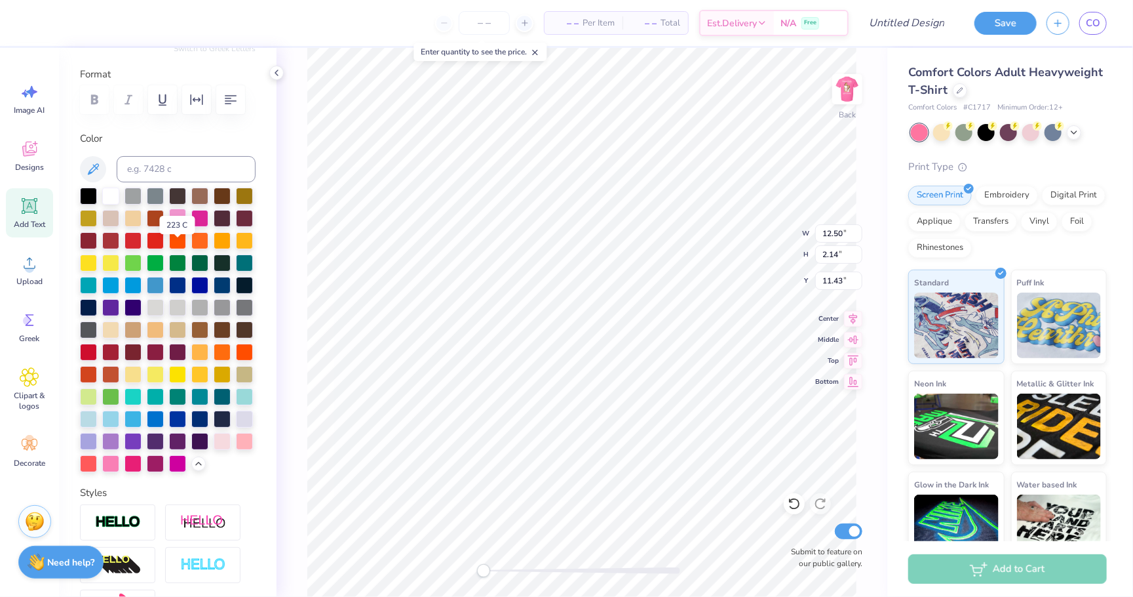
scroll to position [180, 0]
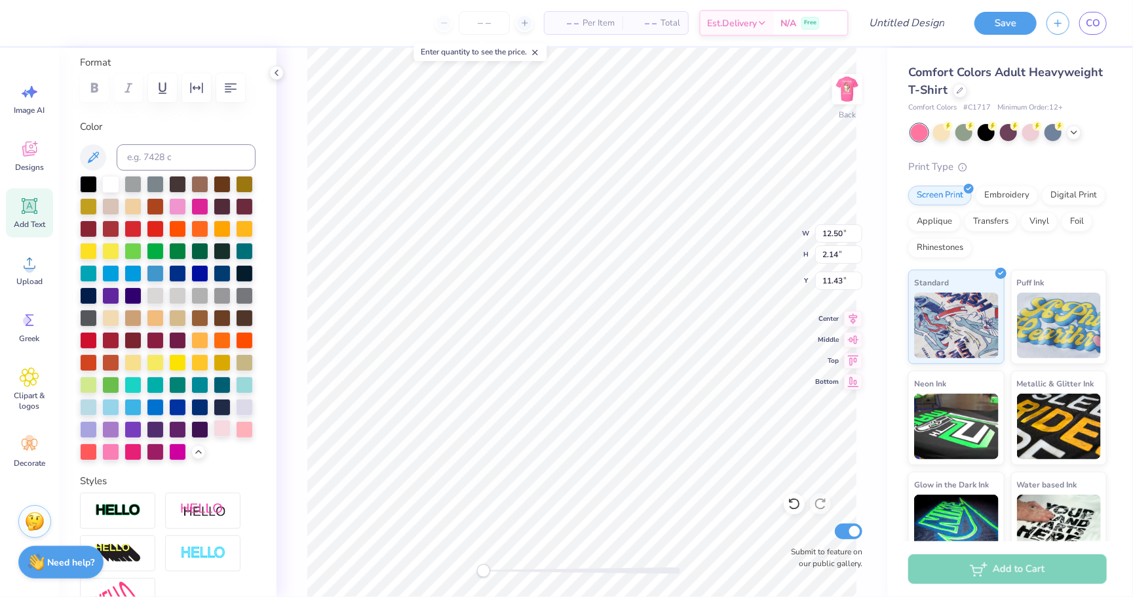
click at [224, 432] on div at bounding box center [222, 428] width 17 height 17
click at [842, 90] on img at bounding box center [847, 89] width 52 height 52
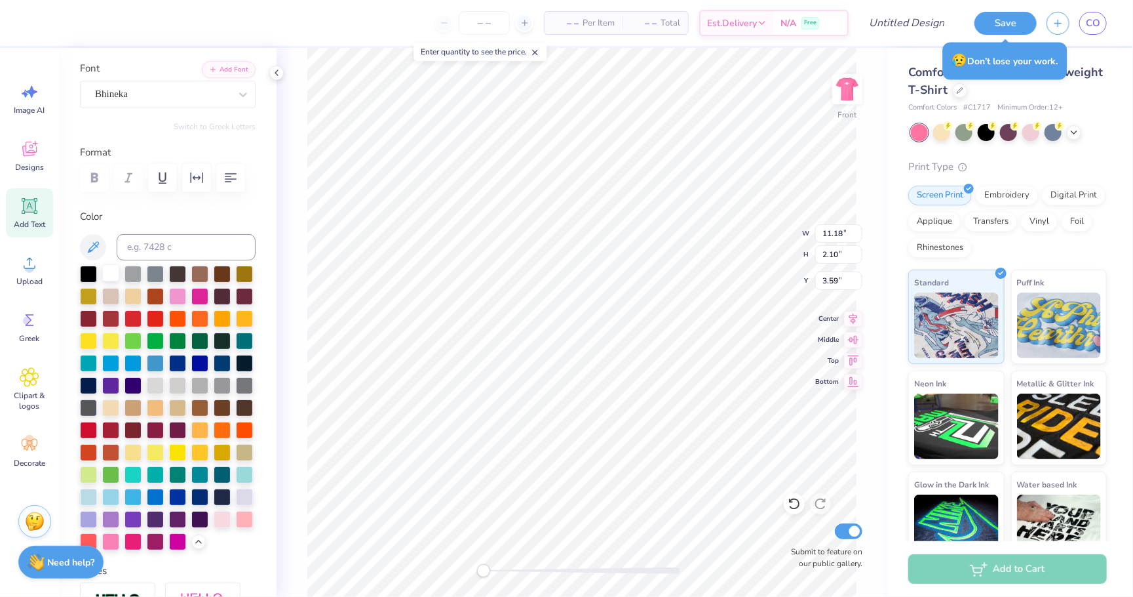
click at [113, 275] on div at bounding box center [110, 272] width 17 height 17
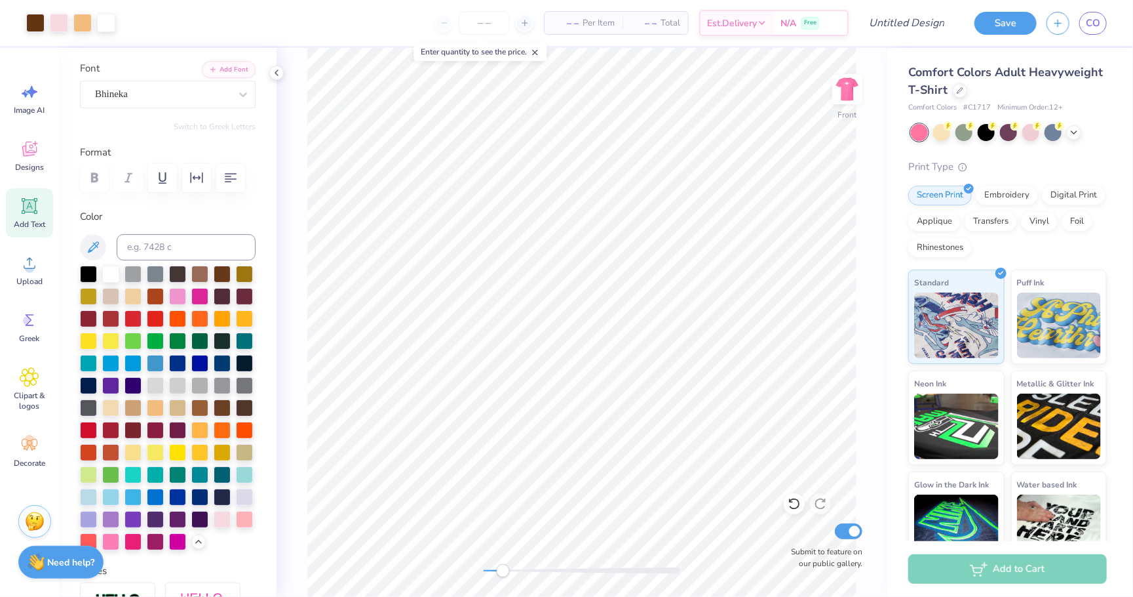
drag, startPoint x: 484, startPoint y: 572, endPoint x: 513, endPoint y: 566, distance: 28.7
click at [513, 566] on div "Accessibility label" at bounding box center [512, 570] width 13 height 13
type input "7.14"
type input "10.92"
type input "6.21"
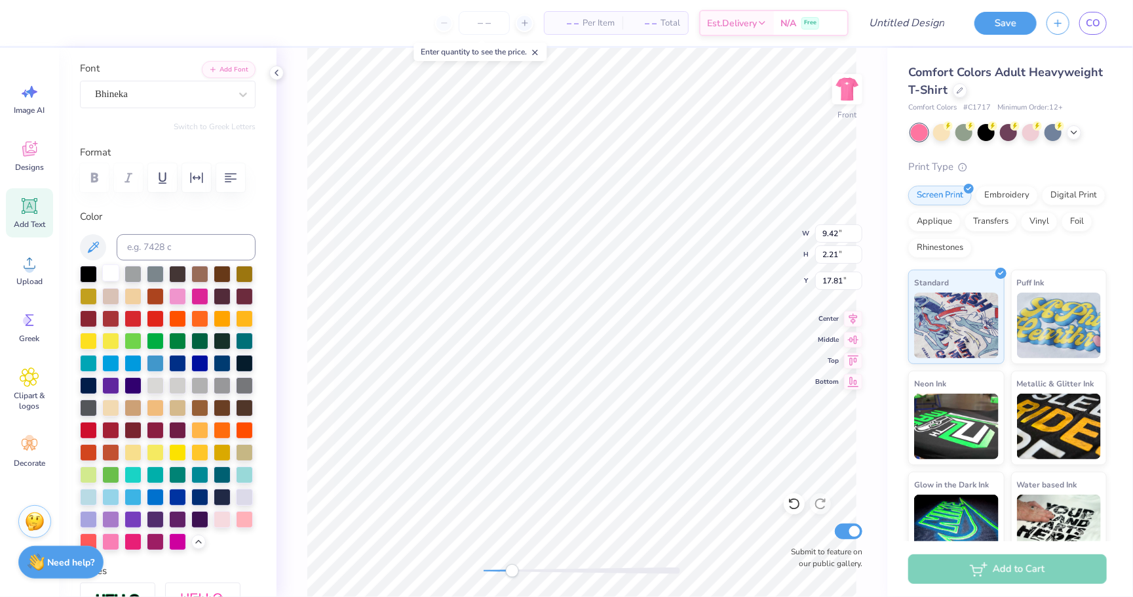
click at [108, 278] on div at bounding box center [110, 272] width 17 height 17
click at [511, 570] on div "Accessibility label" at bounding box center [510, 570] width 13 height 13
drag, startPoint x: 515, startPoint y: 575, endPoint x: 557, endPoint y: 570, distance: 42.9
click at [551, 566] on div "Accessibility label" at bounding box center [544, 570] width 13 height 13
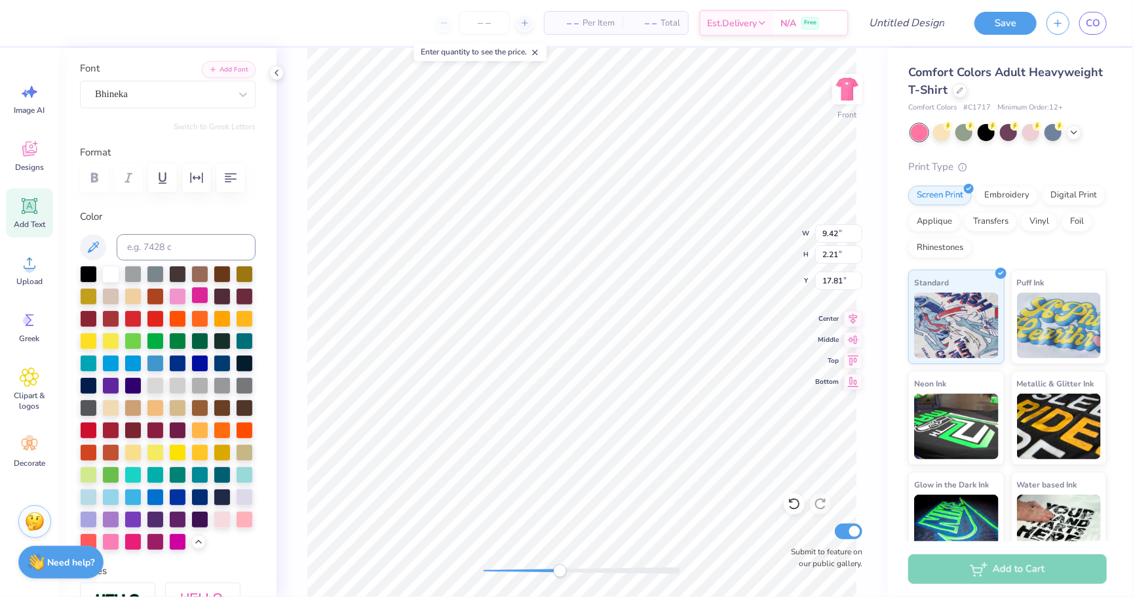
click at [197, 296] on div at bounding box center [199, 294] width 17 height 17
click at [474, 568] on div "Front Submit to feature on our public gallery." at bounding box center [582, 322] width 611 height 549
drag, startPoint x: 482, startPoint y: 574, endPoint x: 530, endPoint y: 568, distance: 48.1
click at [530, 568] on div "Accessibility label" at bounding box center [529, 570] width 13 height 13
click at [200, 290] on div at bounding box center [199, 294] width 17 height 17
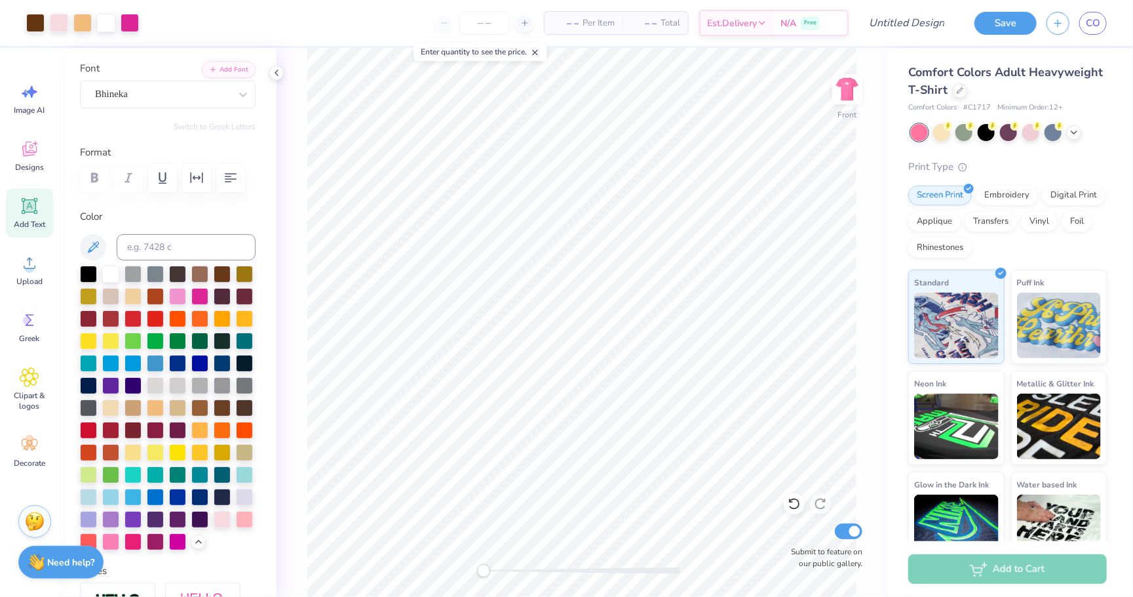
click at [452, 564] on div "Front Submit to feature on our public gallery." at bounding box center [582, 322] width 611 height 549
click at [203, 294] on div at bounding box center [199, 294] width 17 height 17
click at [853, 90] on img at bounding box center [847, 89] width 52 height 52
click at [195, 290] on div at bounding box center [199, 294] width 17 height 17
click at [847, 81] on img at bounding box center [847, 89] width 52 height 52
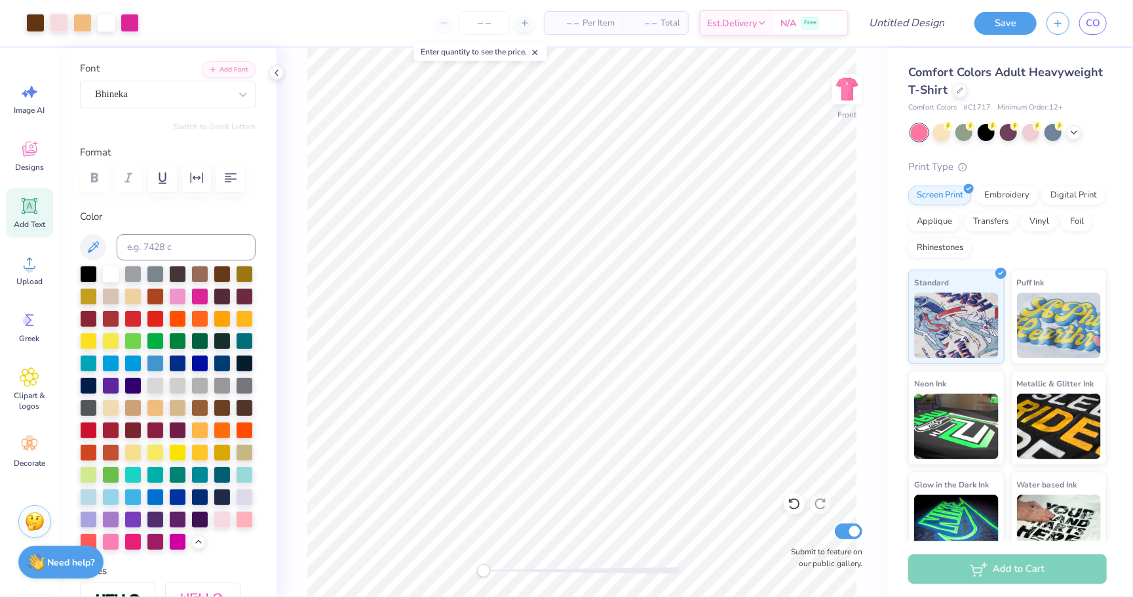
click at [847, 81] on img at bounding box center [847, 89] width 26 height 26
click at [917, 26] on input "Design Title" at bounding box center [891, 23] width 128 height 26
type input "kd x gs"
click at [997, 31] on button "Save" at bounding box center [1006, 21] width 62 height 23
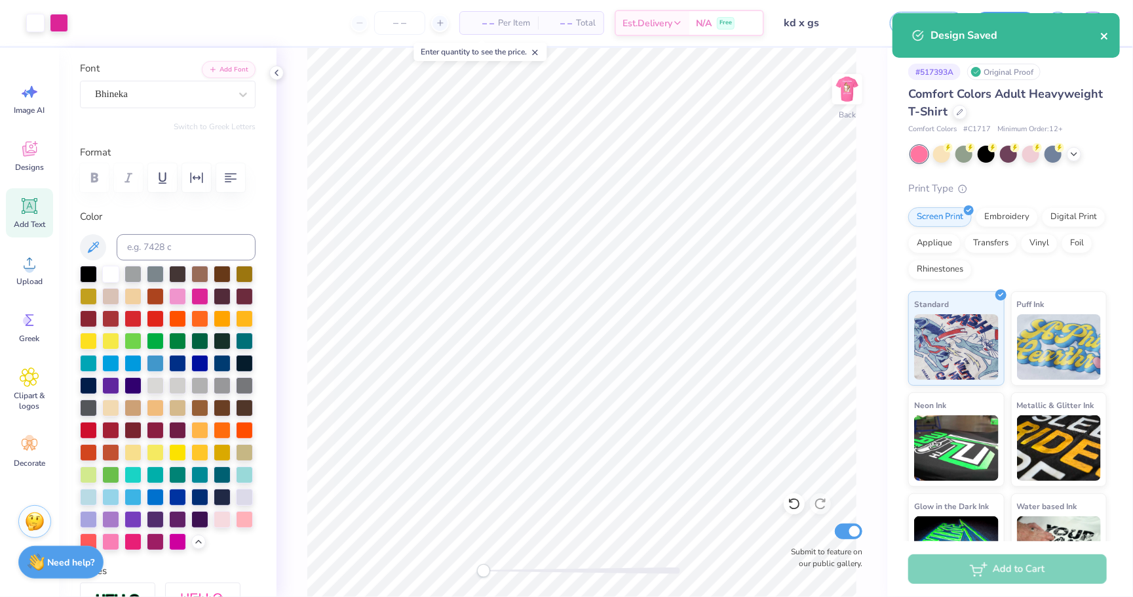
click at [1106, 39] on icon "close" at bounding box center [1105, 36] width 9 height 10
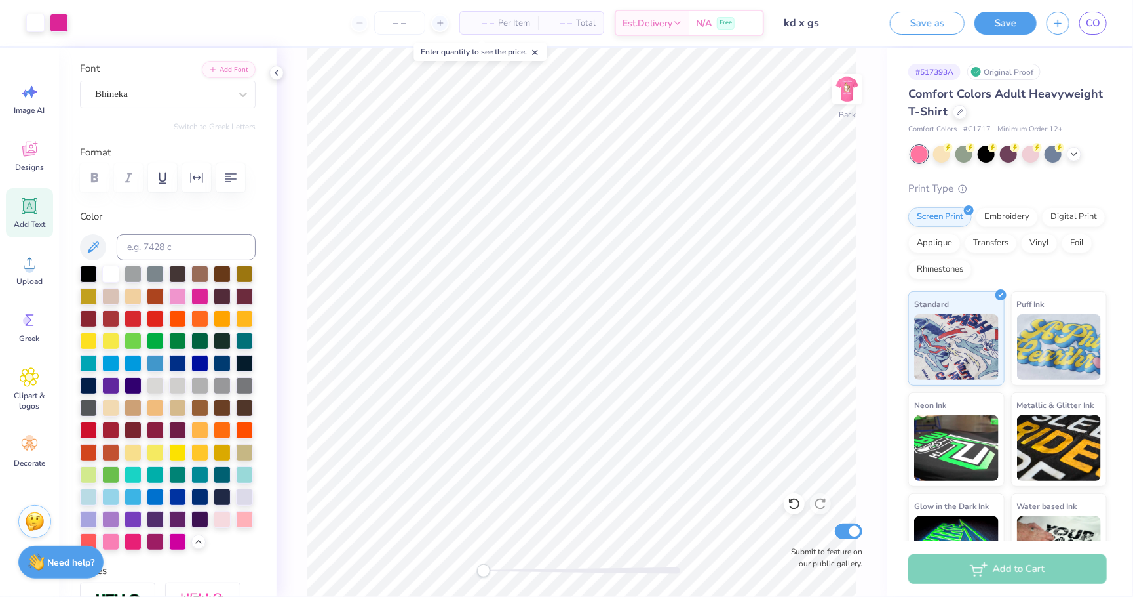
click at [1101, 16] on div "Design Saved" at bounding box center [1006, 12] width 233 height 5
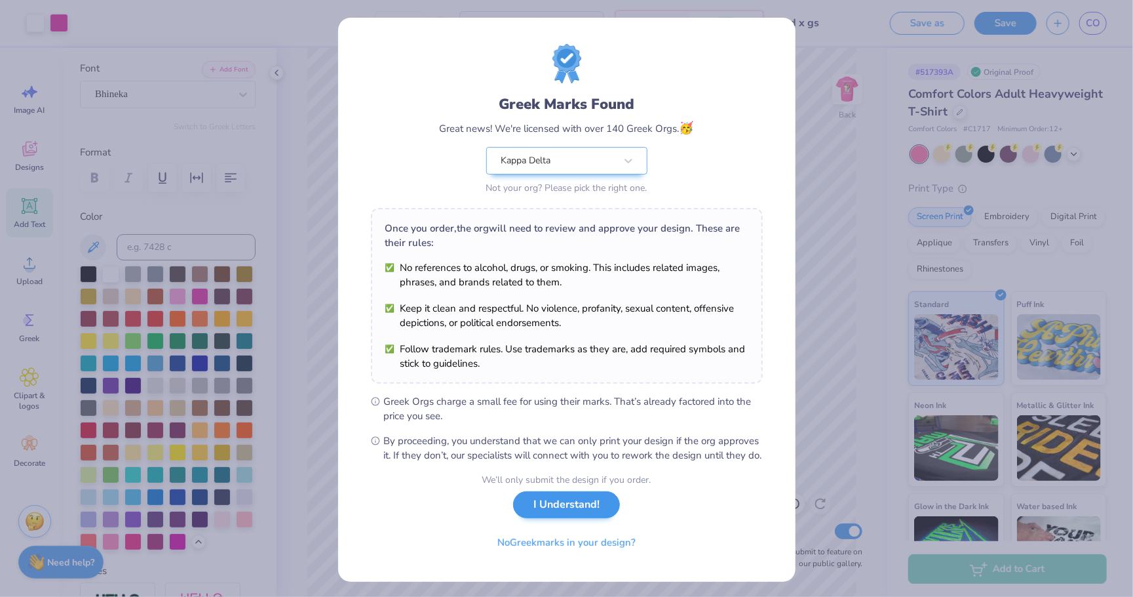
click at [572, 517] on button "I Understand!" at bounding box center [566, 504] width 107 height 27
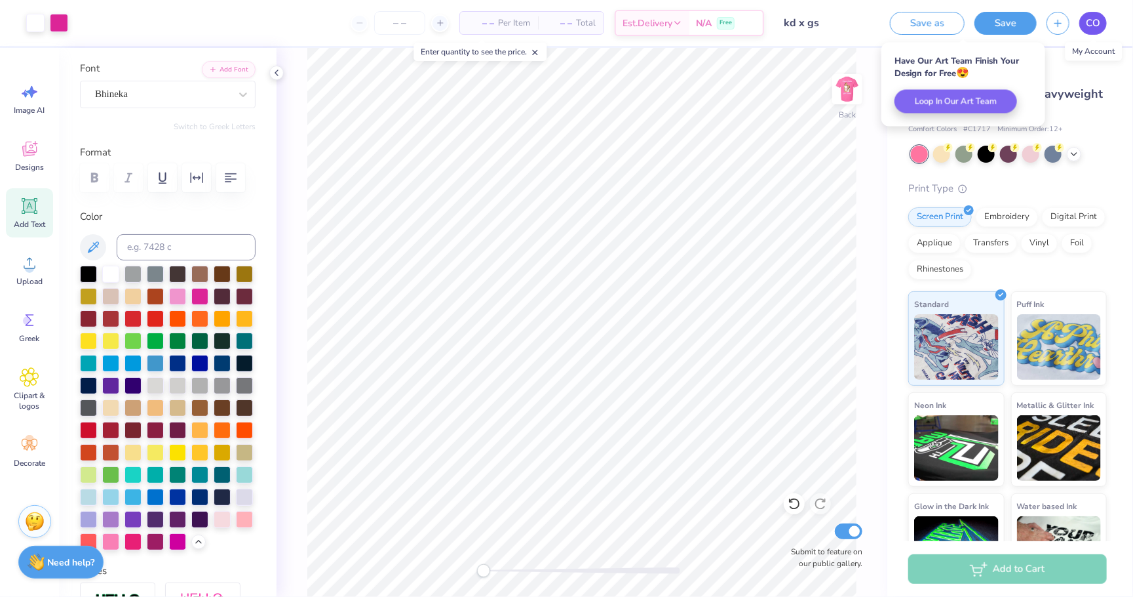
click at [1100, 25] on span "CO" at bounding box center [1093, 23] width 14 height 15
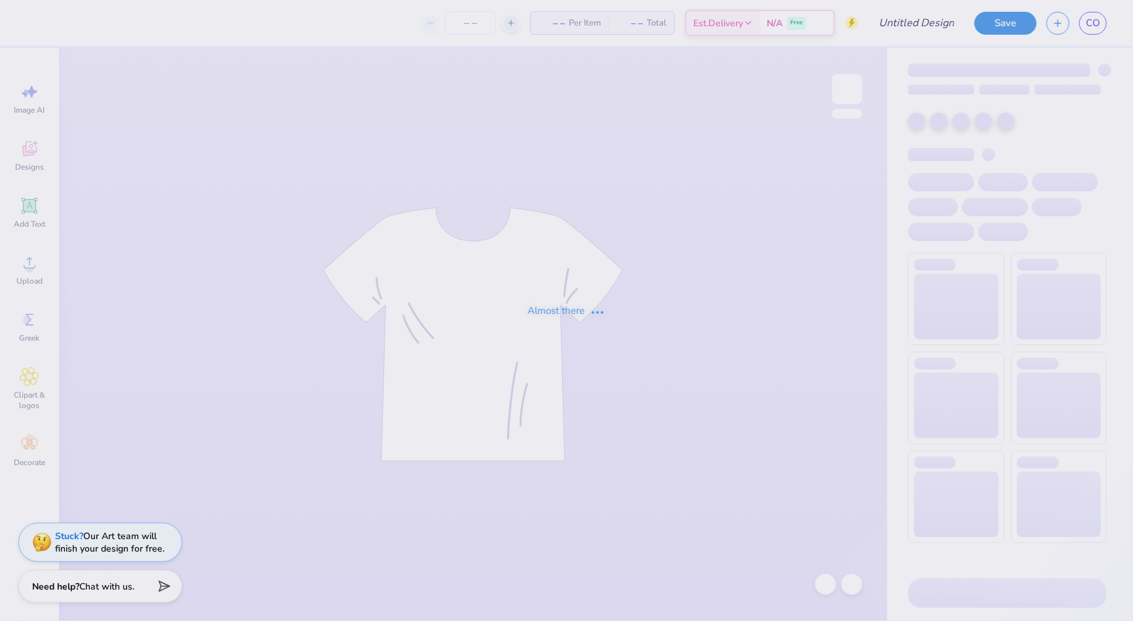
type input "cs shirt"
